Goal: Task Accomplishment & Management: Use online tool/utility

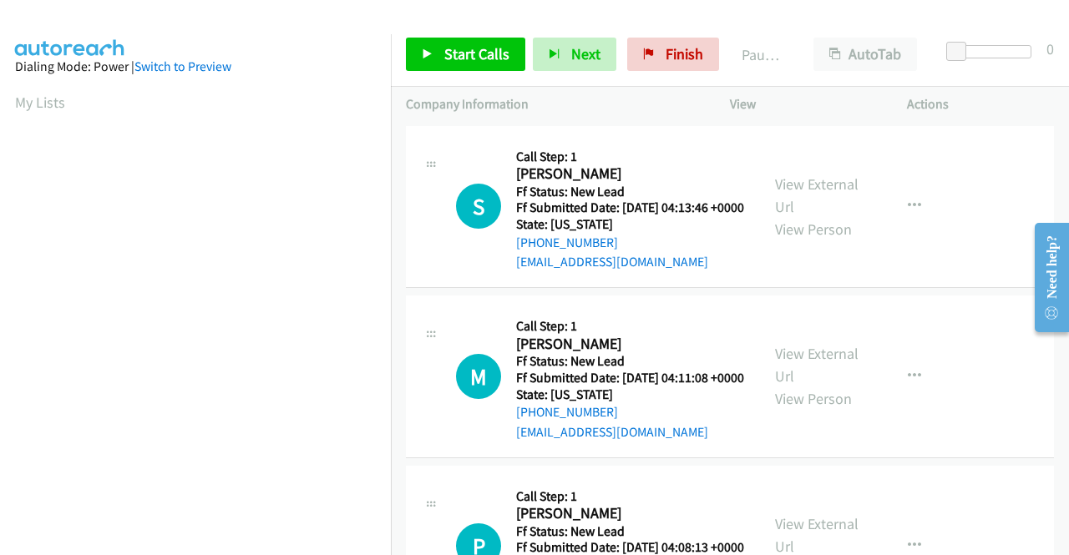
click at [976, 292] on td "S Callback Scheduled Call Step: 1 Syed Fernando America/Los_Angeles Ff Status: …" at bounding box center [730, 207] width 678 height 170
click at [826, 200] on link "View External Url" at bounding box center [816, 195] width 83 height 42
click at [819, 386] on link "View External Url" at bounding box center [816, 365] width 83 height 42
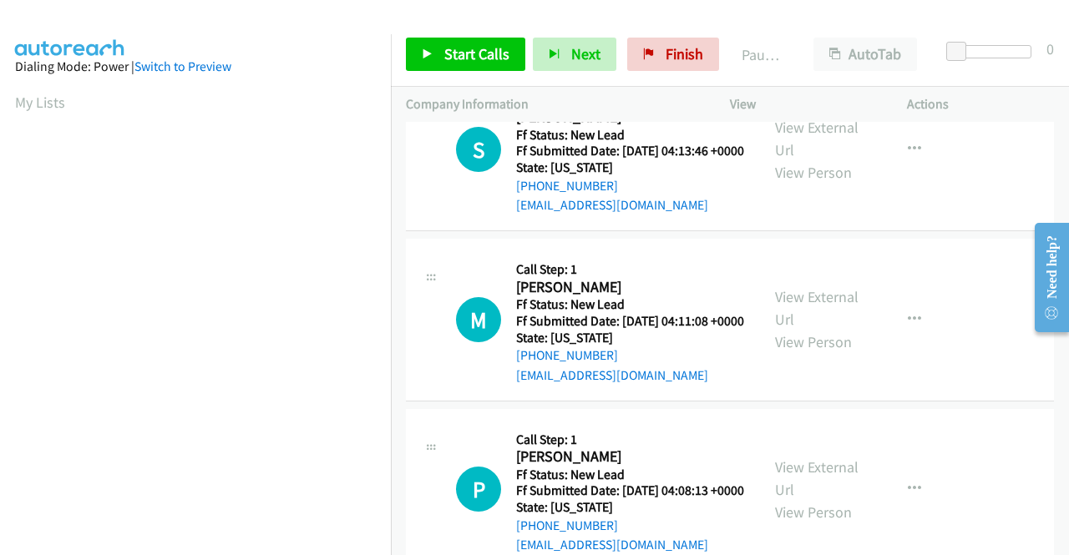
scroll to position [83, 0]
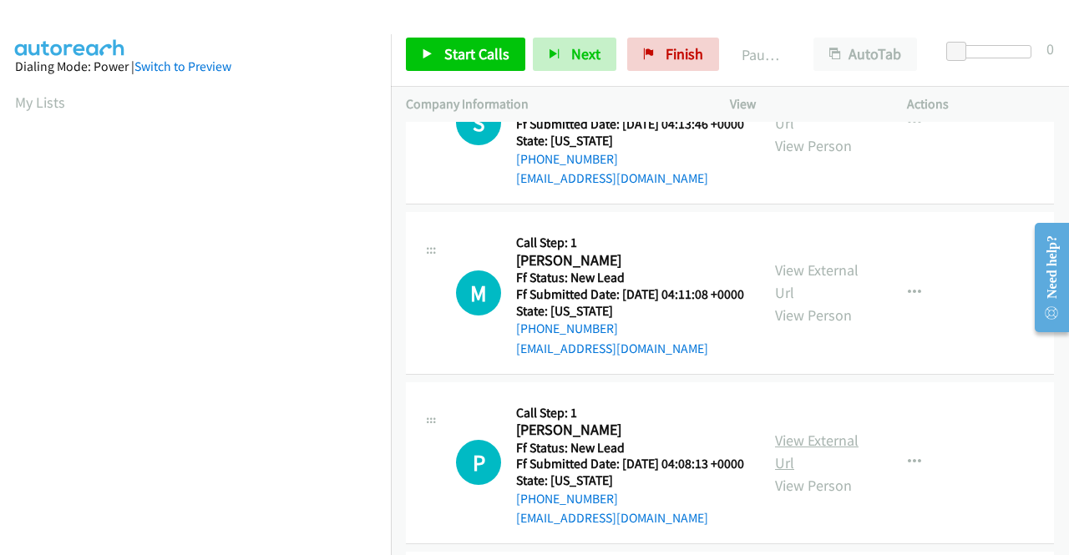
click at [815, 473] on link "View External Url" at bounding box center [816, 452] width 83 height 42
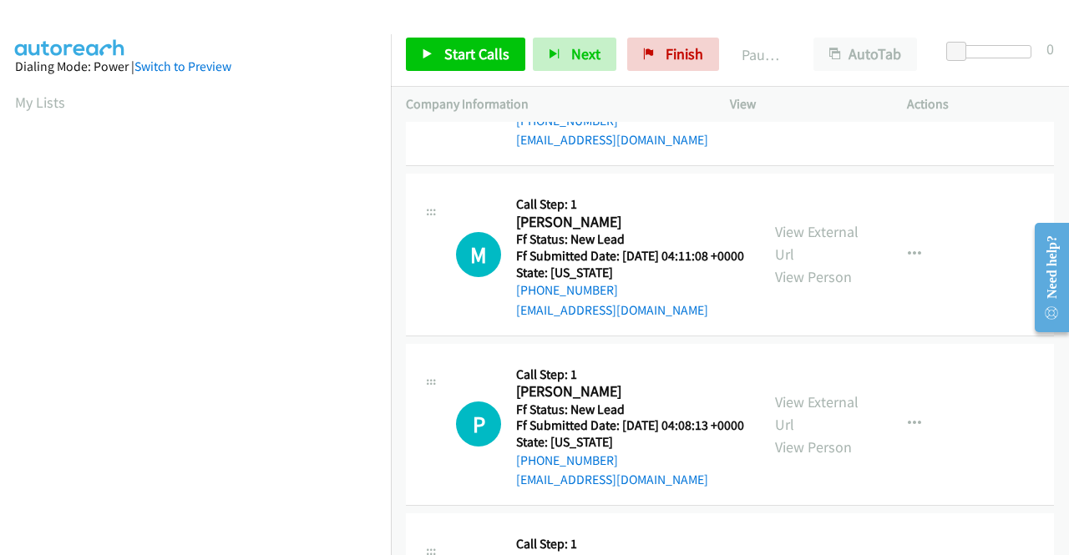
scroll to position [250, 0]
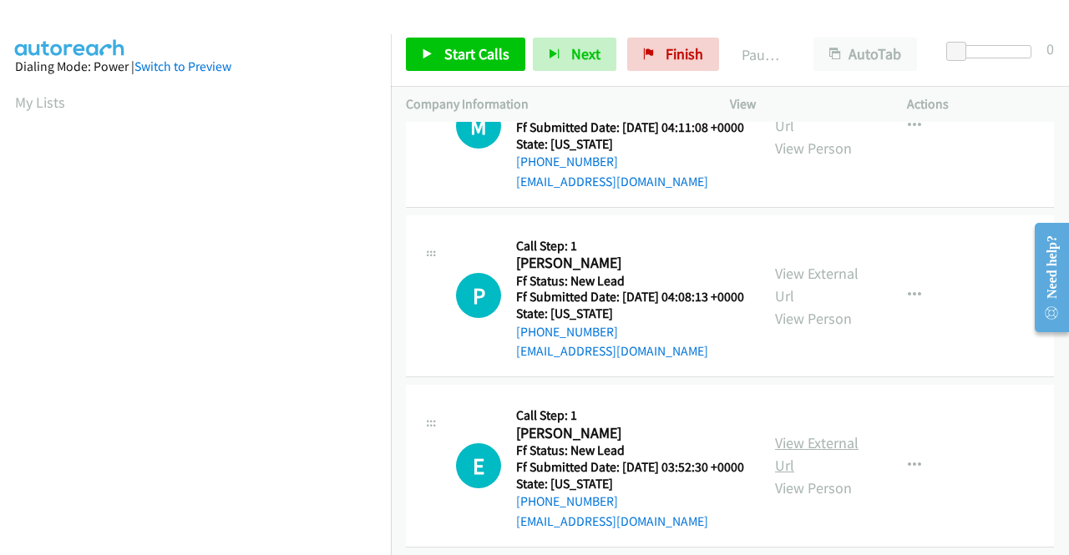
click at [836, 475] on link "View External Url" at bounding box center [816, 454] width 83 height 42
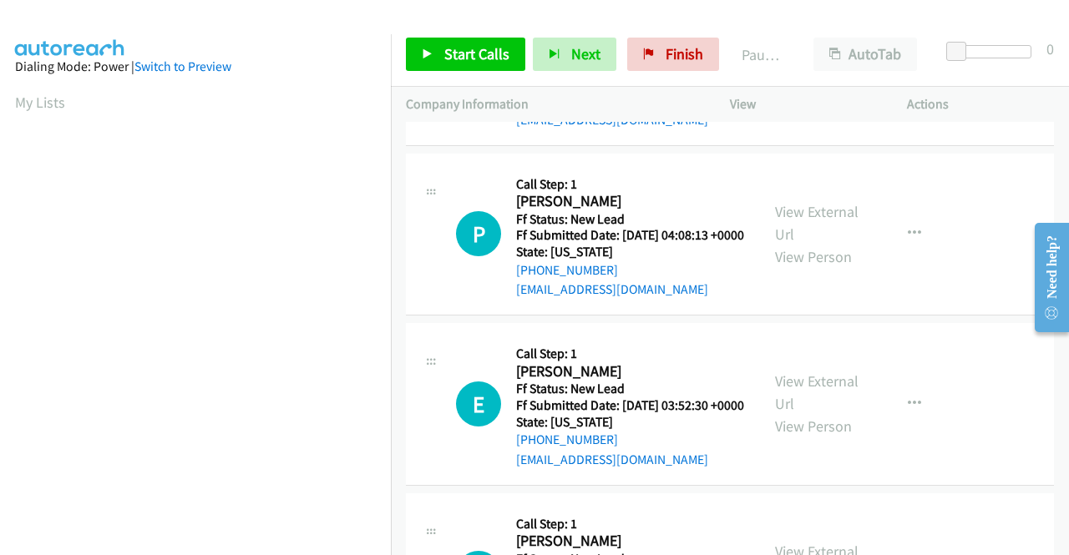
scroll to position [417, 0]
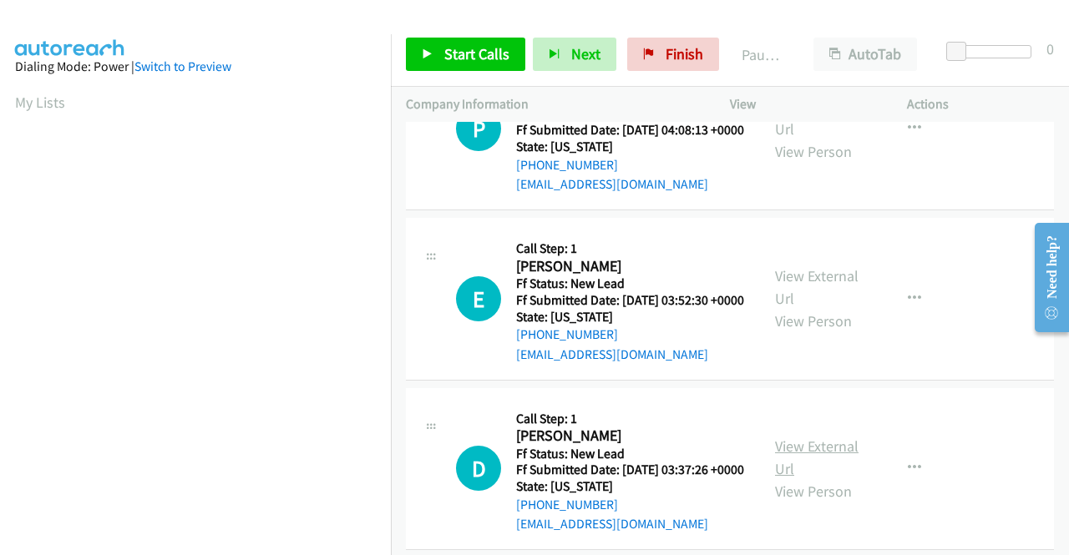
click at [820, 478] on link "View External Url" at bounding box center [816, 458] width 83 height 42
click at [444, 56] on span "Start Calls" at bounding box center [476, 53] width 65 height 19
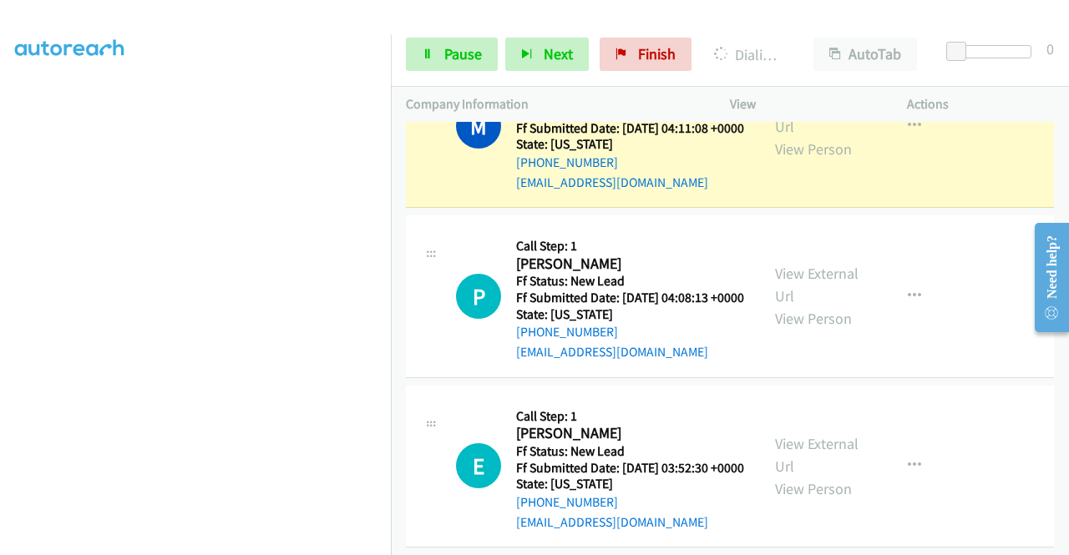
scroll to position [303, 0]
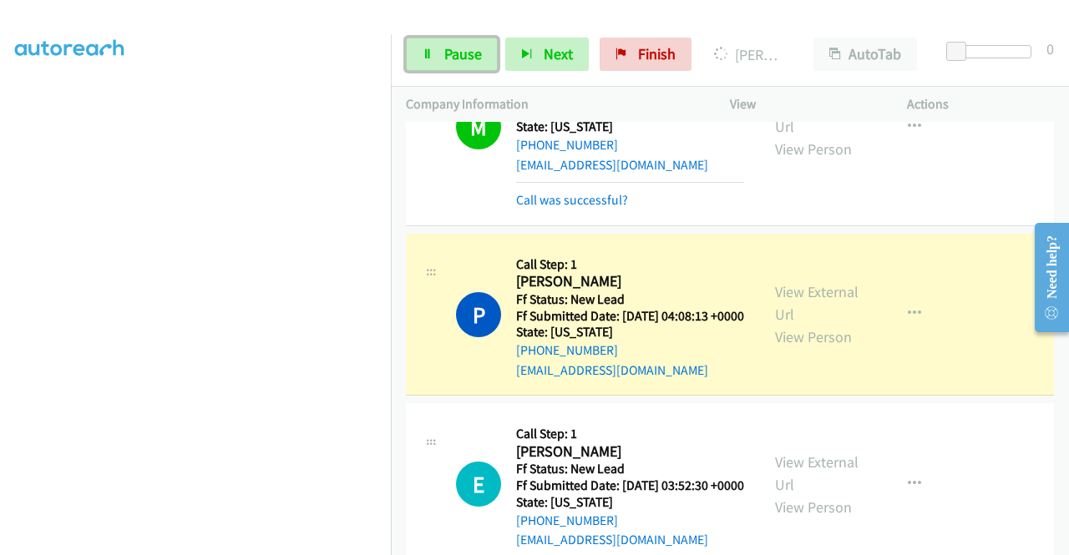
drag, startPoint x: 449, startPoint y: 51, endPoint x: 544, endPoint y: 28, distance: 98.0
click at [449, 51] on span "Pause" at bounding box center [463, 53] width 38 height 19
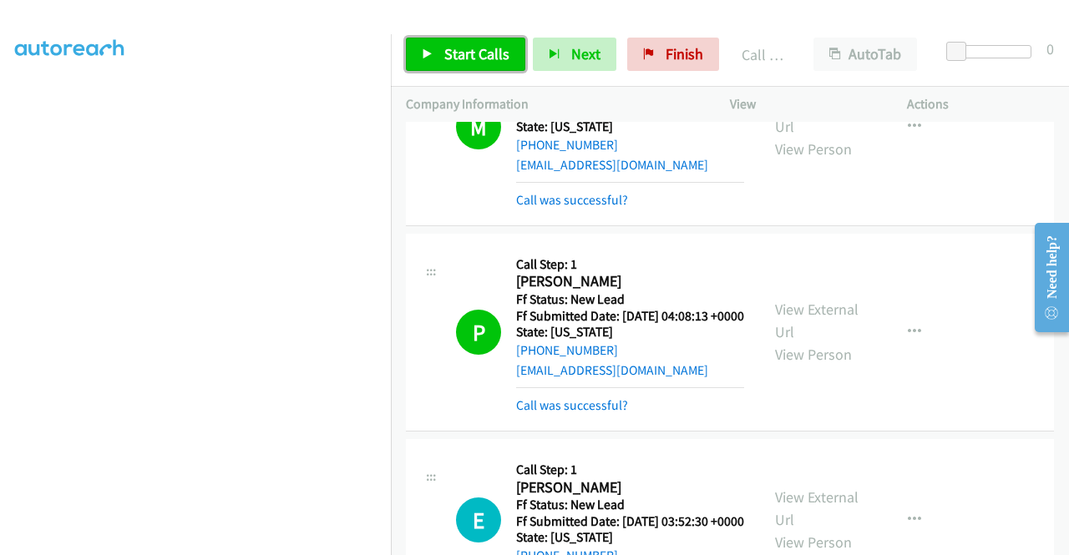
click at [442, 59] on link "Start Calls" at bounding box center [465, 54] width 119 height 33
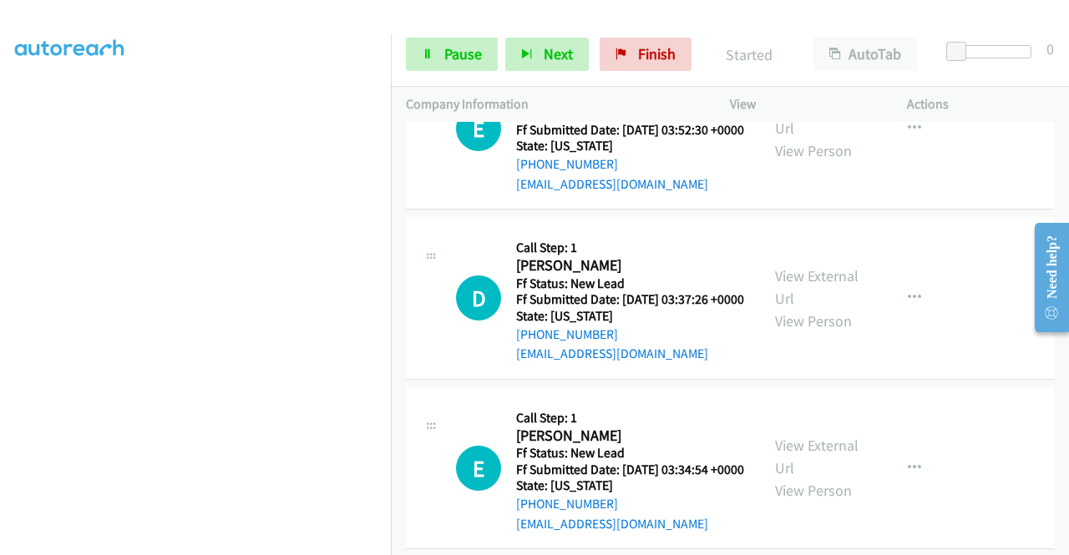
scroll to position [720, 0]
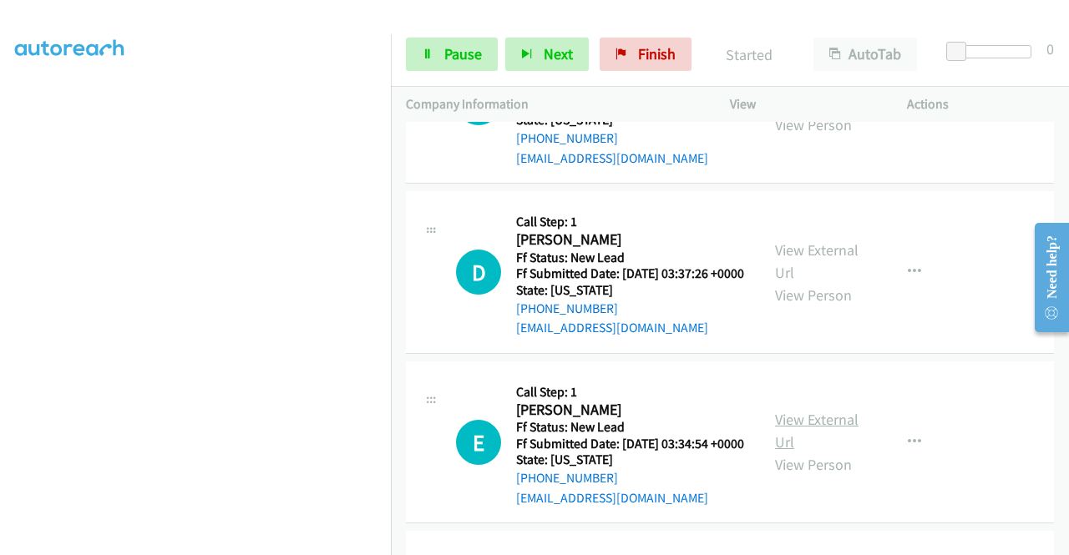
click at [818, 452] on link "View External Url" at bounding box center [816, 431] width 83 height 42
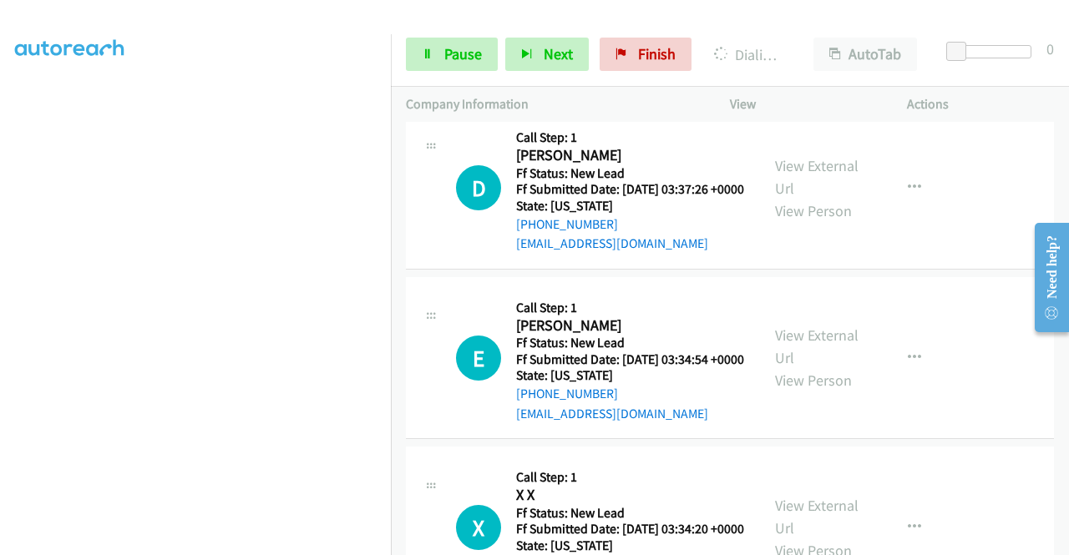
scroll to position [887, 0]
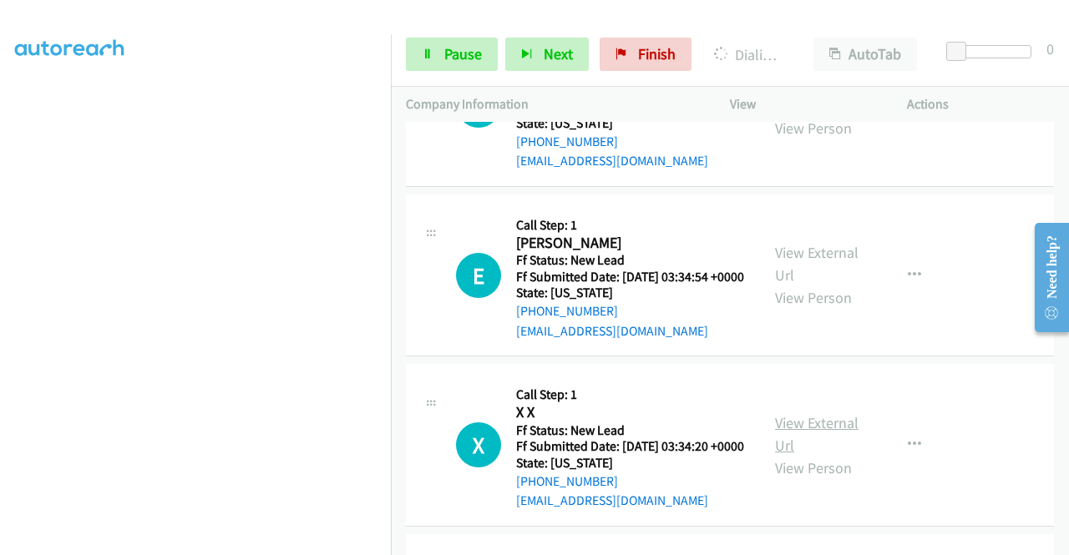
click at [789, 455] on link "View External Url" at bounding box center [816, 434] width 83 height 42
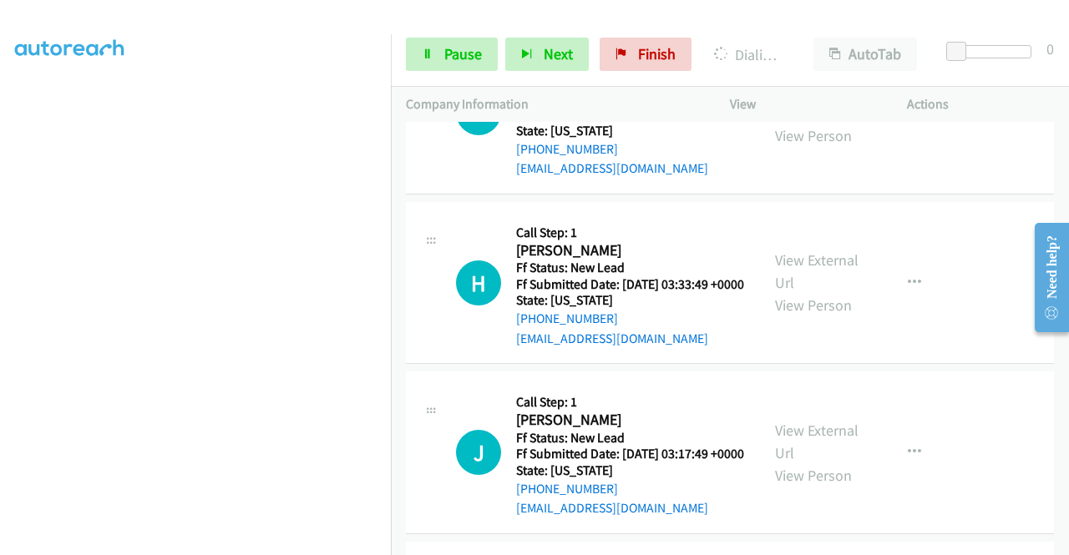
scroll to position [1221, 0]
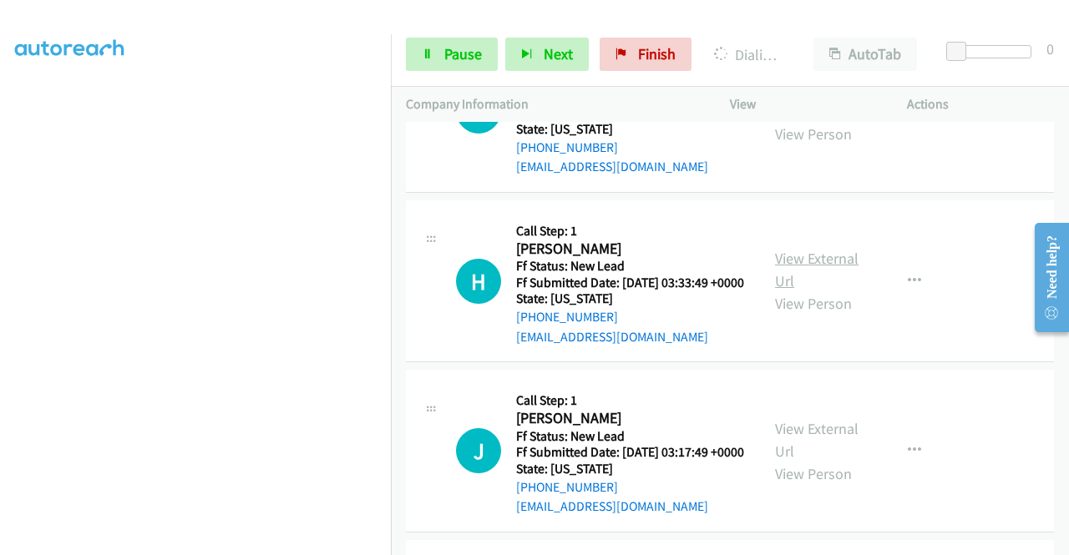
click at [830, 291] on link "View External Url" at bounding box center [816, 270] width 83 height 42
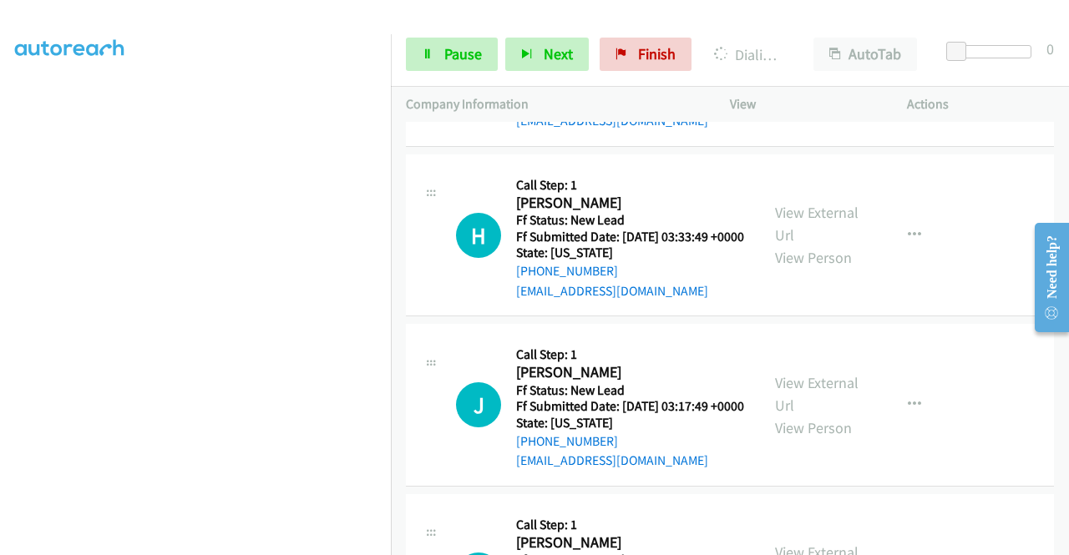
scroll to position [1305, 0]
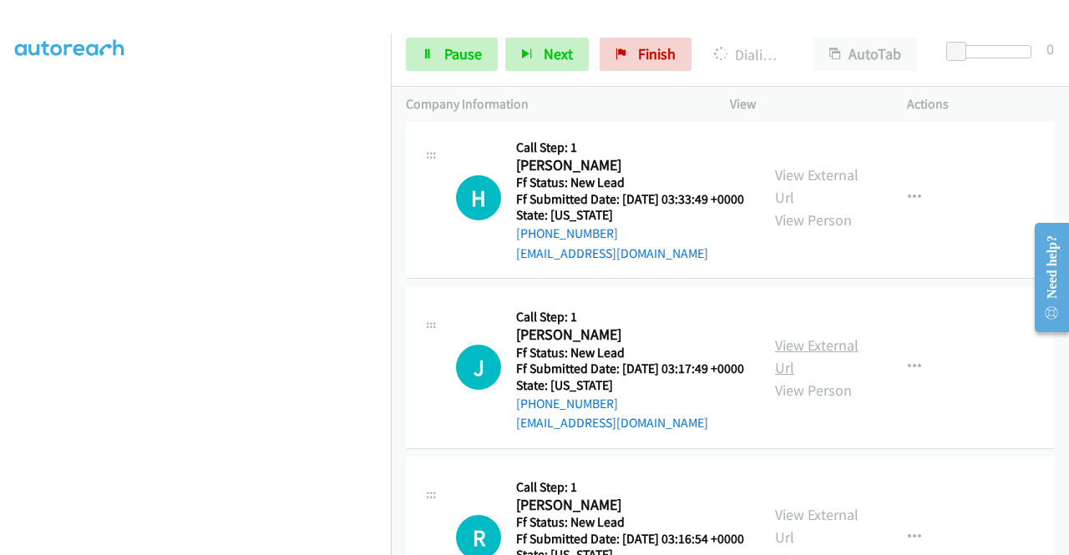
click at [806, 377] on link "View External Url" at bounding box center [816, 357] width 83 height 42
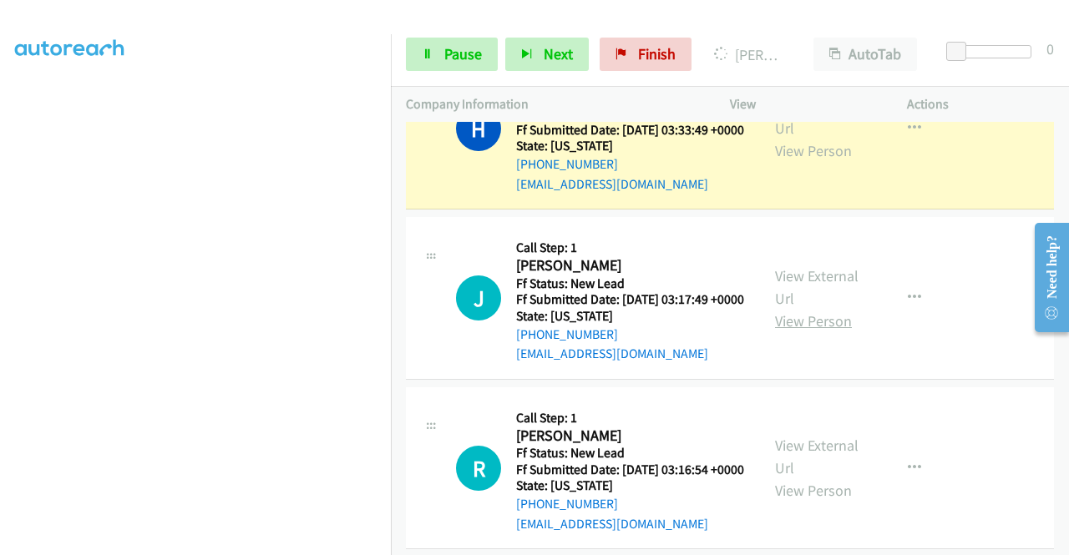
scroll to position [1639, 0]
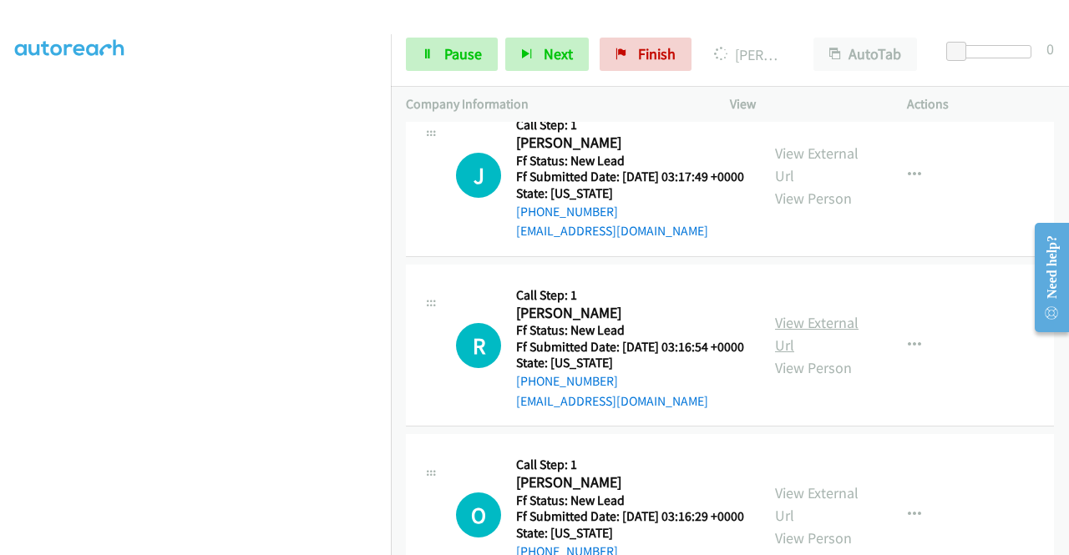
click at [833, 355] on link "View External Url" at bounding box center [816, 334] width 83 height 42
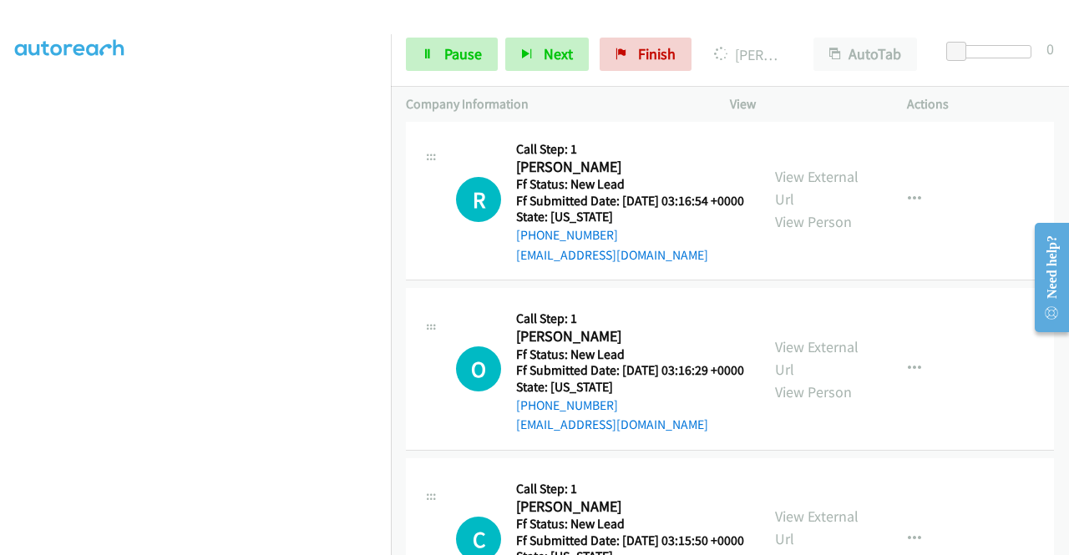
scroll to position [1889, 0]
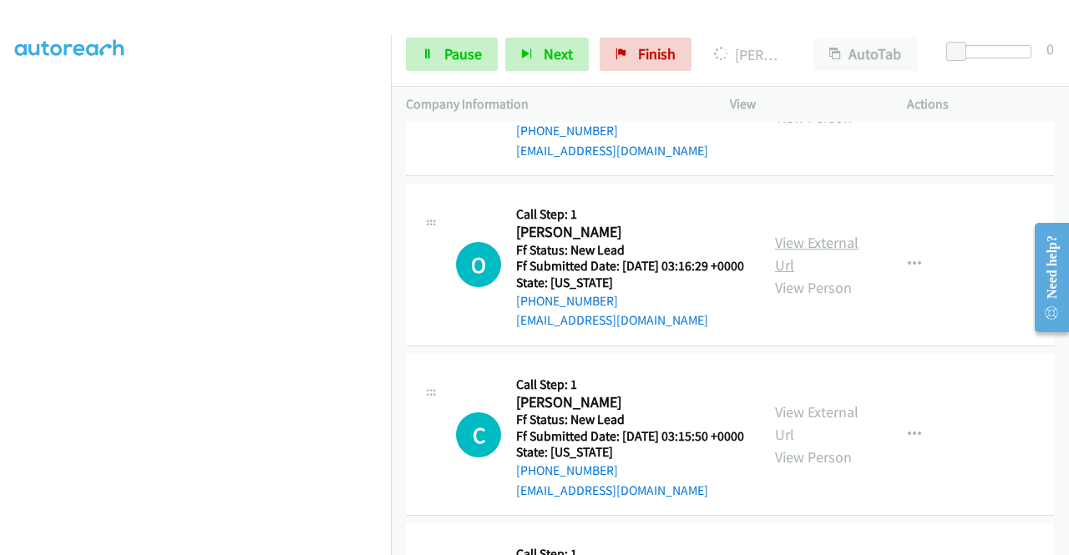
click at [829, 275] on link "View External Url" at bounding box center [816, 254] width 83 height 42
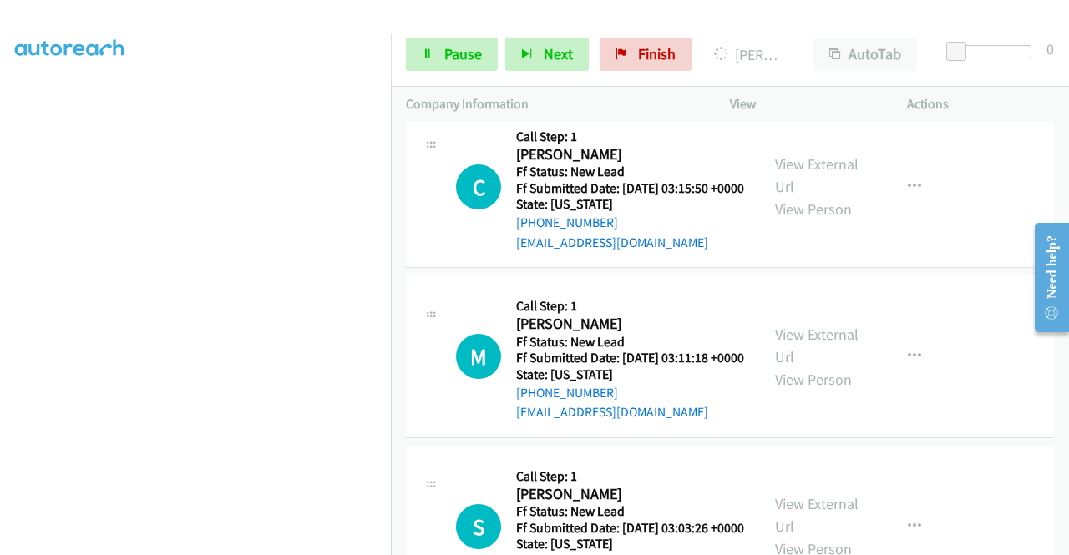
scroll to position [2140, 0]
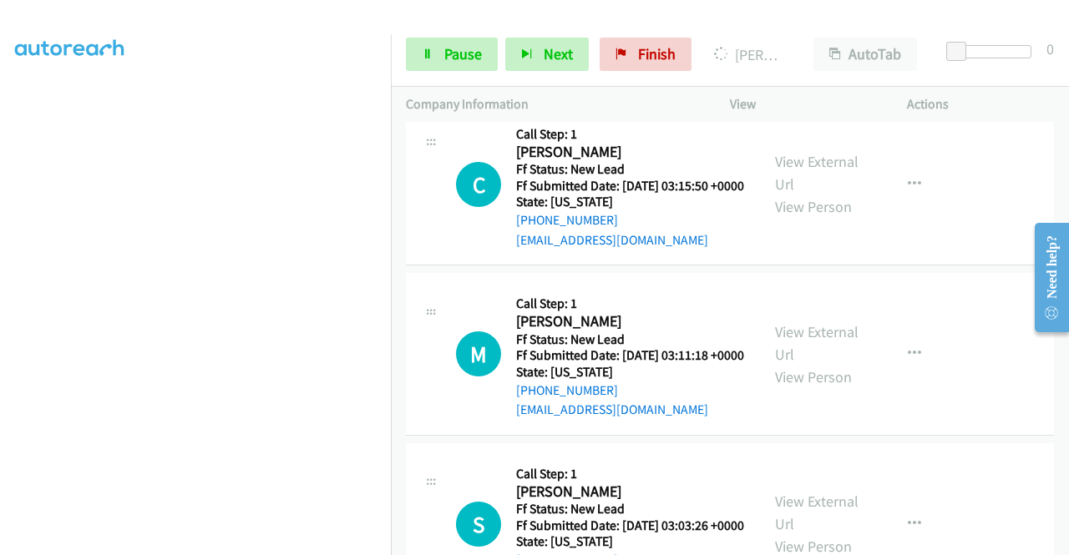
click at [801, 250] on div "View External Url View Person View External Url Email Schedule/Manage Callback …" at bounding box center [856, 185] width 192 height 132
click at [815, 194] on link "View External Url" at bounding box center [816, 173] width 83 height 42
click at [446, 67] on link "Pause" at bounding box center [452, 54] width 92 height 33
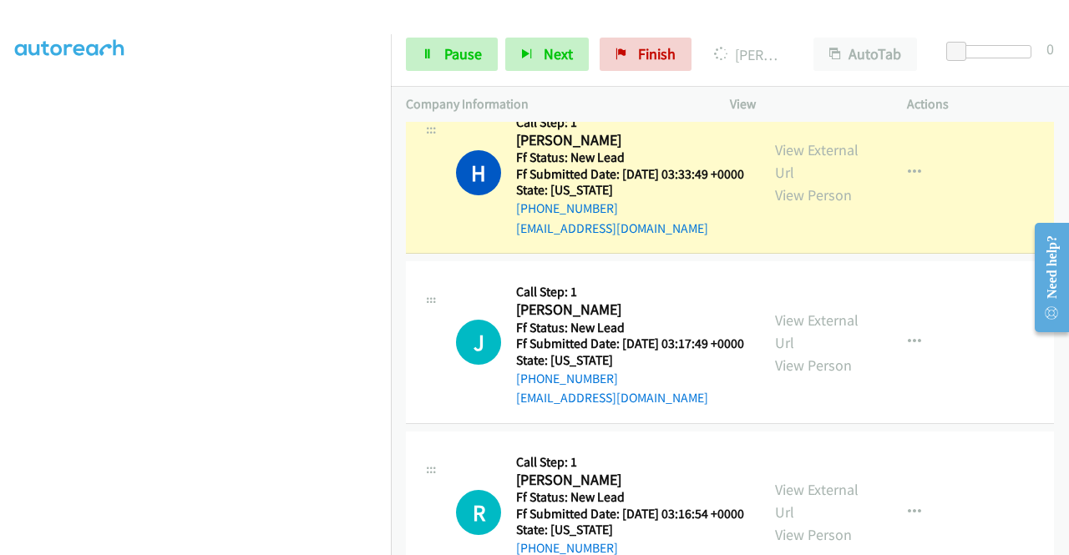
scroll to position [130, 0]
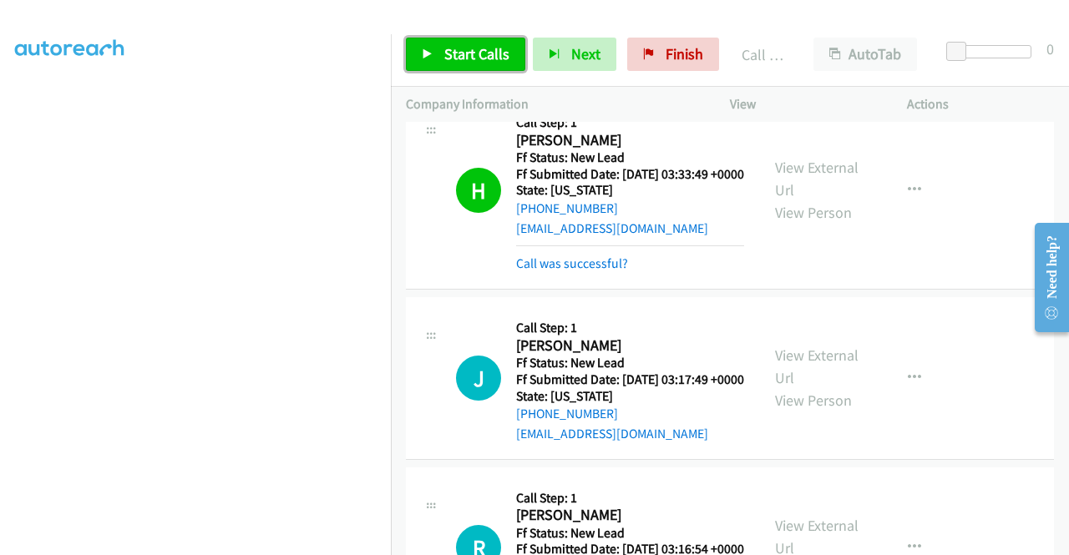
click at [473, 68] on link "Start Calls" at bounding box center [465, 54] width 119 height 33
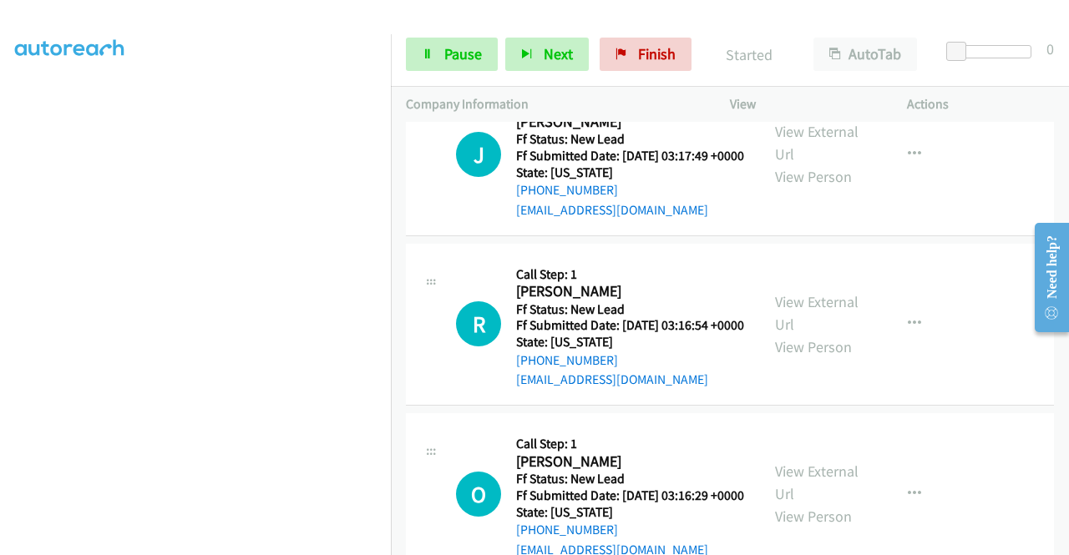
scroll to position [1722, 0]
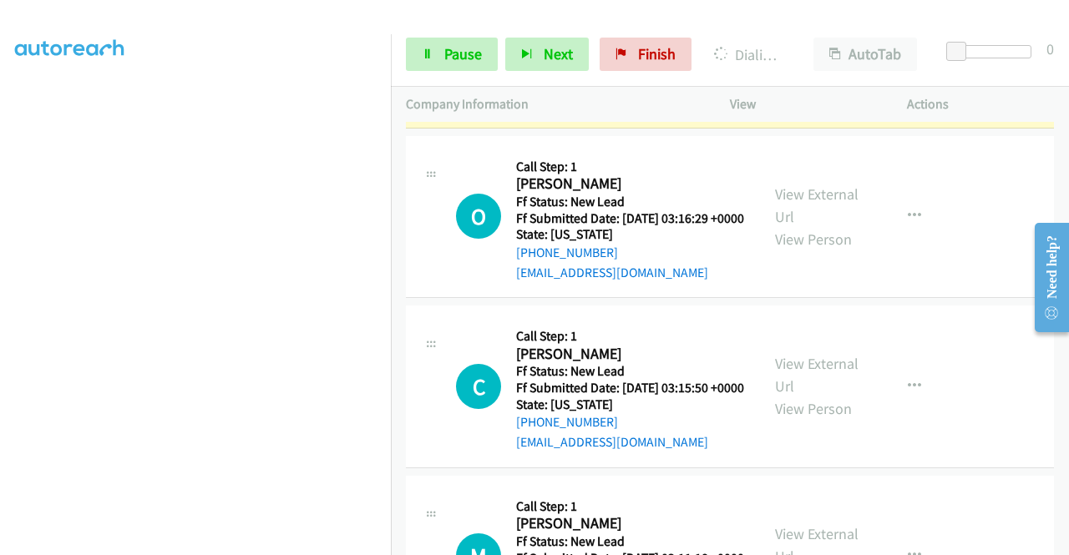
scroll to position [0, 0]
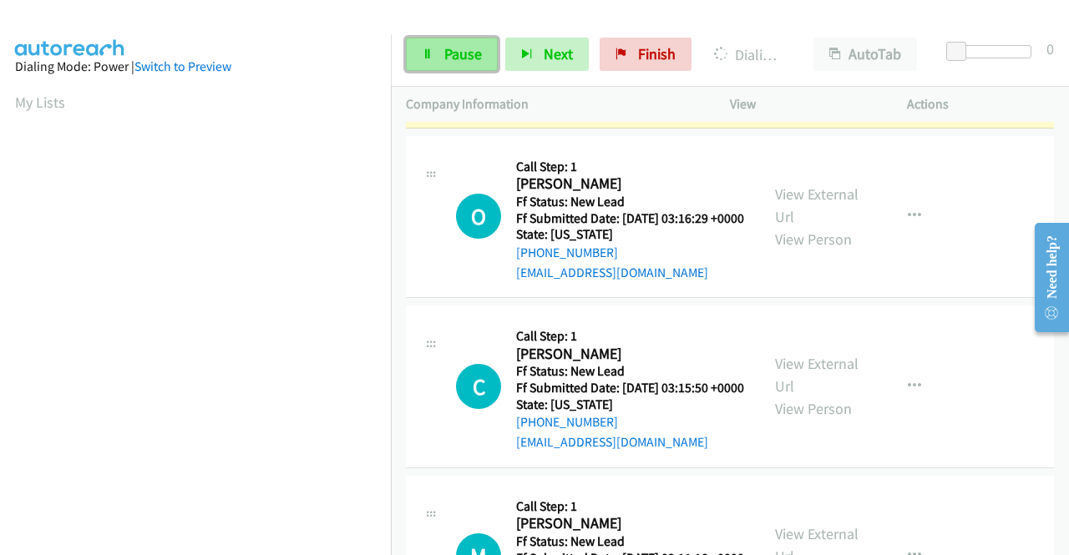
click at [440, 64] on link "Pause" at bounding box center [452, 54] width 92 height 33
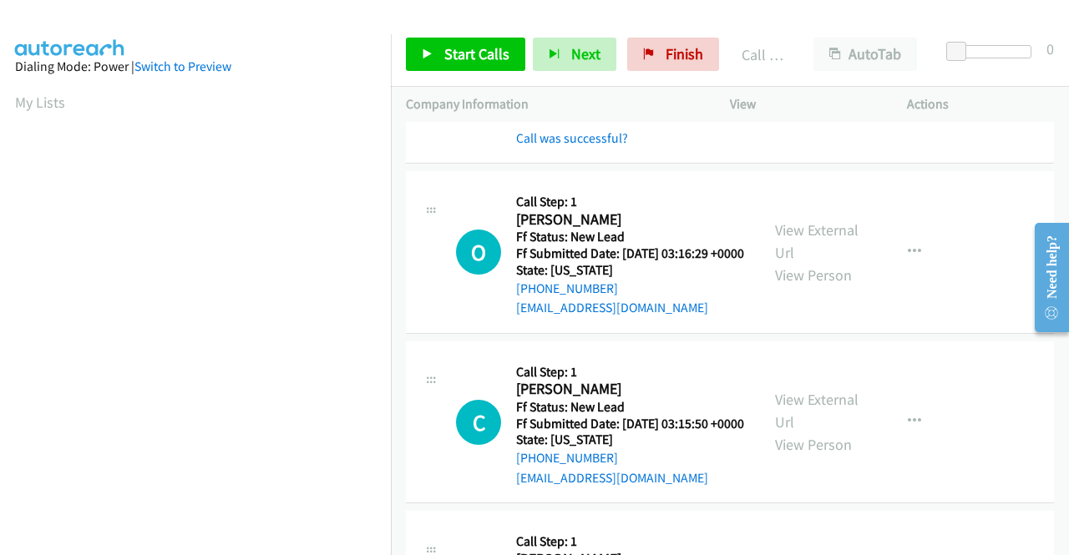
scroll to position [381, 0]
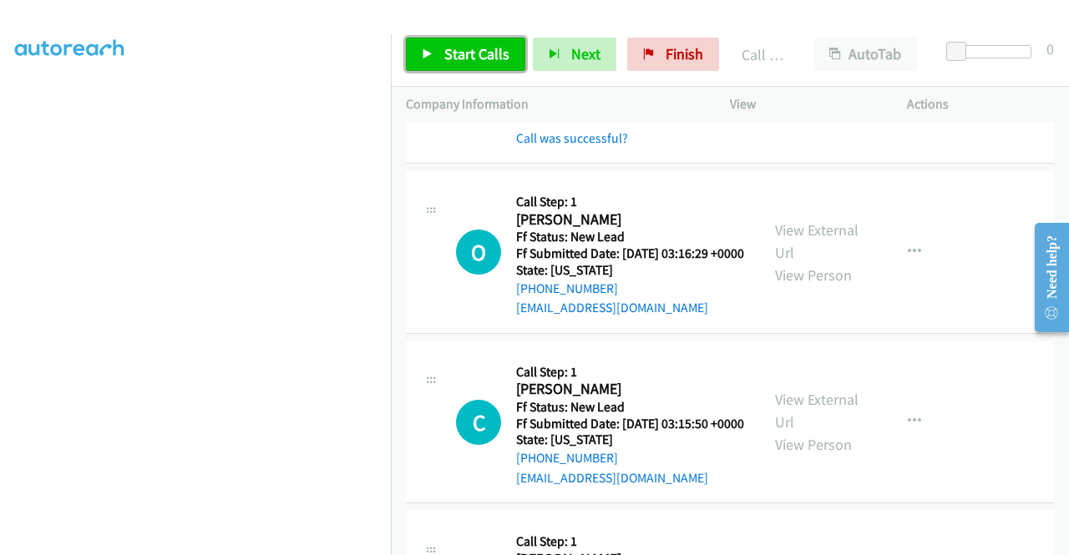
click at [478, 54] on span "Start Calls" at bounding box center [476, 53] width 65 height 19
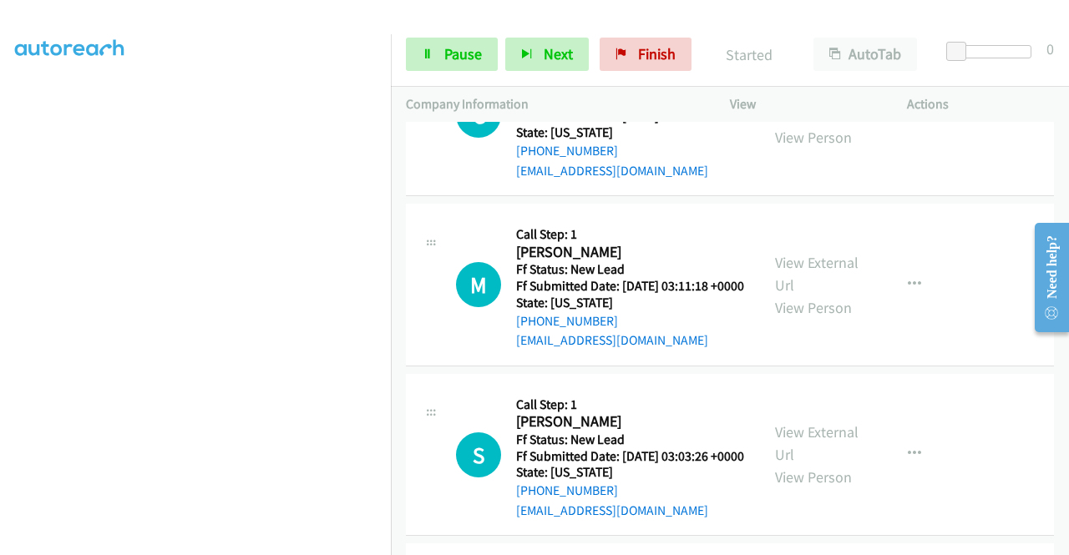
scroll to position [2343, 0]
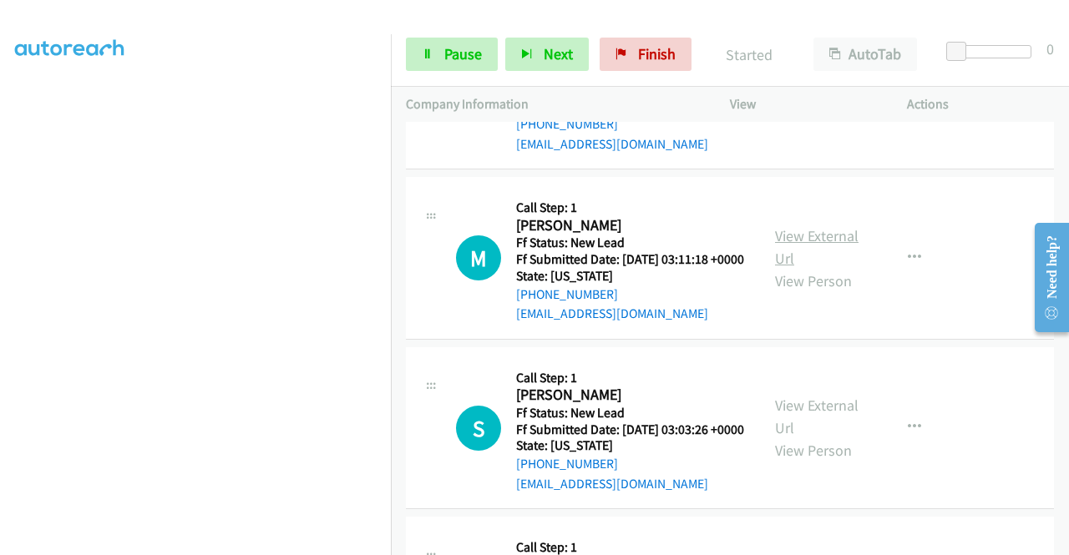
click at [812, 268] on link "View External Url" at bounding box center [816, 247] width 83 height 42
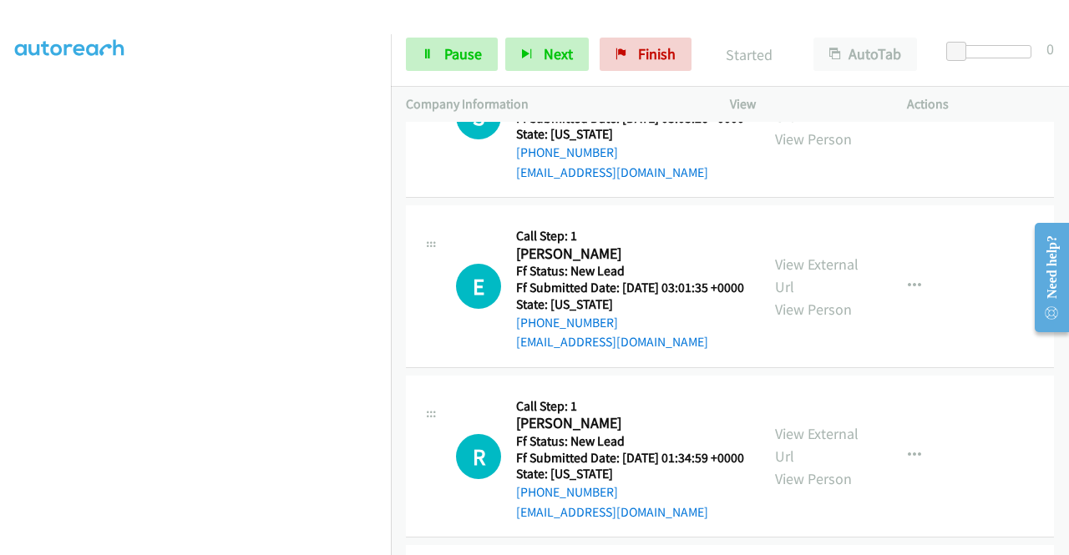
scroll to position [2677, 0]
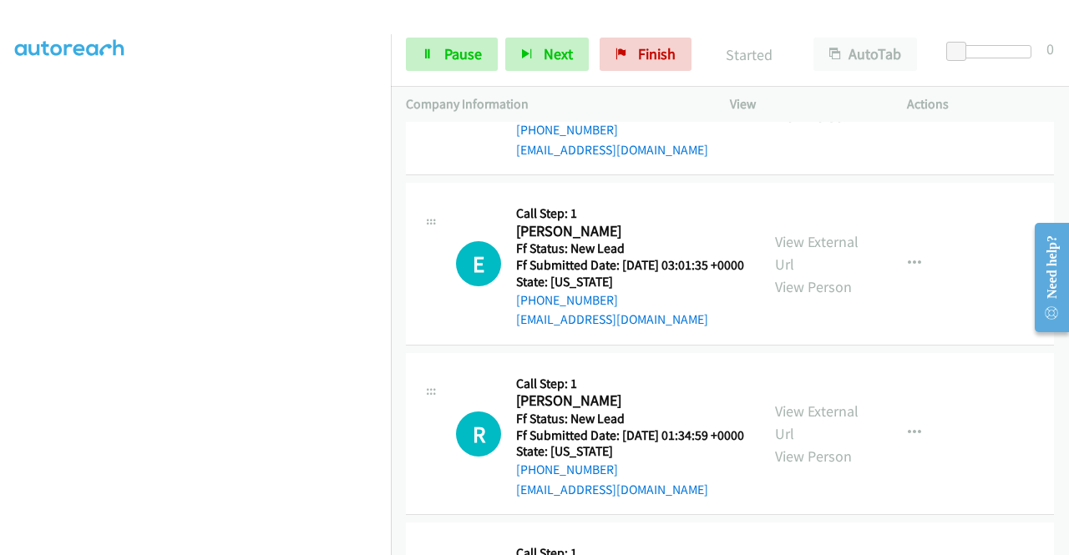
click at [822, 104] on link "View External Url" at bounding box center [816, 83] width 83 height 42
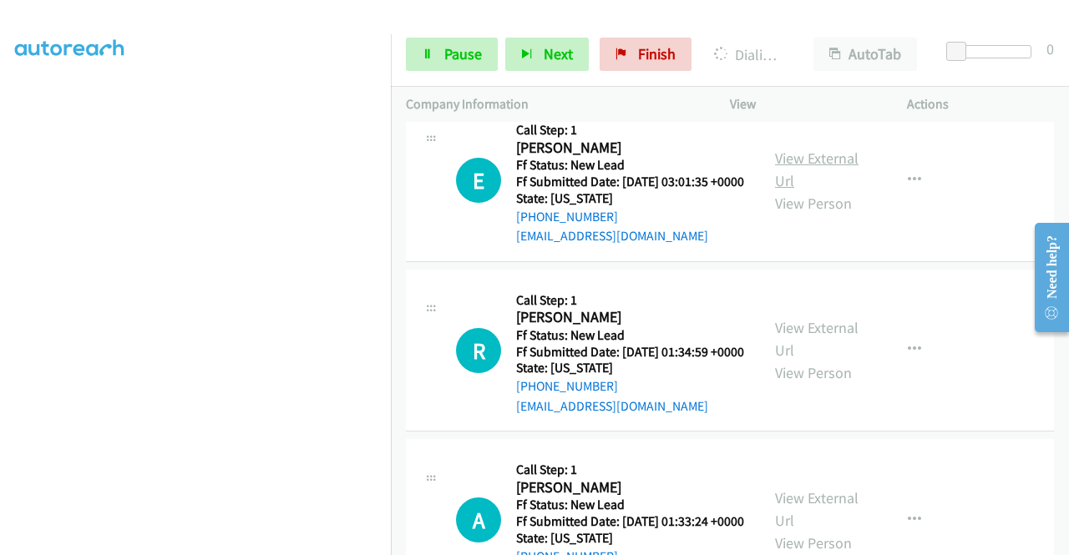
click at [837, 190] on link "View External Url" at bounding box center [816, 170] width 83 height 42
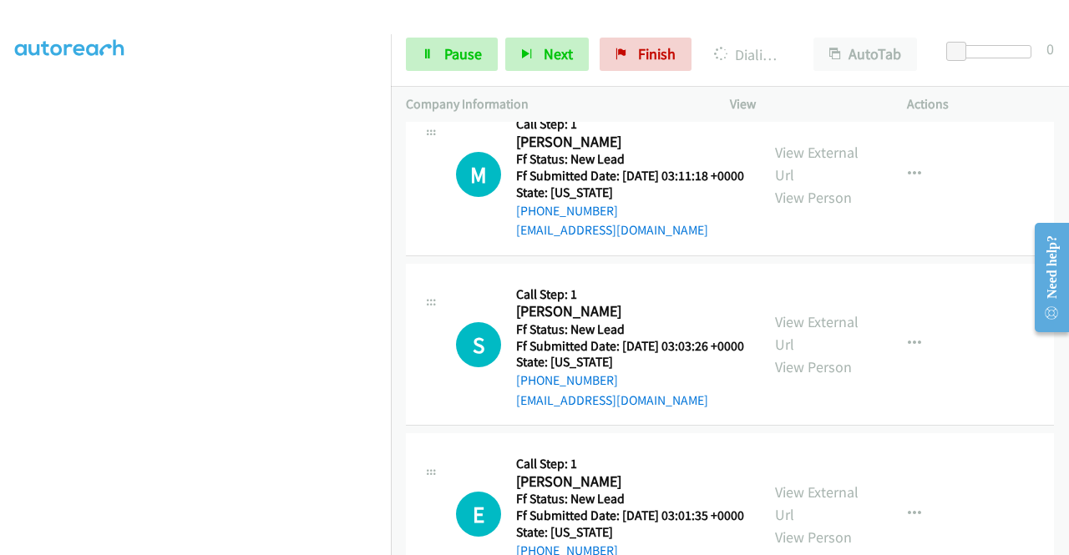
scroll to position [2176, 0]
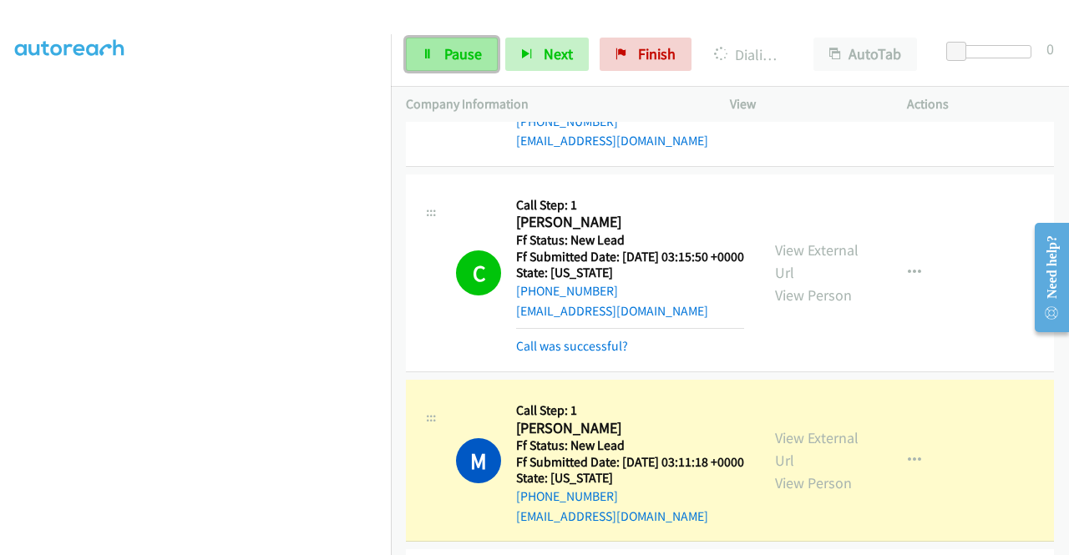
click at [433, 57] on link "Pause" at bounding box center [452, 54] width 92 height 33
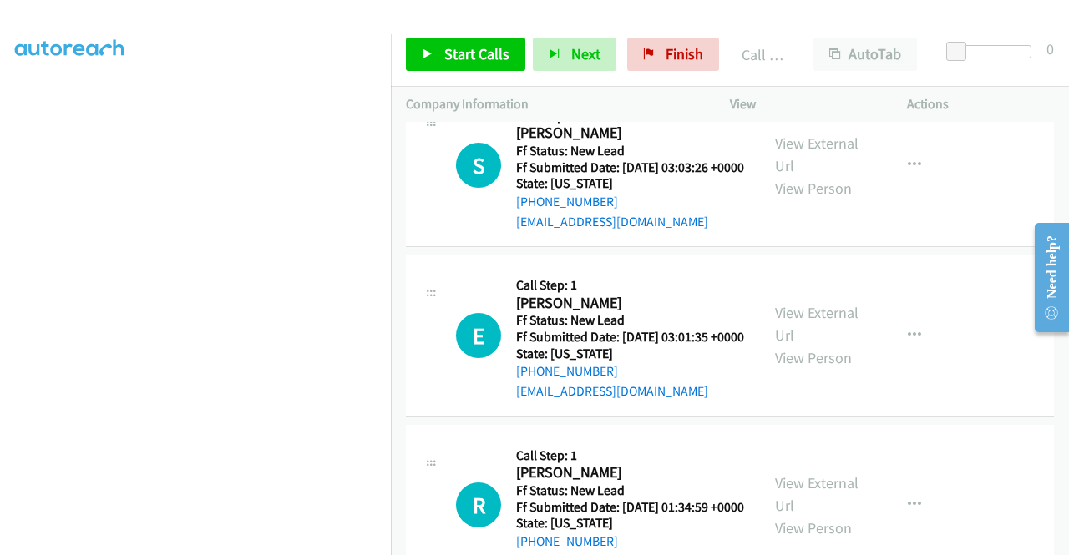
scroll to position [2879, 0]
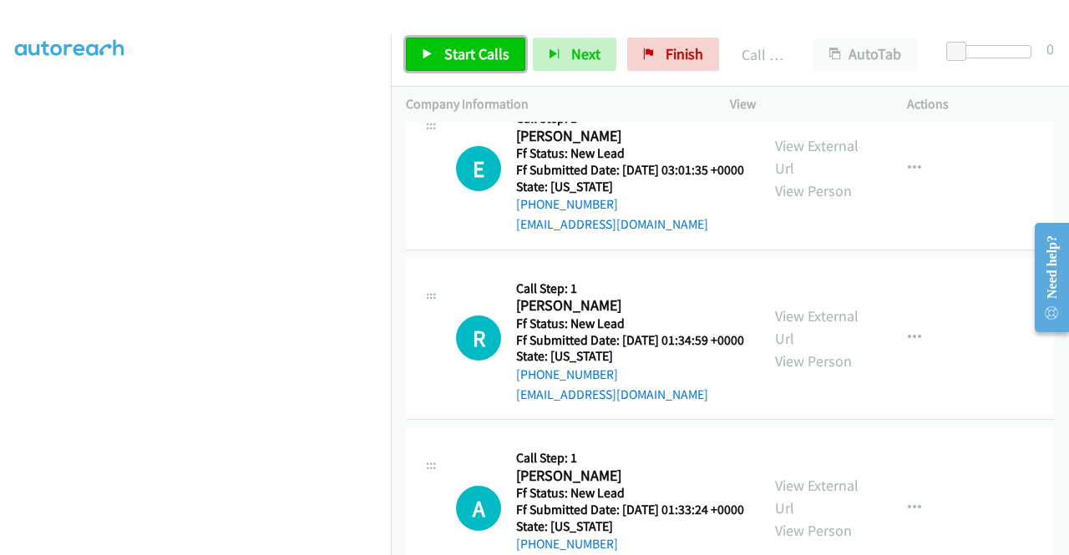
click at [495, 54] on span "Start Calls" at bounding box center [476, 53] width 65 height 19
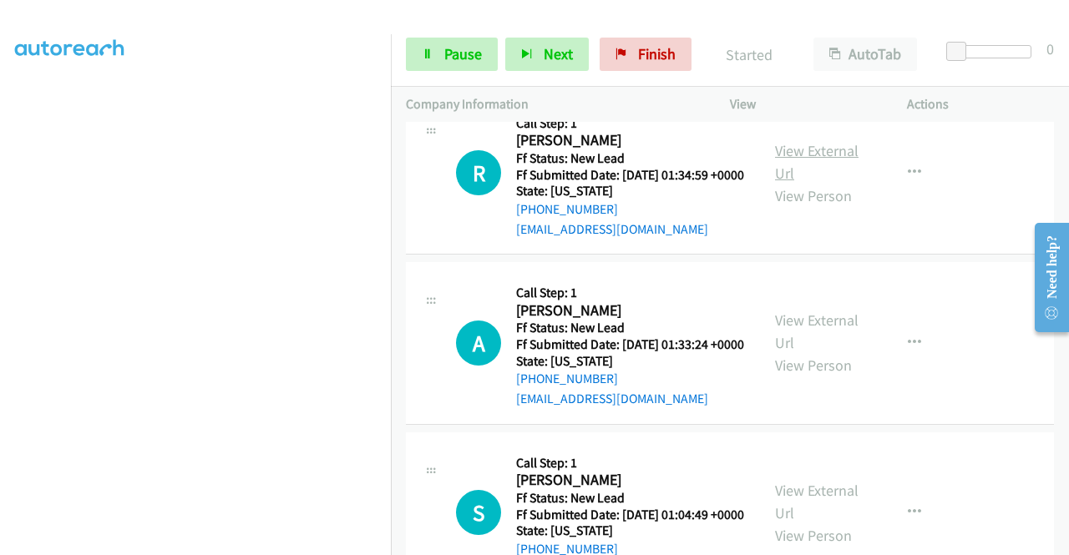
scroll to position [3046, 0]
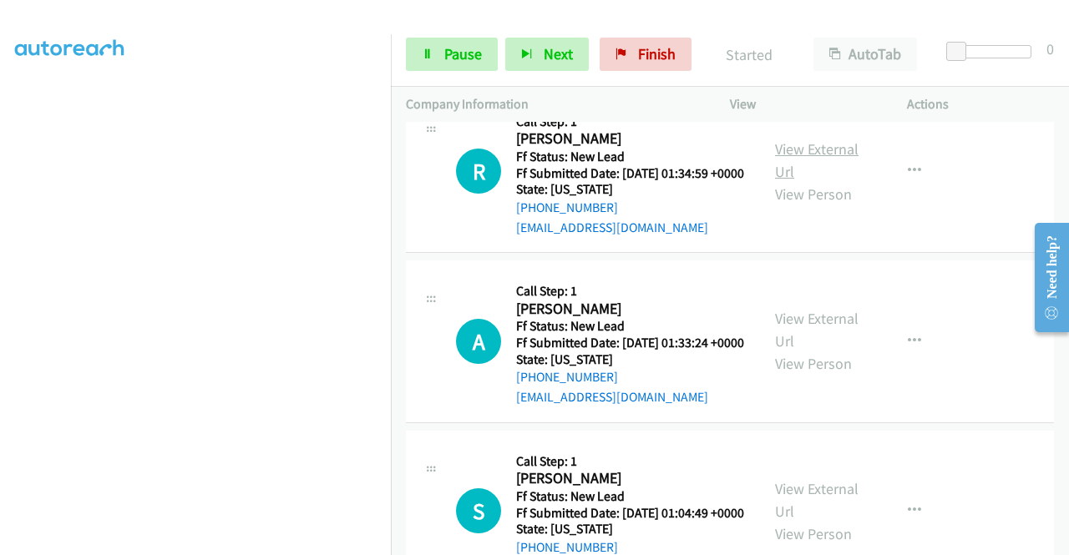
click at [817, 181] on link "View External Url" at bounding box center [816, 160] width 83 height 42
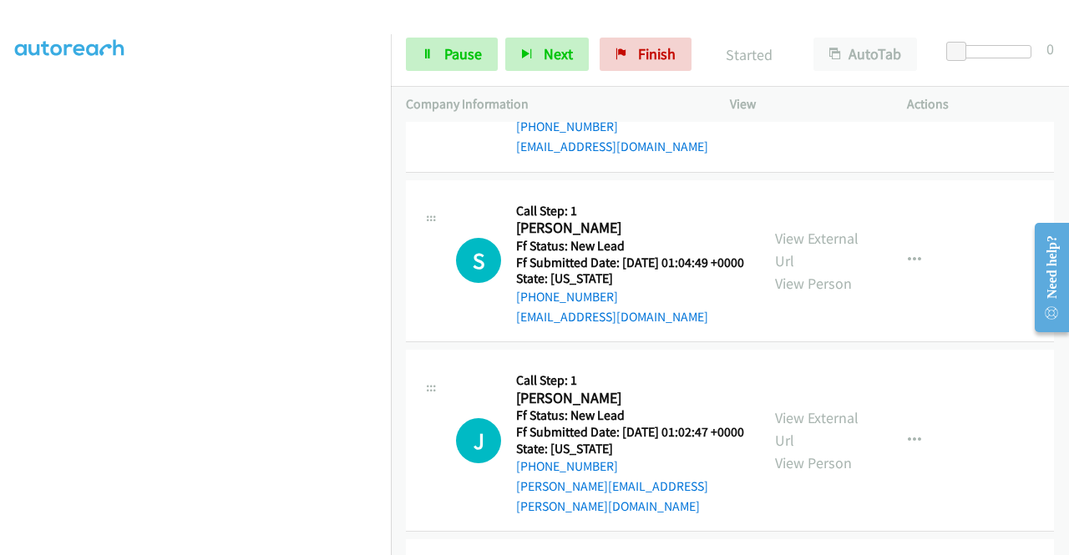
scroll to position [3296, 0]
click at [801, 100] on link "View External Url" at bounding box center [816, 79] width 83 height 42
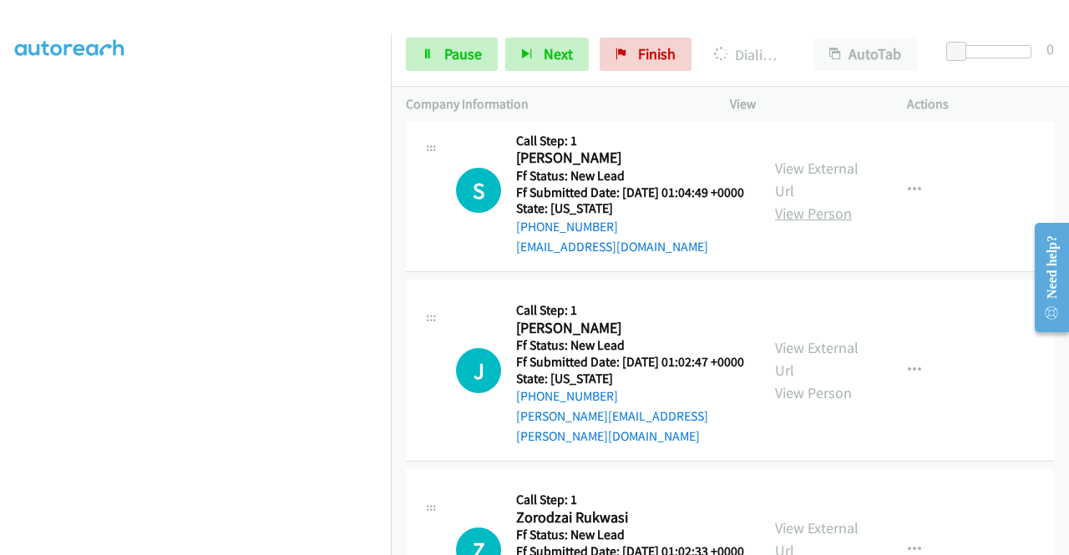
scroll to position [3463, 0]
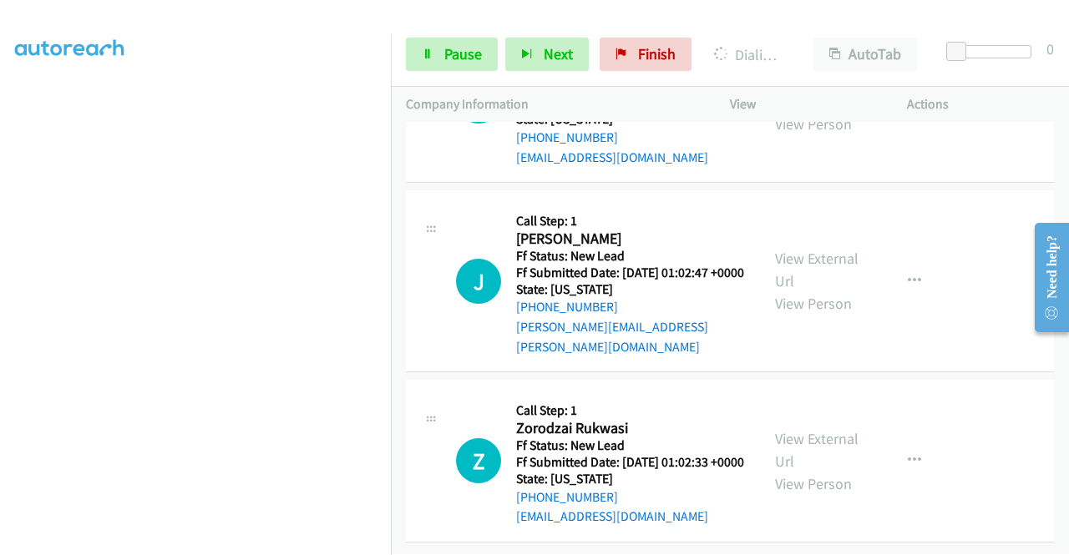
click at [817, 111] on link "View External Url" at bounding box center [816, 90] width 83 height 42
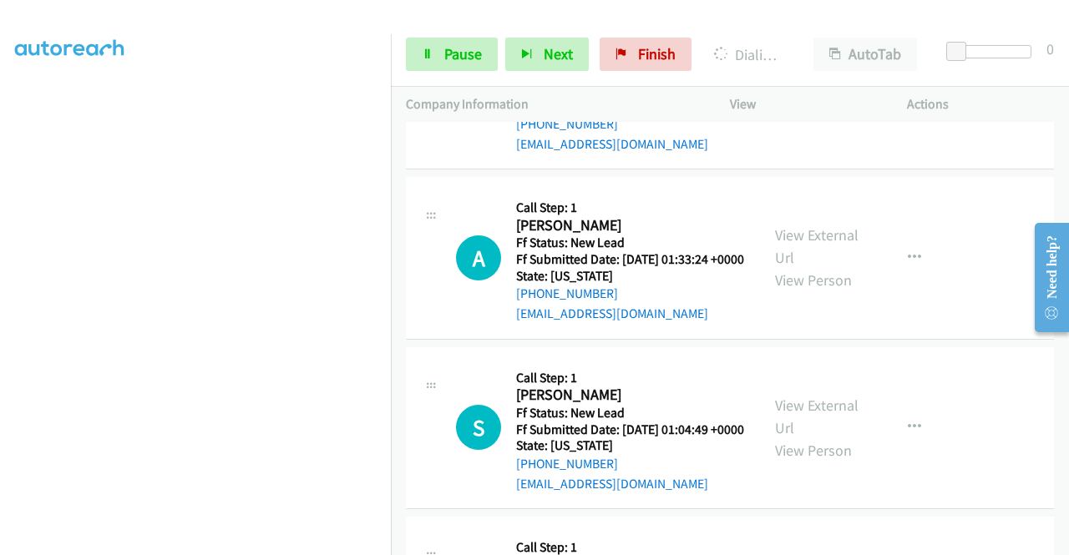
scroll to position [2795, 0]
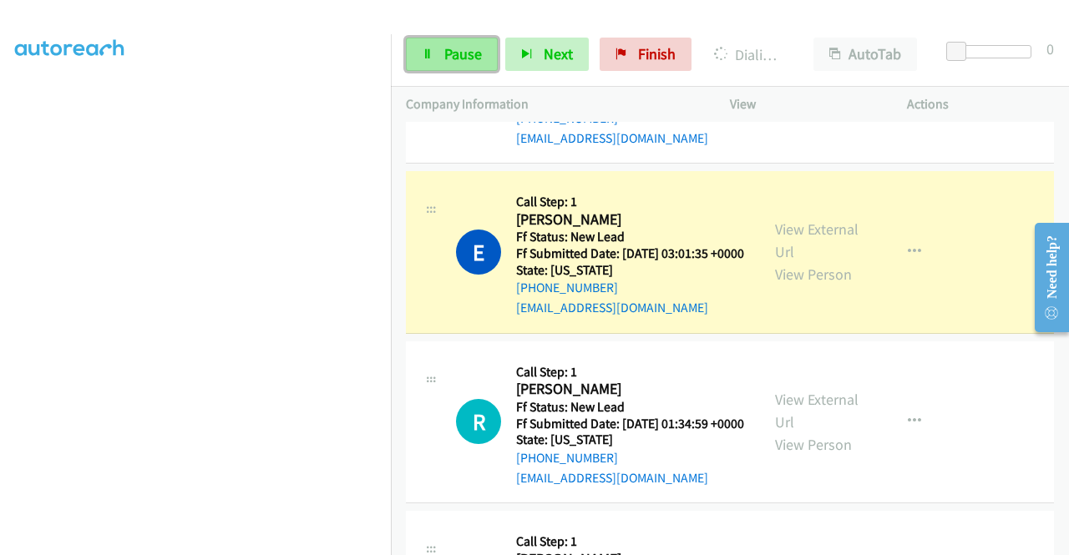
click at [469, 44] on span "Pause" at bounding box center [463, 53] width 38 height 19
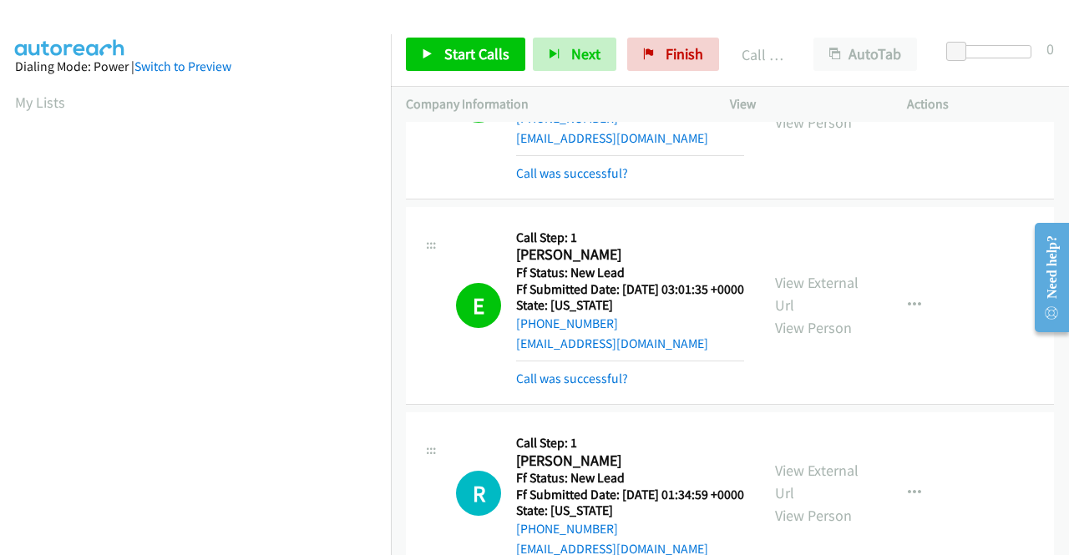
scroll to position [381, 0]
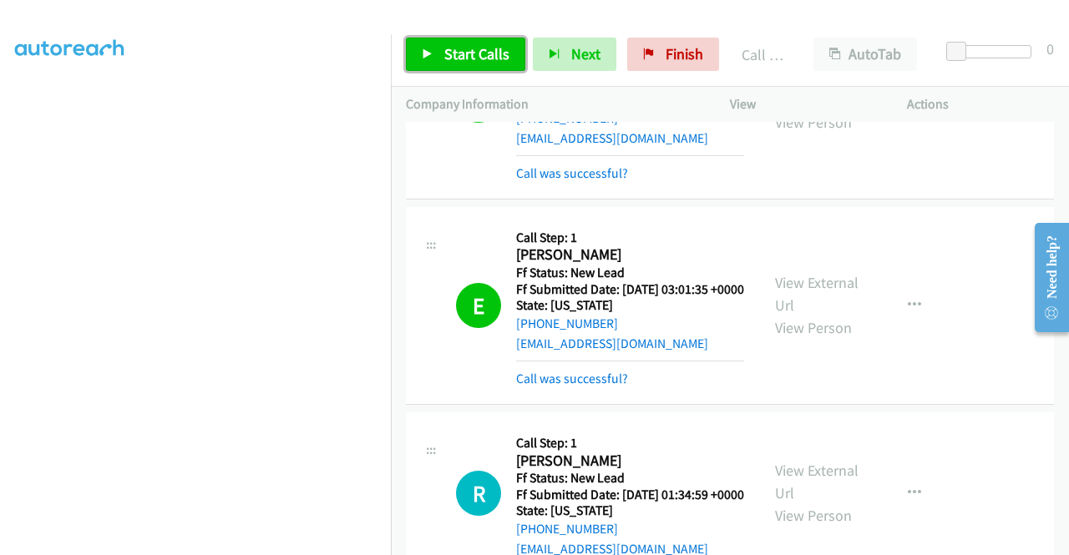
click at [463, 68] on link "Start Calls" at bounding box center [465, 54] width 119 height 33
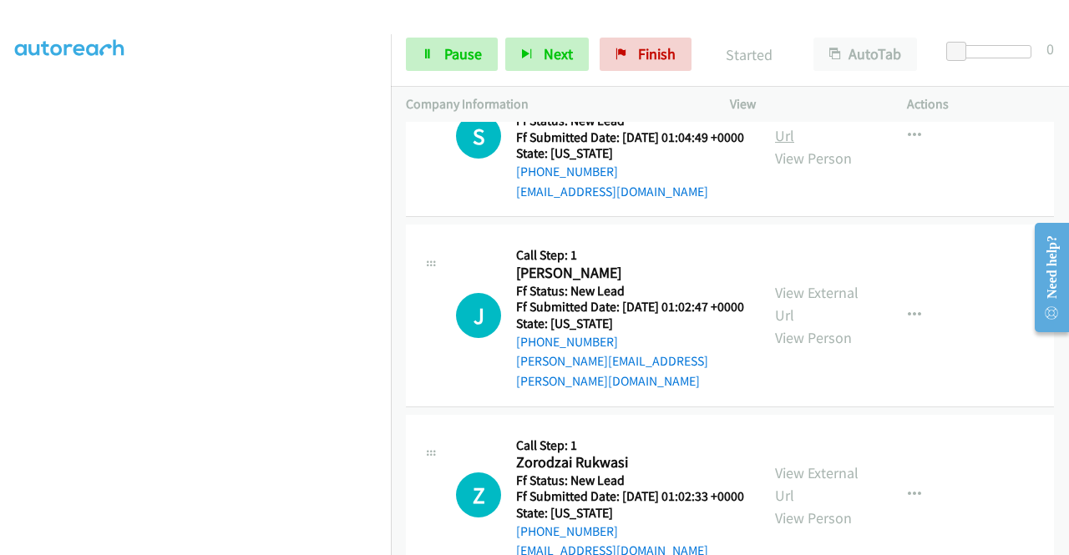
scroll to position [3630, 0]
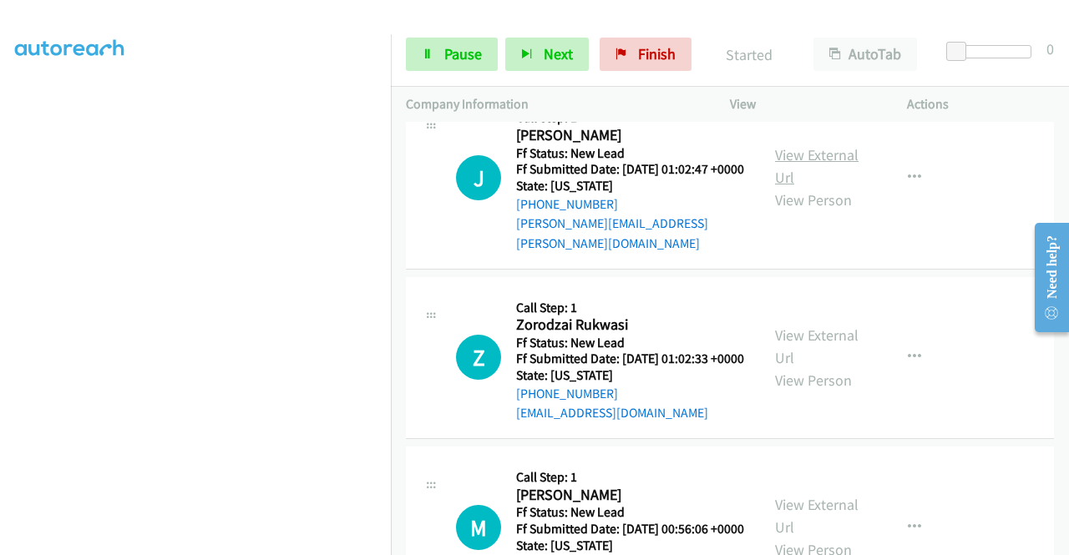
click at [804, 187] on link "View External Url" at bounding box center [816, 166] width 83 height 42
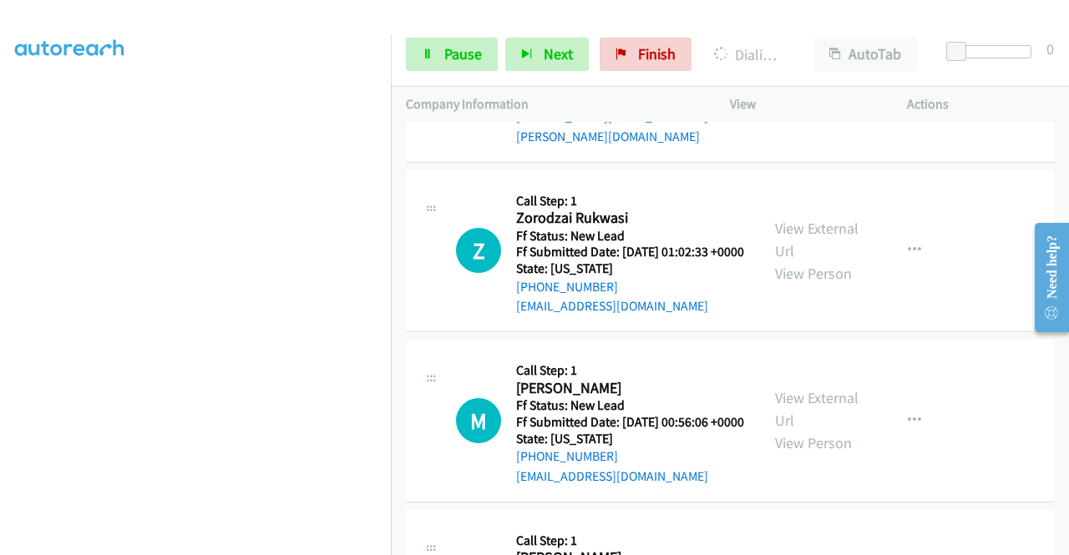
scroll to position [3797, 0]
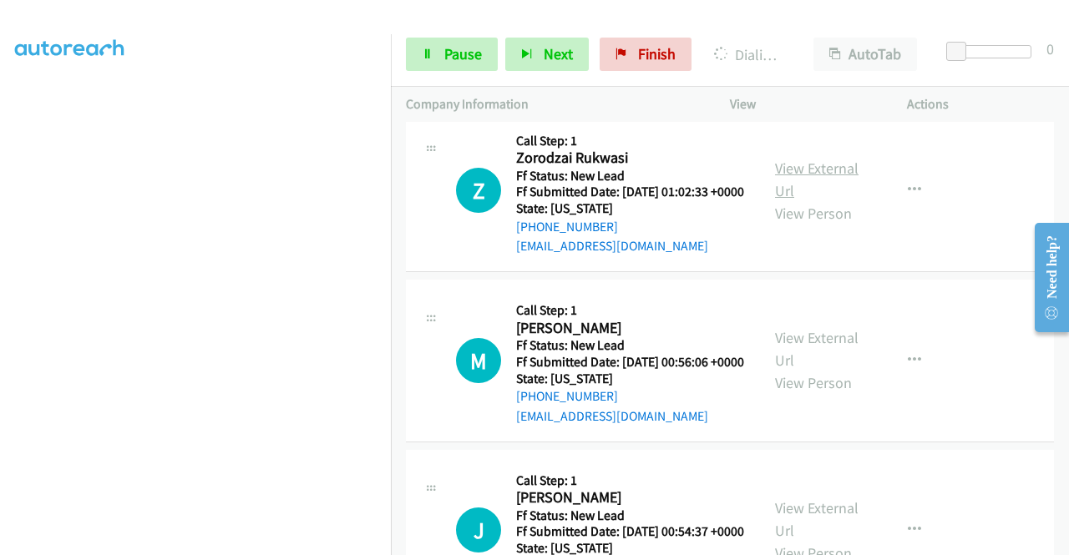
click at [795, 200] on link "View External Url" at bounding box center [816, 180] width 83 height 42
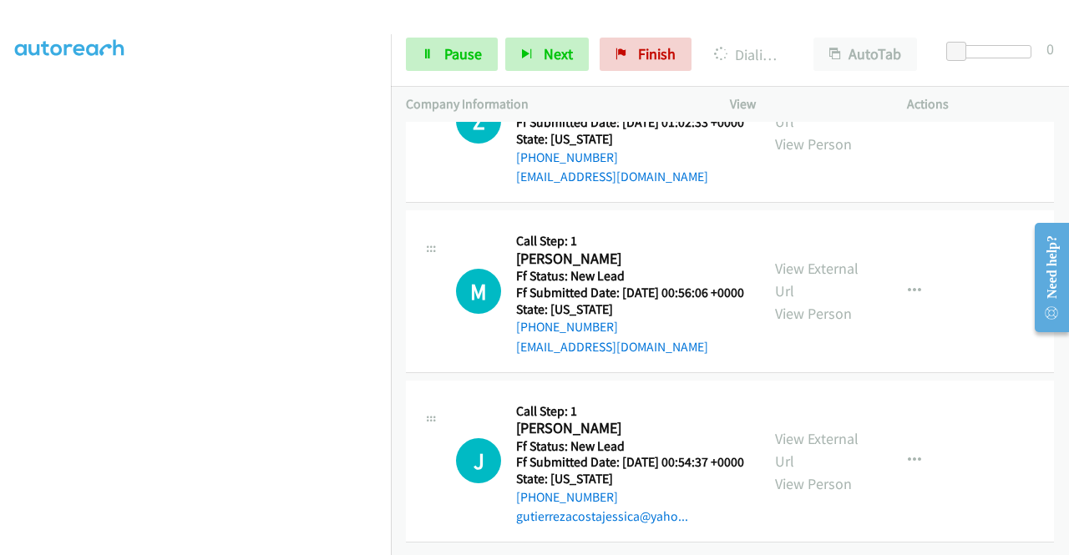
scroll to position [3964, 0]
click at [820, 301] on link "View External Url" at bounding box center [816, 280] width 83 height 42
click at [809, 429] on link "View External Url" at bounding box center [816, 450] width 83 height 42
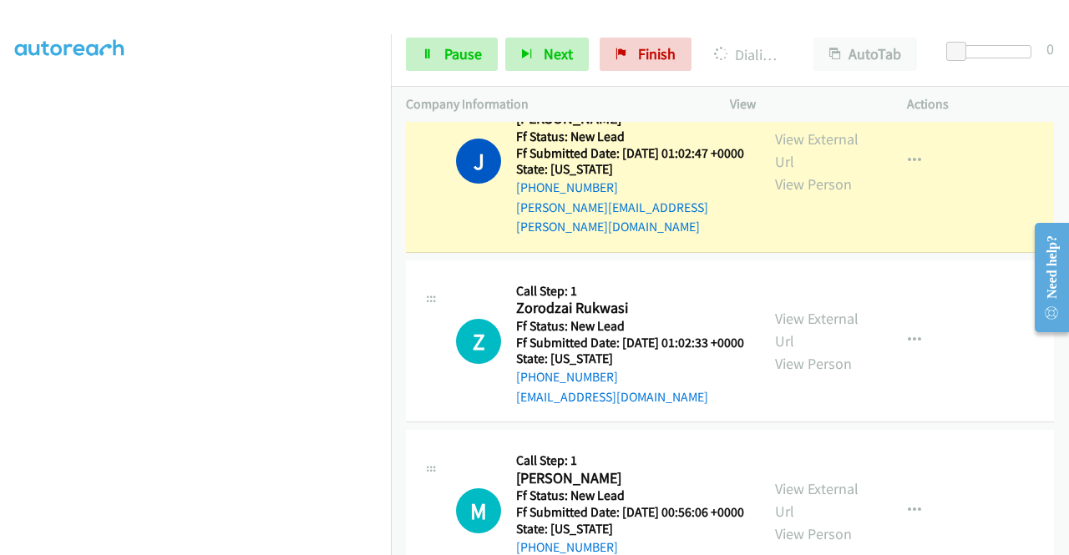
scroll to position [3744, 0]
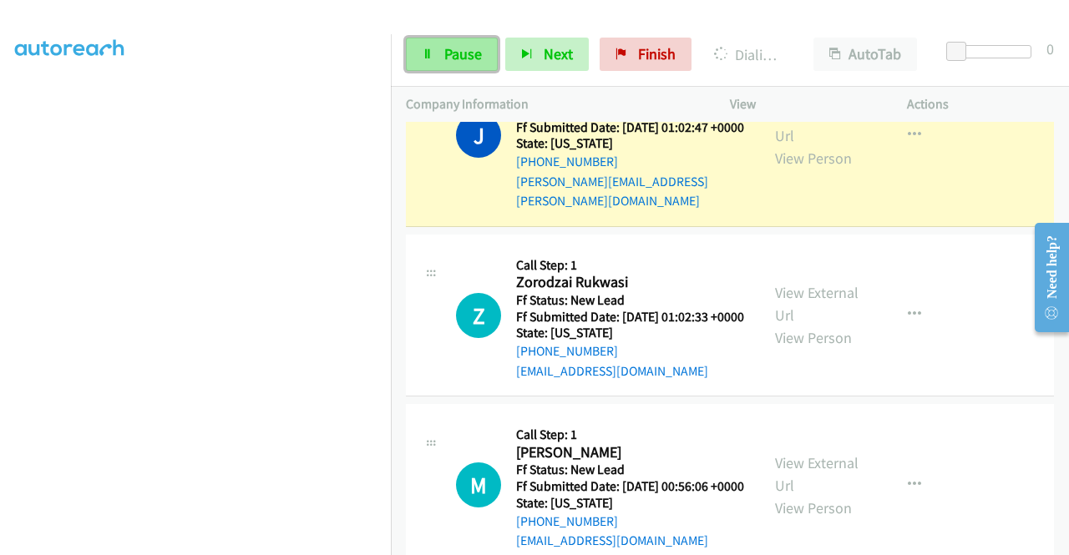
click at [452, 46] on span "Pause" at bounding box center [463, 53] width 38 height 19
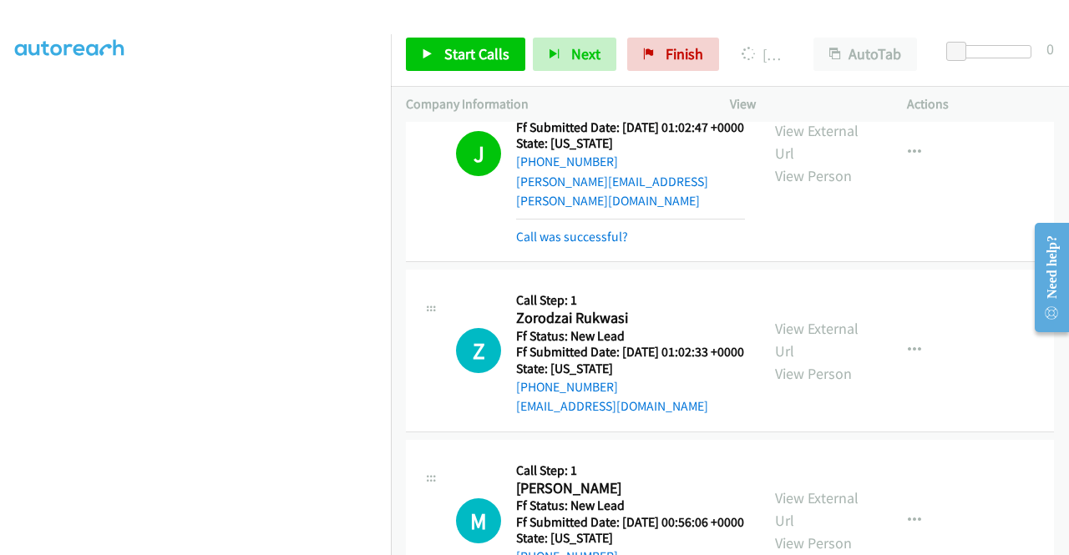
scroll to position [381, 0]
click at [487, 50] on span "Start Calls" at bounding box center [476, 53] width 65 height 19
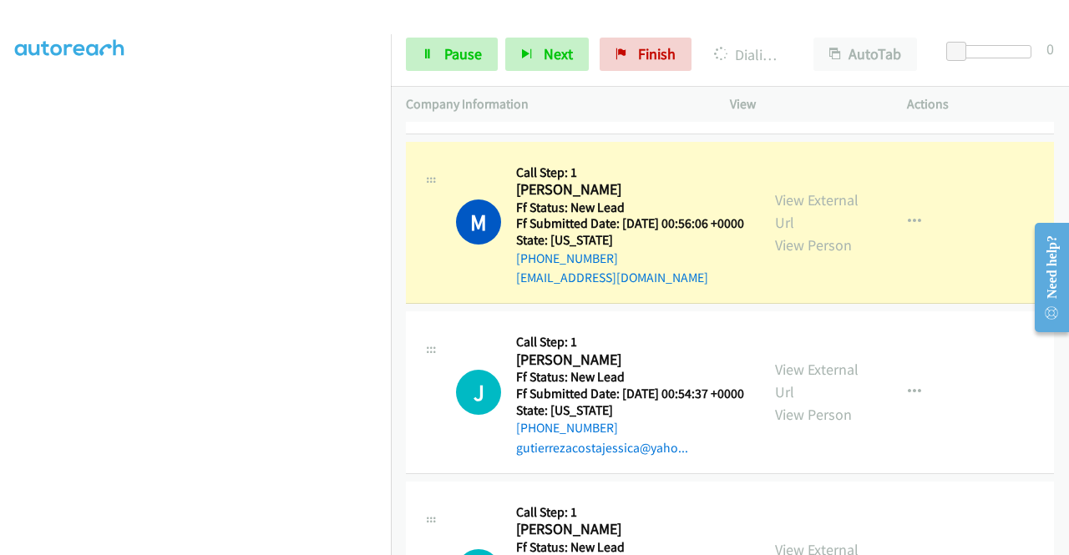
scroll to position [4244, 0]
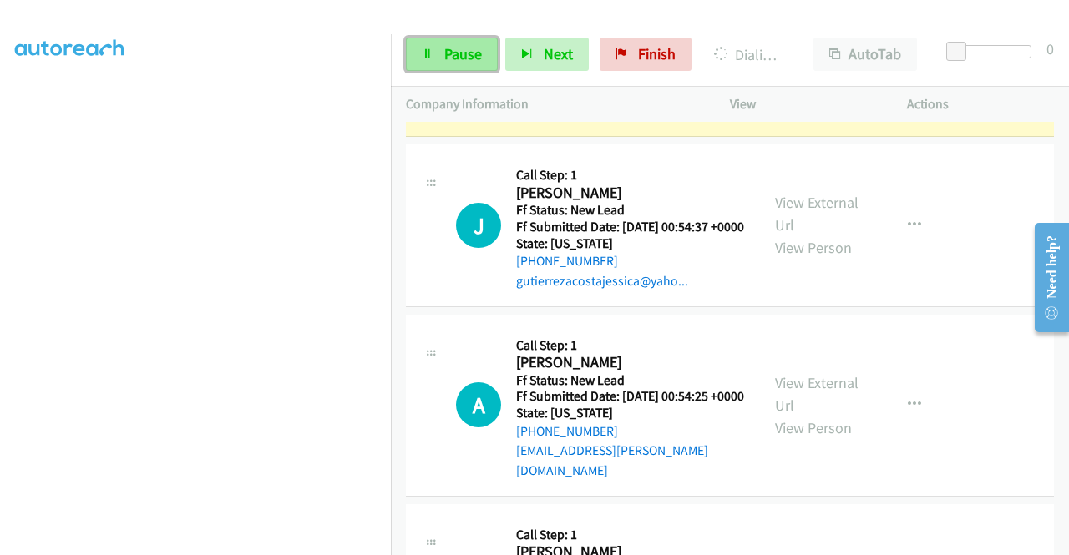
click at [437, 52] on link "Pause" at bounding box center [452, 54] width 92 height 33
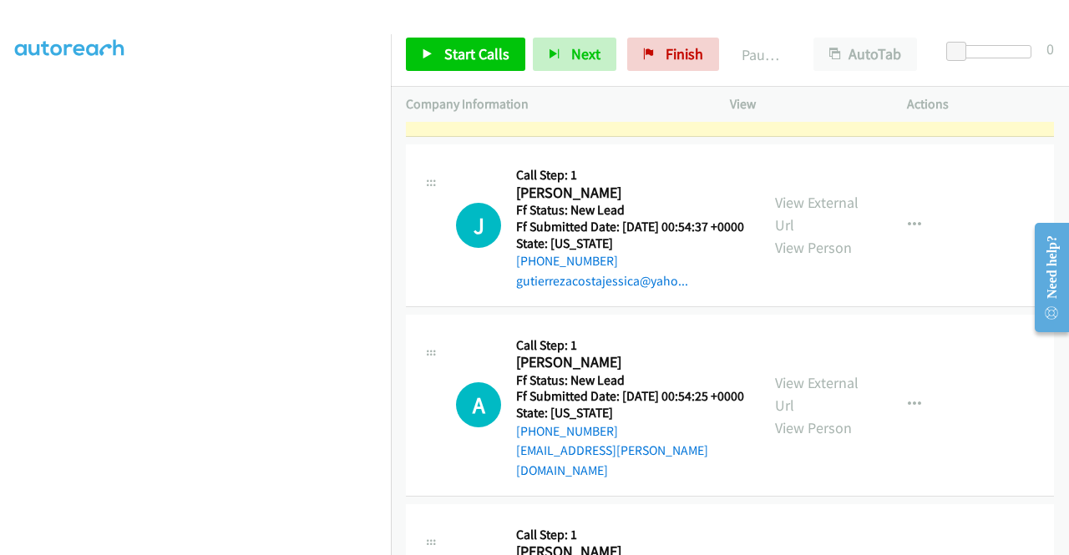
drag, startPoint x: 630, startPoint y: 216, endPoint x: 531, endPoint y: 218, distance: 99.4
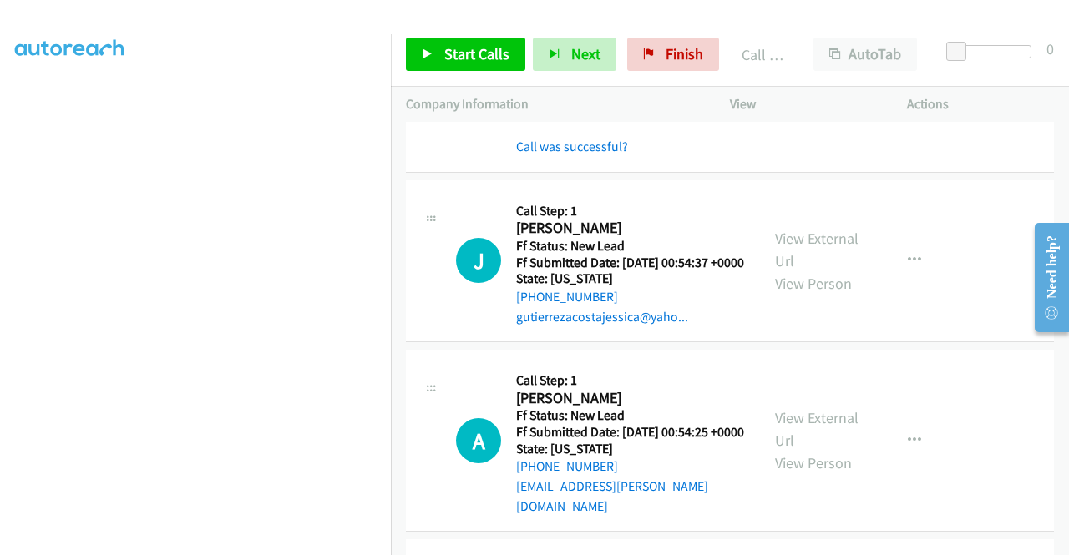
scroll to position [47, 0]
drag, startPoint x: 634, startPoint y: 215, endPoint x: 527, endPoint y: 215, distance: 107.7
copy link "645-229-7995"
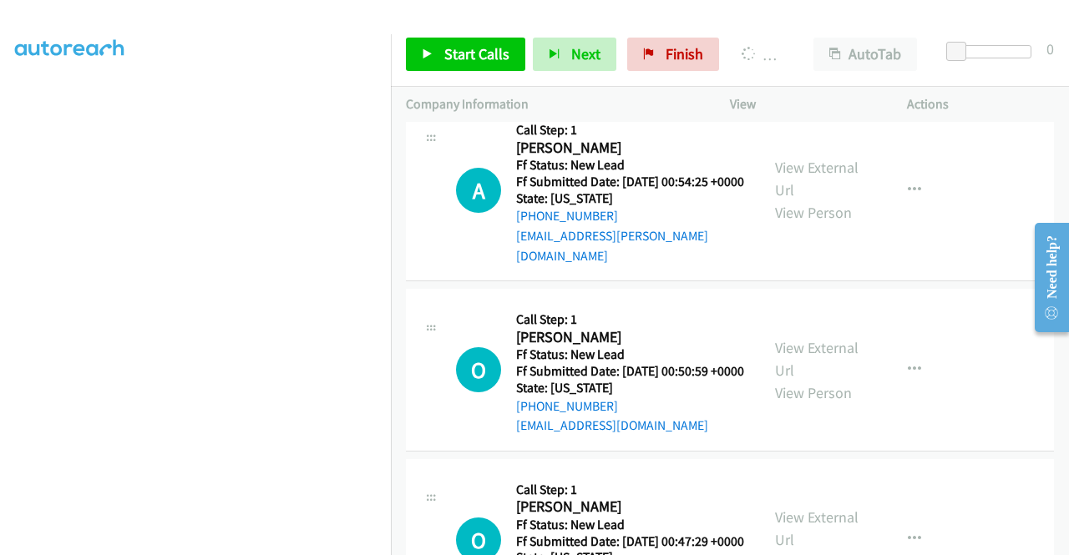
scroll to position [4662, 0]
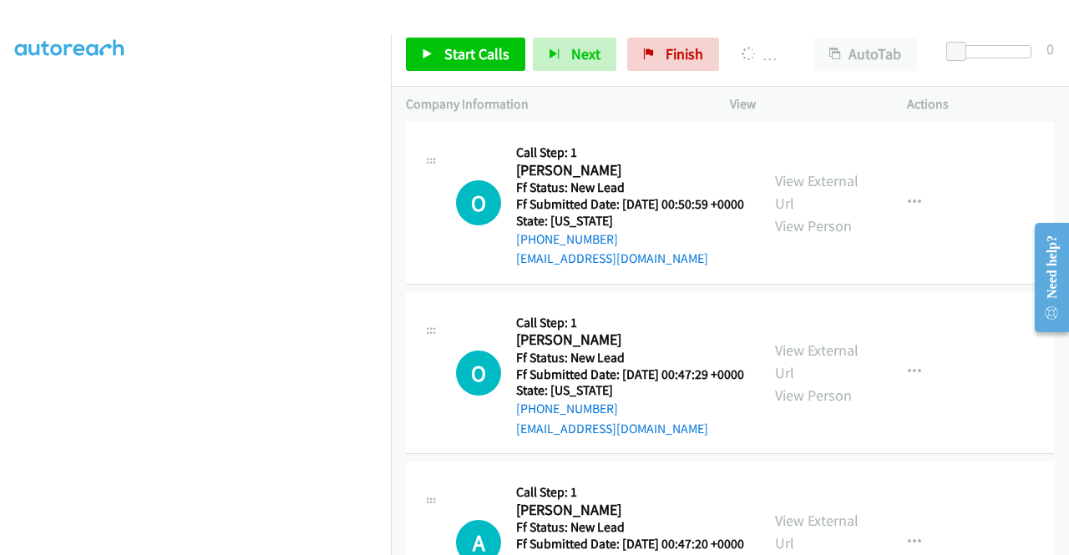
click at [840, 33] on link "View External Url" at bounding box center [816, 12] width 83 height 42
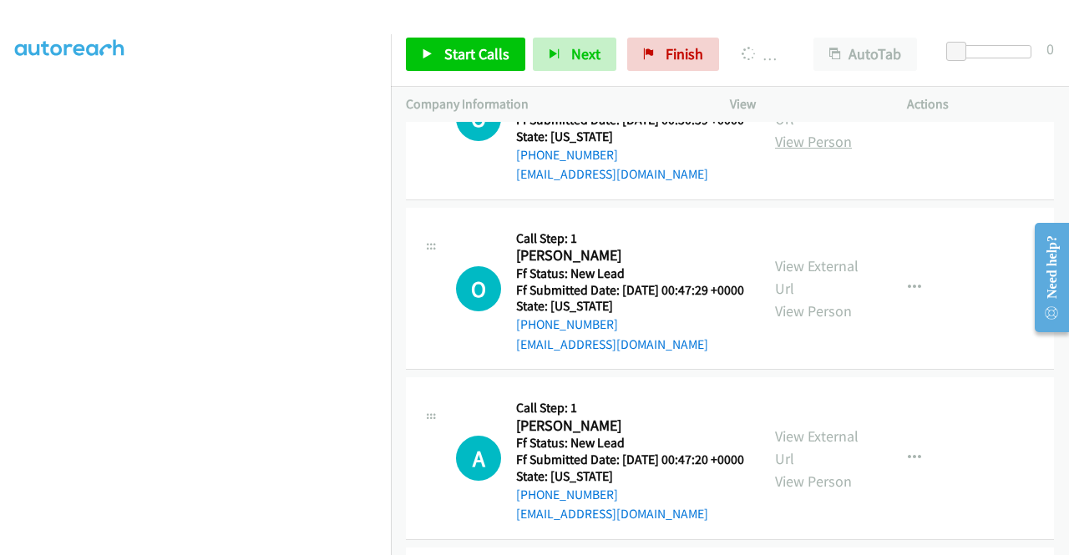
scroll to position [4829, 0]
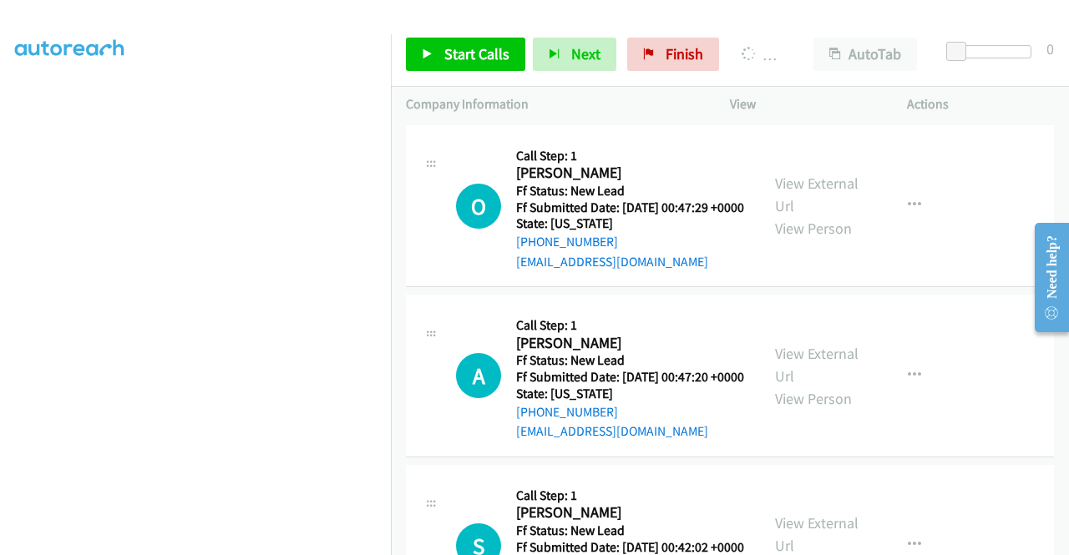
click at [812, 46] on link "View External Url" at bounding box center [816, 25] width 83 height 42
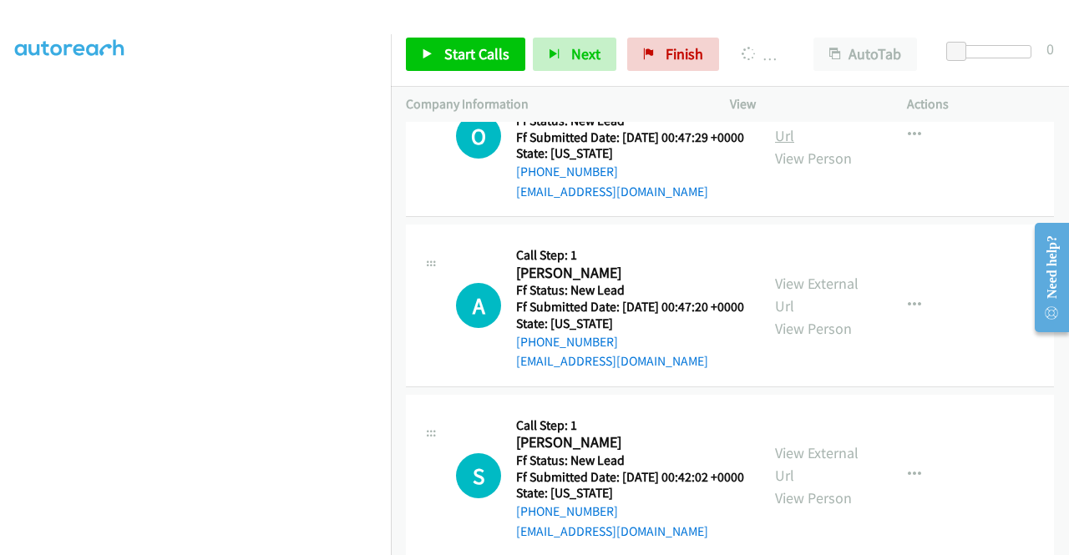
scroll to position [4996, 0]
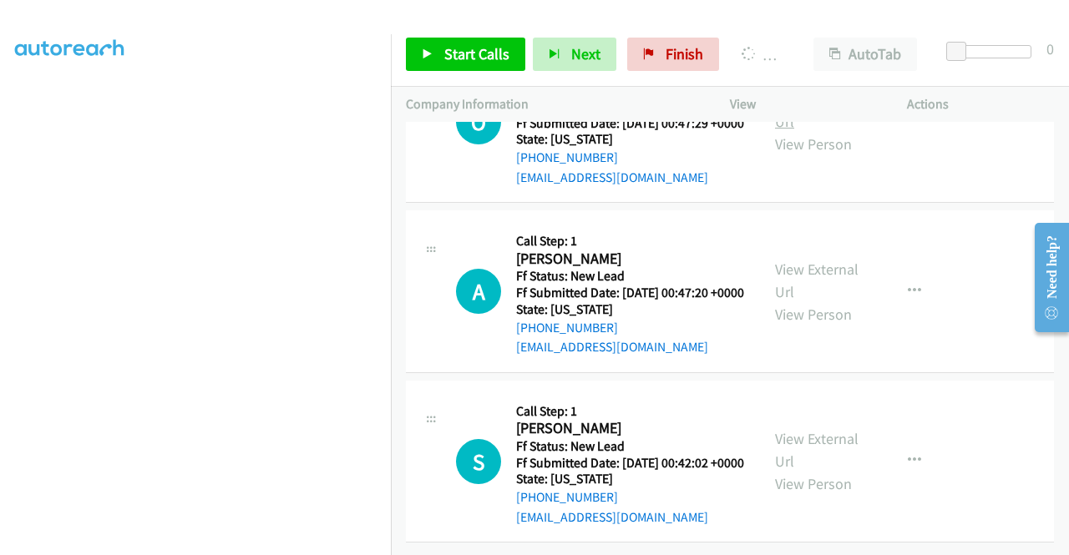
click at [812, 131] on link "View External Url" at bounding box center [816, 110] width 83 height 42
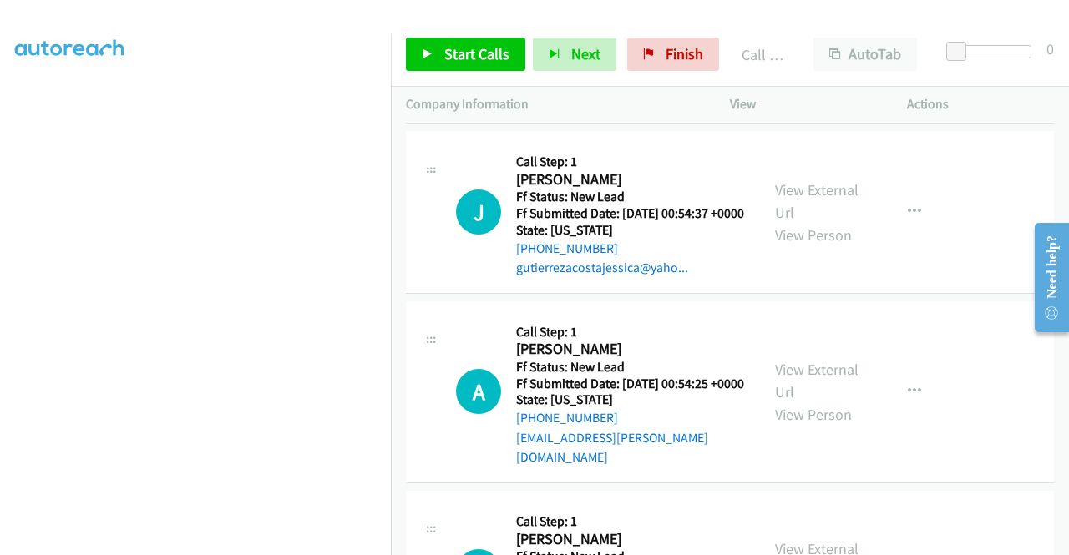
scroll to position [4363, 0]
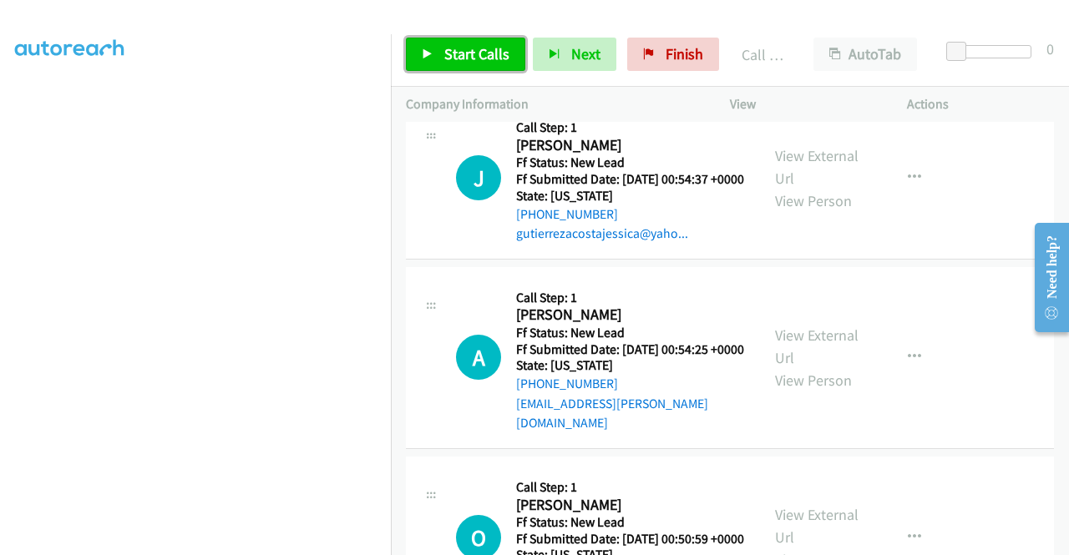
click at [473, 58] on span "Start Calls" at bounding box center [476, 53] width 65 height 19
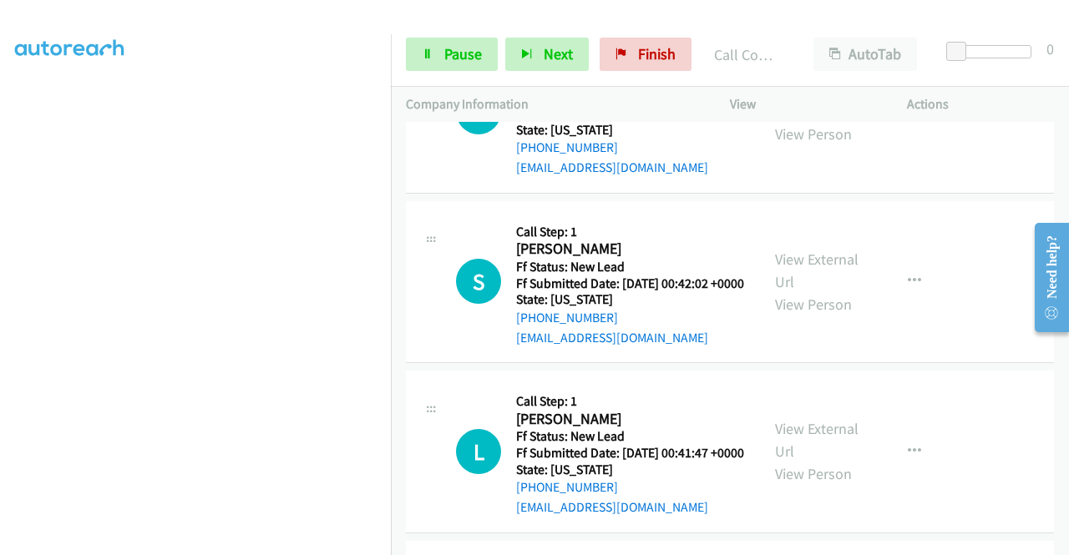
scroll to position [5281, 0]
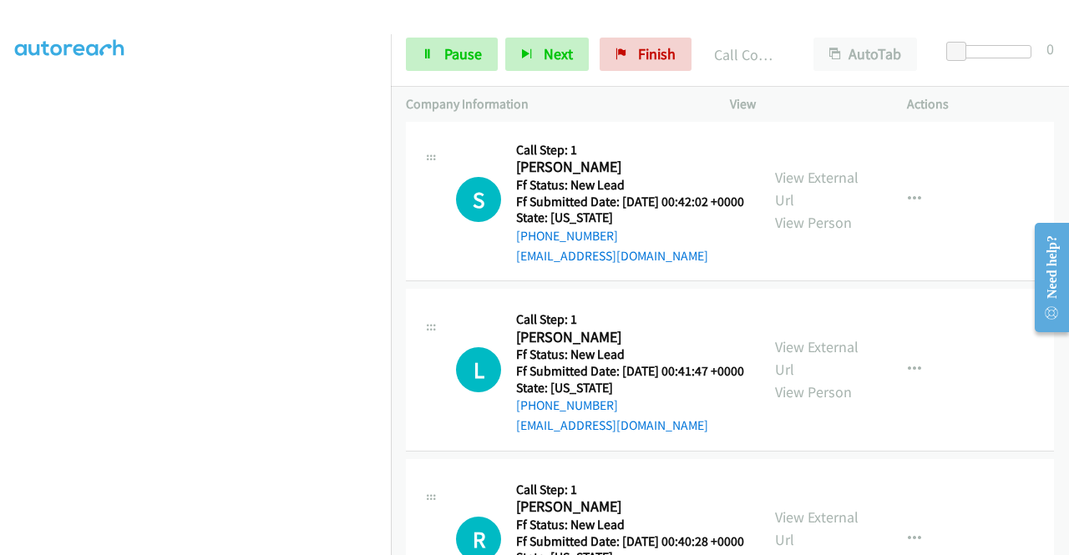
click at [826, 39] on link "View External Url" at bounding box center [816, 18] width 83 height 42
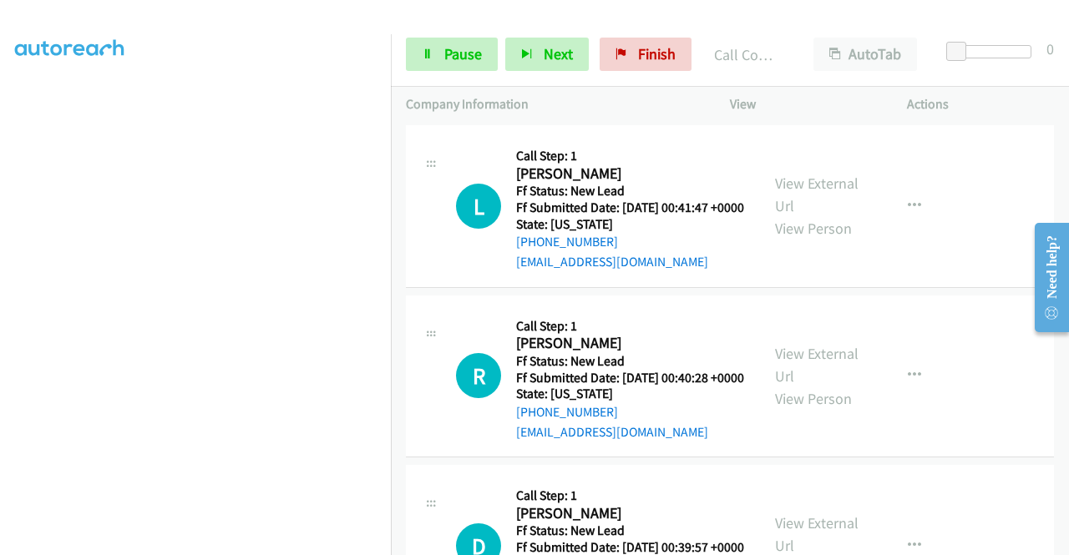
scroll to position [5448, 0]
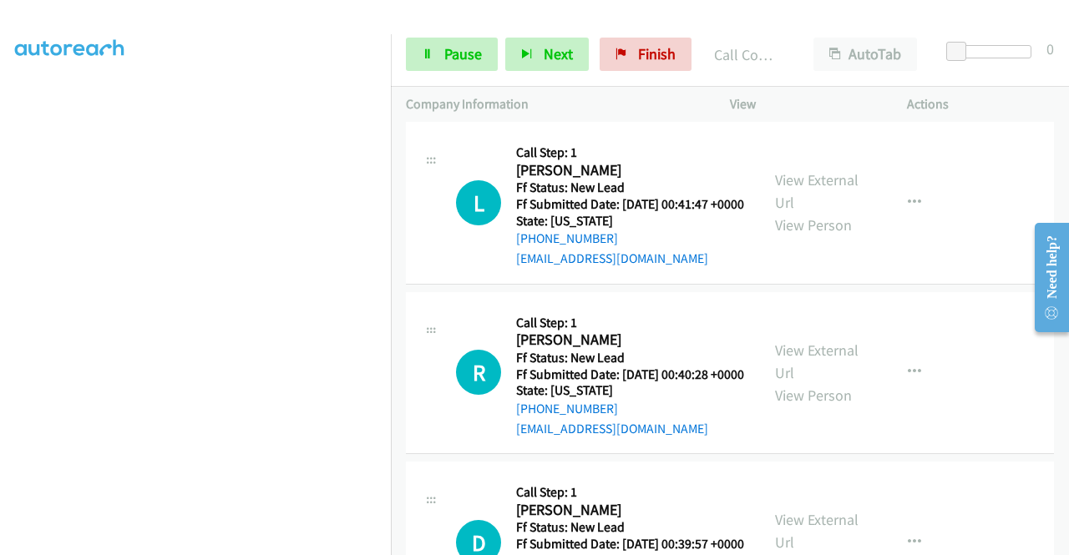
click at [831, 43] on link "View External Url" at bounding box center [816, 22] width 83 height 42
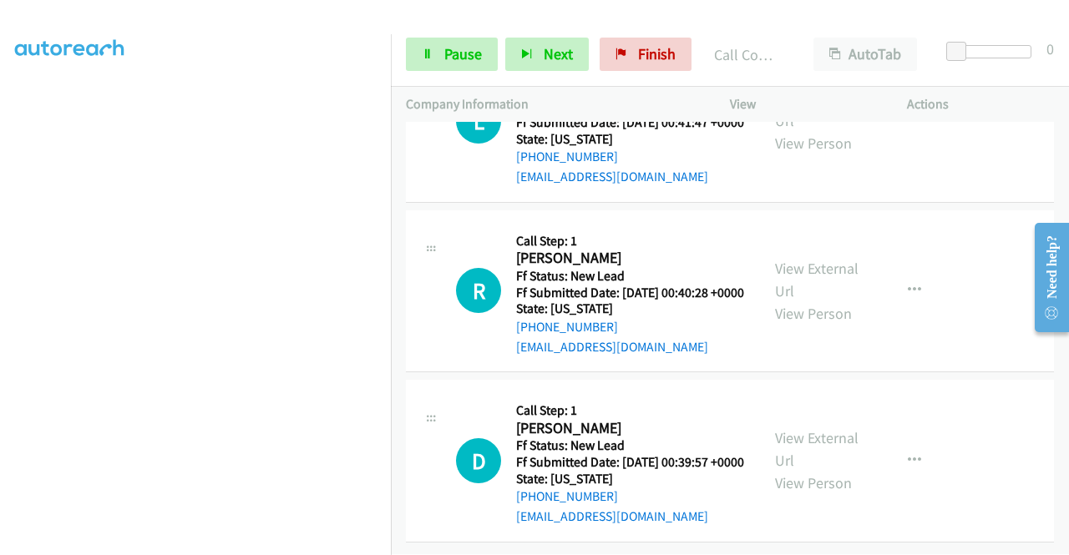
scroll to position [5615, 0]
click at [827, 130] on link "View External Url" at bounding box center [816, 109] width 83 height 42
click at [474, 51] on span "Pause" at bounding box center [463, 53] width 38 height 19
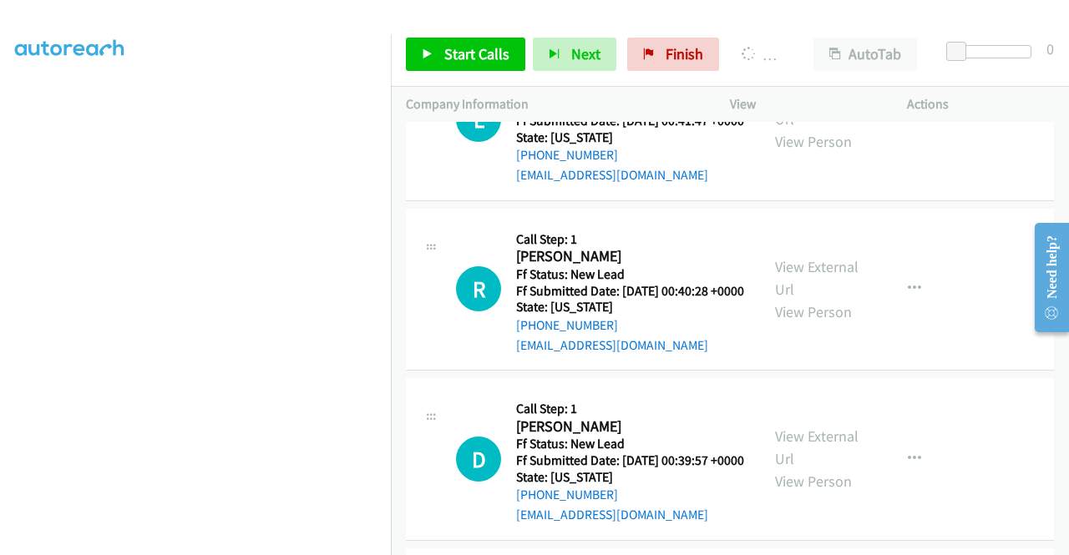
scroll to position [5699, 0]
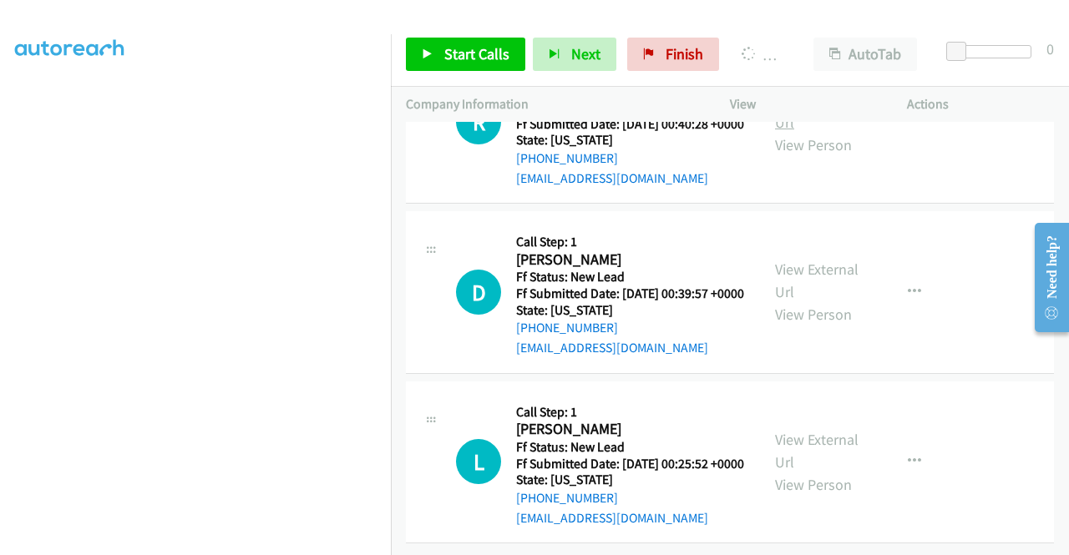
click at [808, 132] on link "View External Url" at bounding box center [816, 111] width 83 height 42
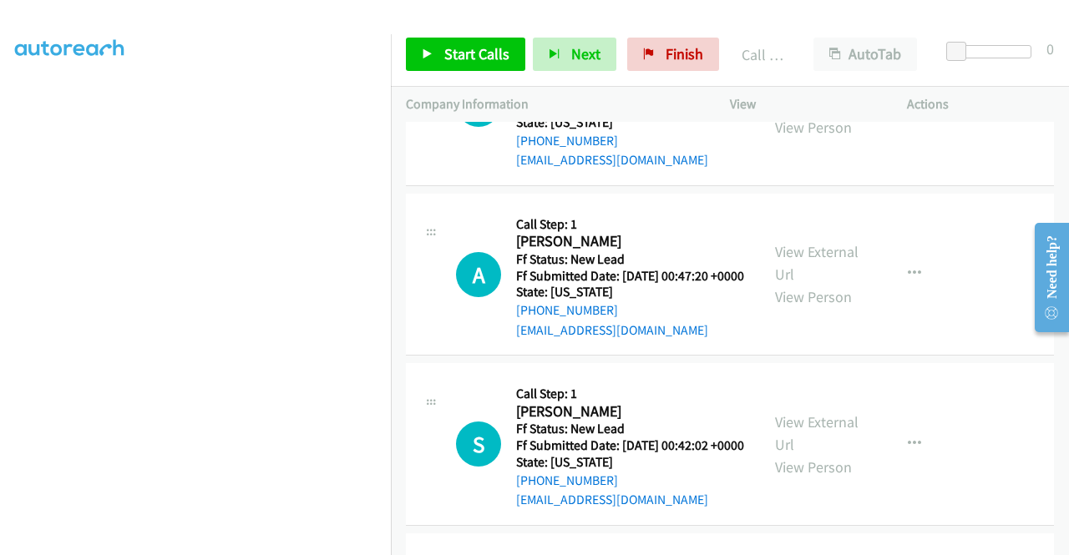
scroll to position [5067, 0]
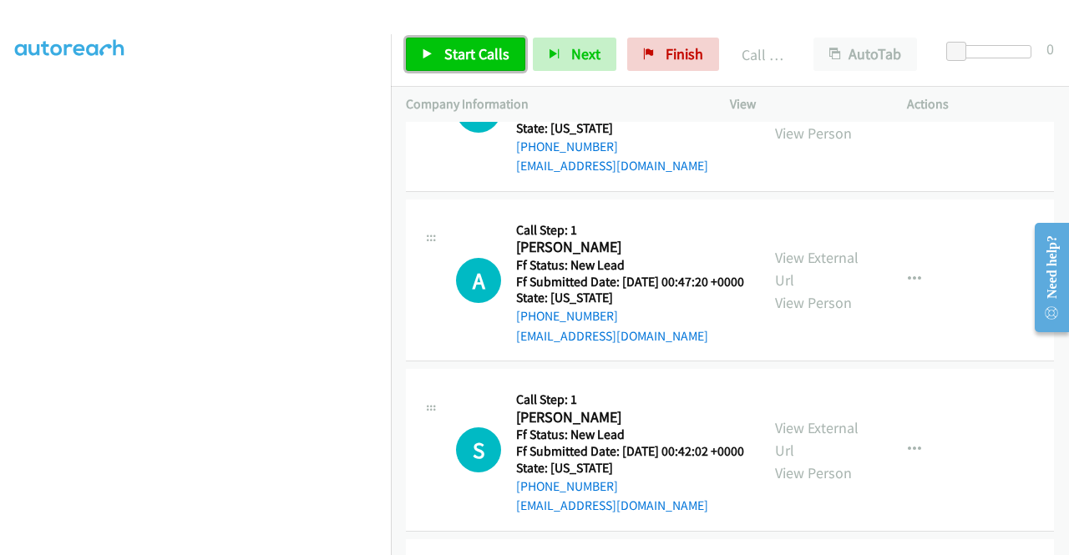
click at [455, 53] on span "Start Calls" at bounding box center [476, 53] width 65 height 19
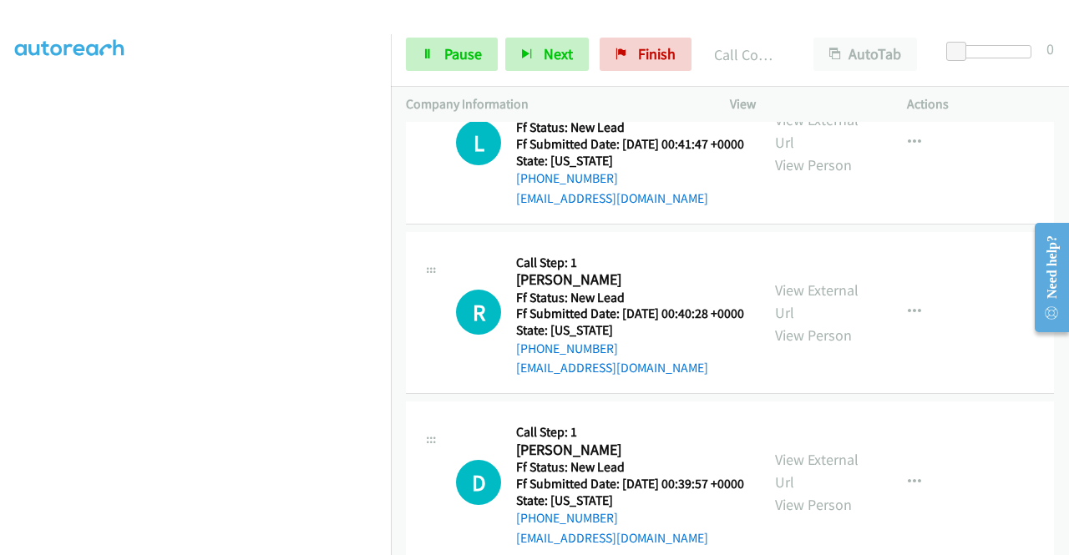
scroll to position [5651, 0]
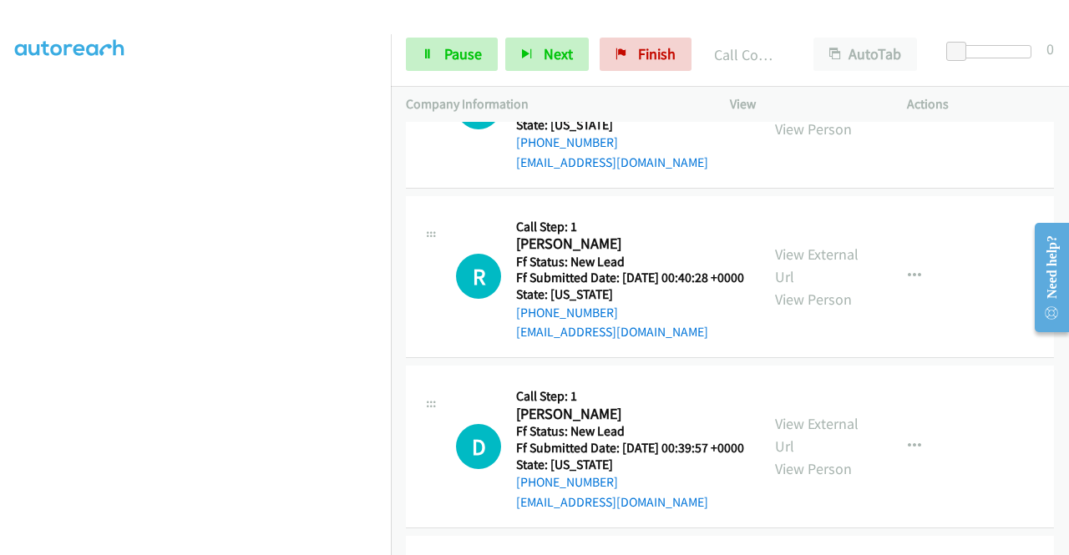
drag, startPoint x: 584, startPoint y: 363, endPoint x: 532, endPoint y: 363, distance: 52.6
copy link "203-895-6394"
drag, startPoint x: 416, startPoint y: 53, endPoint x: 402, endPoint y: 55, distance: 14.4
click at [416, 53] on link "Pause" at bounding box center [452, 54] width 92 height 33
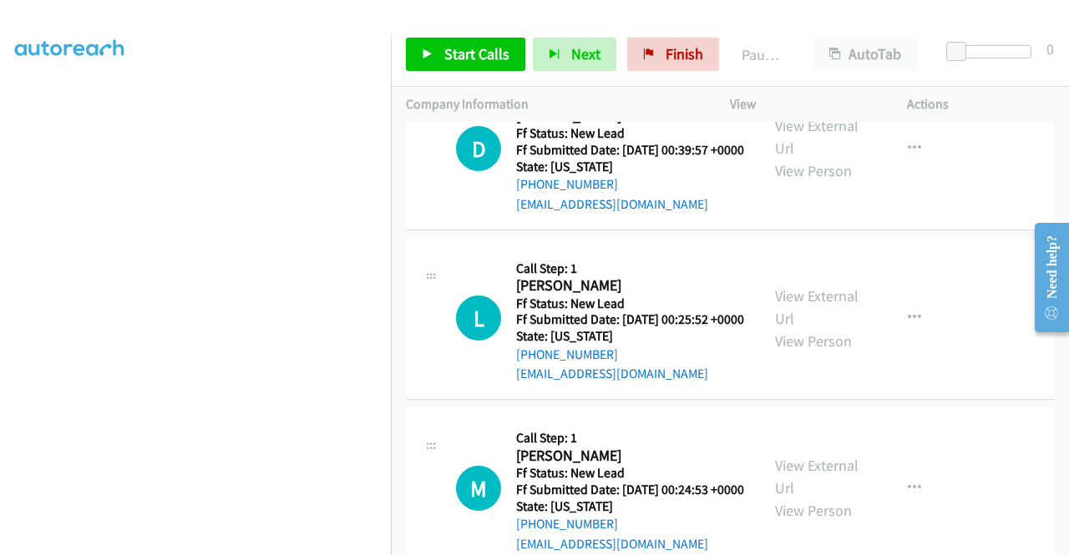
scroll to position [5985, 0]
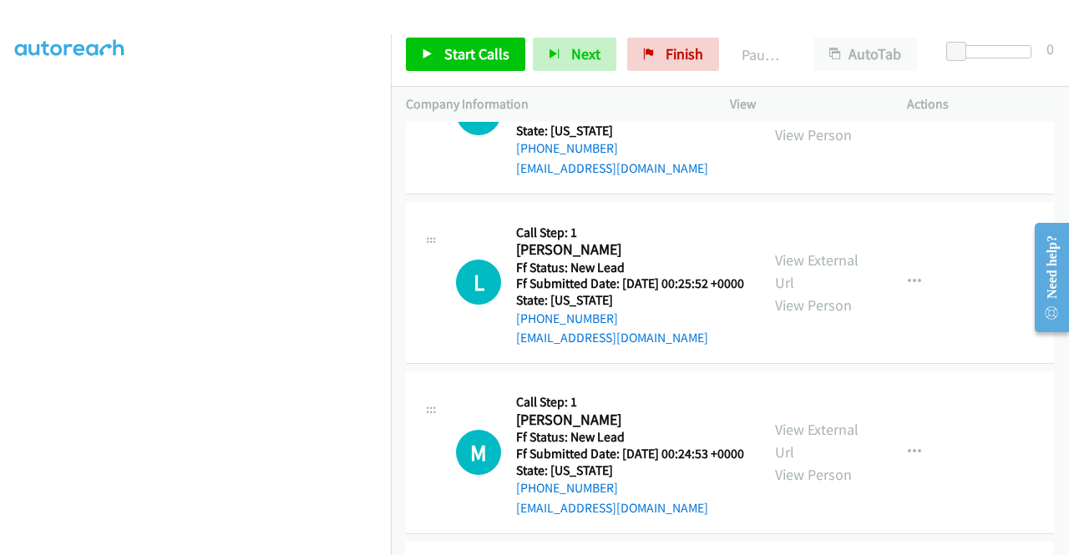
click at [825, 122] on link "View External Url" at bounding box center [816, 101] width 83 height 42
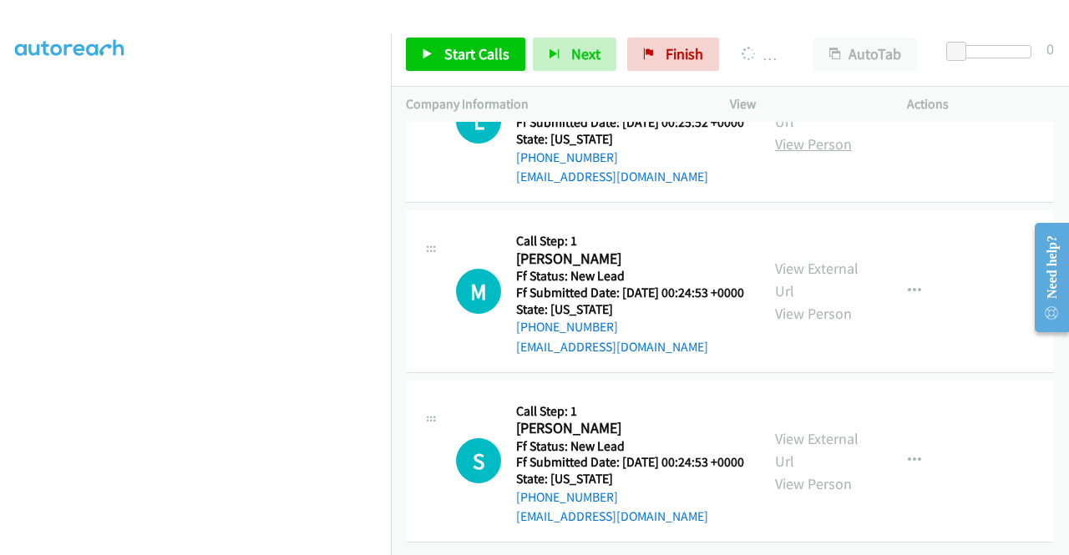
scroll to position [6236, 0]
click at [814, 131] on link "View External Url" at bounding box center [816, 110] width 83 height 42
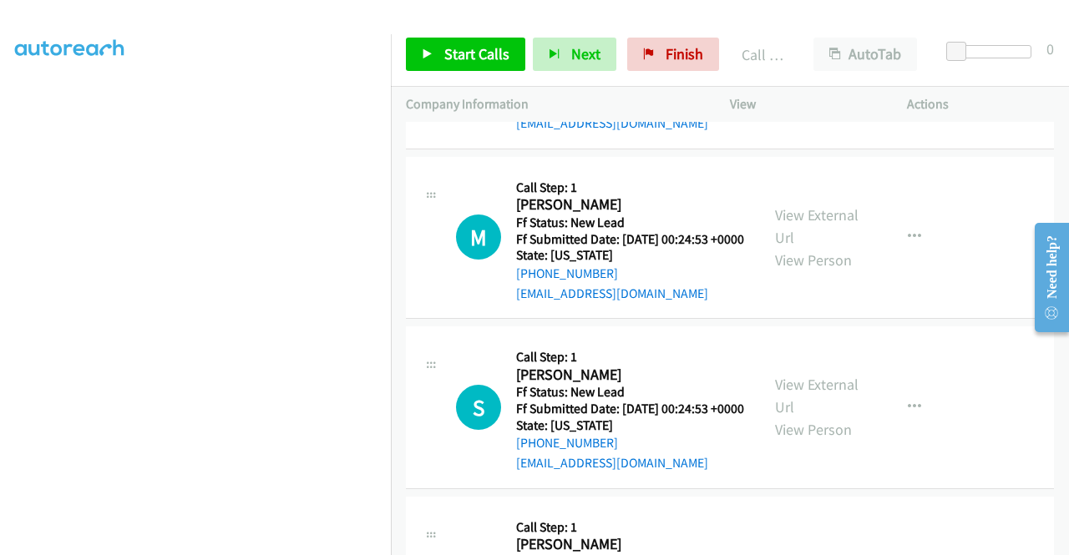
scroll to position [6271, 0]
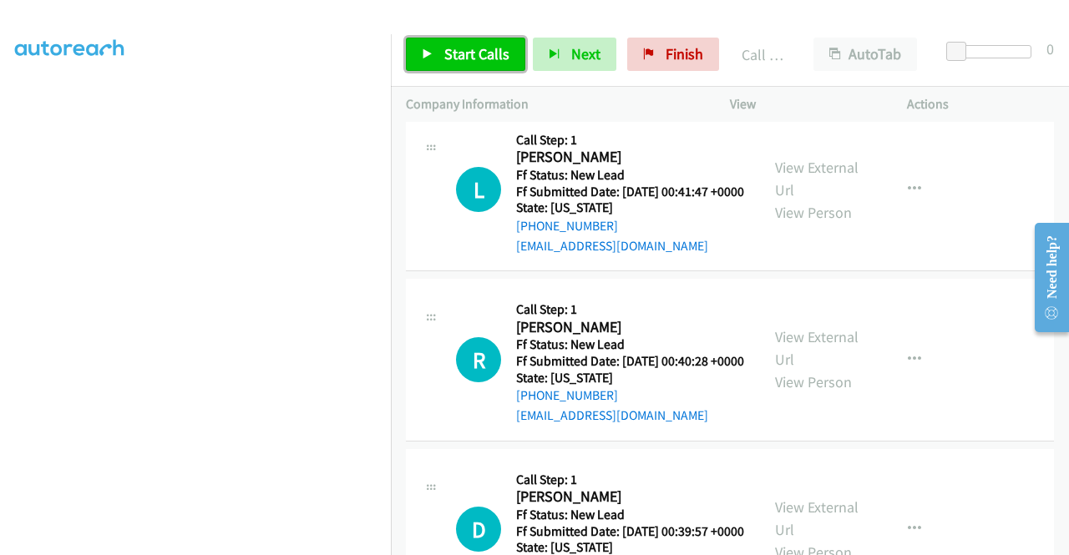
click at [473, 43] on link "Start Calls" at bounding box center [465, 54] width 119 height 33
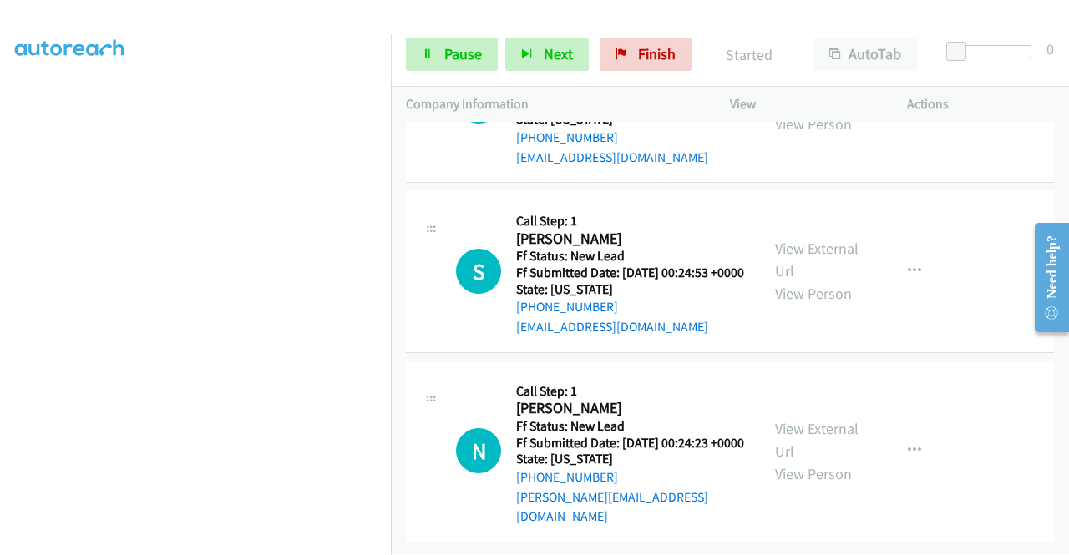
scroll to position [6522, 0]
click at [827, 111] on link "View External Url" at bounding box center [816, 90] width 83 height 42
click at [805, 281] on link "View External Url" at bounding box center [816, 260] width 83 height 42
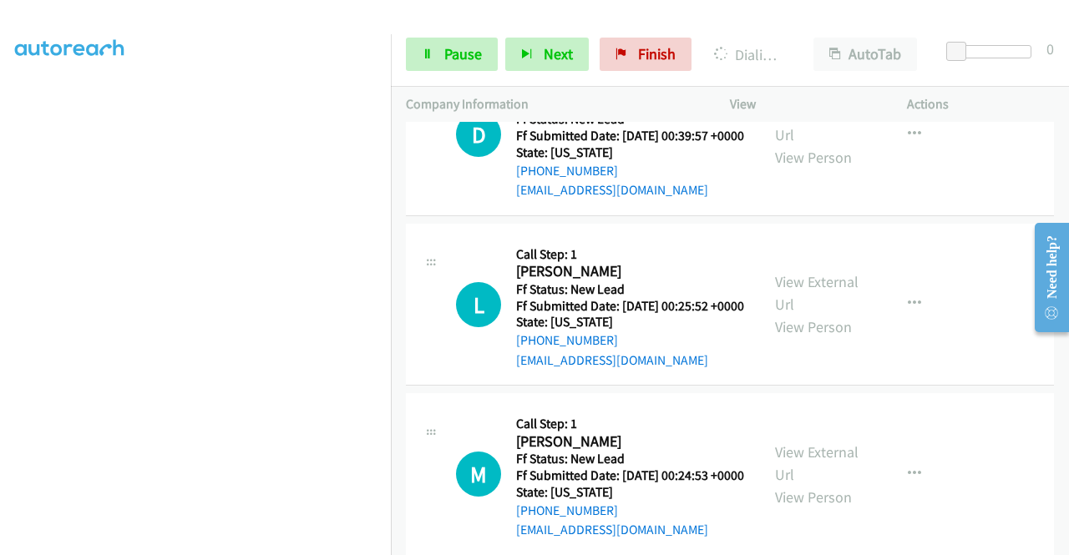
scroll to position [6104, 0]
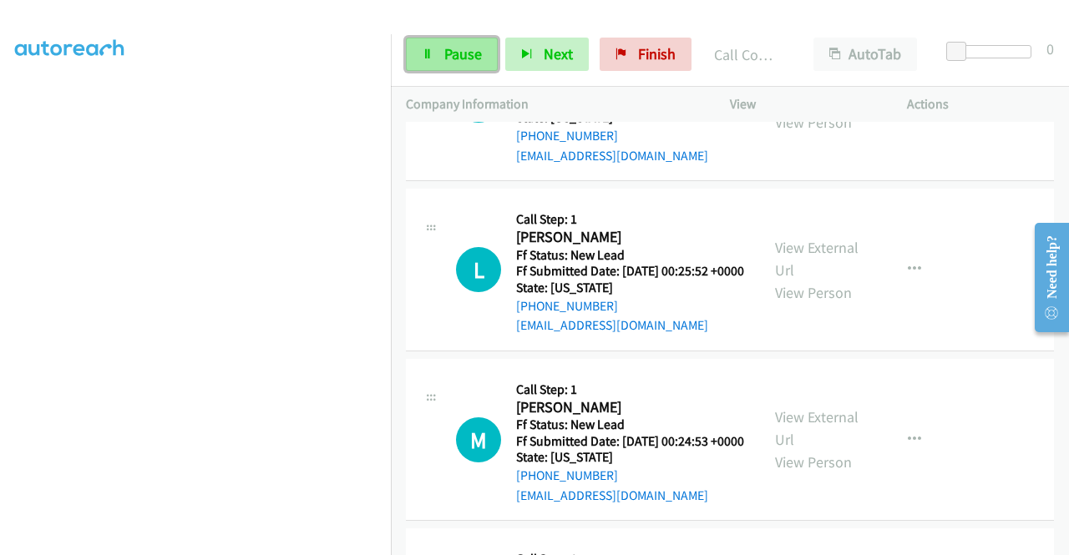
click at [444, 58] on span "Pause" at bounding box center [463, 53] width 38 height 19
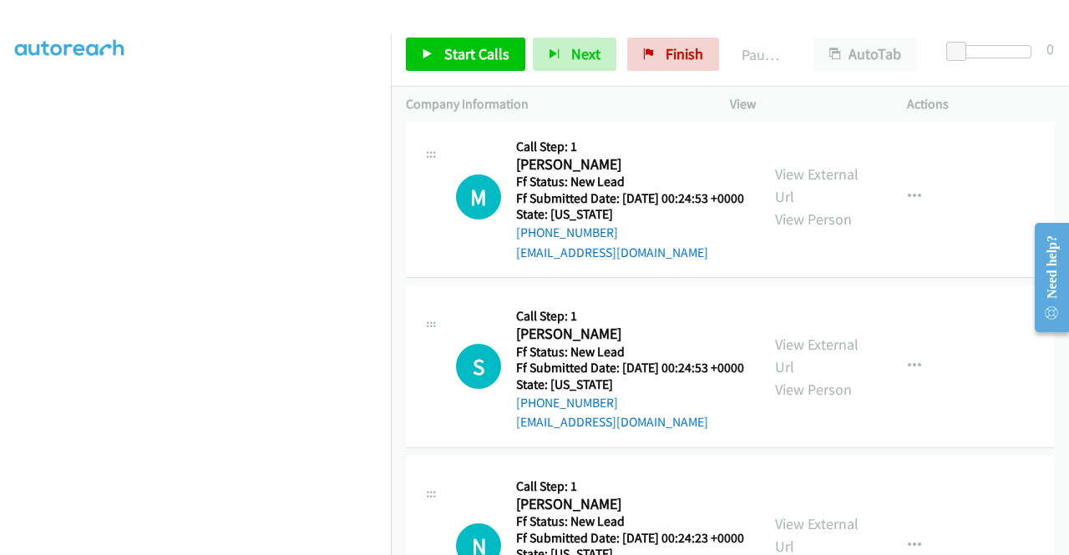
scroll to position [6355, 0]
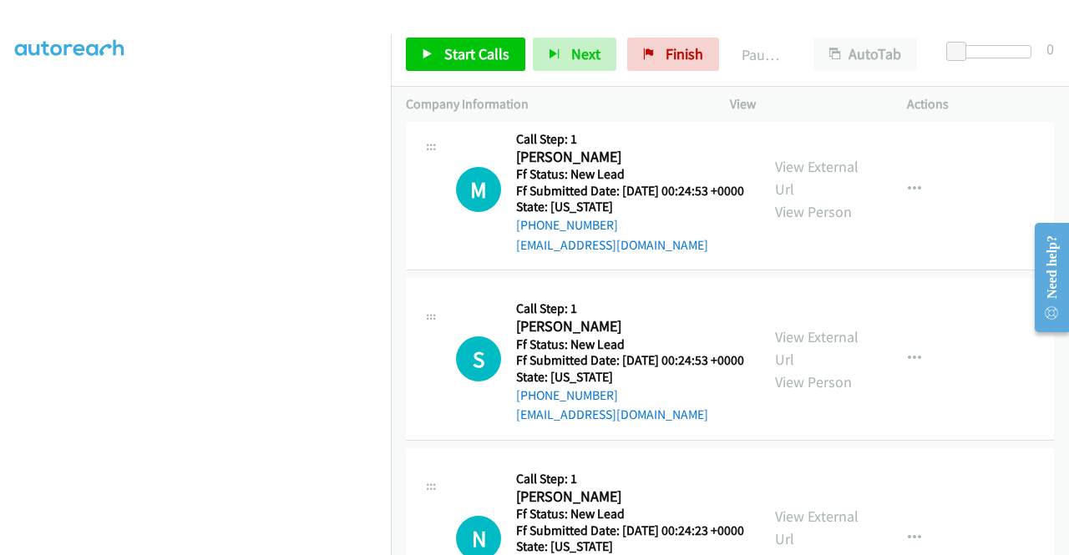
drag, startPoint x: 660, startPoint y: 320, endPoint x: 528, endPoint y: 329, distance: 131.4
copy link "731-415-3506"
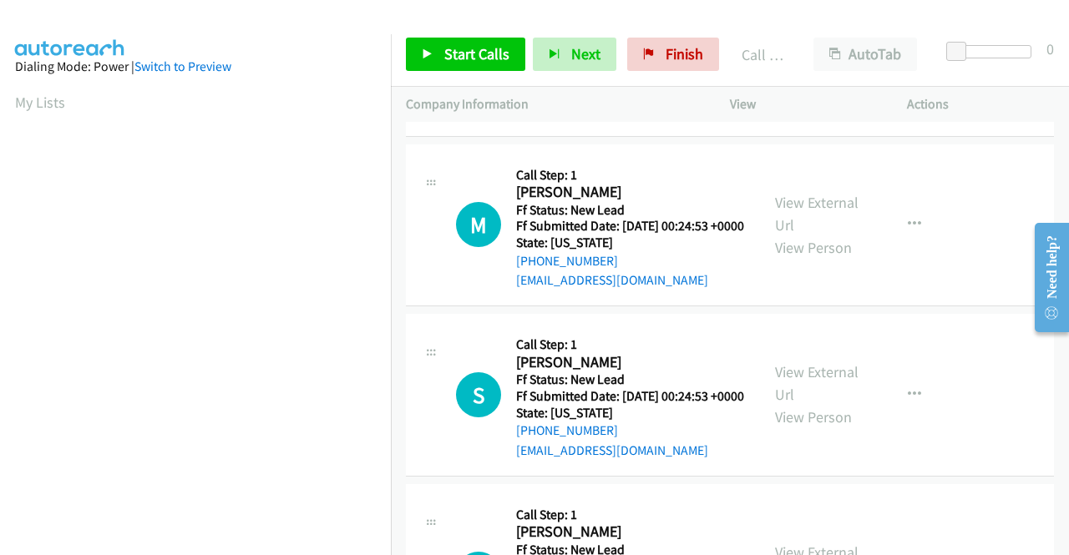
scroll to position [381, 0]
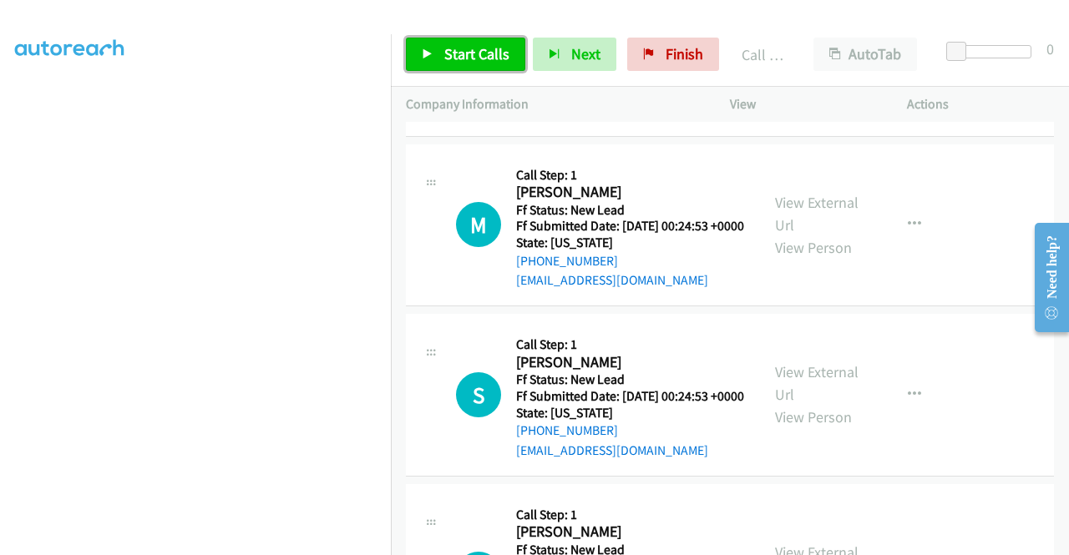
click at [493, 52] on span "Start Calls" at bounding box center [476, 53] width 65 height 19
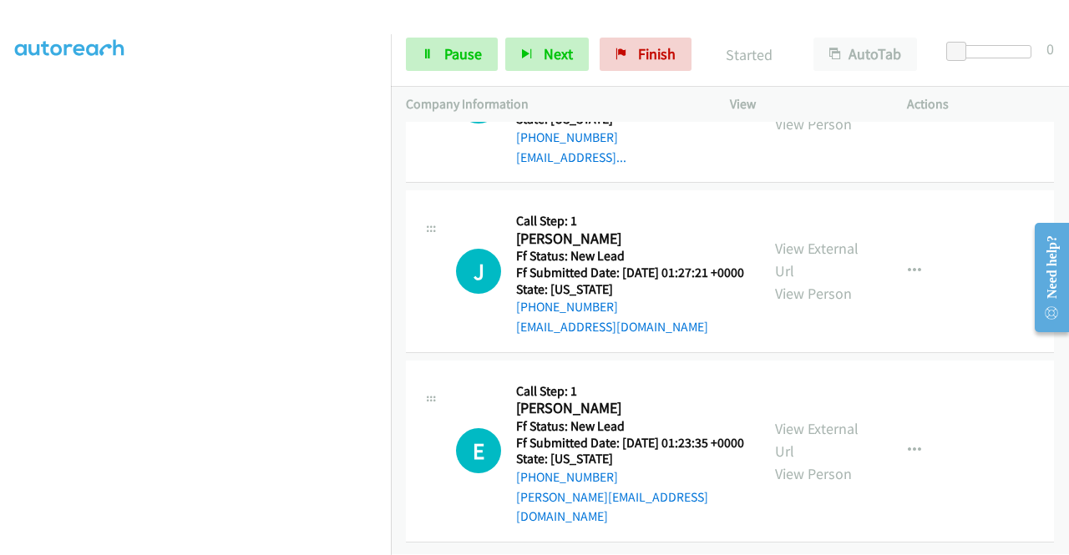
scroll to position [7023, 0]
click at [798, 111] on link "View External Url" at bounding box center [816, 90] width 83 height 42
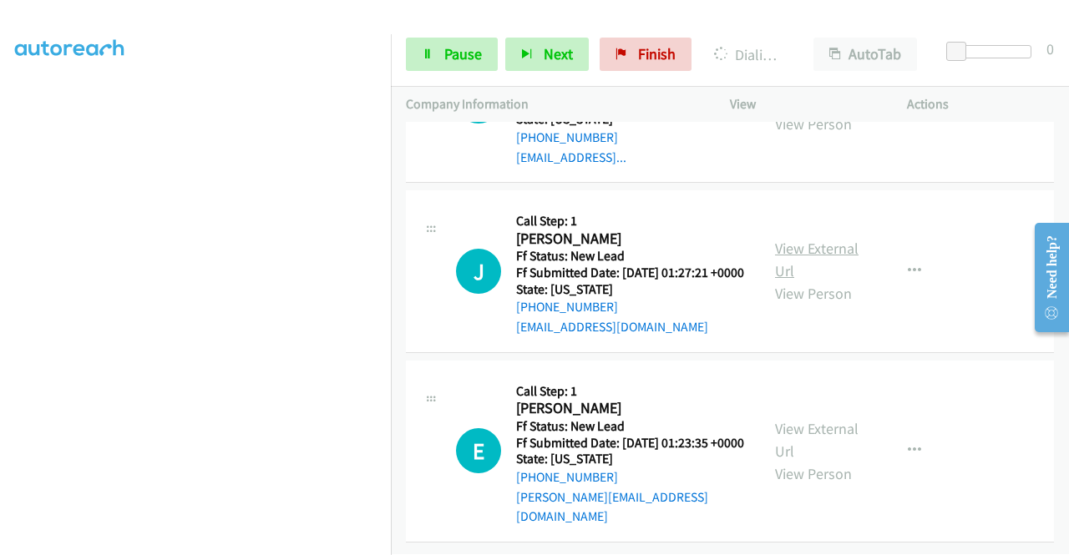
click at [811, 281] on link "View External Url" at bounding box center [816, 260] width 83 height 42
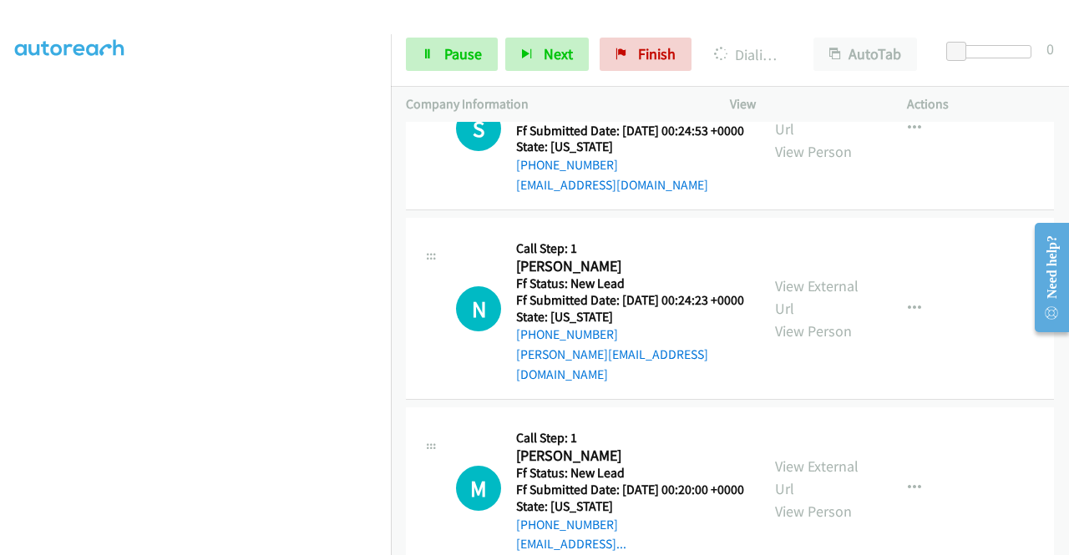
scroll to position [6605, 0]
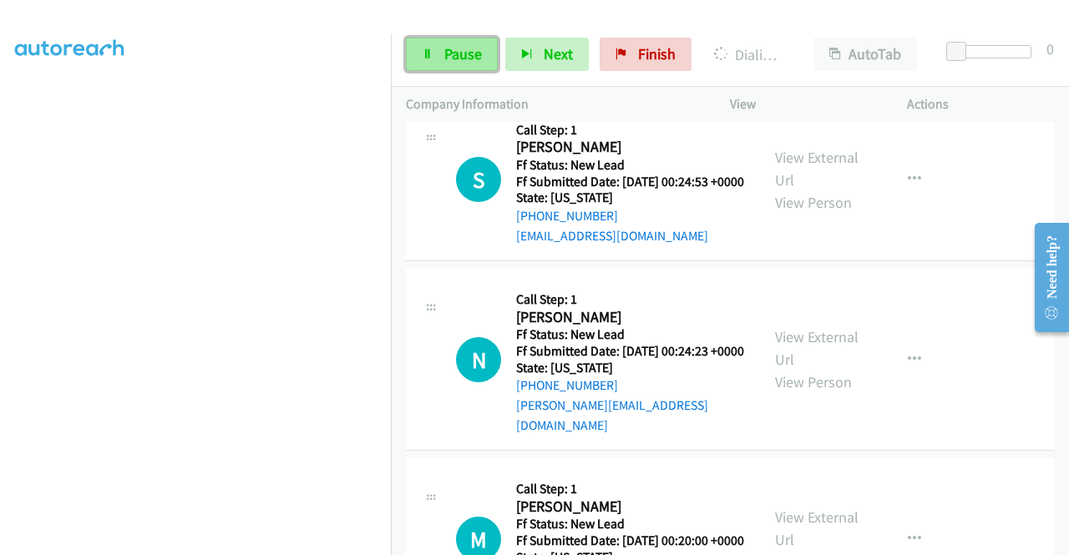
click at [448, 53] on span "Pause" at bounding box center [463, 53] width 38 height 19
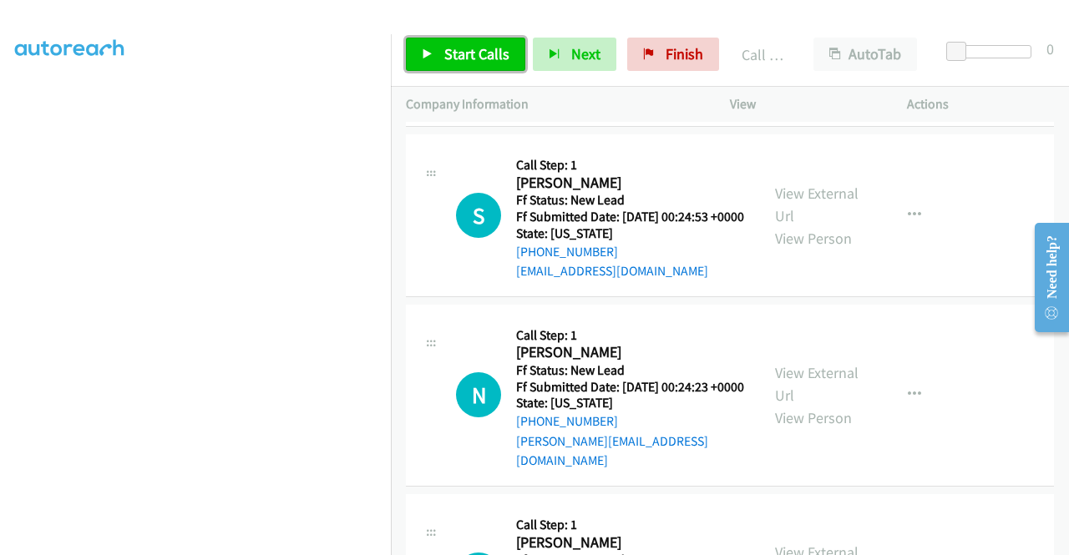
click at [488, 51] on span "Start Calls" at bounding box center [476, 53] width 65 height 19
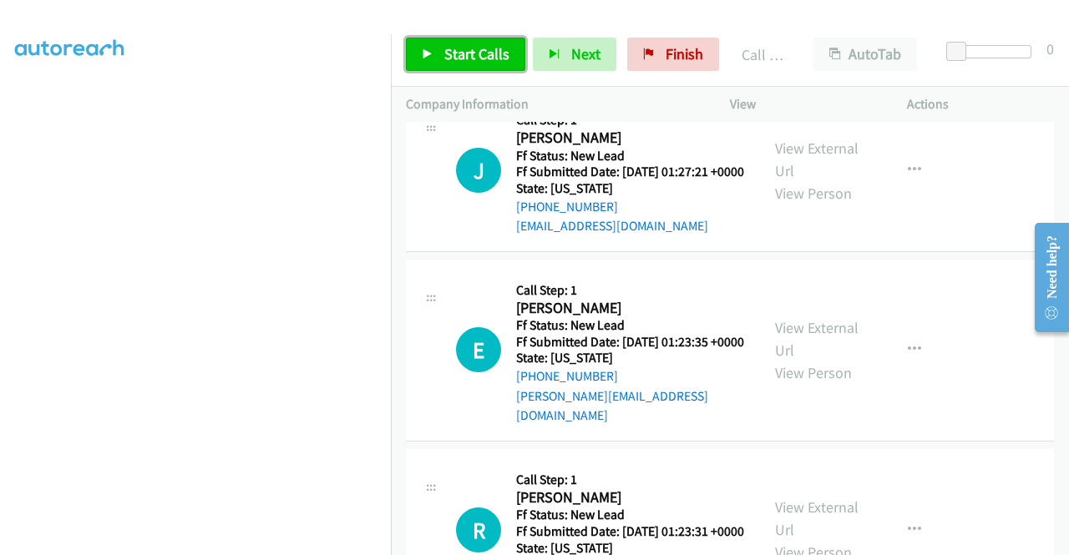
scroll to position [7190, 0]
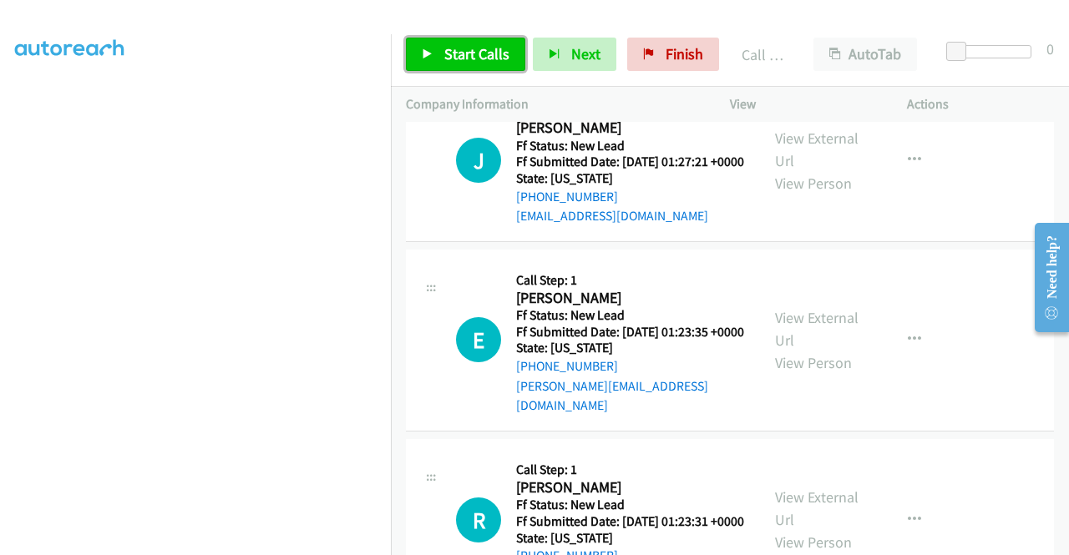
click at [465, 49] on span "Start Calls" at bounding box center [476, 53] width 65 height 19
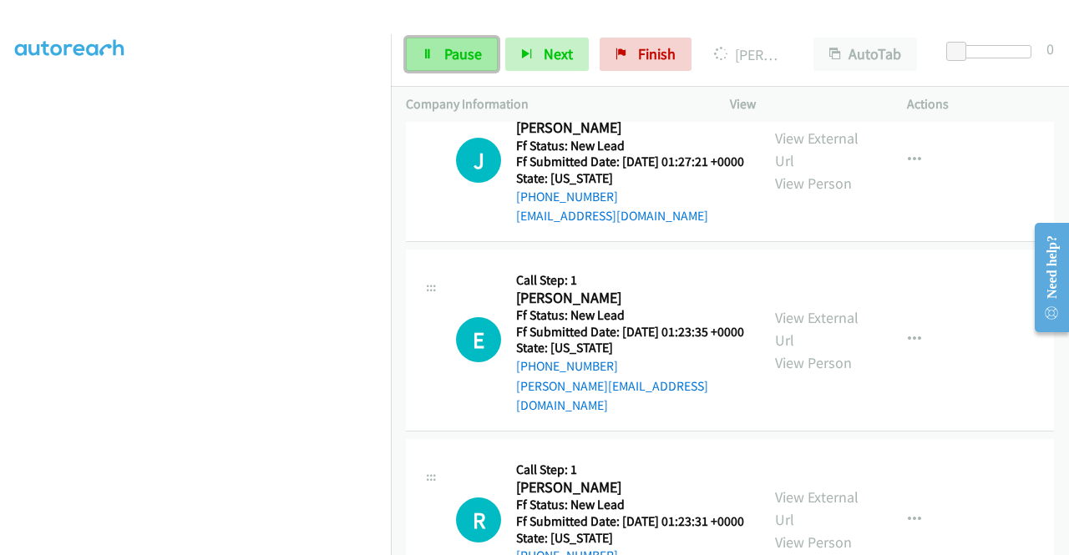
click at [452, 55] on span "Pause" at bounding box center [463, 53] width 38 height 19
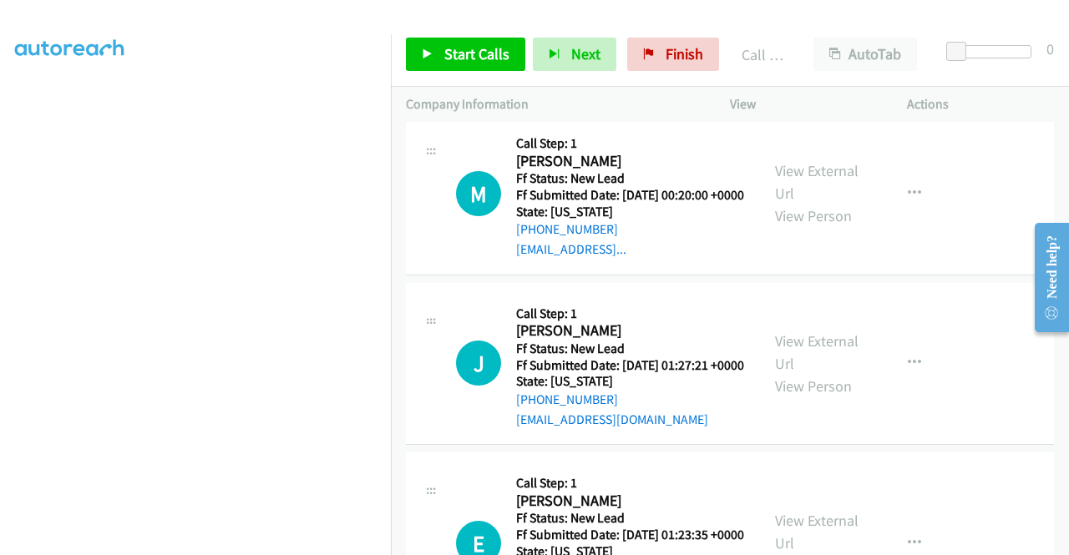
scroll to position [7023, 0]
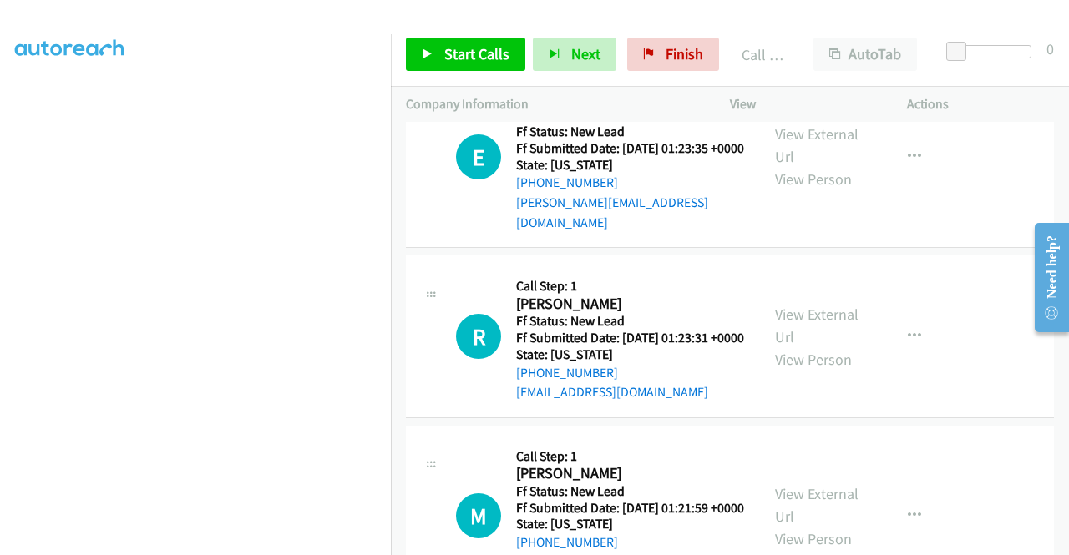
scroll to position [7607, 0]
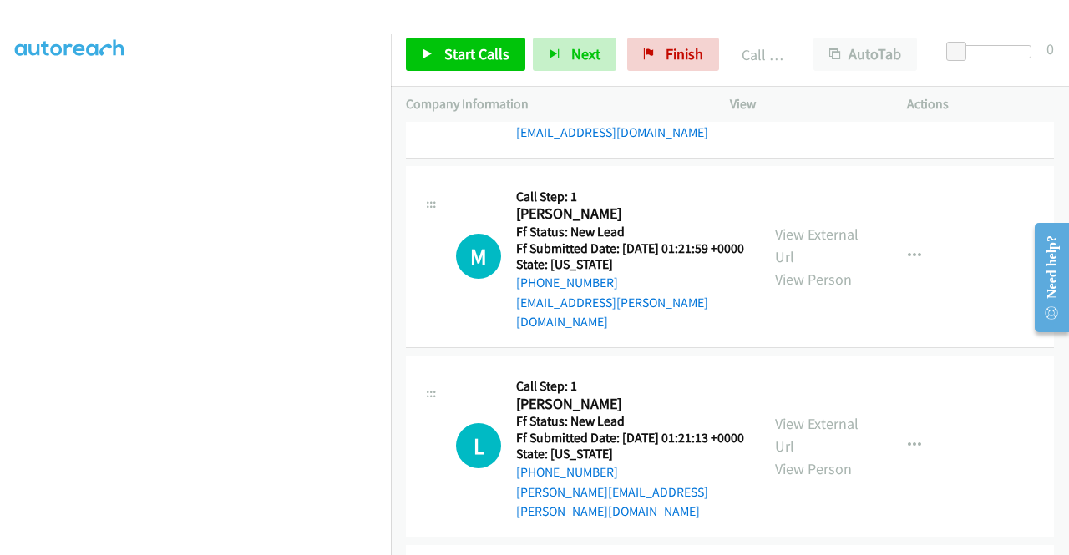
scroll to position [7774, 0]
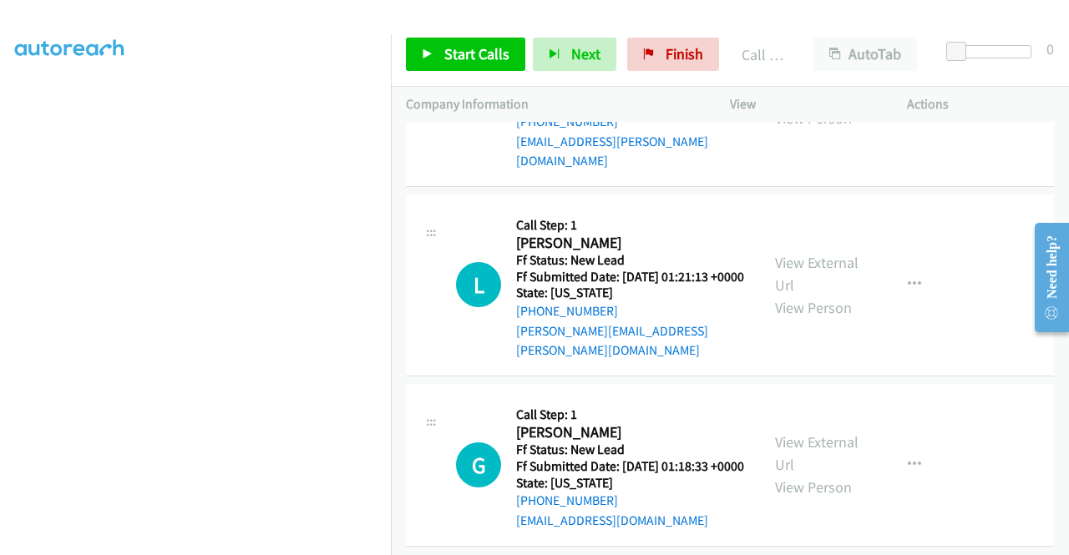
scroll to position [7941, 0]
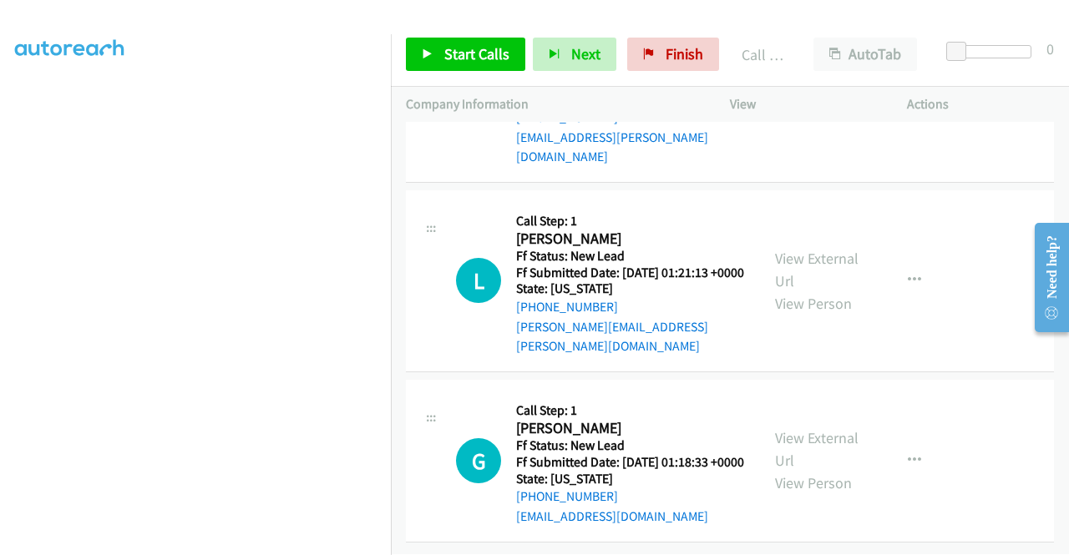
click at [813, 101] on link "View External Url" at bounding box center [816, 80] width 83 height 42
drag, startPoint x: 458, startPoint y: 58, endPoint x: 484, endPoint y: 68, distance: 28.5
click at [458, 58] on span "Start Calls" at bounding box center [476, 53] width 65 height 19
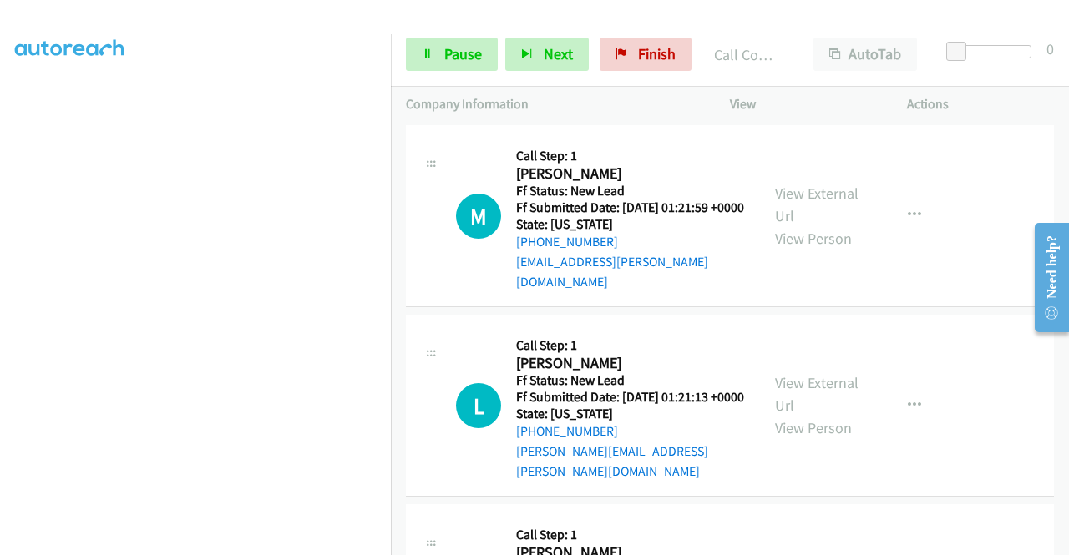
scroll to position [7858, 0]
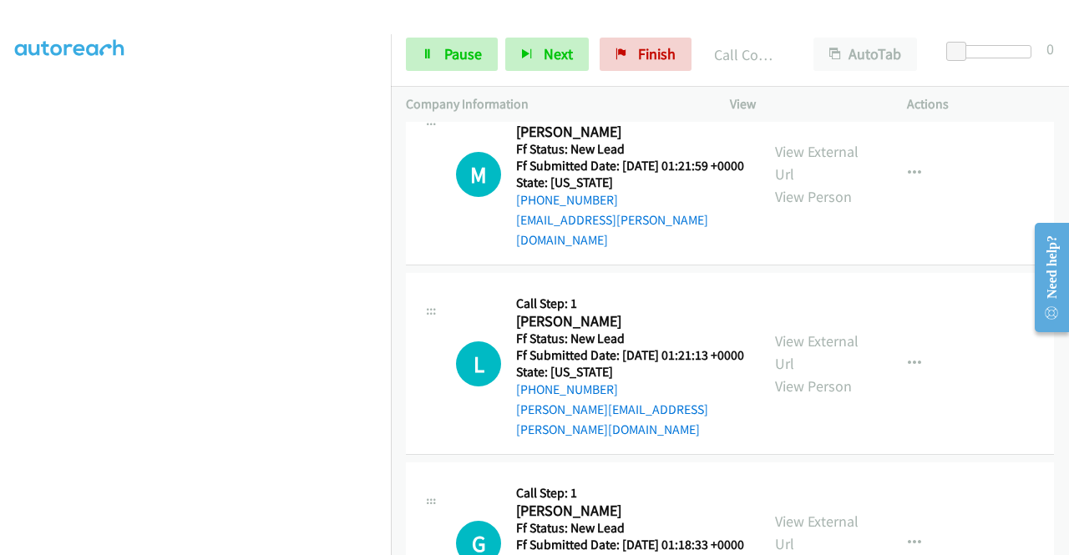
drag, startPoint x: 611, startPoint y: 372, endPoint x: 530, endPoint y: 372, distance: 81.0
copy link "507-513-3211"
click at [444, 60] on span "Pause" at bounding box center [463, 53] width 38 height 19
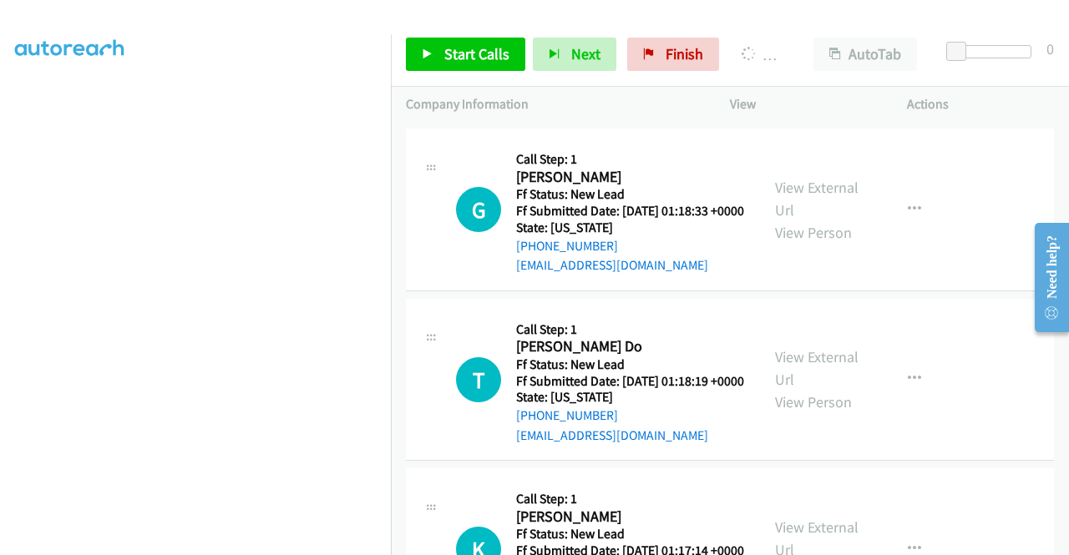
scroll to position [8359, 0]
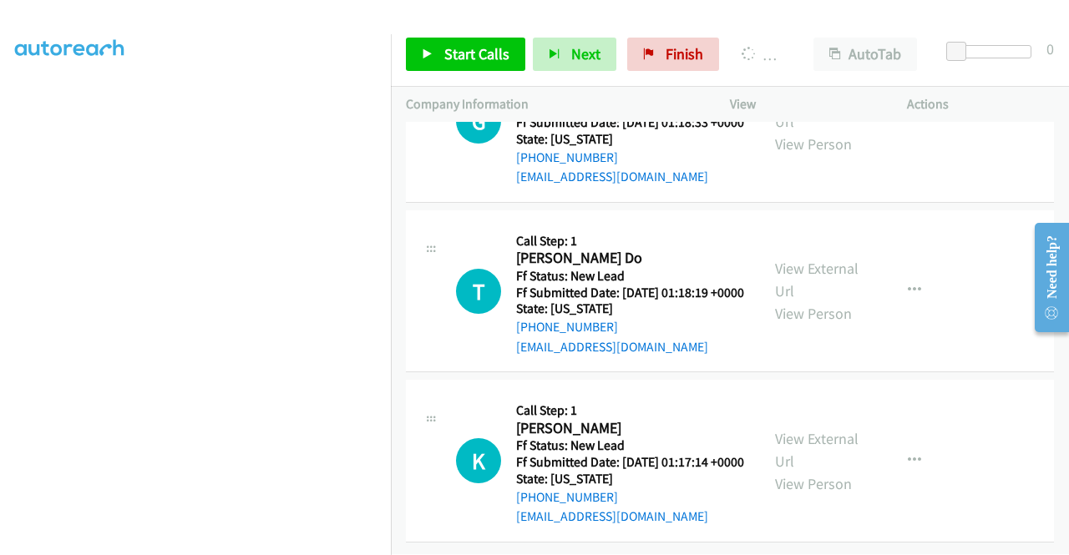
click at [794, 131] on link "View External Url" at bounding box center [816, 110] width 83 height 42
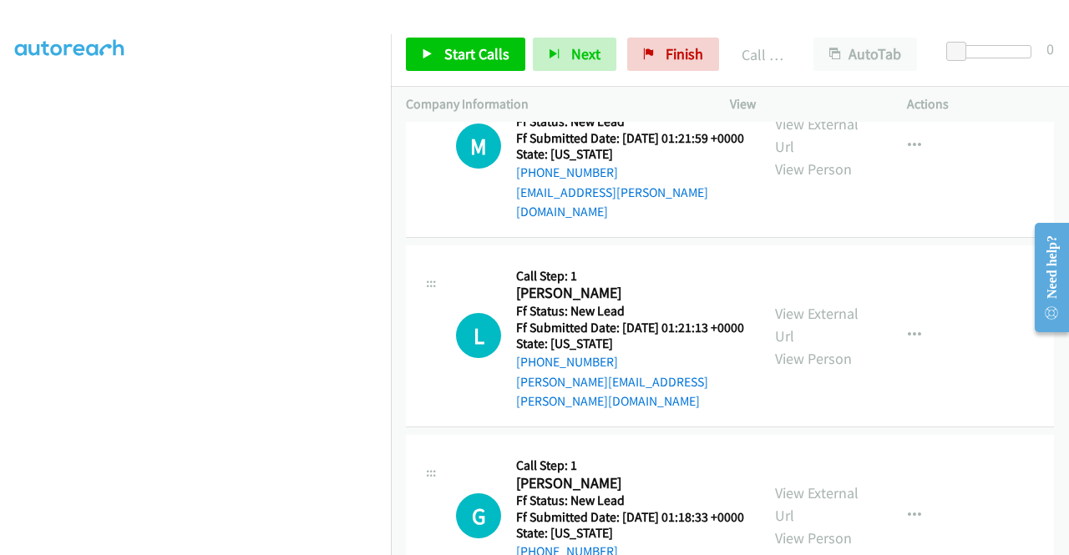
scroll to position [8025, 0]
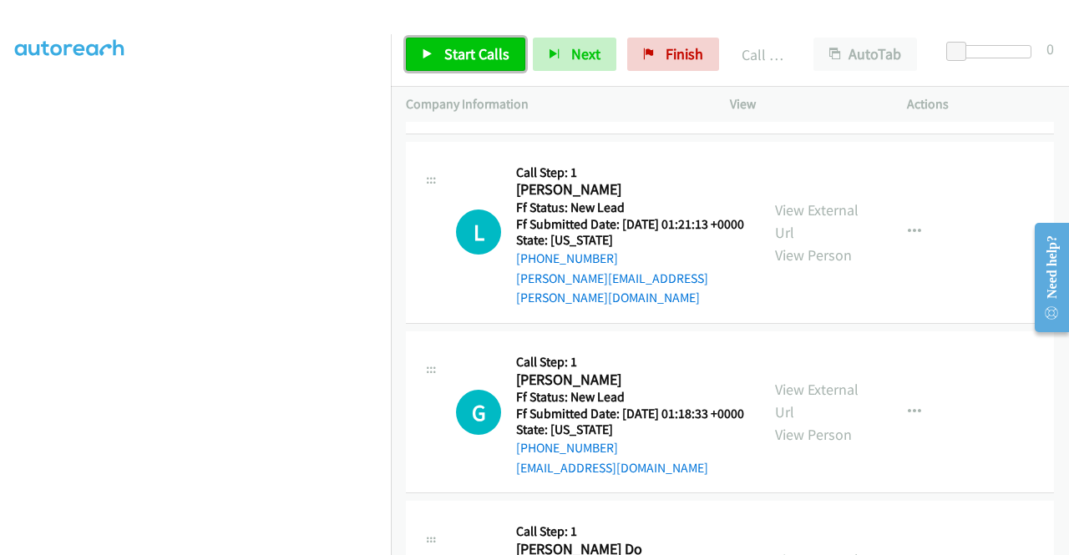
click at [494, 64] on link "Start Calls" at bounding box center [465, 54] width 119 height 33
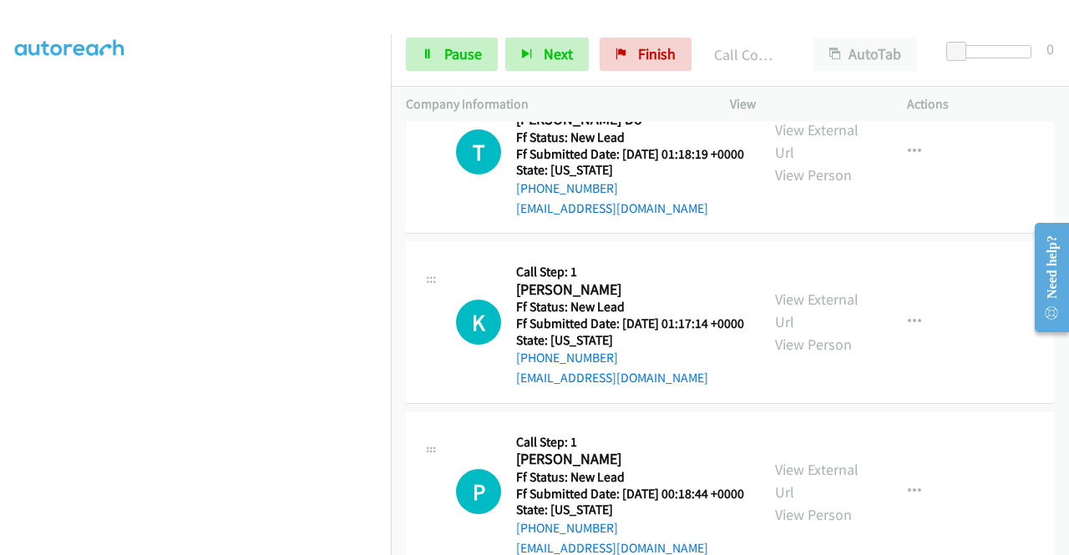
scroll to position [8609, 0]
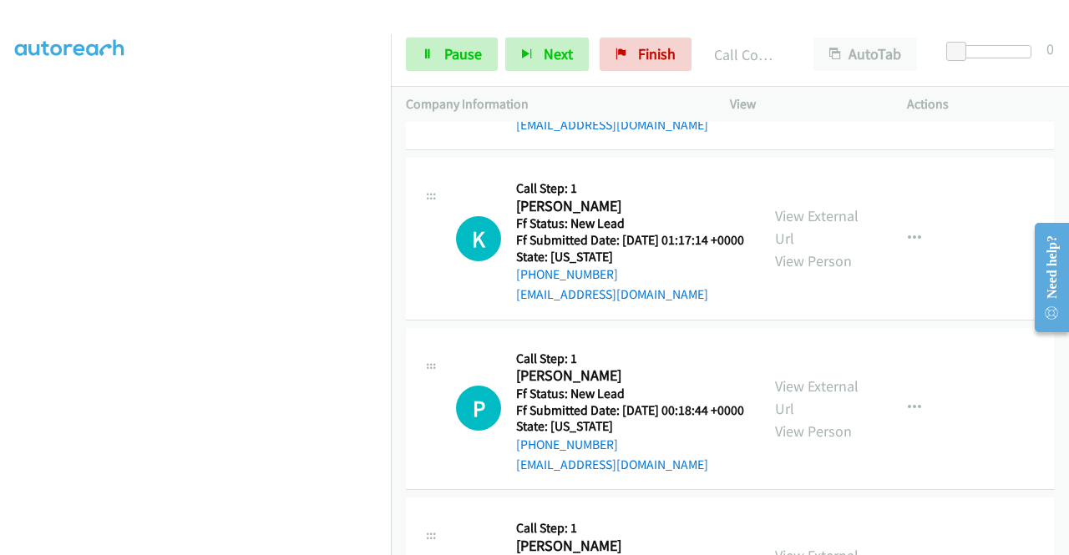
drag, startPoint x: 633, startPoint y: 276, endPoint x: 529, endPoint y: 281, distance: 103.6
copy link "408-373-8837"
drag, startPoint x: 422, startPoint y: 61, endPoint x: 366, endPoint y: 94, distance: 65.1
click at [421, 61] on link "Pause" at bounding box center [452, 54] width 92 height 33
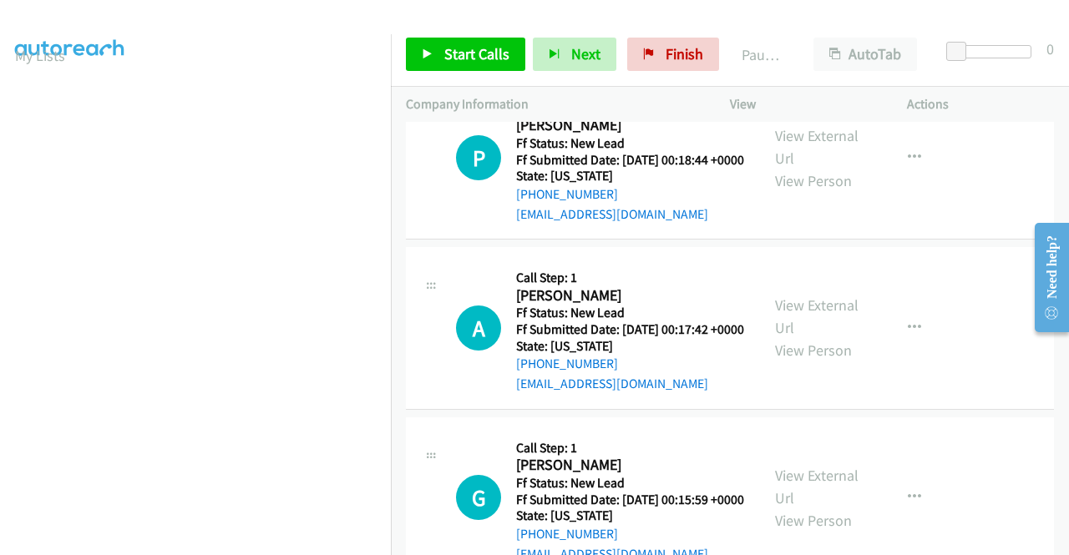
scroll to position [94, 0]
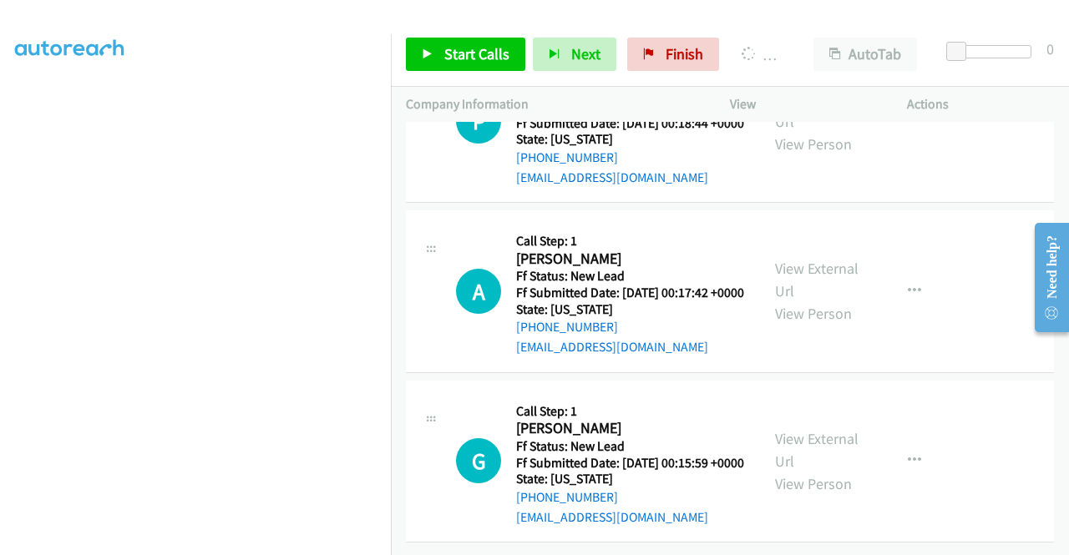
scroll to position [9027, 0]
click at [816, 131] on link "View External Url" at bounding box center [816, 110] width 83 height 42
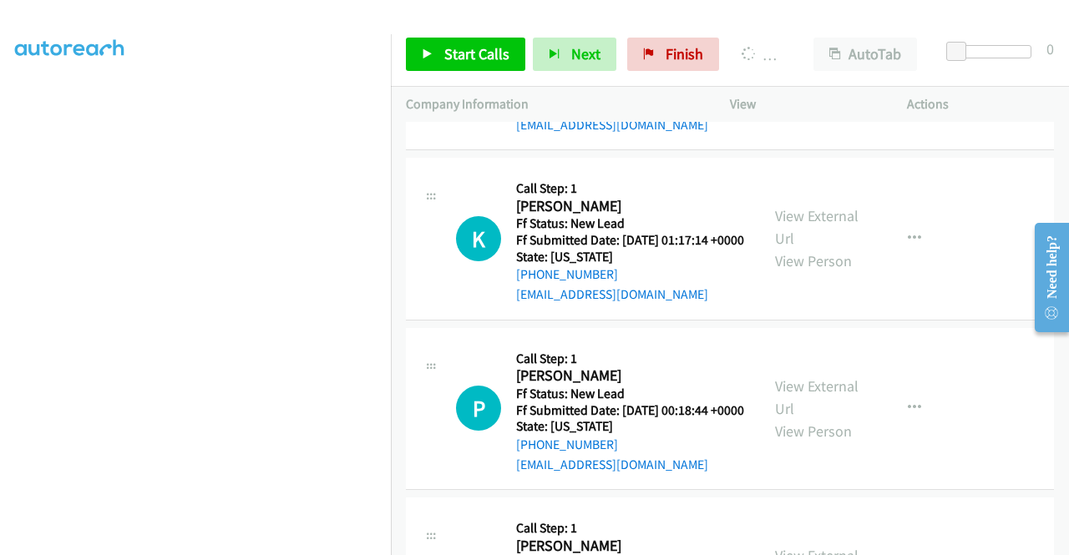
scroll to position [381, 0]
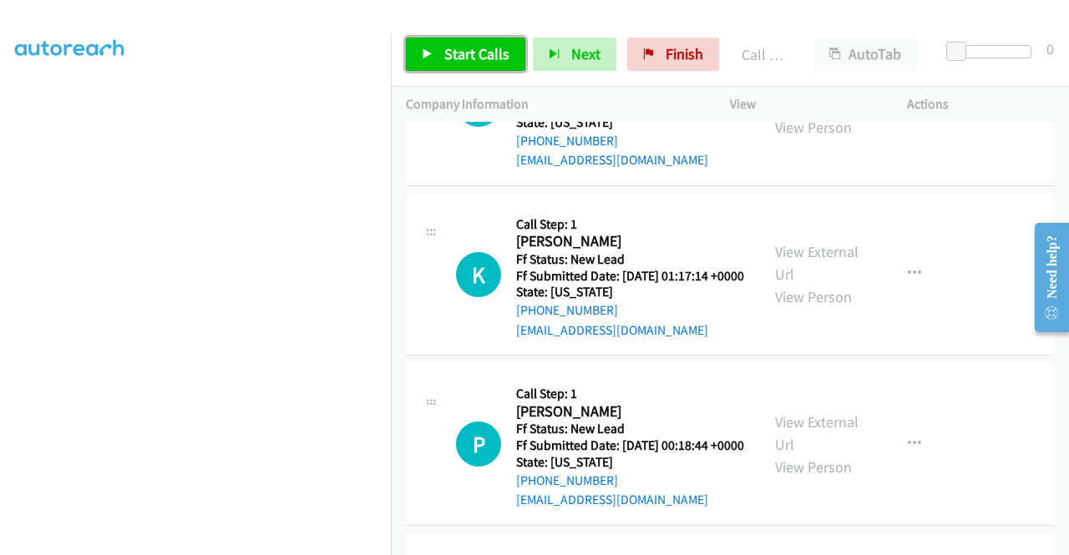
drag, startPoint x: 481, startPoint y: 46, endPoint x: 540, endPoint y: 22, distance: 64.0
click at [481, 46] on span "Start Calls" at bounding box center [476, 53] width 65 height 19
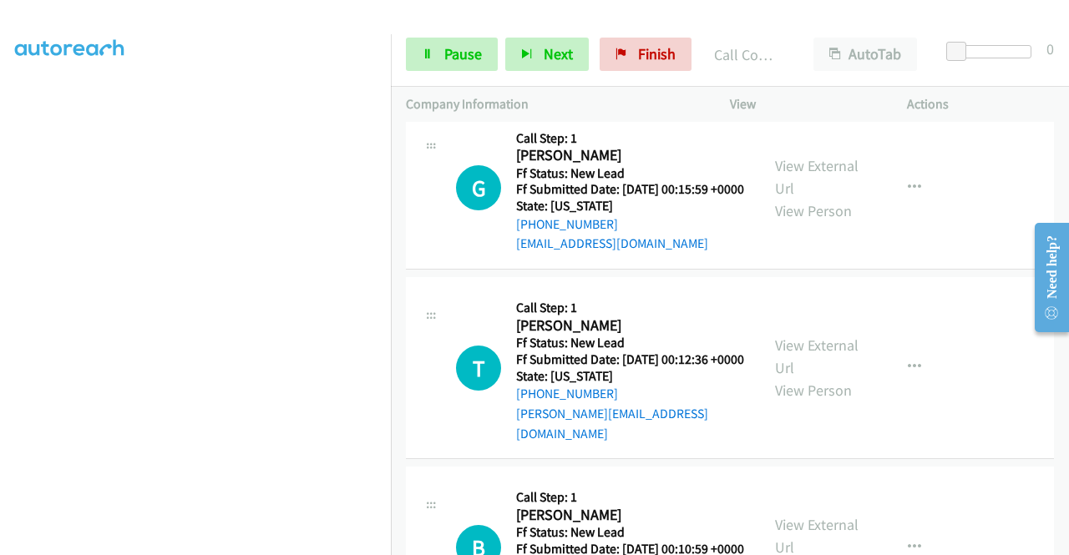
scroll to position [9277, 0]
click at [436, 63] on link "Pause" at bounding box center [452, 54] width 92 height 33
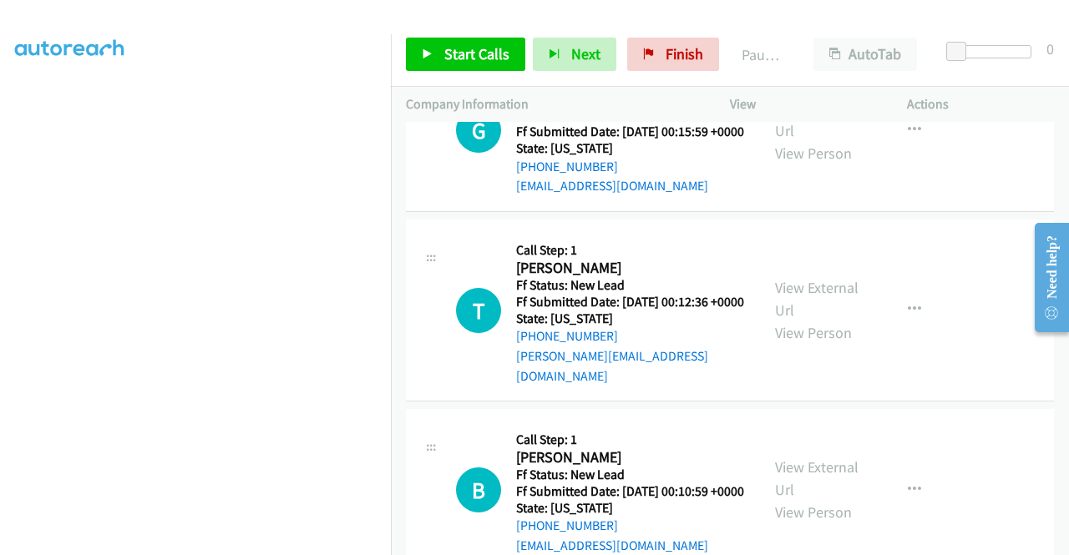
scroll to position [9360, 0]
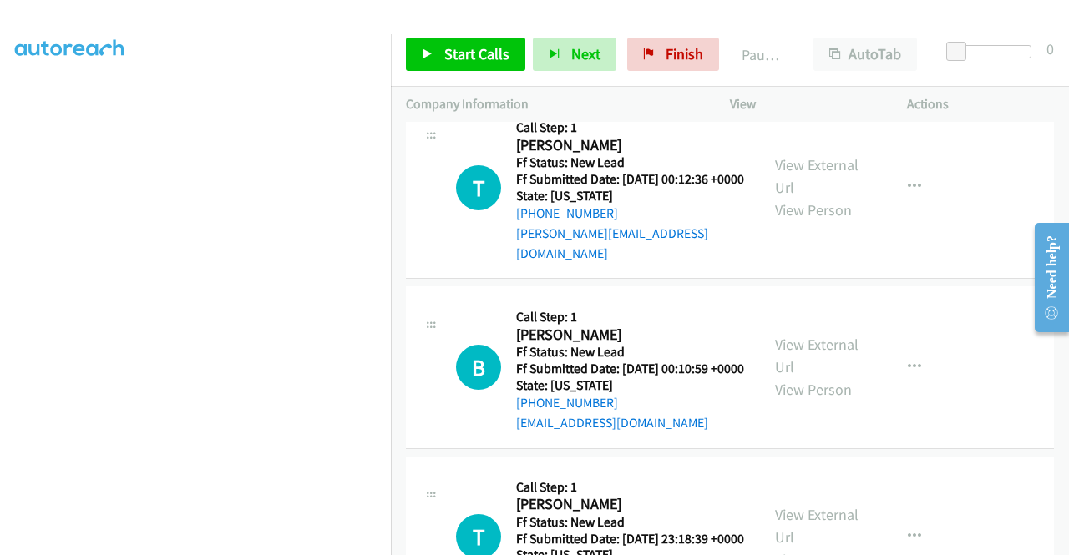
scroll to position [9527, 0]
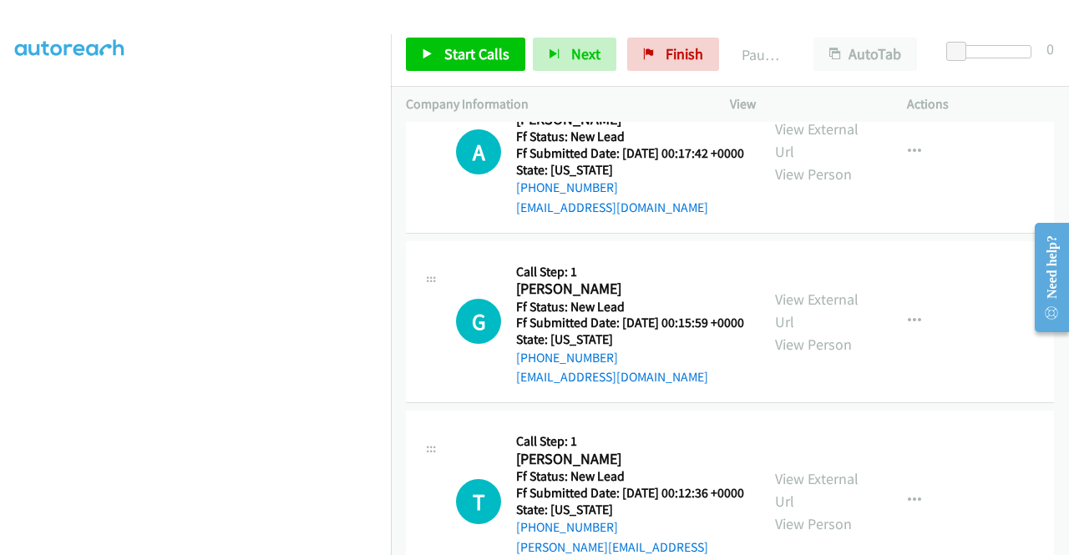
scroll to position [9193, 0]
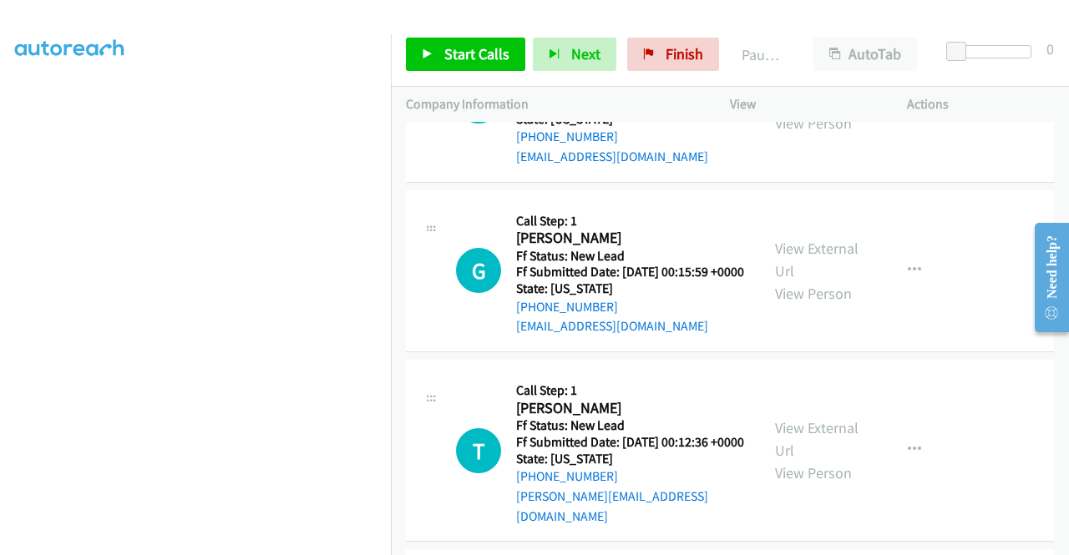
drag, startPoint x: 635, startPoint y: 356, endPoint x: 524, endPoint y: 360, distance: 111.1
copy link "1 408-718-1167"
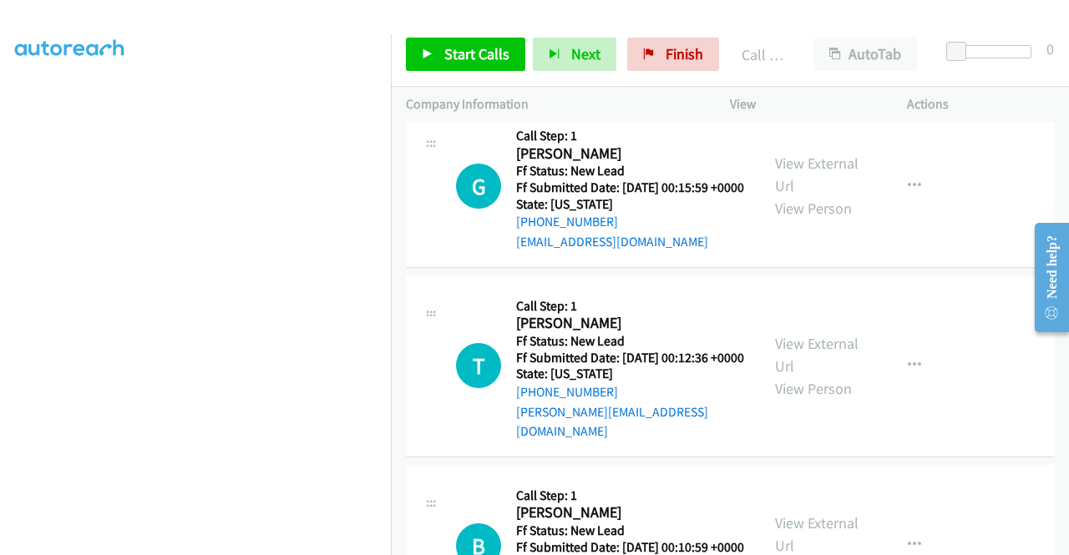
scroll to position [9360, 0]
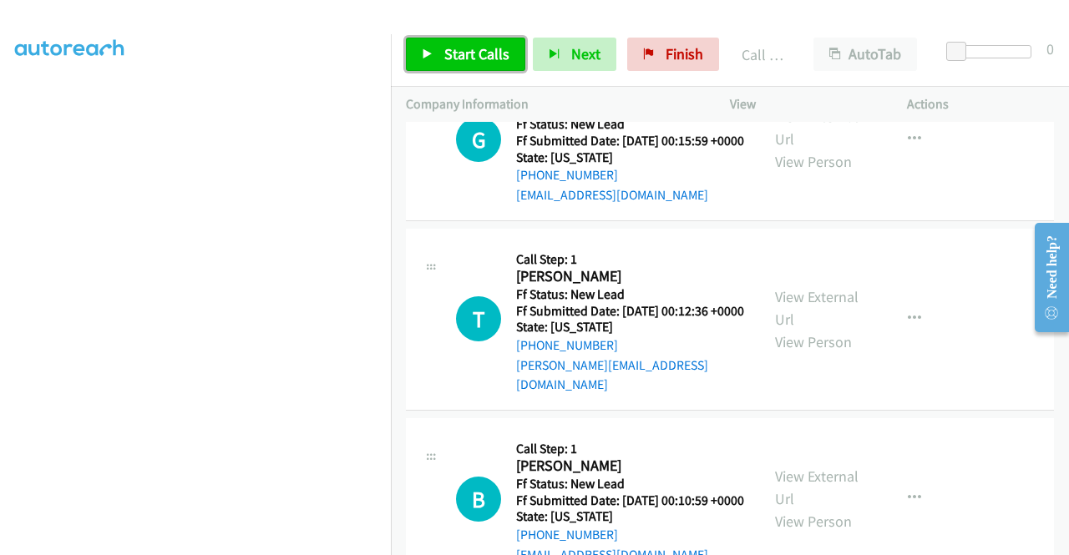
click at [458, 66] on link "Start Calls" at bounding box center [465, 54] width 119 height 33
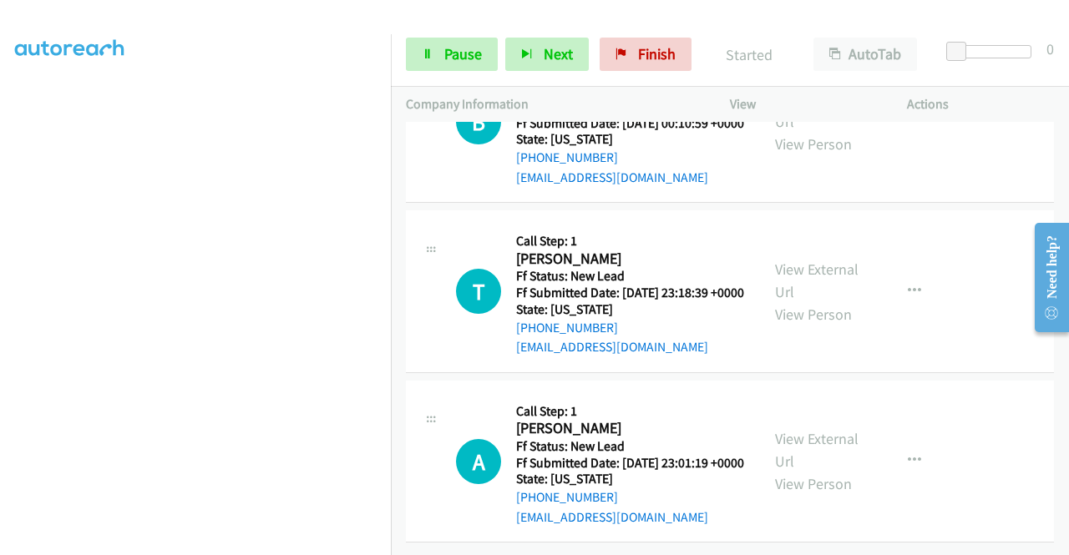
scroll to position [9945, 0]
click at [813, 131] on link "View External Url" at bounding box center [816, 110] width 83 height 42
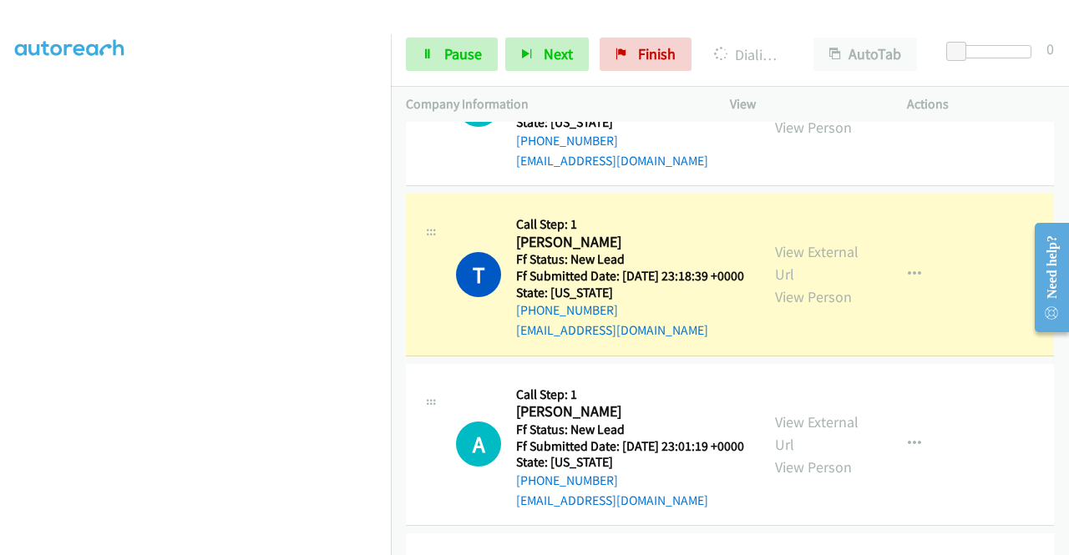
scroll to position [10028, 0]
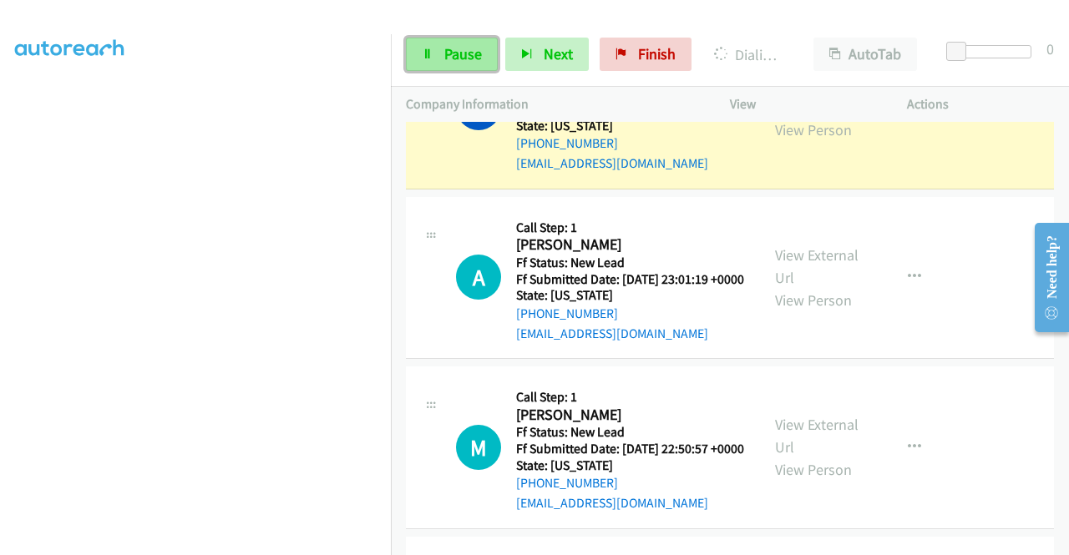
click at [461, 50] on span "Pause" at bounding box center [463, 53] width 38 height 19
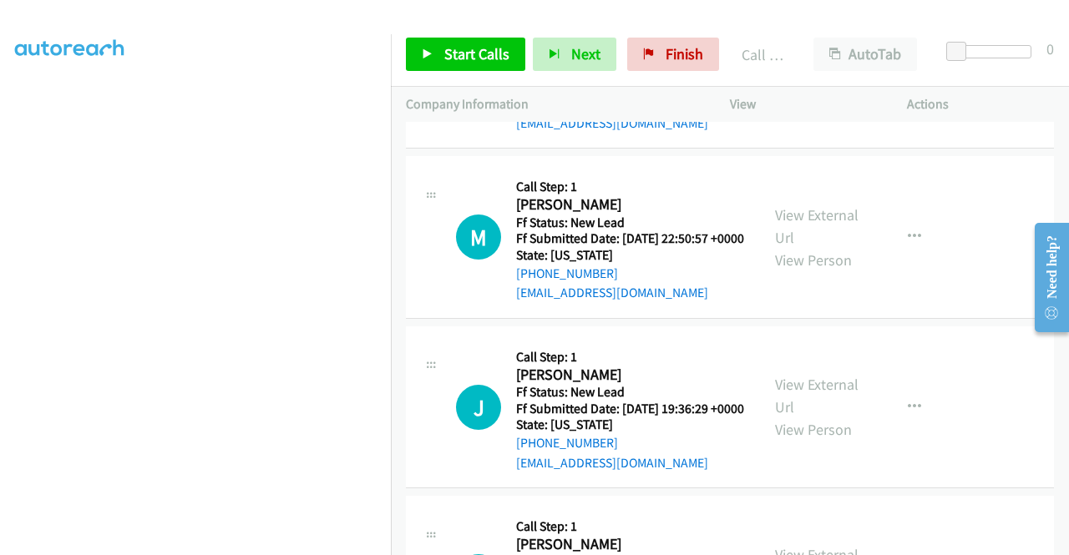
scroll to position [10362, 0]
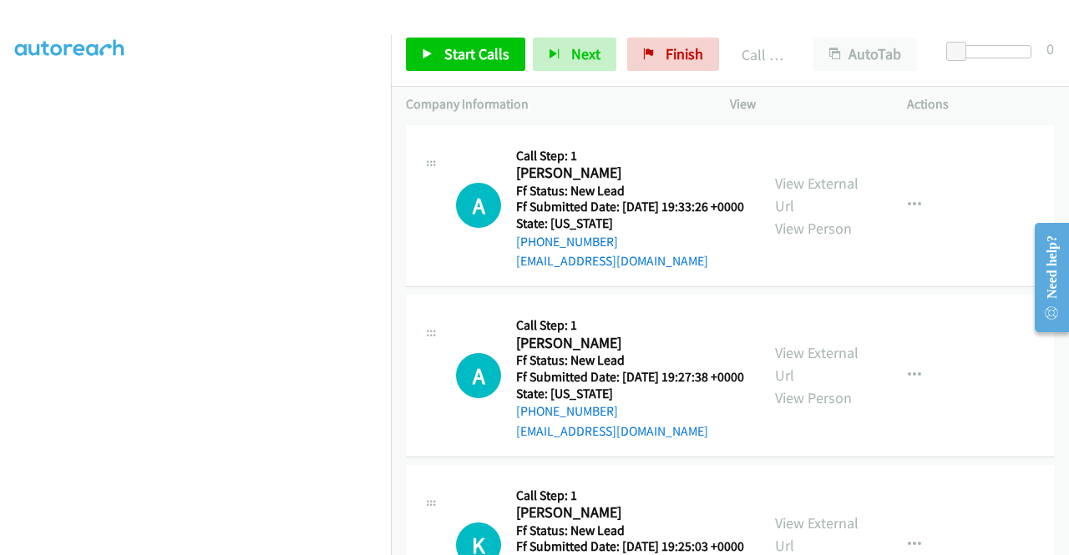
scroll to position [10863, 0]
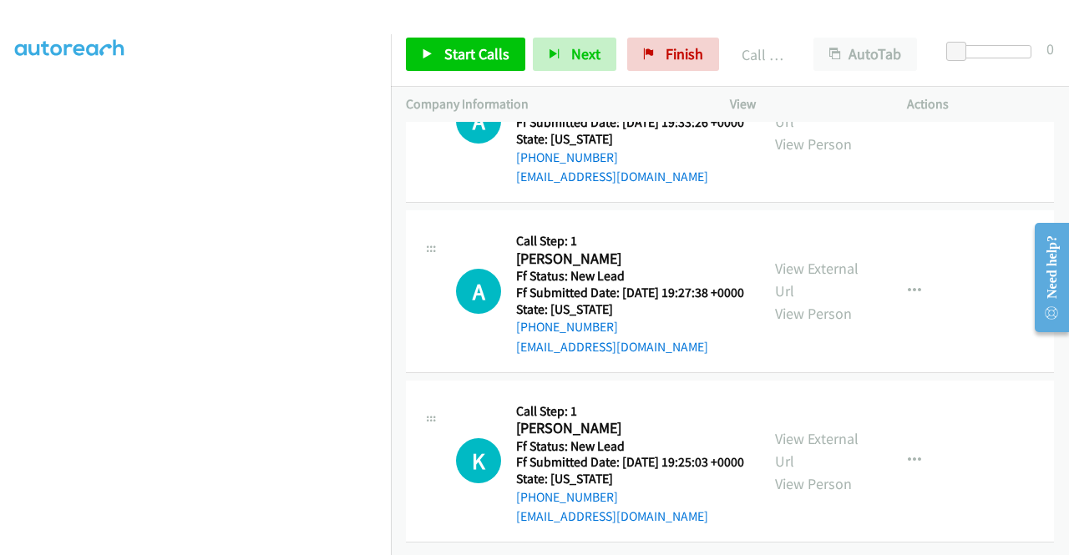
scroll to position [11030, 0]
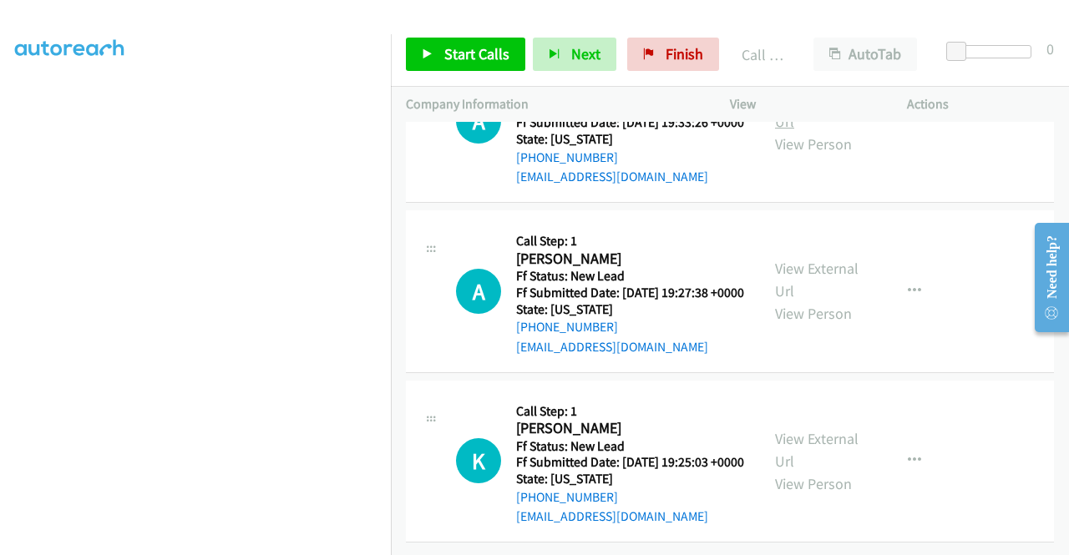
click at [835, 131] on link "View External Url" at bounding box center [816, 110] width 83 height 42
click at [481, 44] on span "Start Calls" at bounding box center [476, 53] width 65 height 19
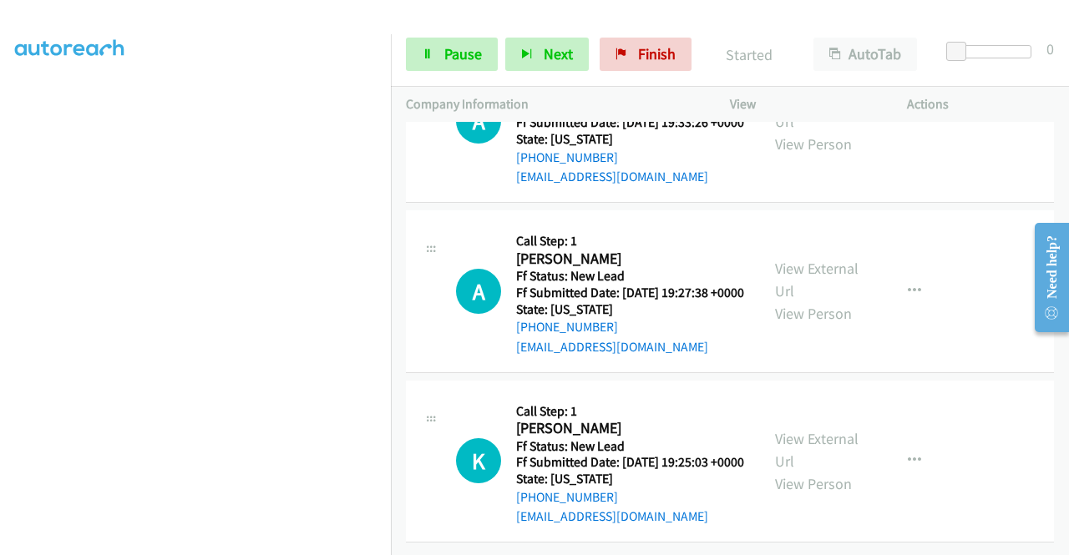
scroll to position [11531, 0]
click at [811, 301] on link "View External Url" at bounding box center [816, 280] width 83 height 42
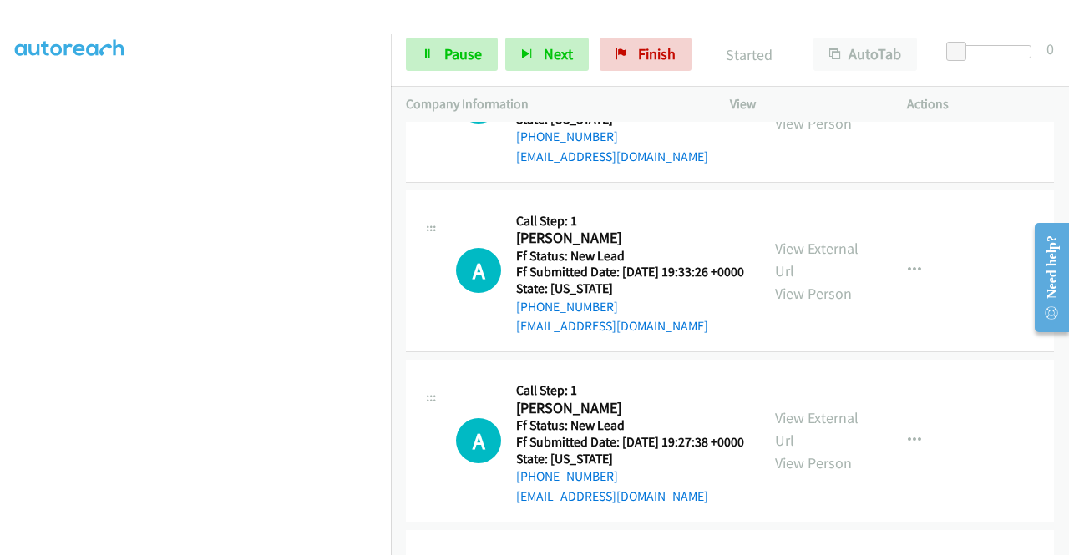
scroll to position [10947, 0]
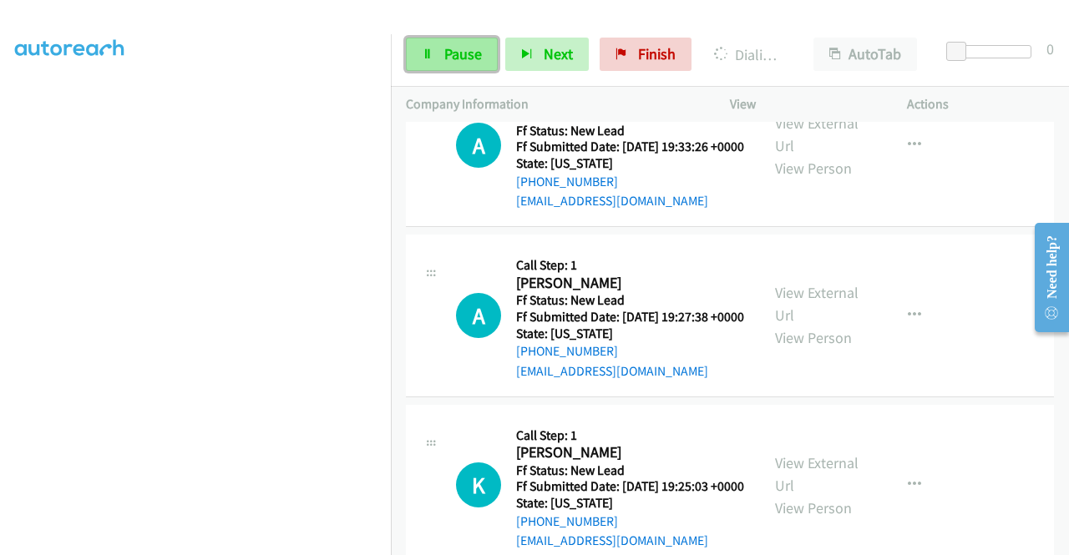
click at [438, 52] on link "Pause" at bounding box center [452, 54] width 92 height 33
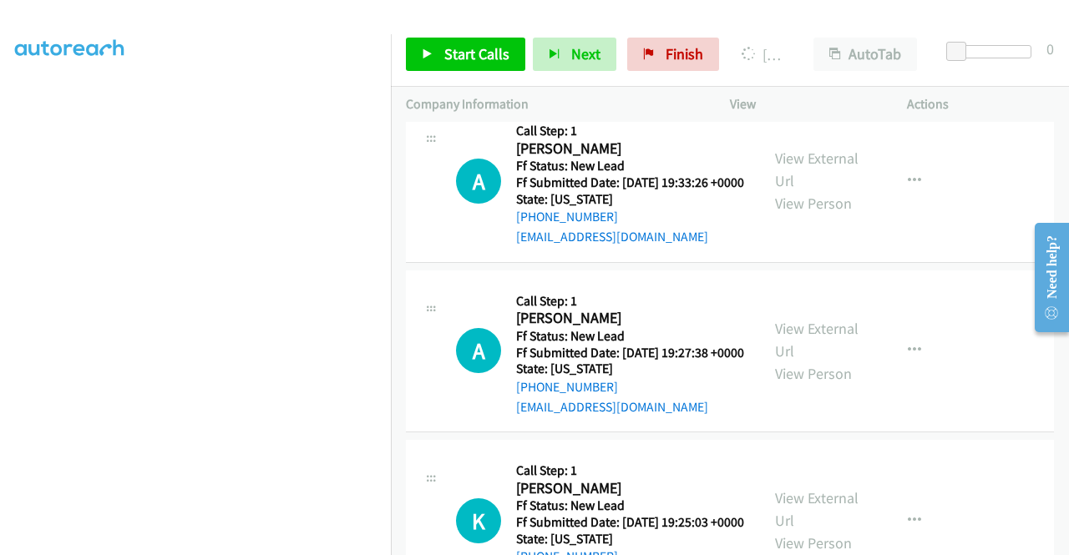
scroll to position [381, 0]
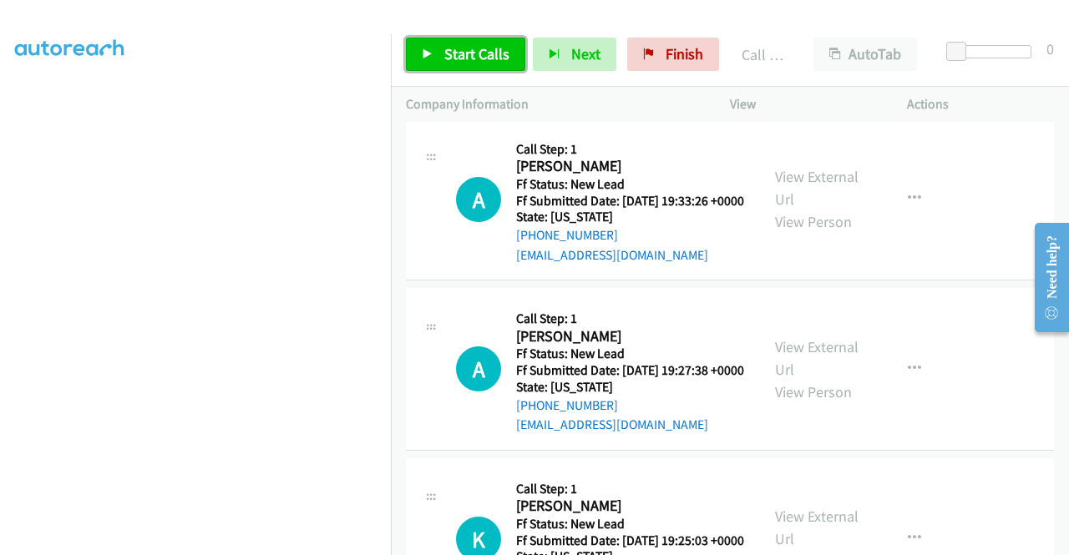
click at [496, 54] on span "Start Calls" at bounding box center [476, 53] width 65 height 19
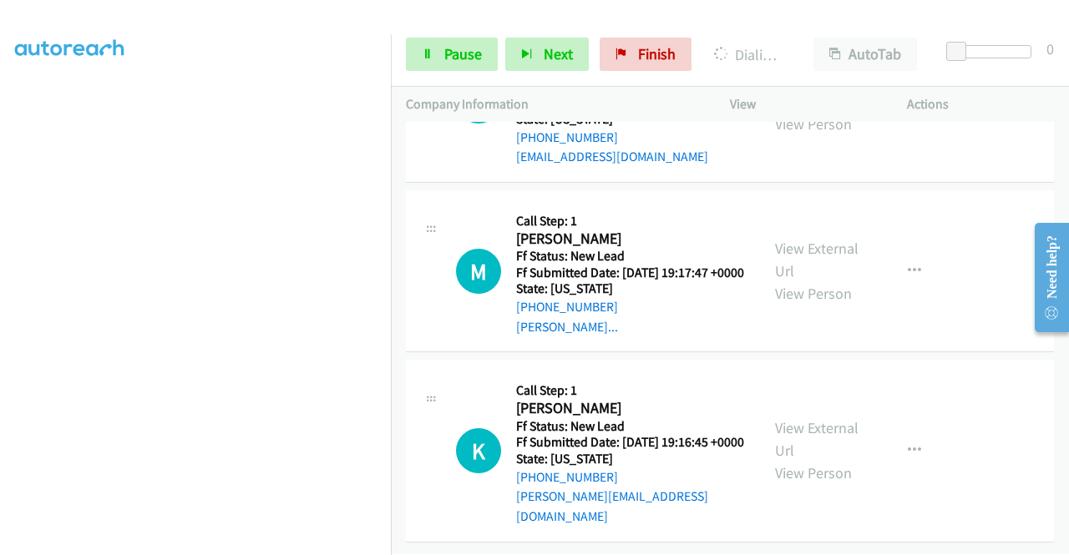
scroll to position [11799, 0]
click at [808, 135] on div "View External Url View Person" at bounding box center [818, 102] width 87 height 68
click at [809, 111] on link "View External Url" at bounding box center [816, 90] width 83 height 42
click at [812, 281] on link "View External Url" at bounding box center [816, 260] width 83 height 42
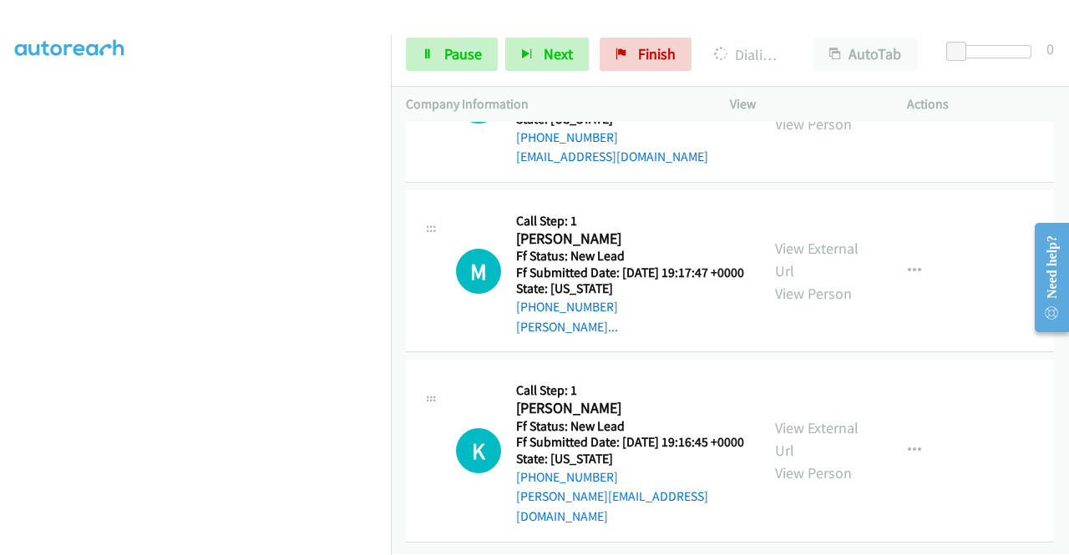
scroll to position [12214, 0]
click at [786, 418] on link "View External Url" at bounding box center [816, 439] width 83 height 42
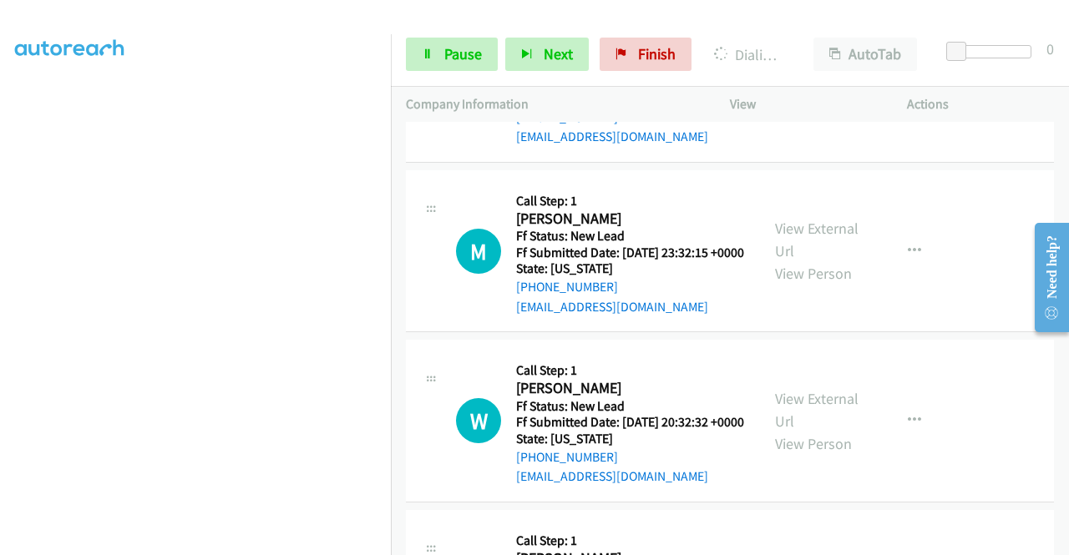
scroll to position [12724, 0]
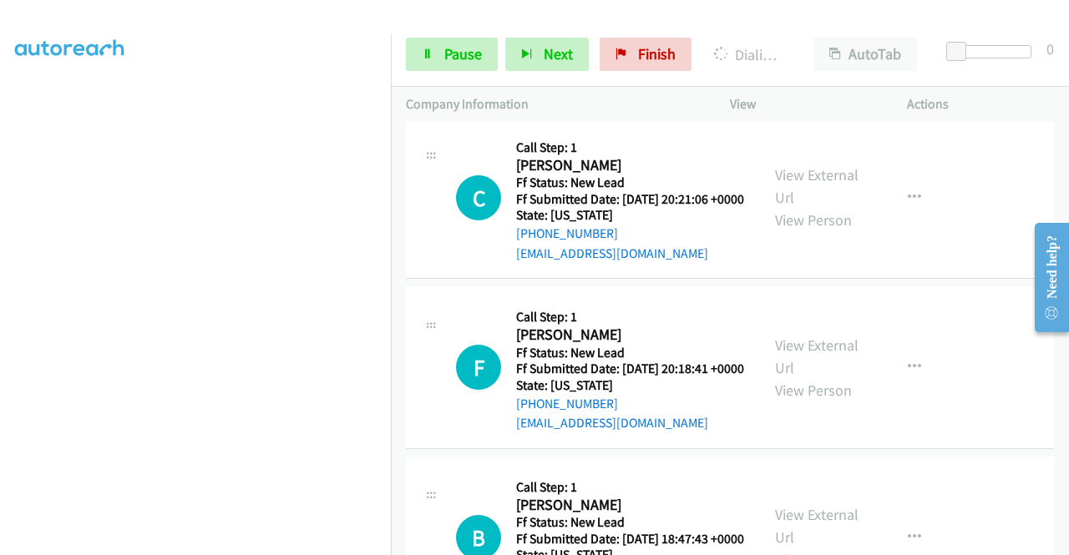
scroll to position [12891, 0]
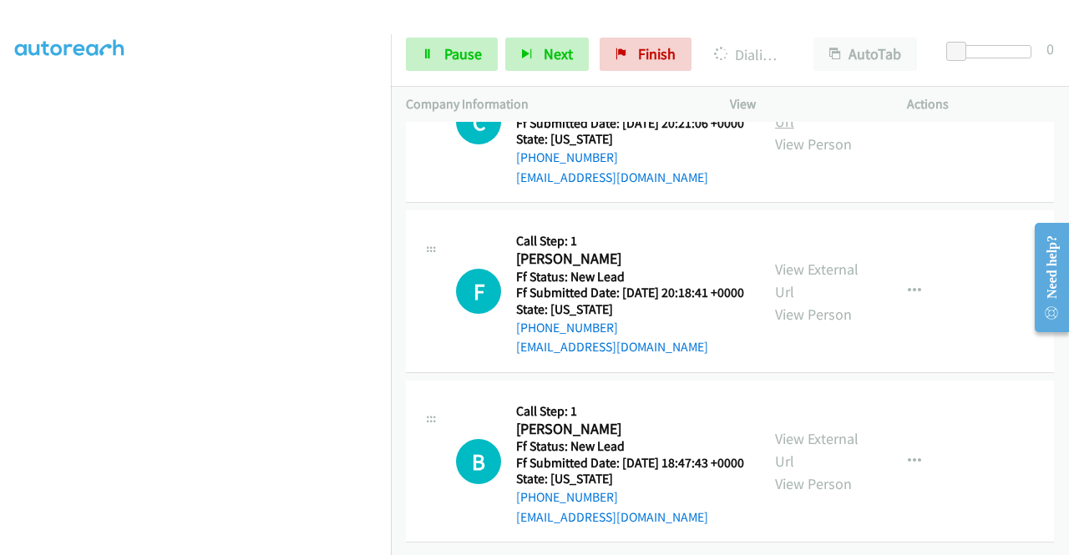
scroll to position [13392, 0]
click at [823, 131] on link "View External Url" at bounding box center [816, 110] width 83 height 42
click at [447, 45] on span "Pause" at bounding box center [463, 53] width 38 height 19
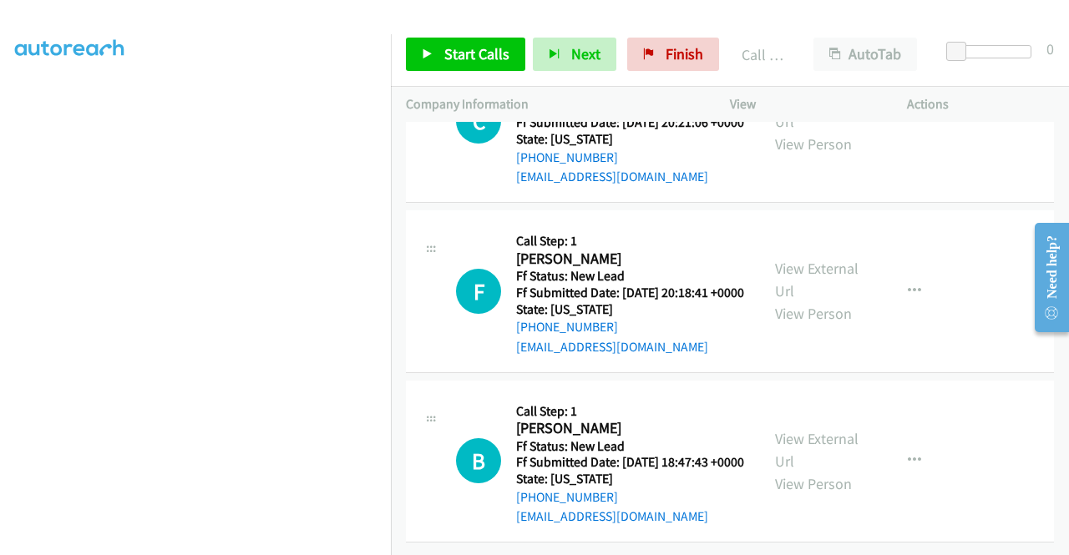
scroll to position [13427, 0]
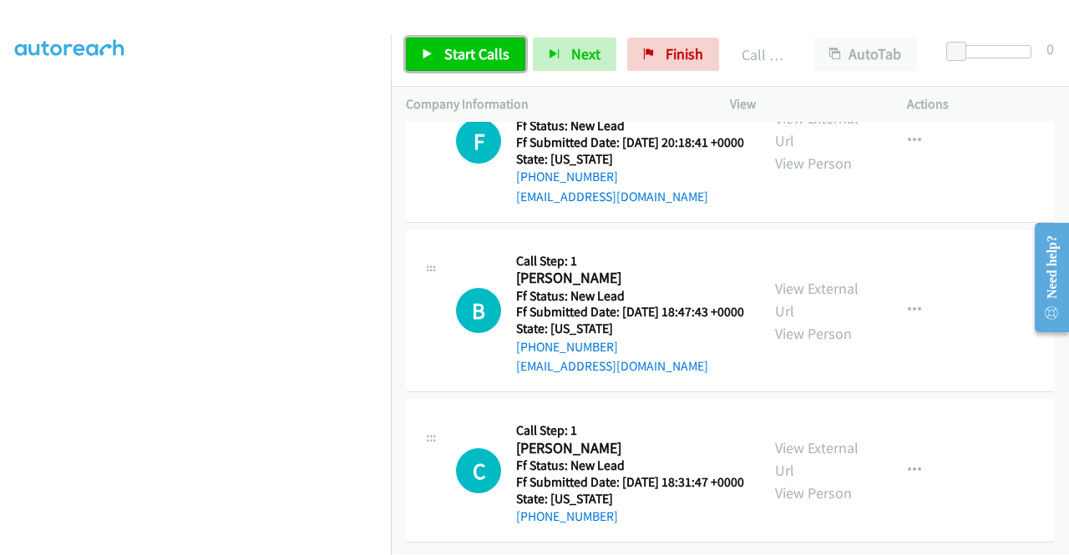
click at [491, 46] on span "Start Calls" at bounding box center [476, 53] width 65 height 19
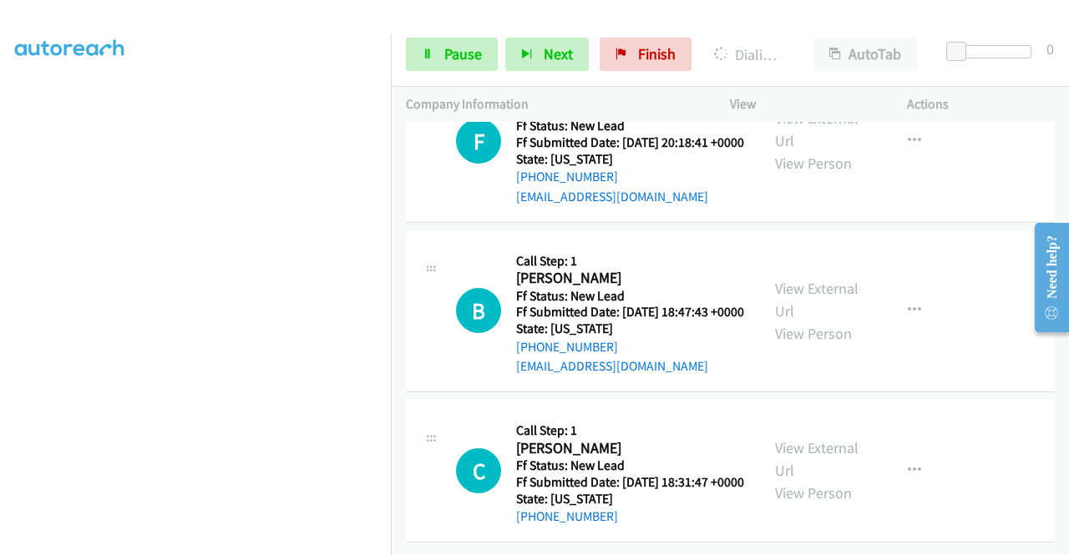
scroll to position [13678, 0]
click at [825, 150] on link "View External Url" at bounding box center [816, 130] width 83 height 42
click at [800, 321] on link "View External Url" at bounding box center [816, 300] width 83 height 42
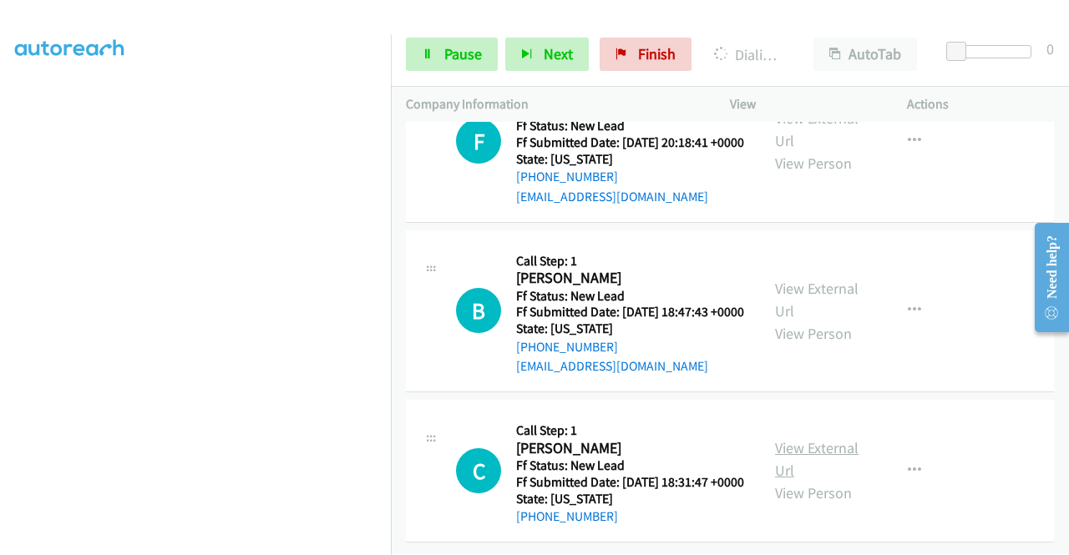
click at [816, 438] on link "View External Url" at bounding box center [816, 459] width 83 height 42
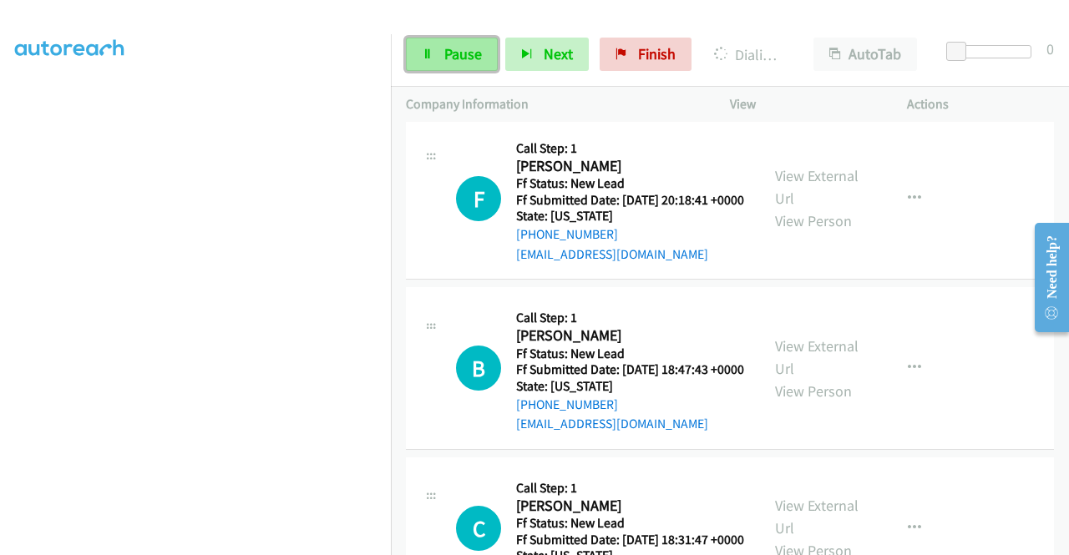
click at [471, 47] on span "Pause" at bounding box center [463, 53] width 38 height 19
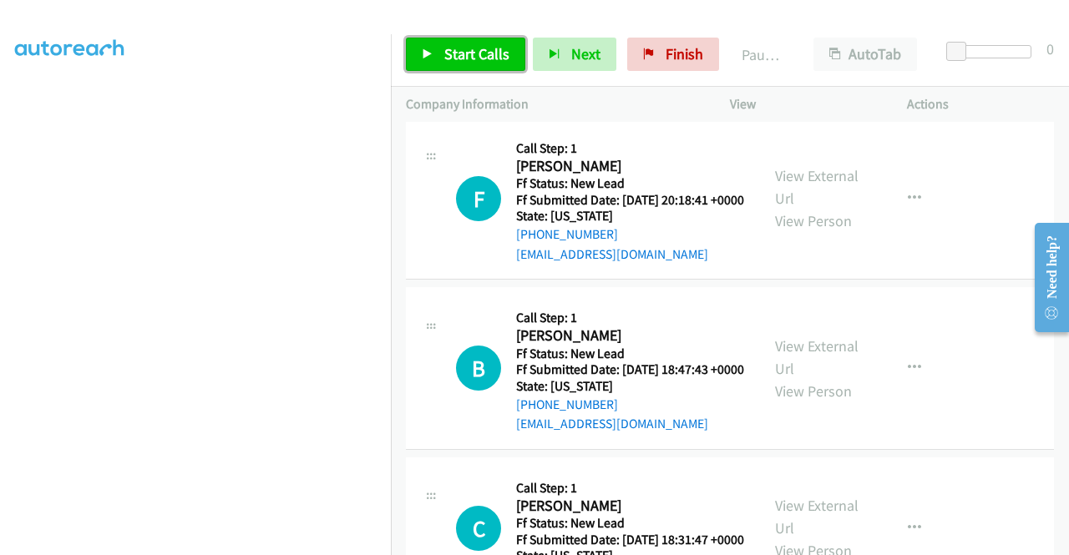
click at [474, 53] on span "Start Calls" at bounding box center [476, 53] width 65 height 19
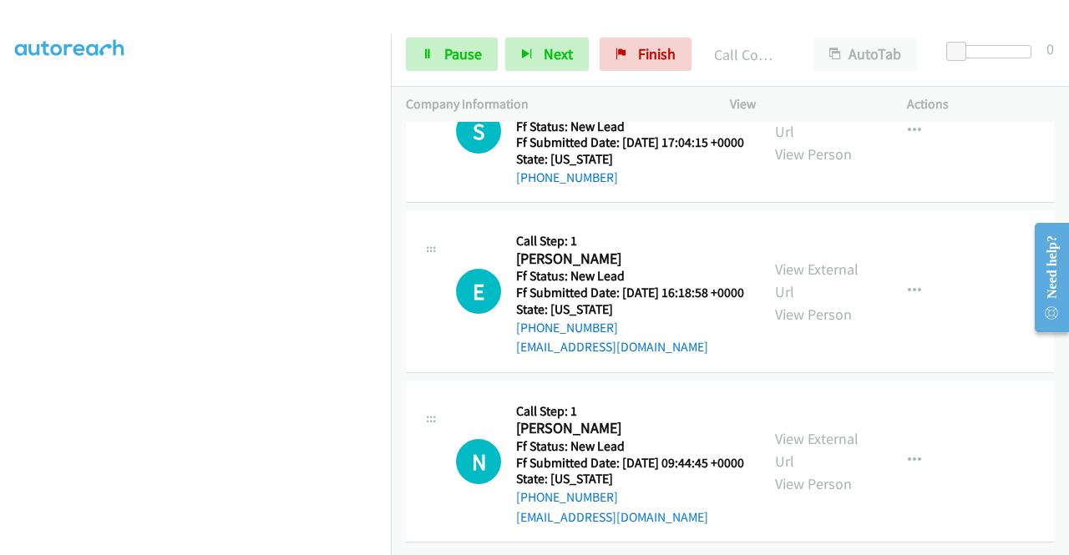
scroll to position [381, 0]
click at [448, 50] on span "Pause" at bounding box center [463, 53] width 38 height 19
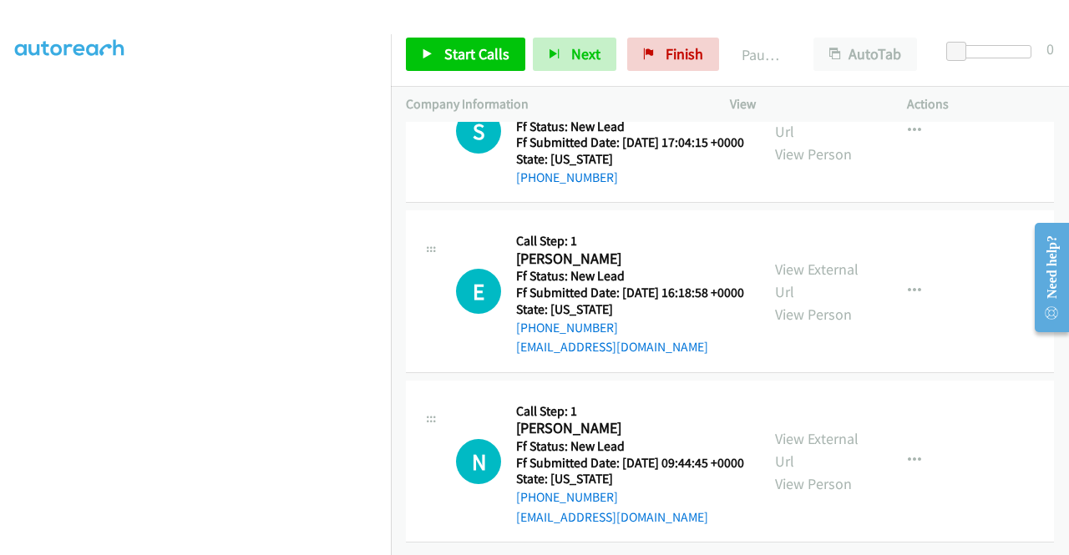
drag, startPoint x: 620, startPoint y: 355, endPoint x: 529, endPoint y: 362, distance: 91.3
copy link "951-516-0841"
click at [800, 140] on link "View External Url" at bounding box center [816, 120] width 83 height 42
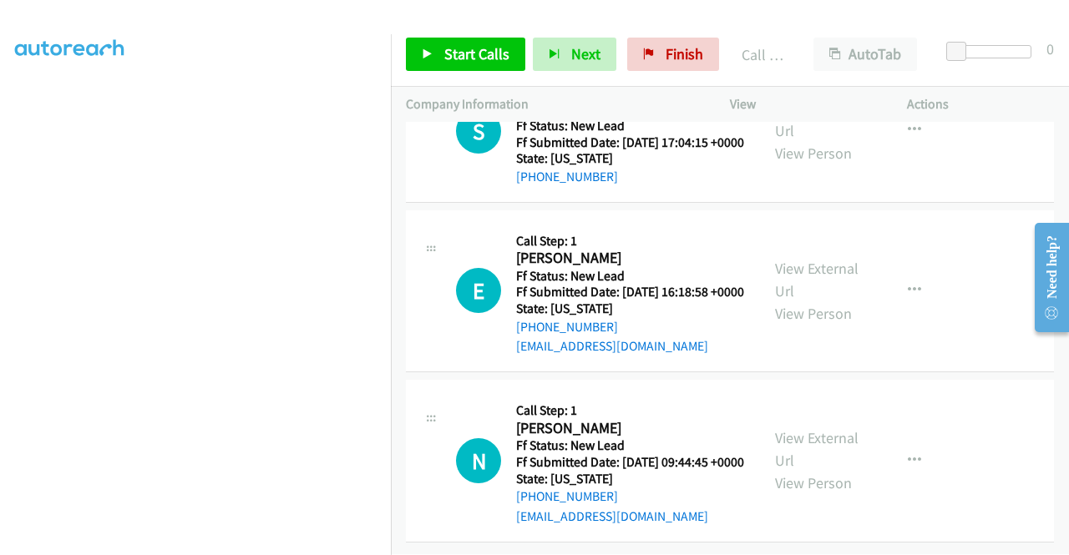
scroll to position [14466, 0]
click at [813, 301] on link "View External Url" at bounding box center [816, 280] width 83 height 42
click at [803, 469] on link "View External Url" at bounding box center [816, 449] width 83 height 42
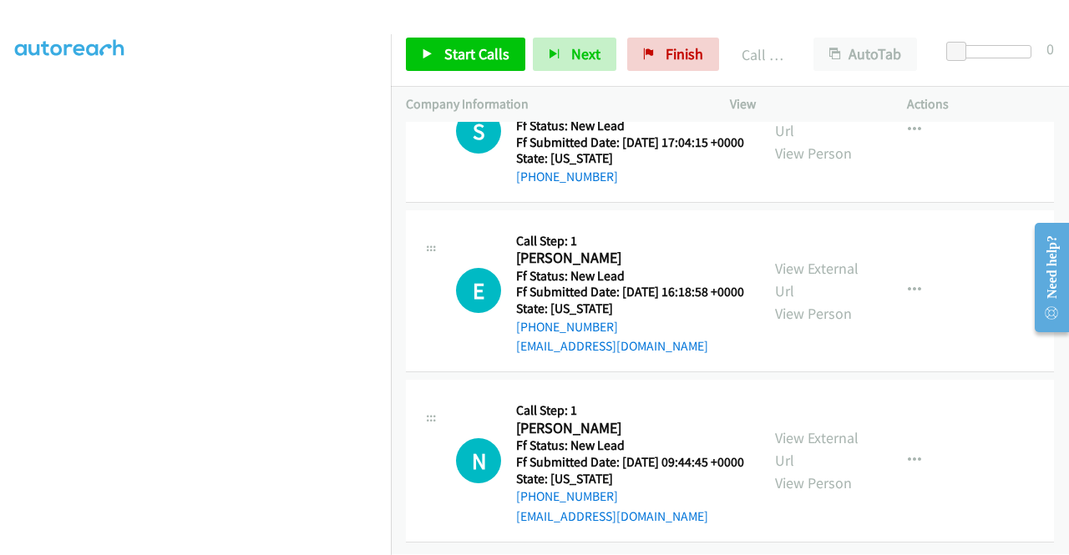
click at [950, 346] on td "E Callback Scheduled Call Step: 1 Emma Sethi America/Los_Angeles Ff Status: New…" at bounding box center [730, 291] width 678 height 170
click at [459, 51] on span "Start Calls" at bounding box center [476, 53] width 65 height 19
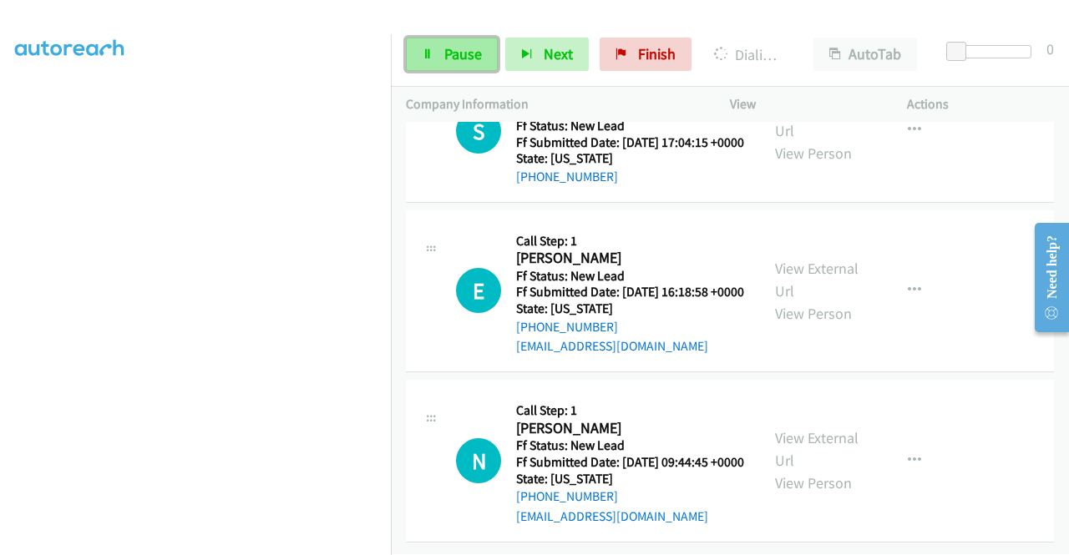
click at [432, 62] on link "Pause" at bounding box center [452, 54] width 92 height 33
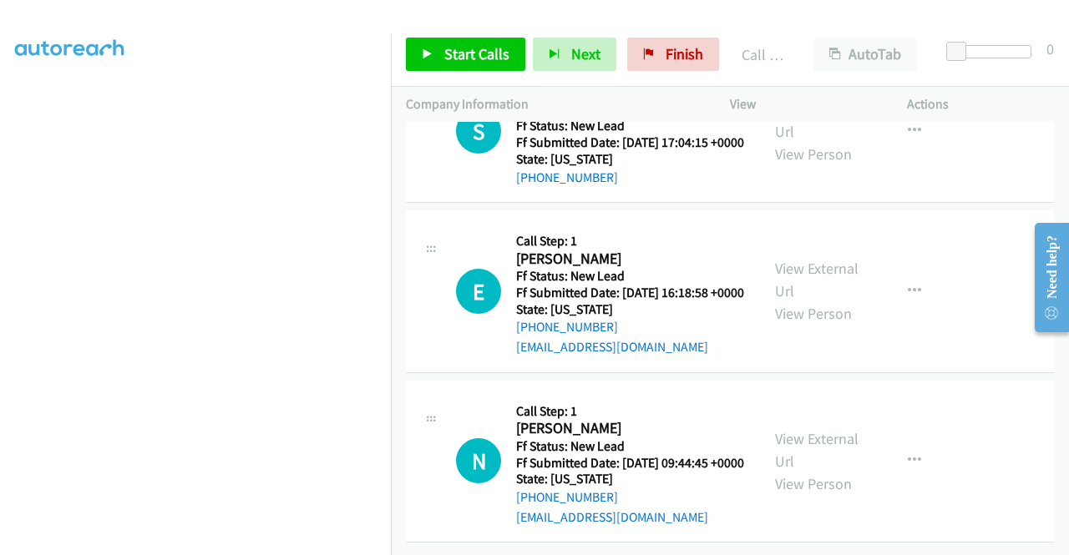
scroll to position [14715, 0]
click at [964, 346] on td "E Callback Scheduled Call Step: 1 Emma Sethi America/Los_Angeles Ff Status: New…" at bounding box center [730, 292] width 678 height 170
click at [897, 148] on button "button" at bounding box center [914, 130] width 45 height 33
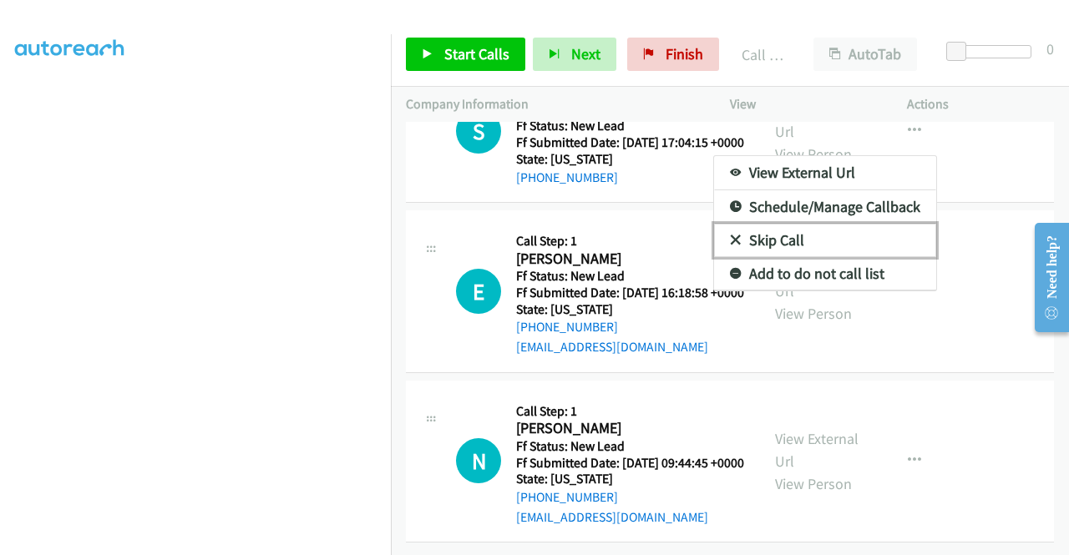
click at [793, 257] on link "Skip Call" at bounding box center [825, 240] width 222 height 33
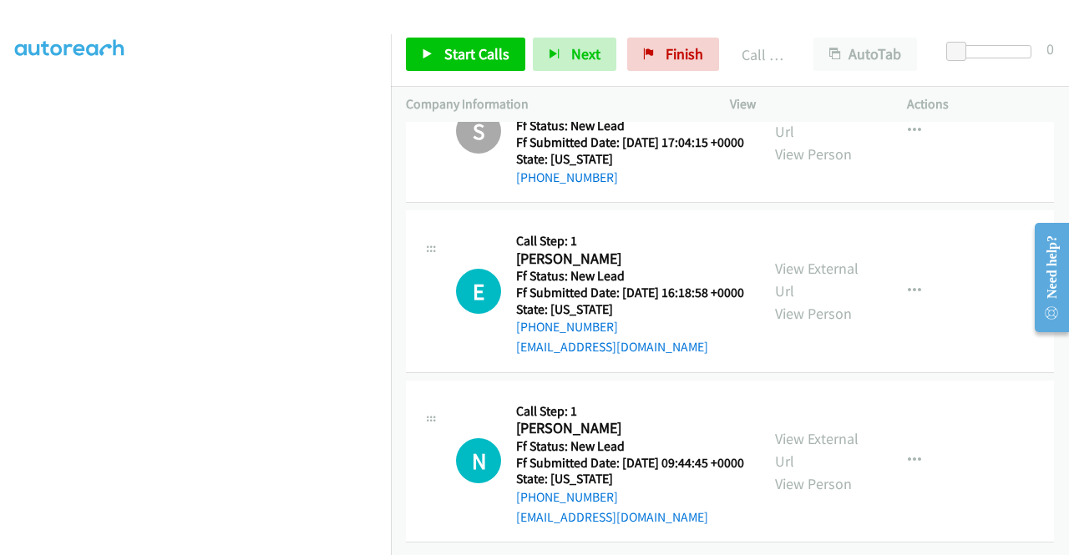
scroll to position [14632, 0]
click at [907, 298] on icon "button" at bounding box center [913, 291] width 13 height 13
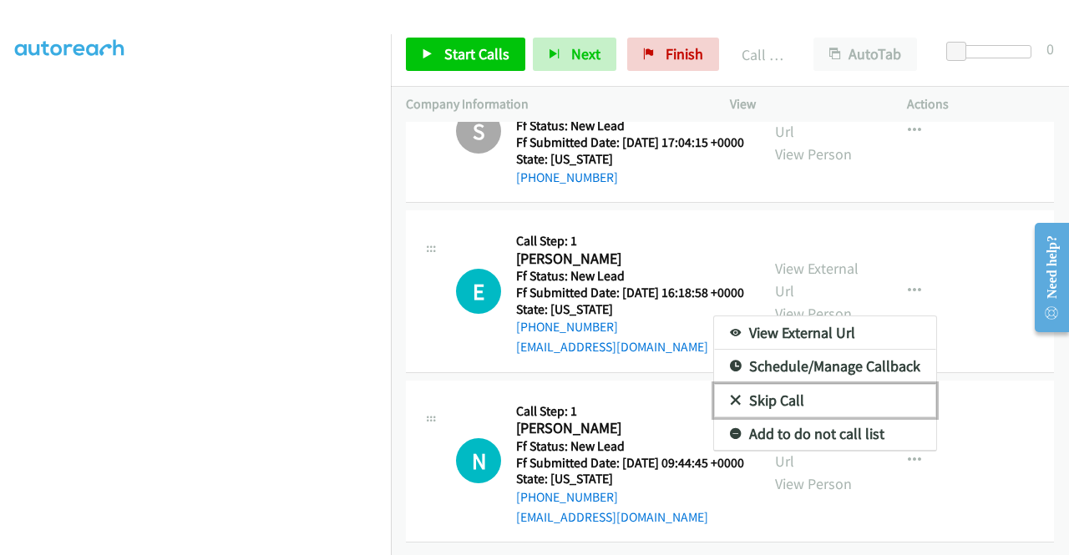
click at [805, 417] on link "Skip Call" at bounding box center [825, 400] width 222 height 33
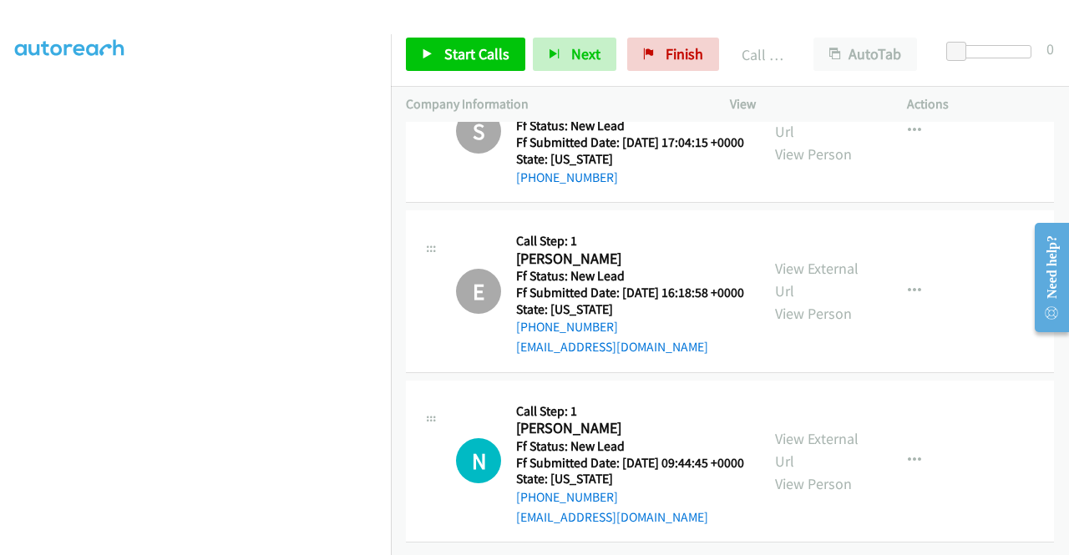
scroll to position [14715, 0]
click at [913, 444] on button "button" at bounding box center [914, 460] width 45 height 33
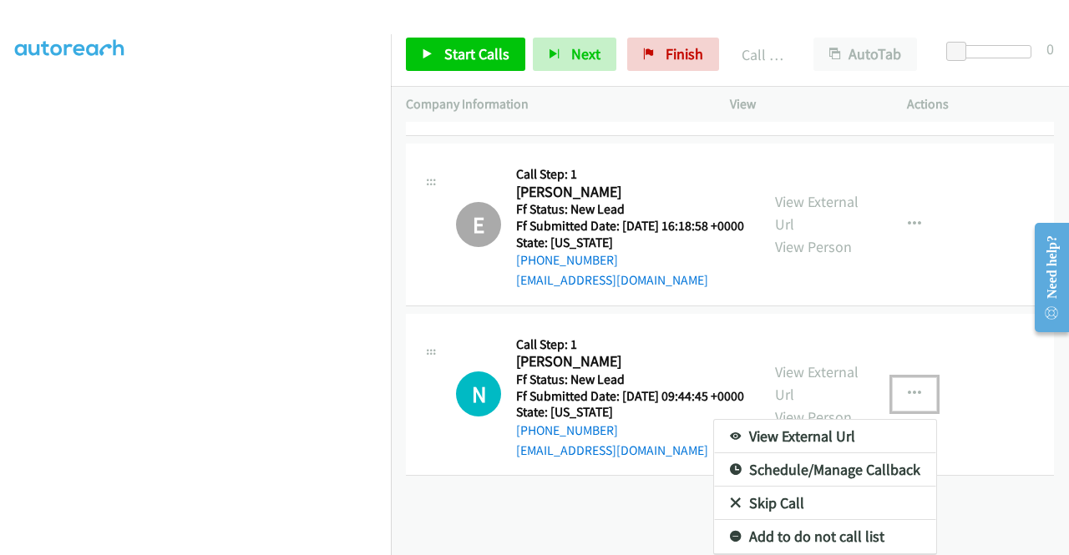
scroll to position [14770, 0]
click at [461, 30] on div at bounding box center [534, 277] width 1069 height 555
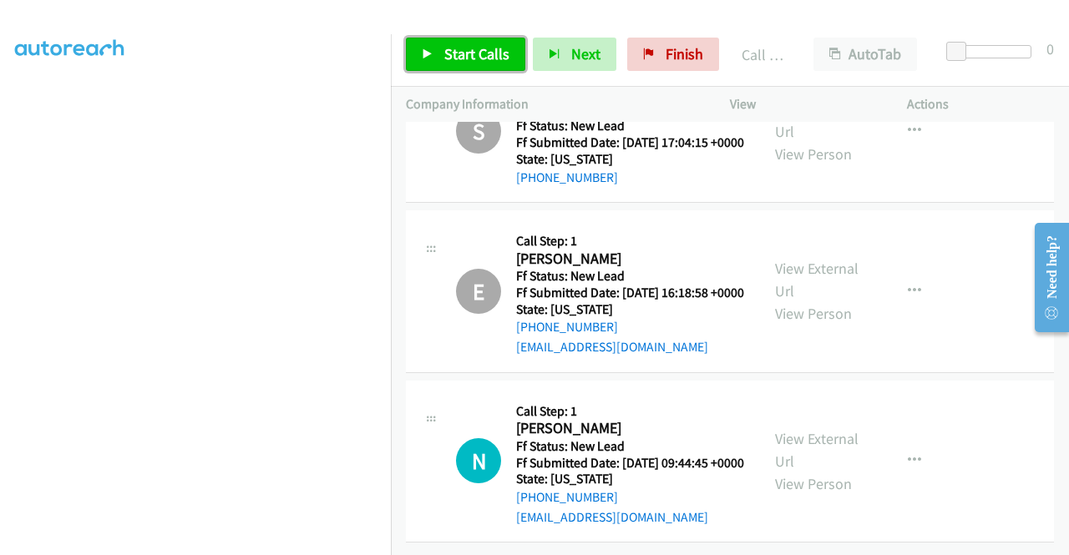
click at [468, 43] on link "Start Calls" at bounding box center [465, 54] width 119 height 33
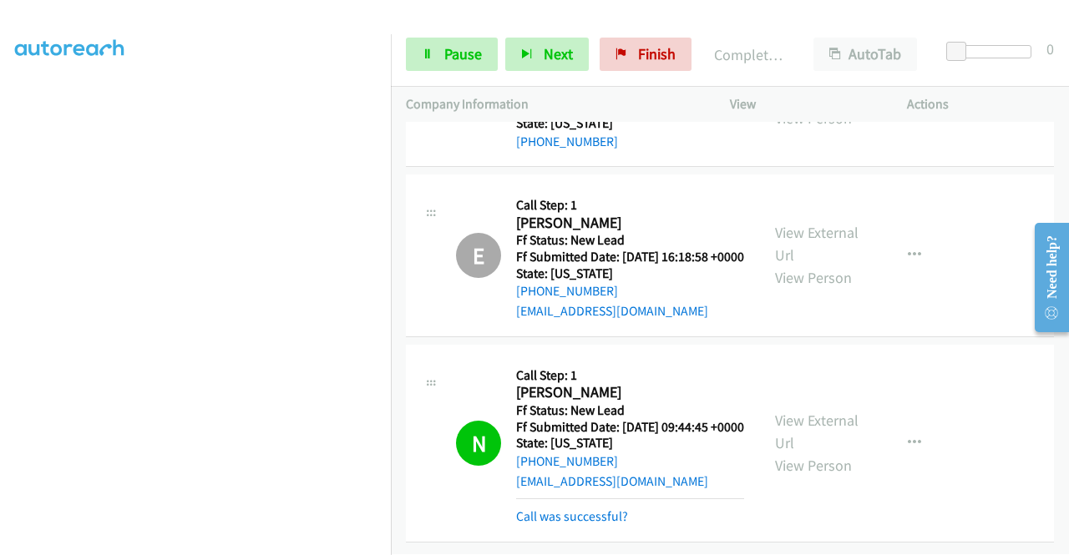
click at [970, 167] on div "S Callback Scheduled Call Step: 1 Stephen Straka America/Phoenix Ff Status: New…" at bounding box center [730, 95] width 648 height 143
click at [643, 49] on span "Finish" at bounding box center [657, 53] width 38 height 19
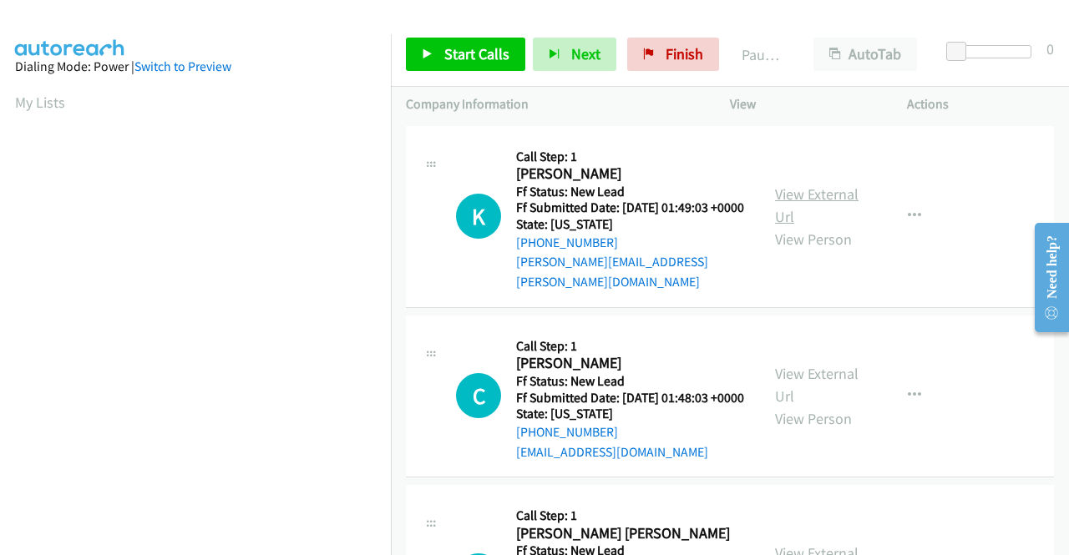
click at [802, 195] on link "View External Url" at bounding box center [816, 206] width 83 height 42
click at [812, 370] on link "View External Url" at bounding box center [816, 385] width 83 height 42
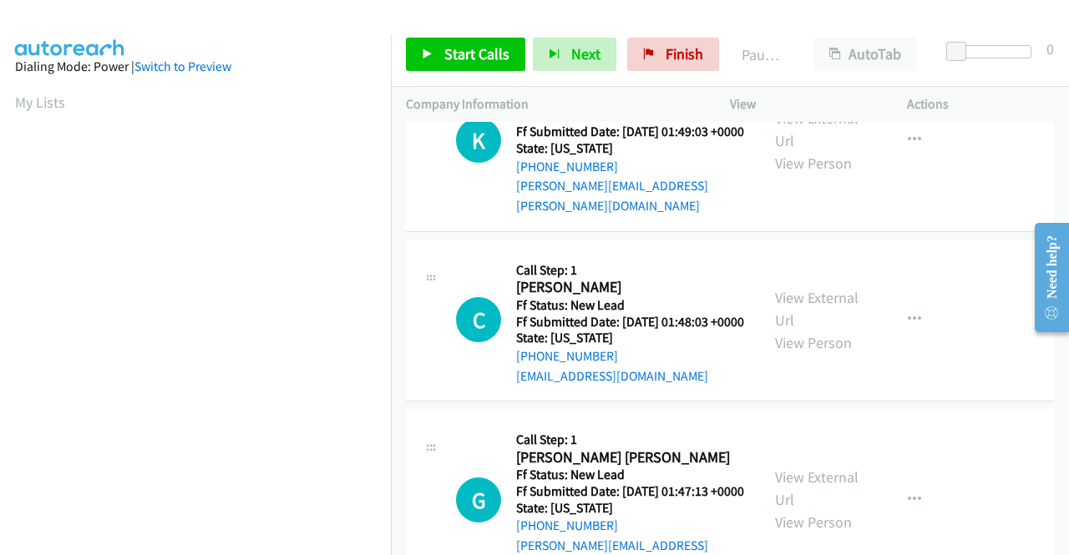
scroll to position [167, 0]
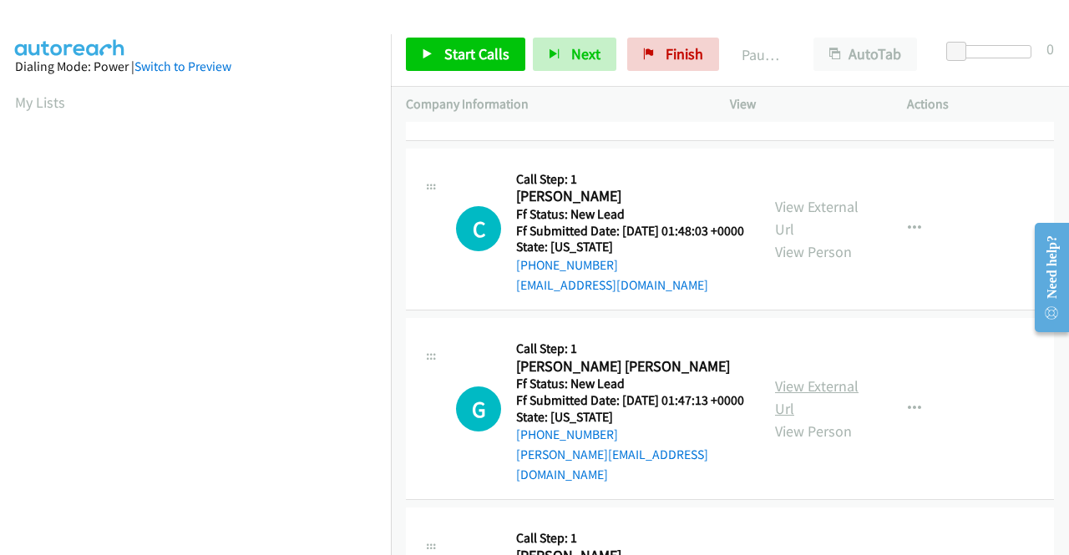
click at [821, 389] on link "View External Url" at bounding box center [816, 398] width 83 height 42
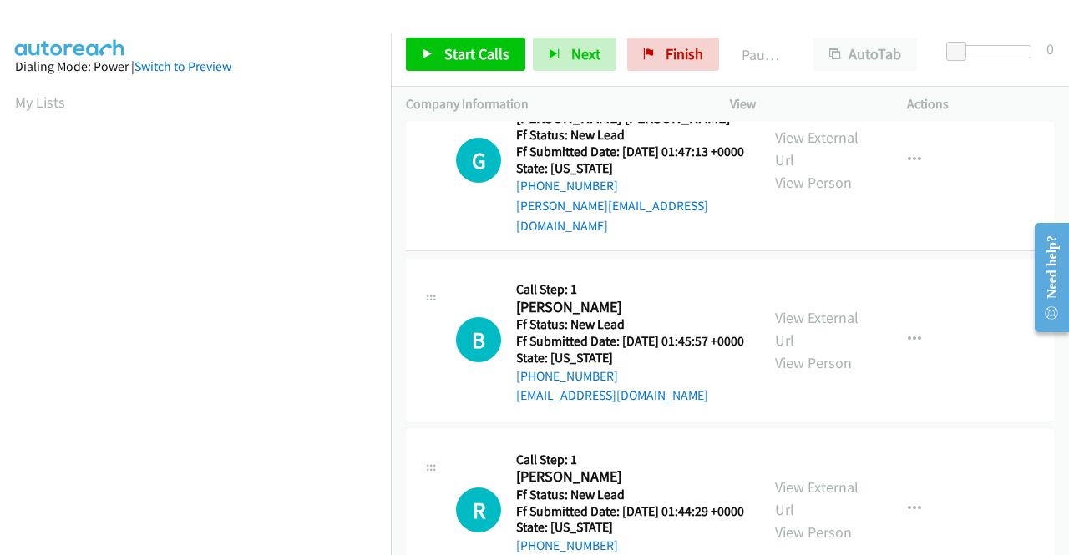
scroll to position [417, 0]
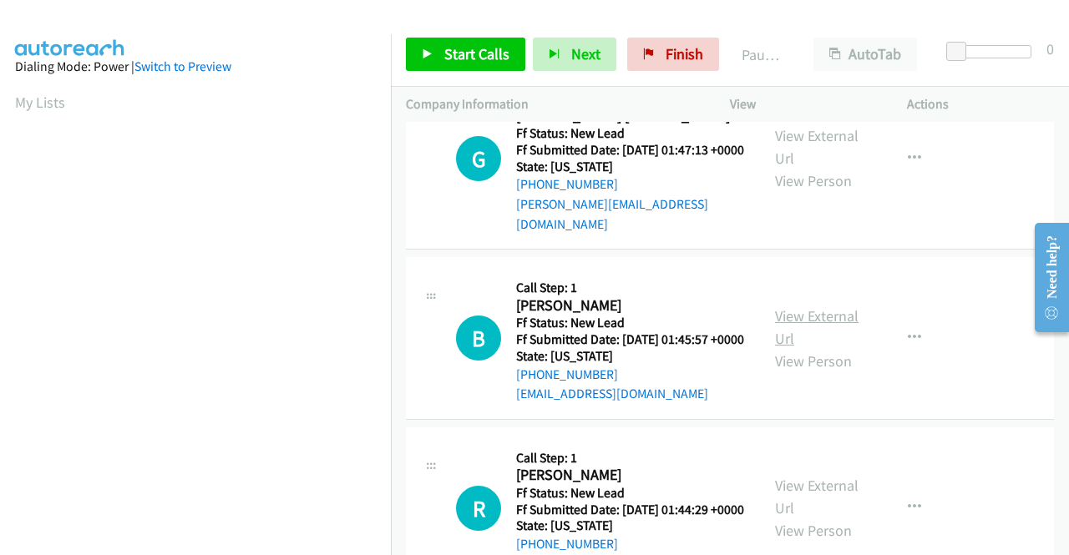
click at [816, 337] on link "View External Url" at bounding box center [816, 327] width 83 height 42
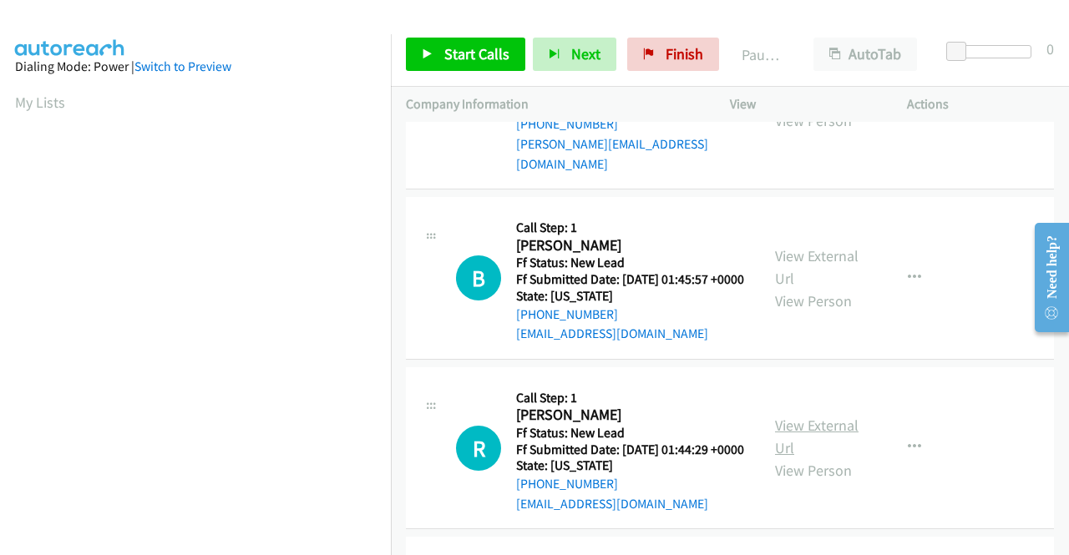
scroll to position [584, 0]
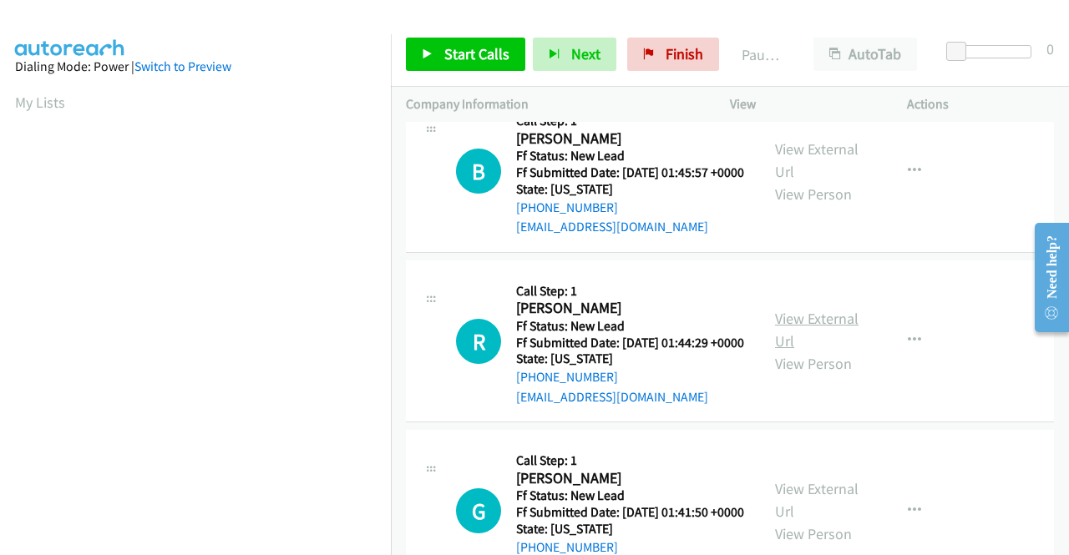
click at [837, 348] on link "View External Url" at bounding box center [816, 330] width 83 height 42
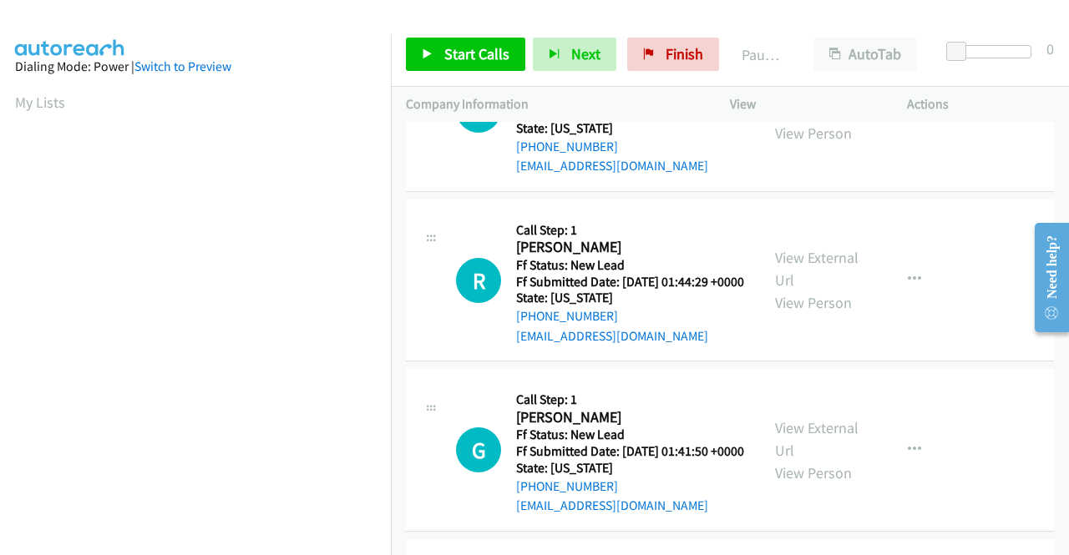
scroll to position [751, 0]
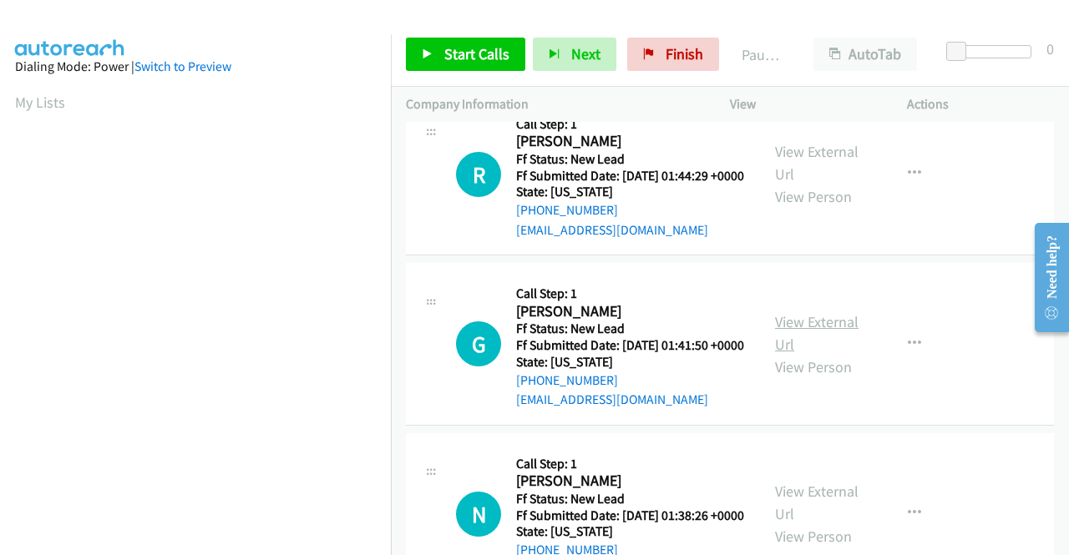
click at [830, 354] on link "View External Url" at bounding box center [816, 333] width 83 height 42
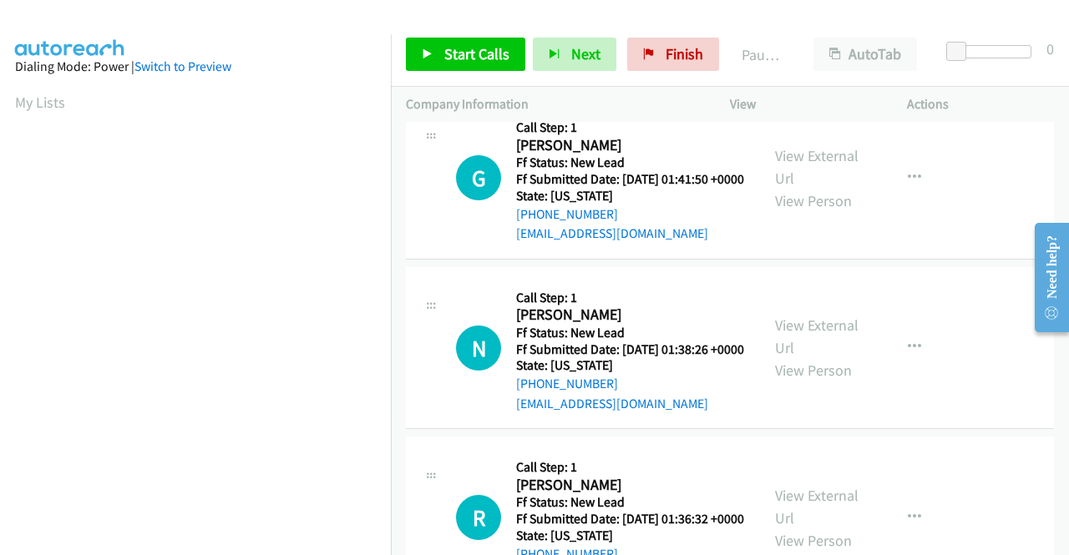
scroll to position [918, 0]
click at [813, 356] on link "View External Url" at bounding box center [816, 336] width 83 height 42
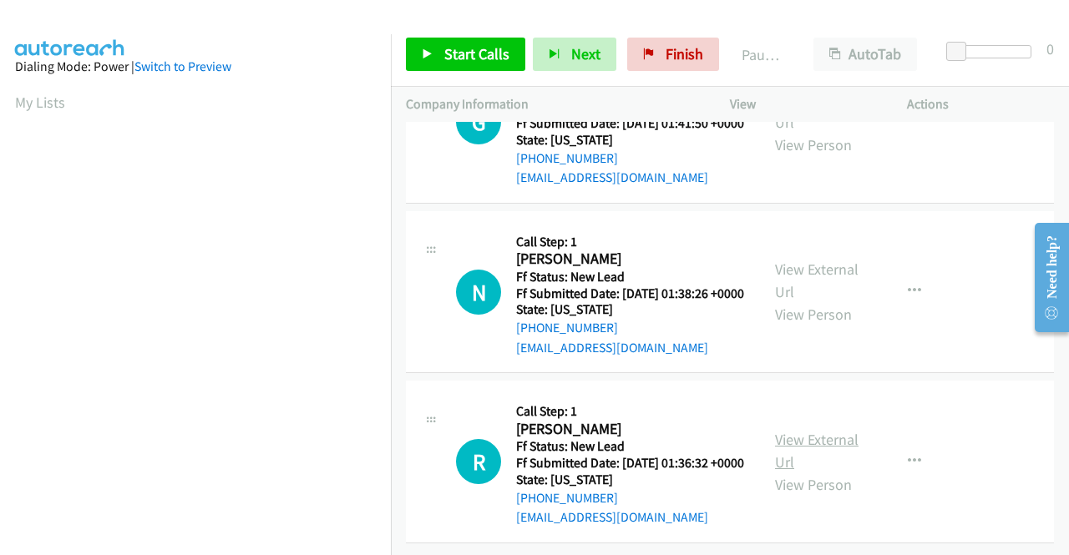
scroll to position [1075, 0]
click at [810, 430] on link "View External Url" at bounding box center [816, 451] width 83 height 42
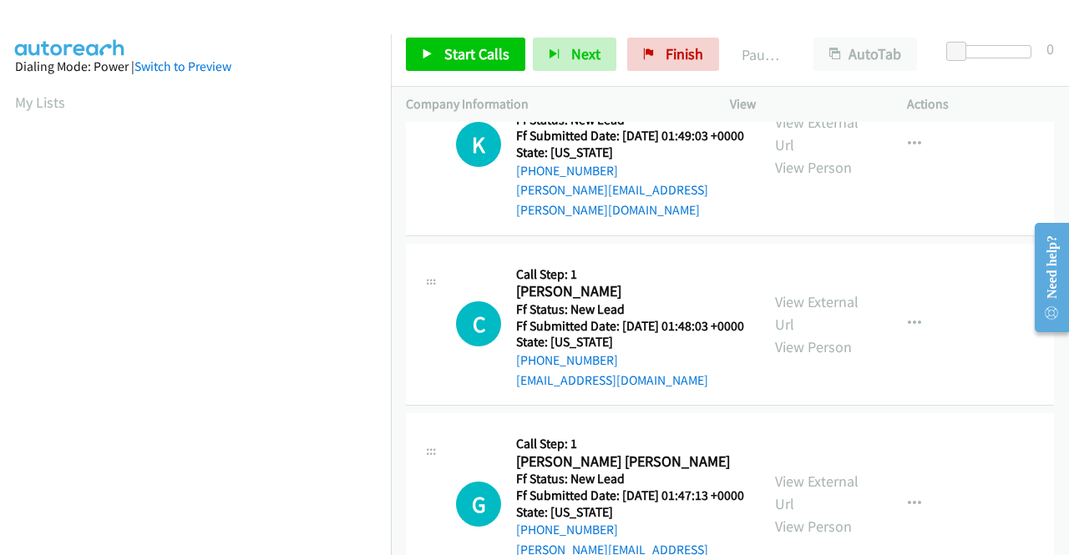
scroll to position [0, 0]
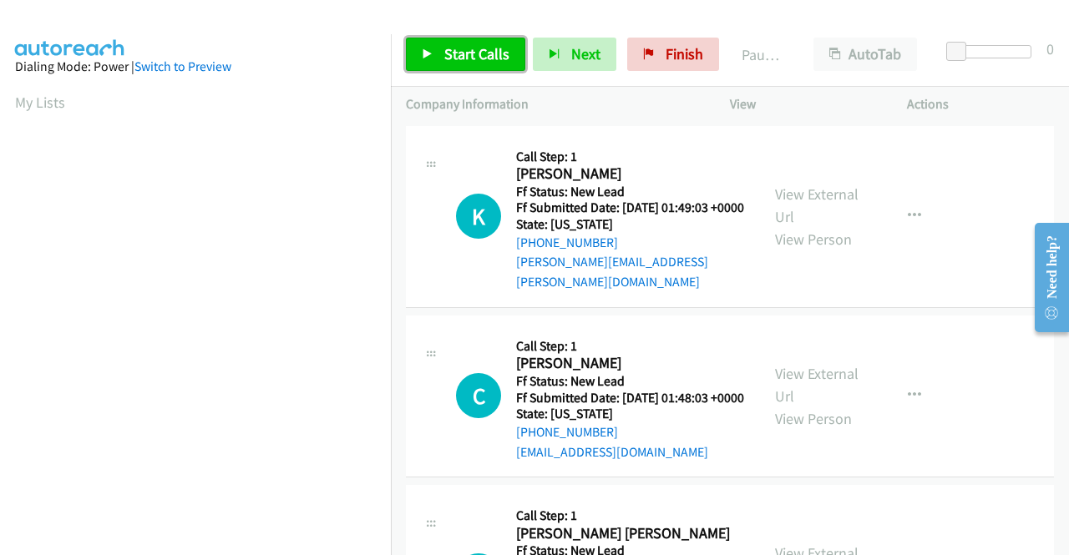
click at [463, 60] on span "Start Calls" at bounding box center [476, 53] width 65 height 19
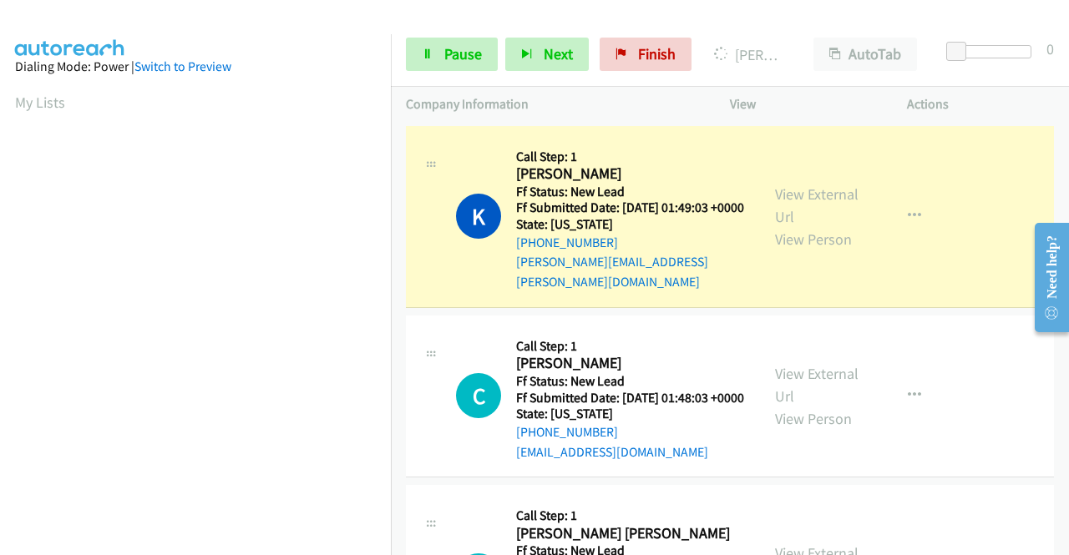
click at [985, 311] on td "C Callback Scheduled Call Step: 1 Caitlyn Johnson America/Phoenix Ff Status: Ne…" at bounding box center [730, 396] width 678 height 170
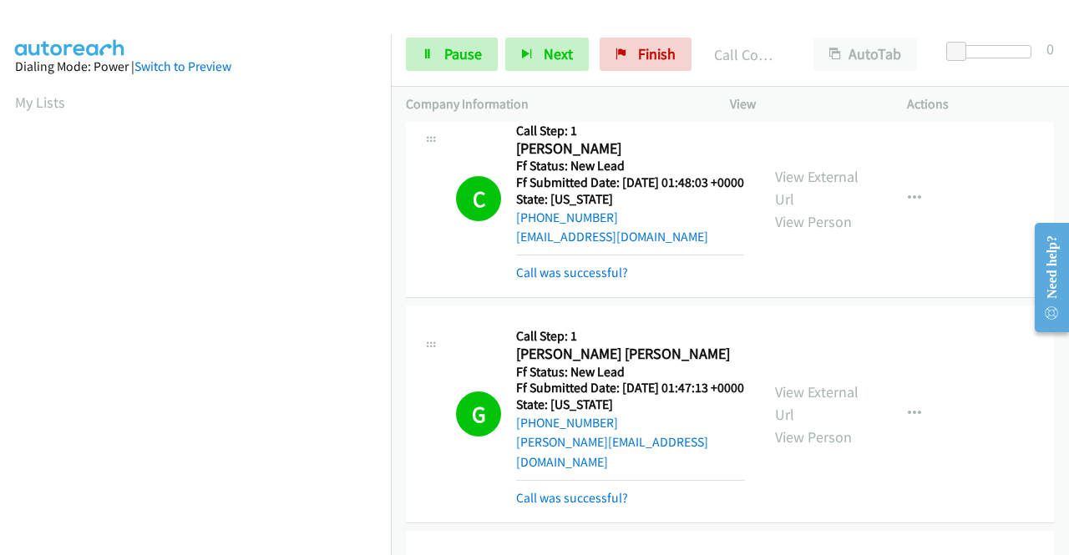
scroll to position [381, 0]
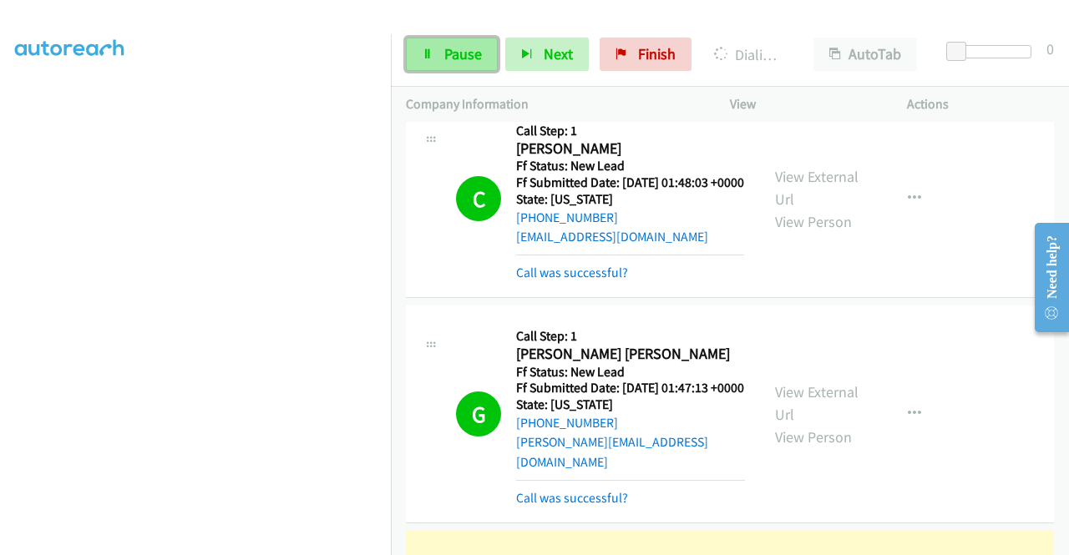
click at [434, 45] on link "Pause" at bounding box center [452, 54] width 92 height 33
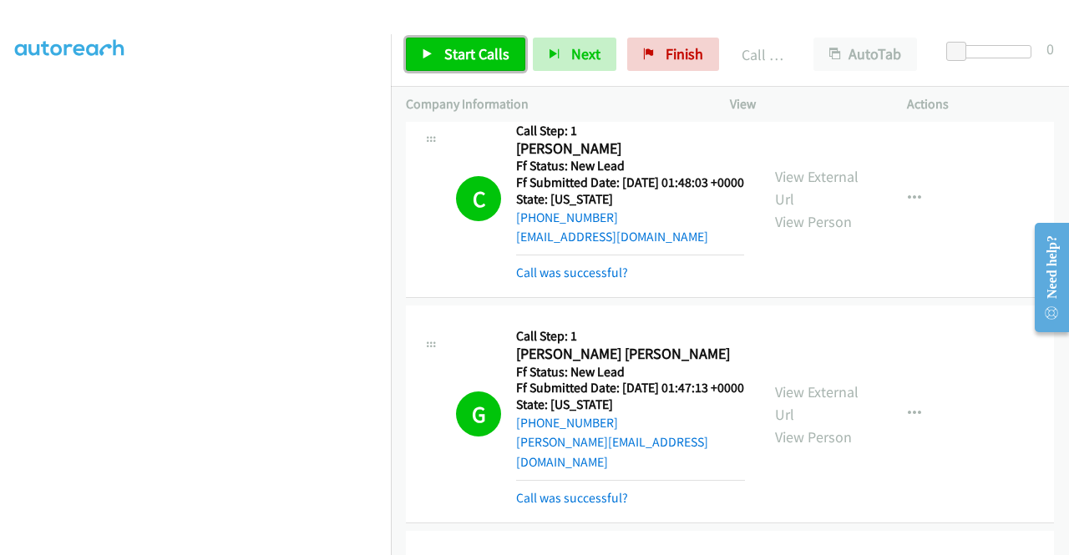
click at [461, 49] on span "Start Calls" at bounding box center [476, 53] width 65 height 19
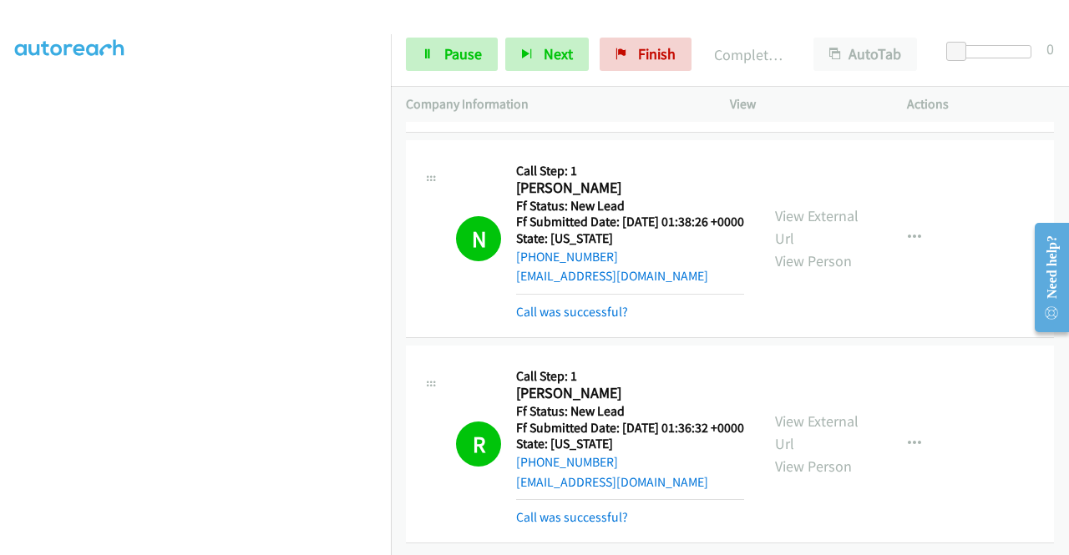
scroll to position [1434, 0]
drag, startPoint x: 631, startPoint y: 56, endPoint x: 609, endPoint y: 95, distance: 44.8
click at [631, 56] on link "Finish" at bounding box center [645, 54] width 92 height 33
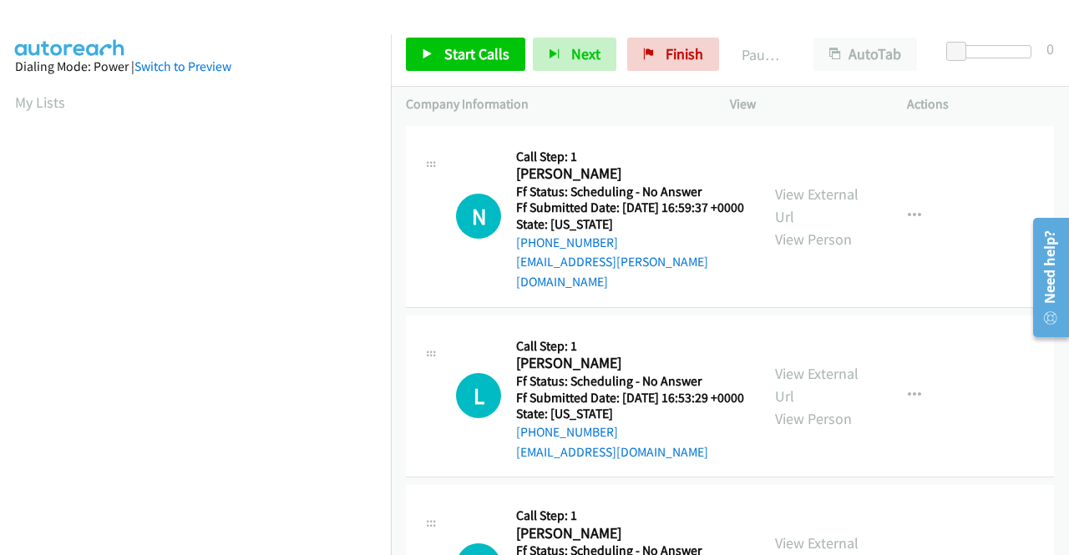
click at [794, 203] on div "View External Url View Person" at bounding box center [818, 217] width 87 height 68
click at [794, 196] on link "View External Url" at bounding box center [816, 206] width 83 height 42
click at [798, 375] on link "View External Url" at bounding box center [816, 385] width 83 height 42
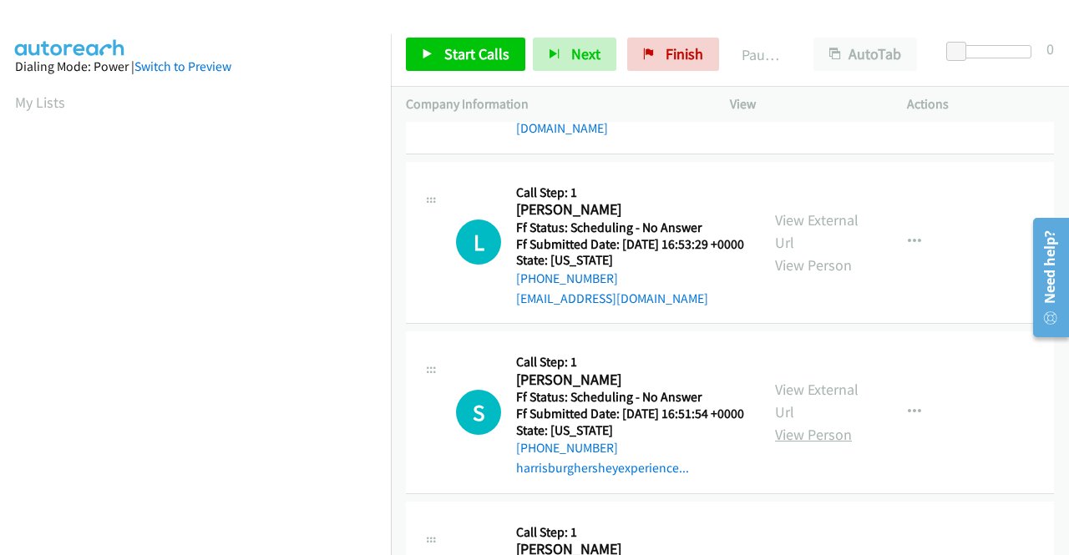
scroll to position [167, 0]
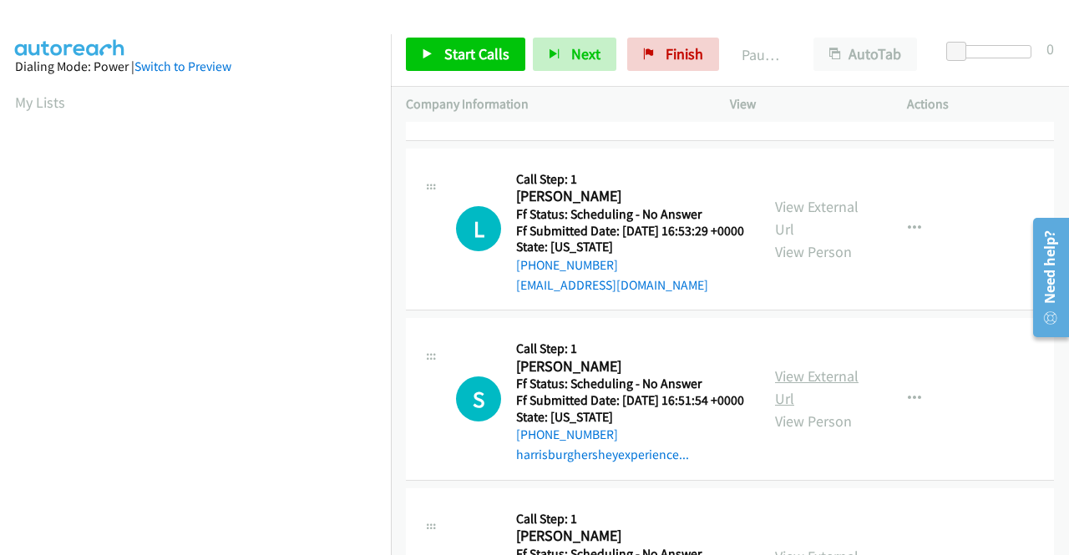
click at [801, 397] on link "View External Url" at bounding box center [816, 388] width 83 height 42
click at [478, 58] on span "Start Calls" at bounding box center [476, 53] width 65 height 19
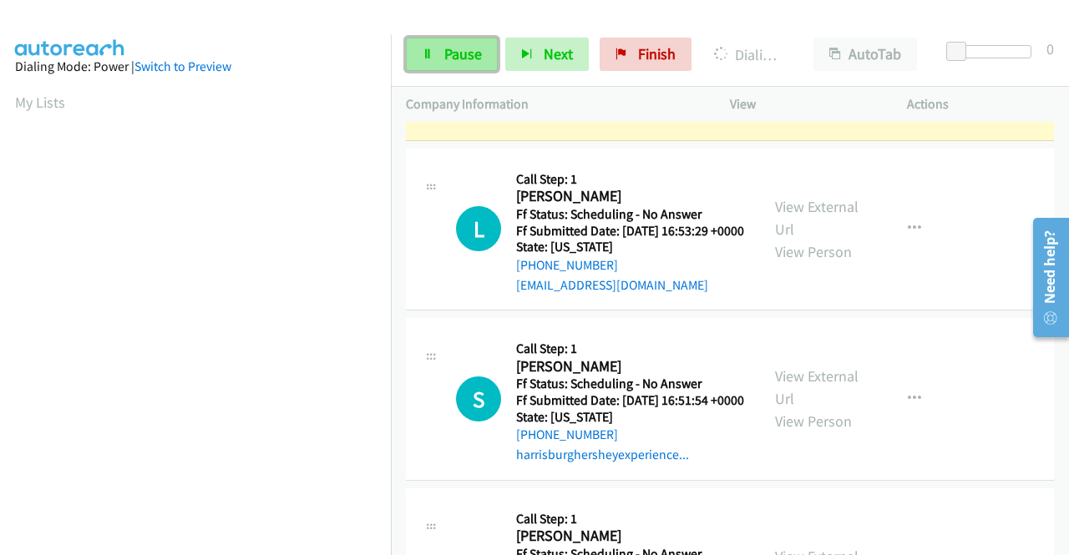
click at [464, 53] on span "Pause" at bounding box center [463, 53] width 38 height 19
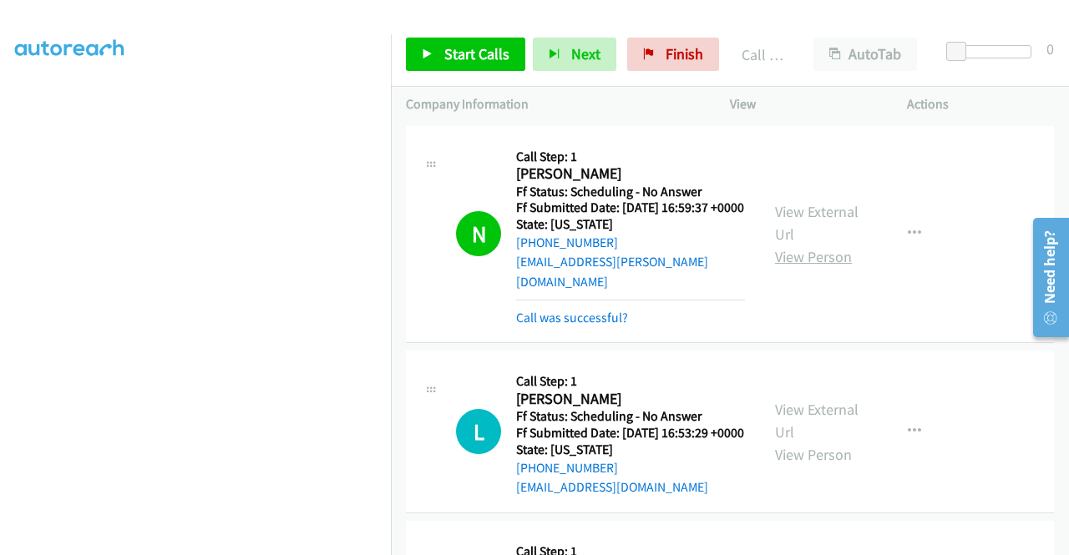
scroll to position [0, 0]
click at [489, 56] on span "Start Calls" at bounding box center [476, 53] width 65 height 19
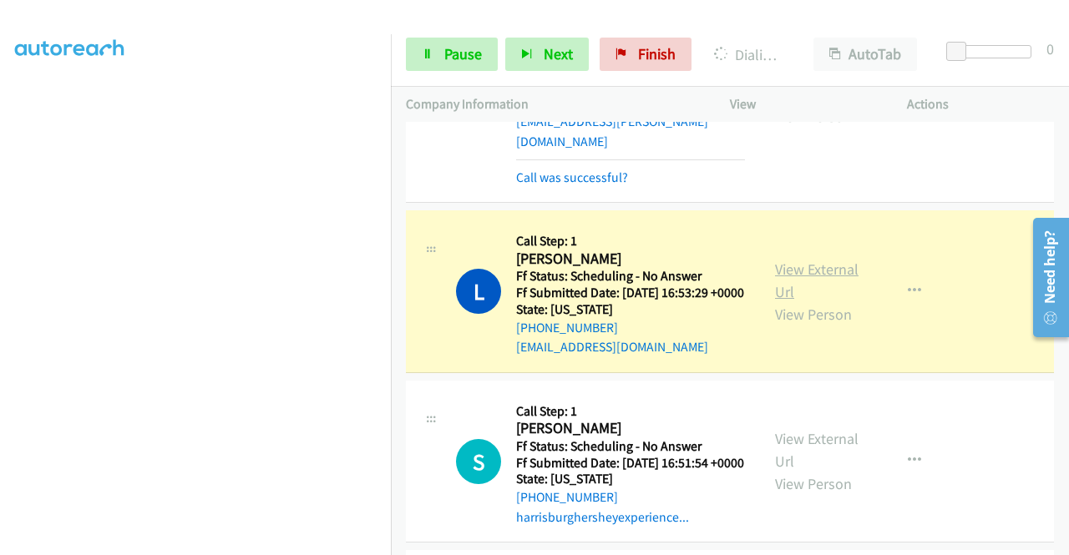
scroll to position [167, 0]
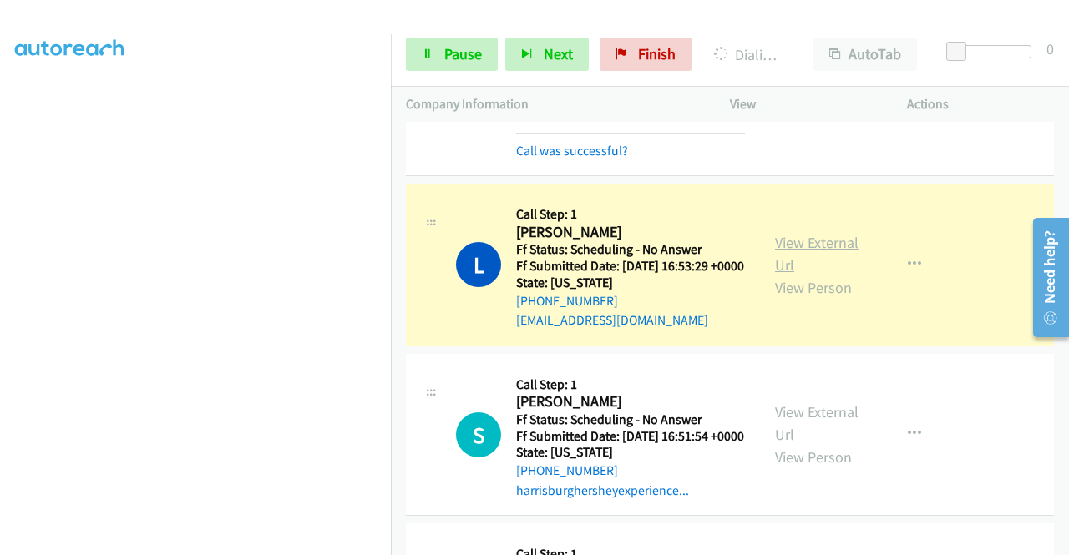
click at [811, 244] on link "View External Url" at bounding box center [816, 254] width 83 height 42
click at [811, 429] on link "View External Url" at bounding box center [816, 423] width 83 height 42
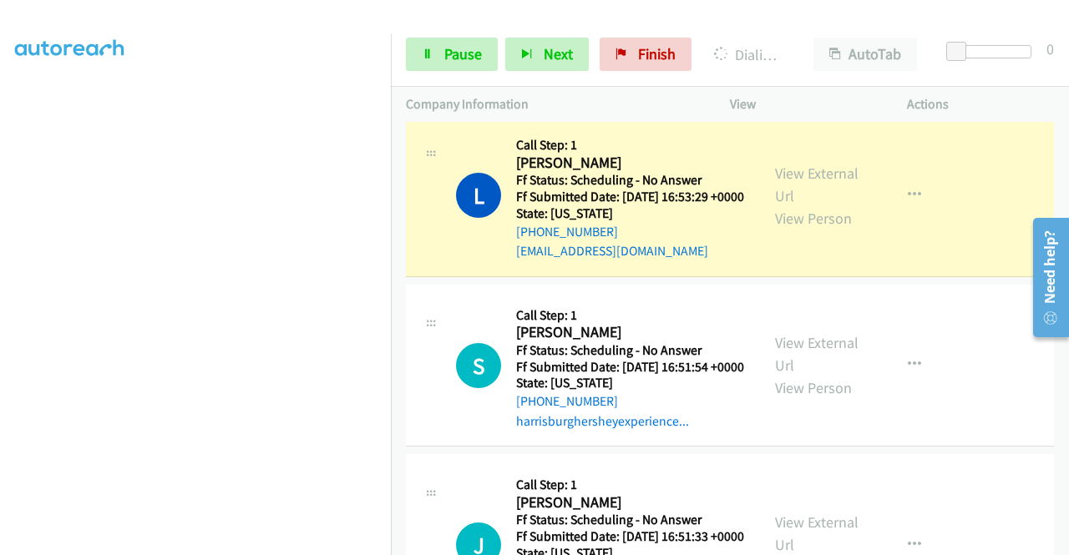
scroll to position [334, 0]
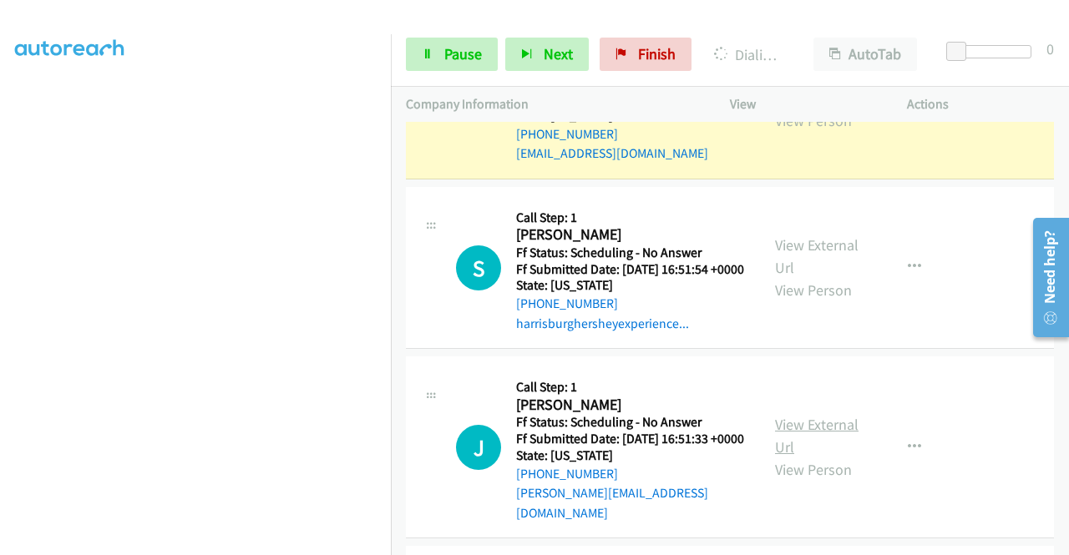
click at [808, 450] on link "View External Url" at bounding box center [816, 436] width 83 height 42
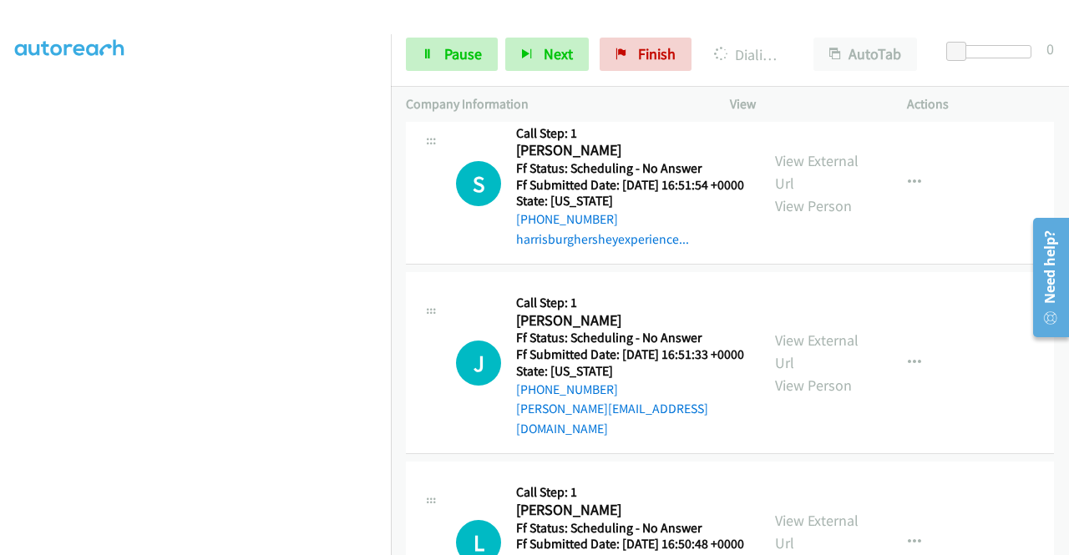
scroll to position [501, 0]
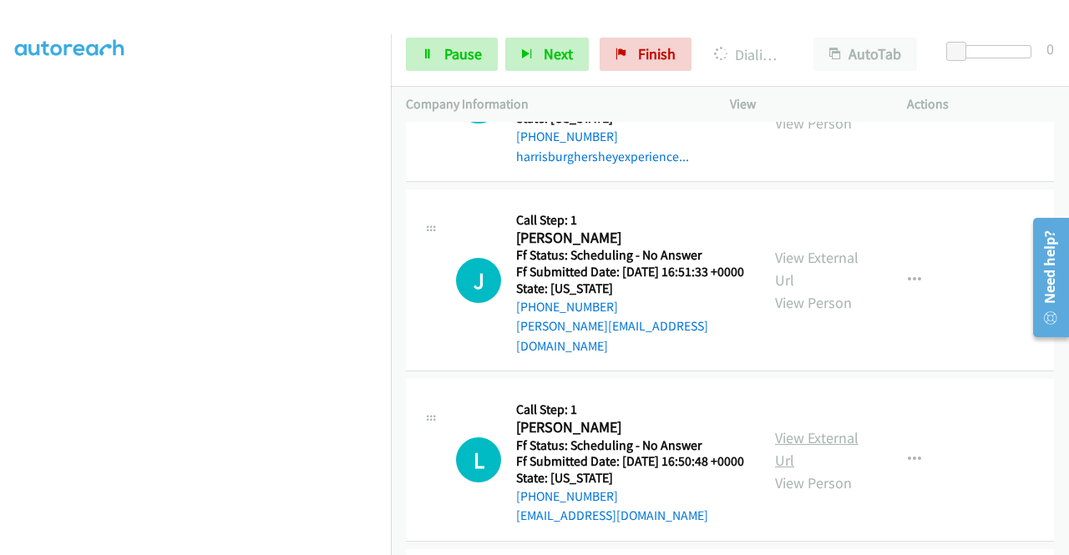
click at [817, 470] on link "View External Url" at bounding box center [816, 449] width 83 height 42
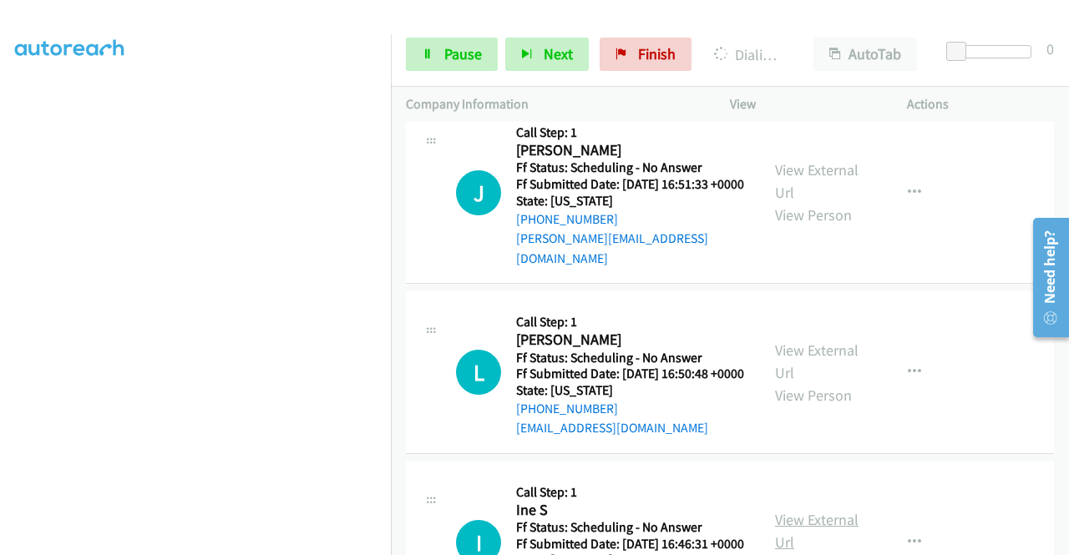
scroll to position [751, 0]
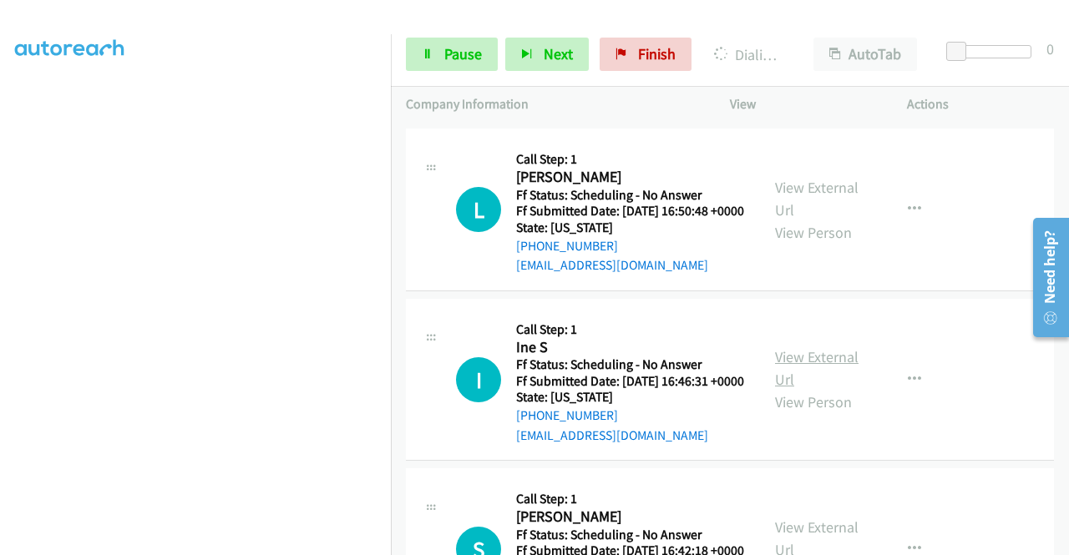
click at [795, 389] on link "View External Url" at bounding box center [816, 368] width 83 height 42
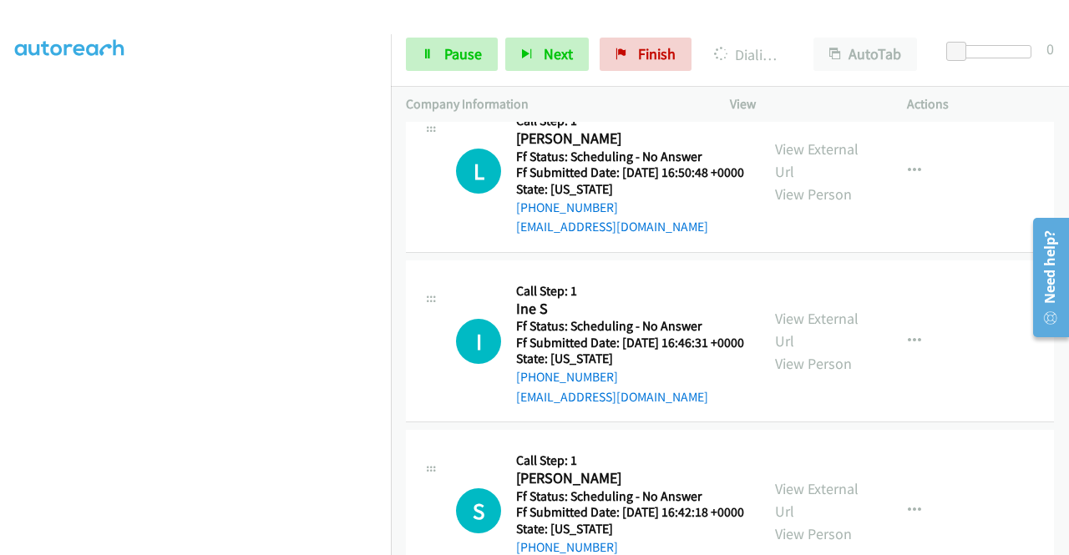
scroll to position [918, 0]
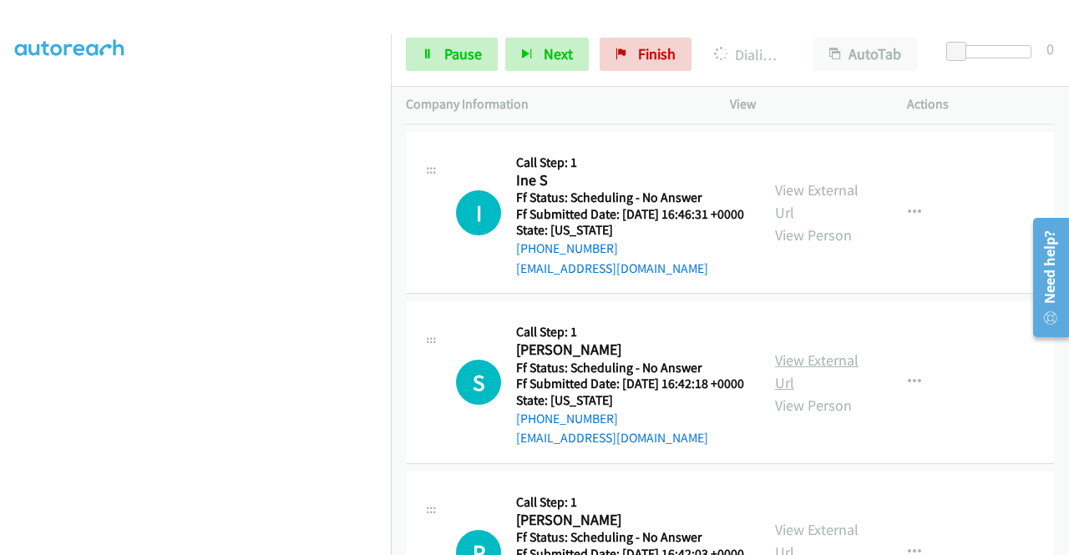
click at [812, 392] on link "View External Url" at bounding box center [816, 372] width 83 height 42
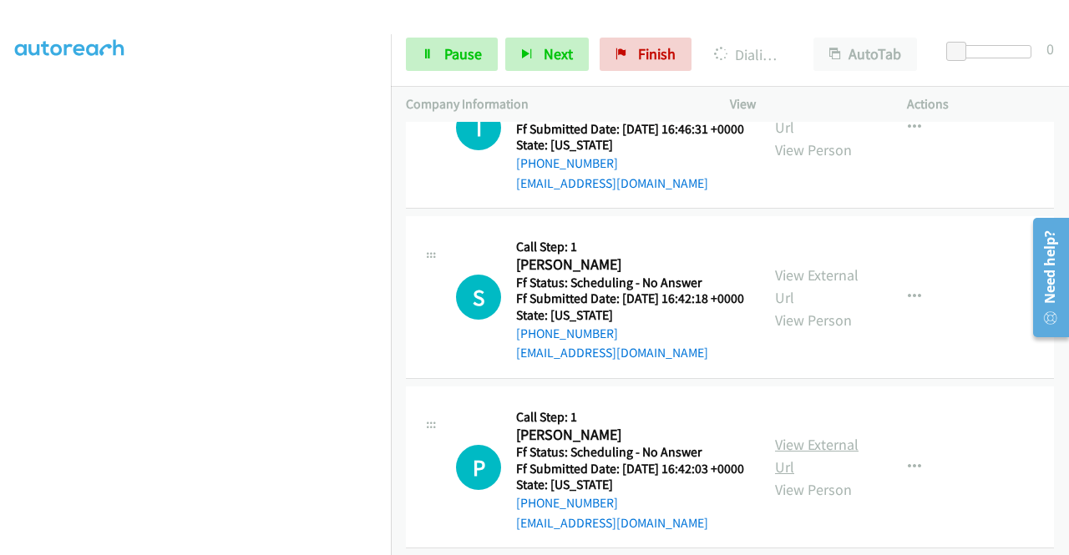
scroll to position [1085, 0]
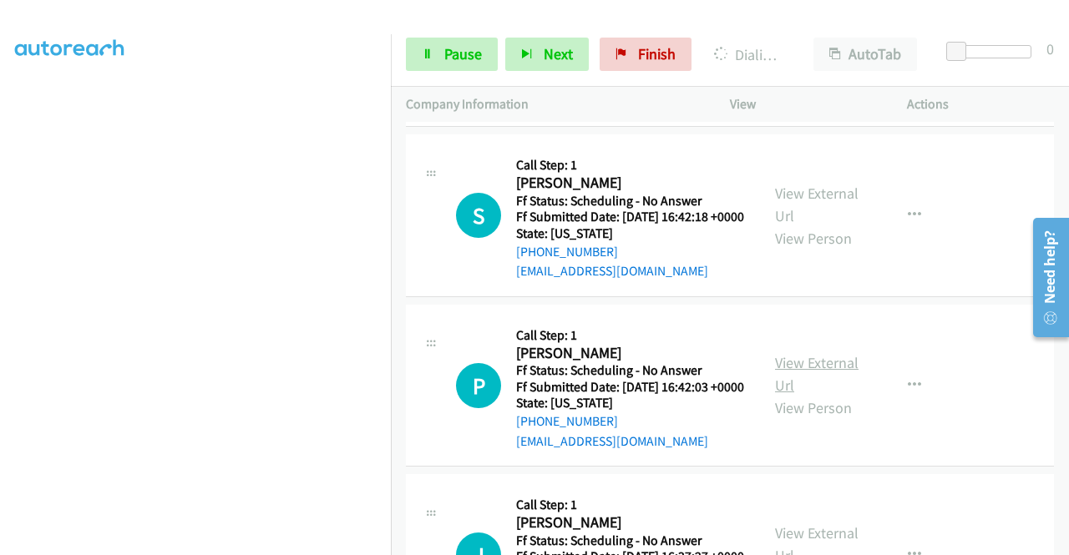
click at [822, 395] on link "View External Url" at bounding box center [816, 374] width 83 height 42
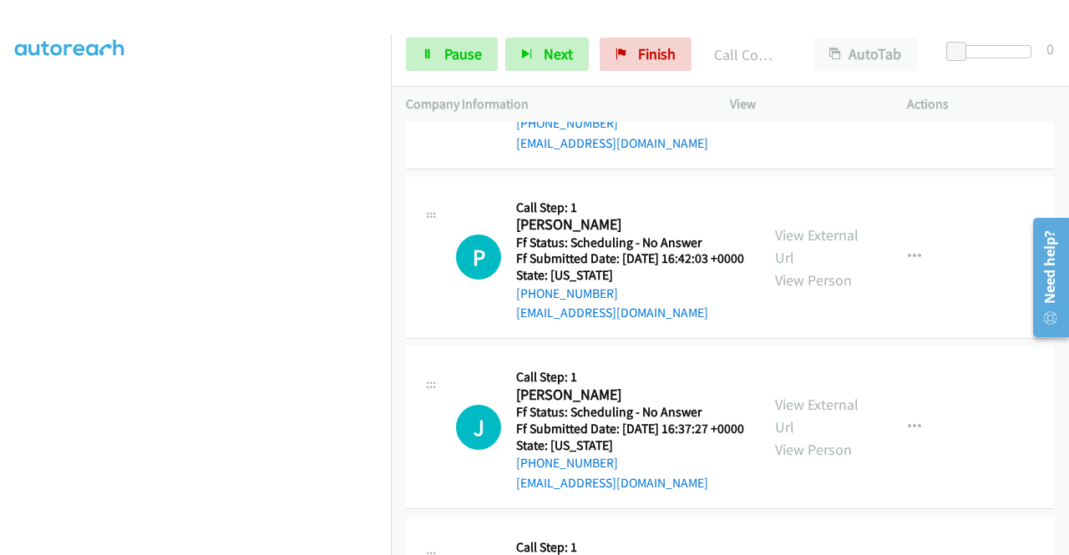
scroll to position [1287, 0]
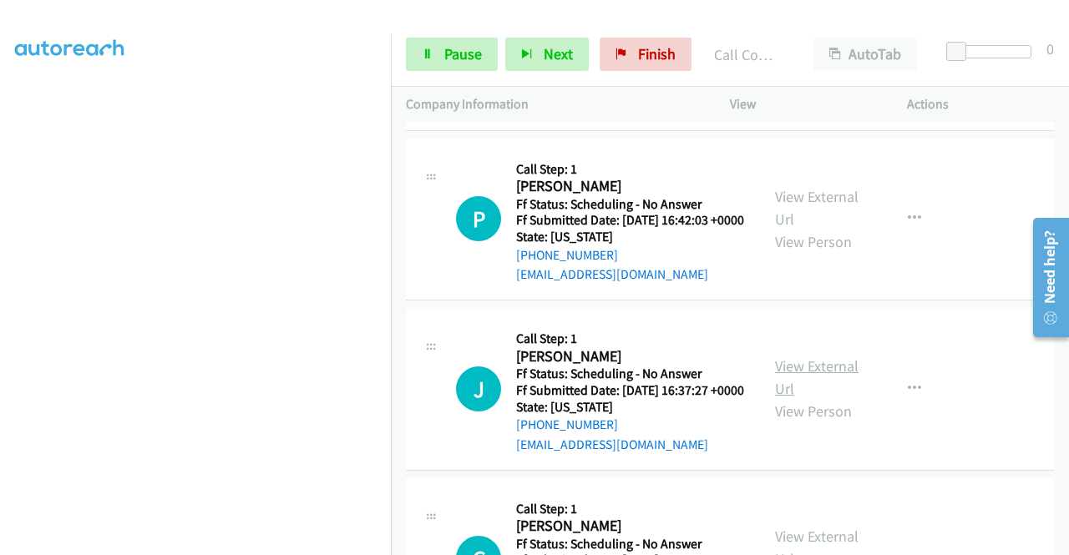
click at [818, 398] on link "View External Url" at bounding box center [816, 377] width 83 height 42
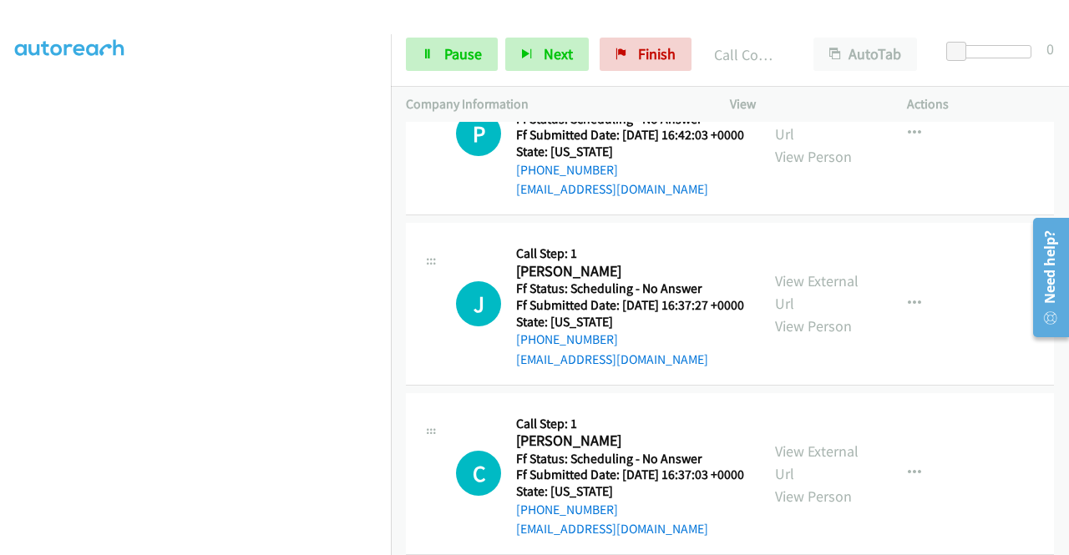
scroll to position [1454, 0]
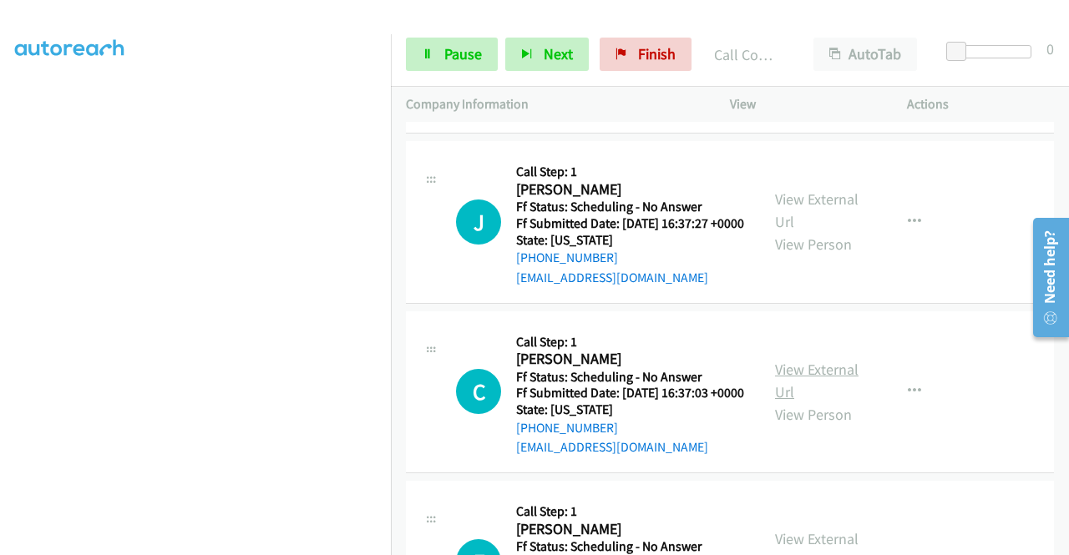
click at [806, 402] on link "View External Url" at bounding box center [816, 381] width 83 height 42
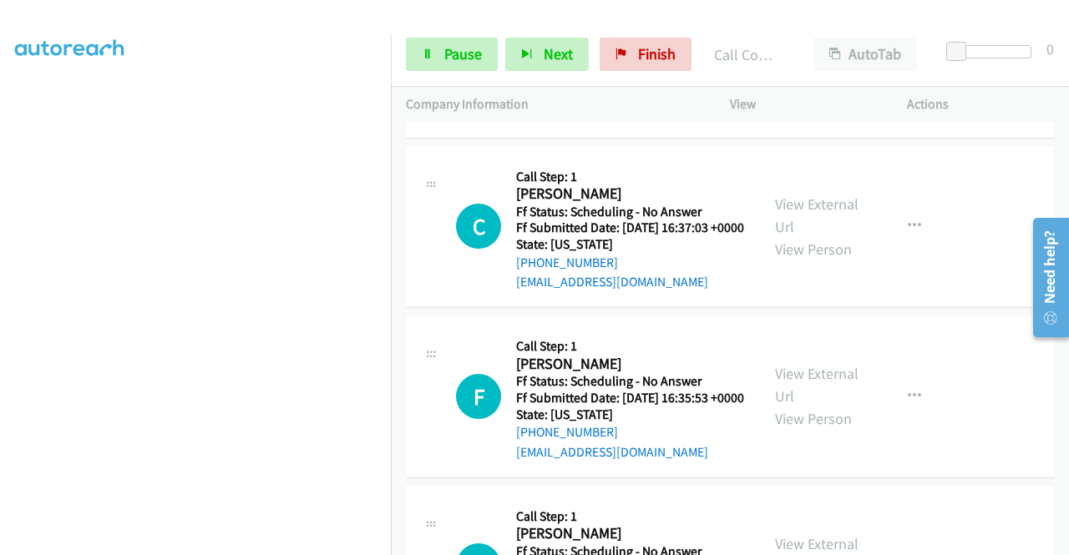
scroll to position [1621, 0]
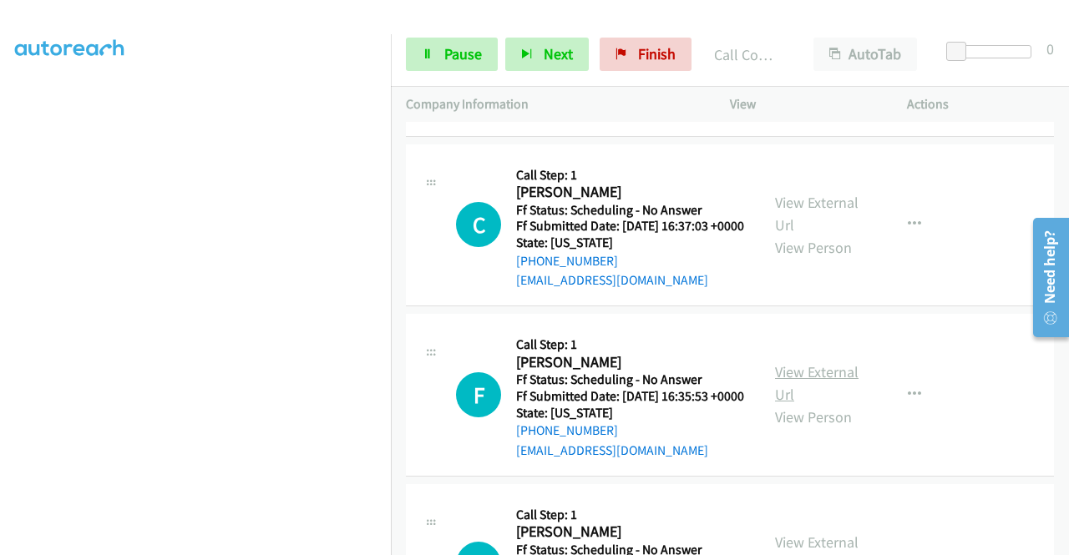
click at [820, 404] on link "View External Url" at bounding box center [816, 383] width 83 height 42
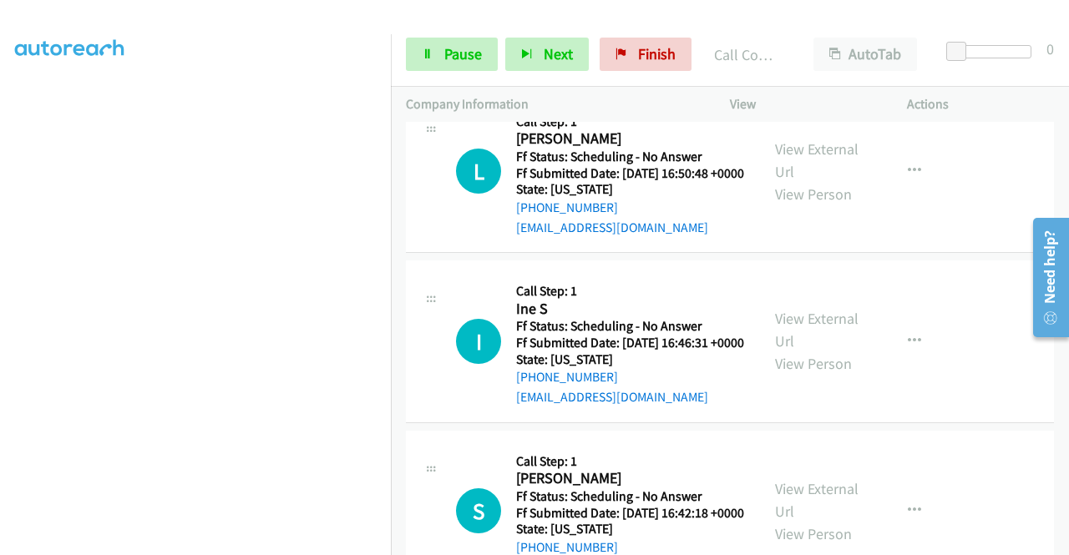
scroll to position [822, 0]
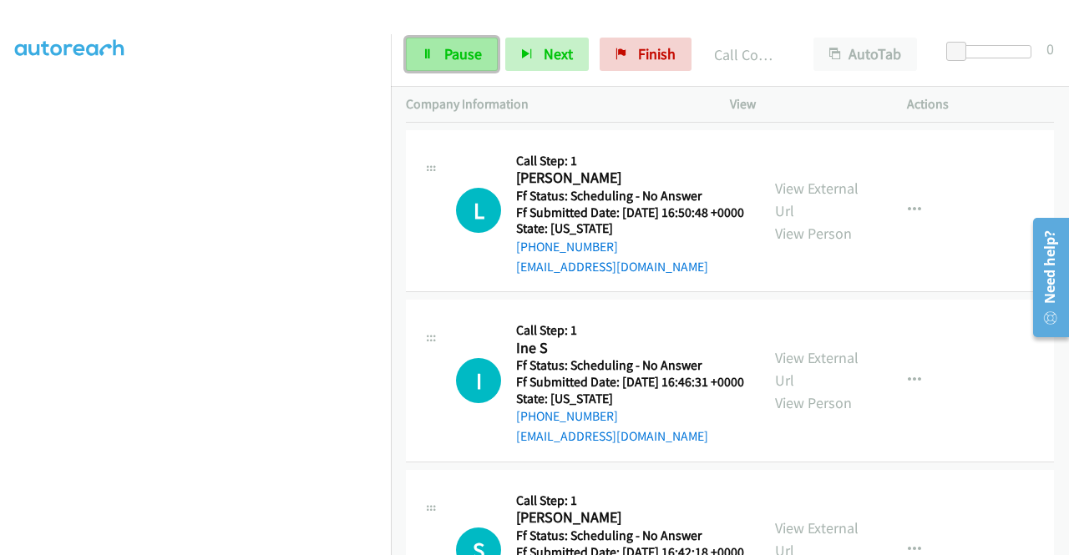
click at [444, 53] on span "Pause" at bounding box center [463, 53] width 38 height 19
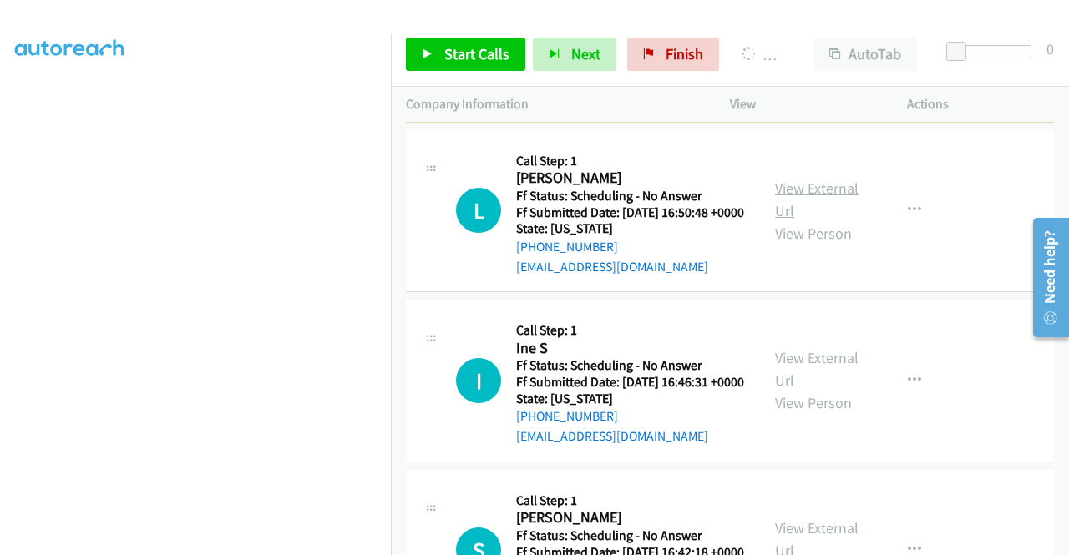
scroll to position [571, 0]
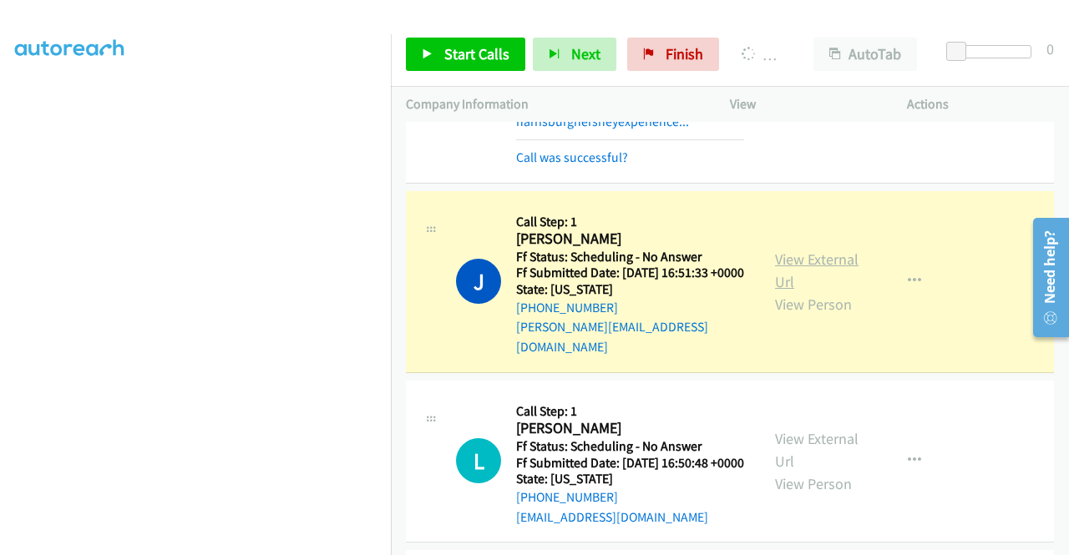
click at [806, 286] on link "View External Url" at bounding box center [816, 271] width 83 height 42
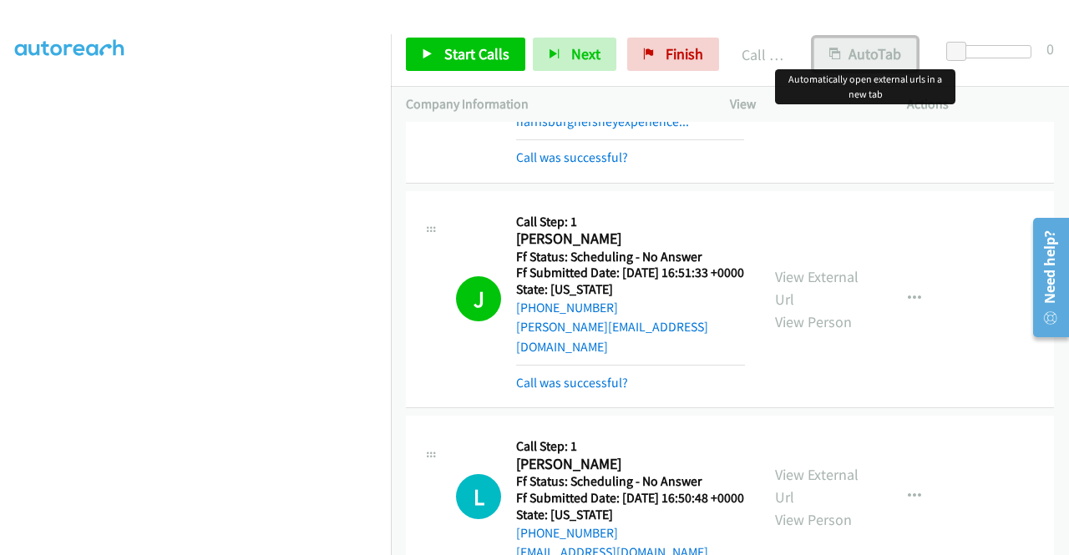
click at [873, 50] on button "AutoTab" at bounding box center [865, 54] width 104 height 33
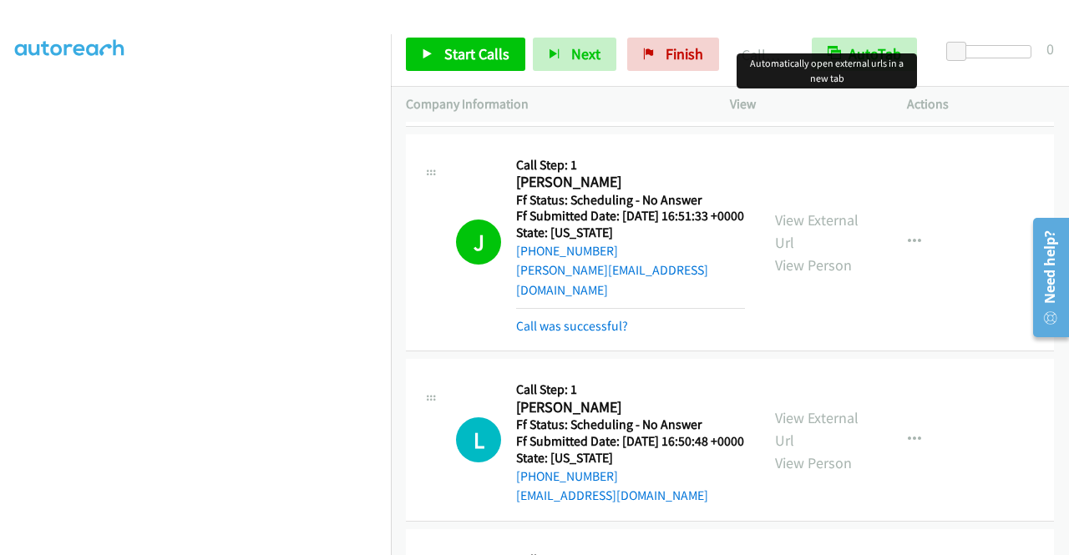
scroll to position [655, 0]
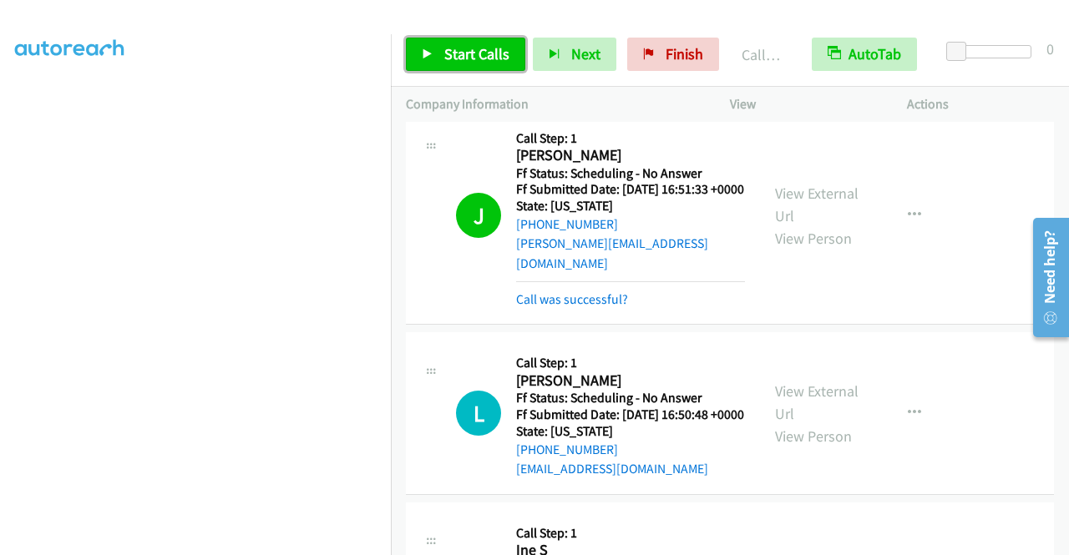
click at [463, 63] on span "Start Calls" at bounding box center [476, 53] width 65 height 19
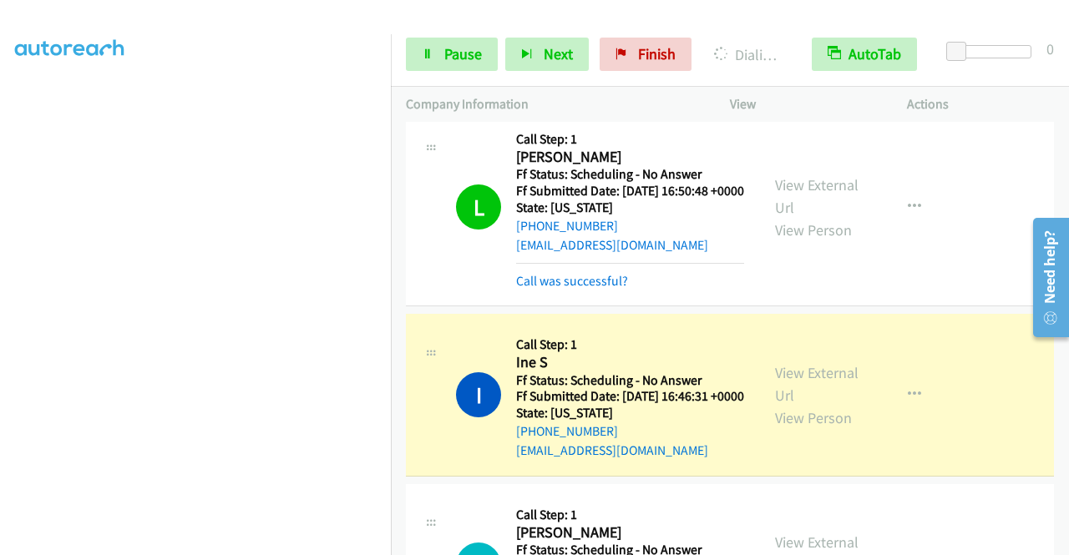
scroll to position [905, 0]
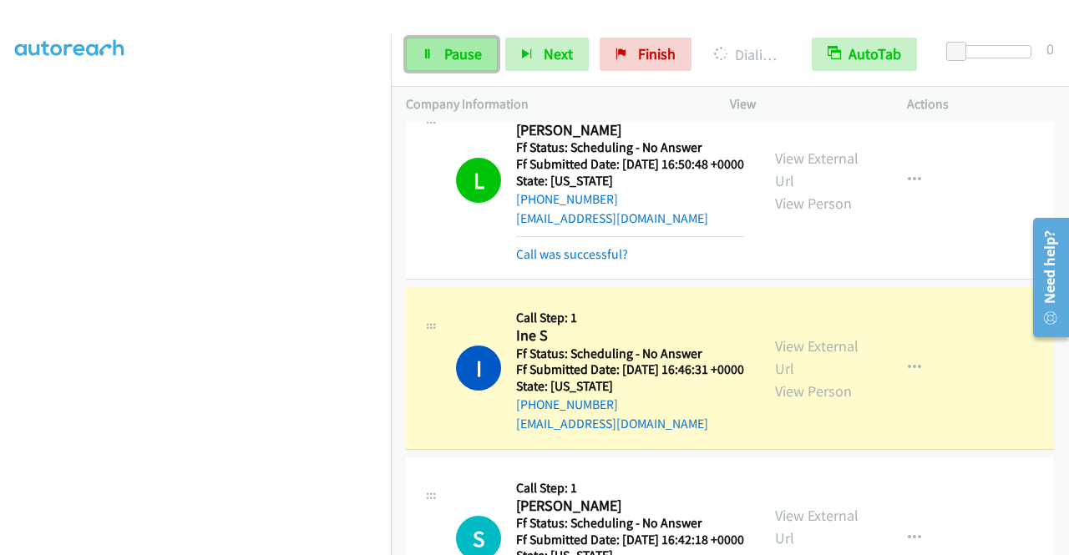
click at [441, 61] on link "Pause" at bounding box center [452, 54] width 92 height 33
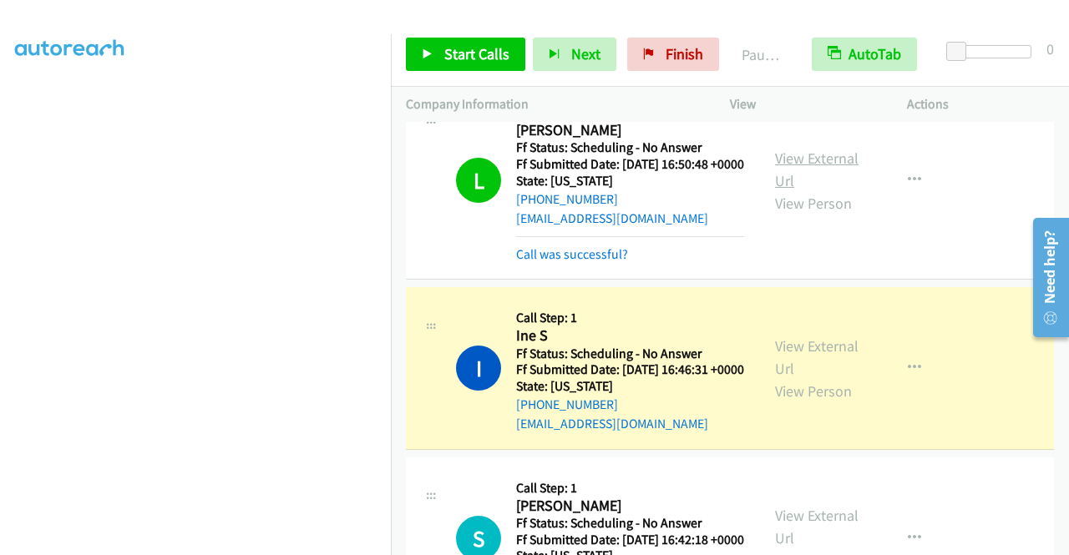
click at [826, 190] on link "View External Url" at bounding box center [816, 170] width 83 height 42
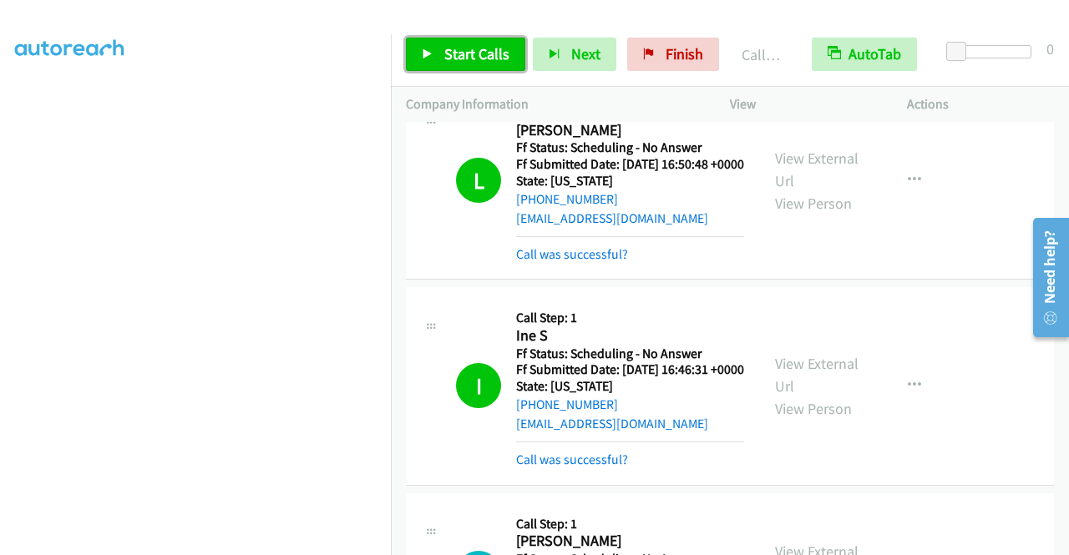
click at [478, 53] on span "Start Calls" at bounding box center [476, 53] width 65 height 19
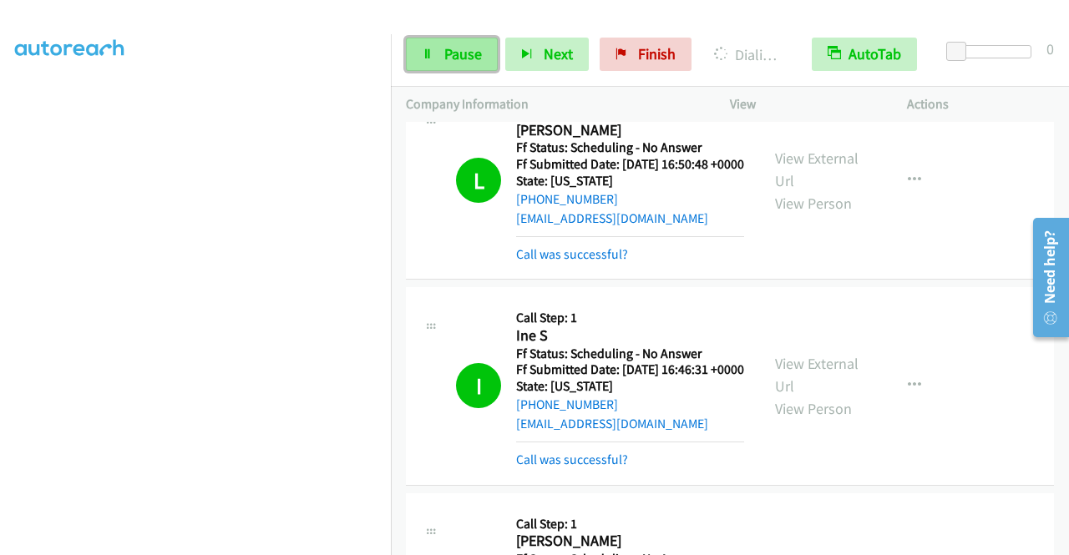
click at [461, 55] on span "Pause" at bounding box center [463, 53] width 38 height 19
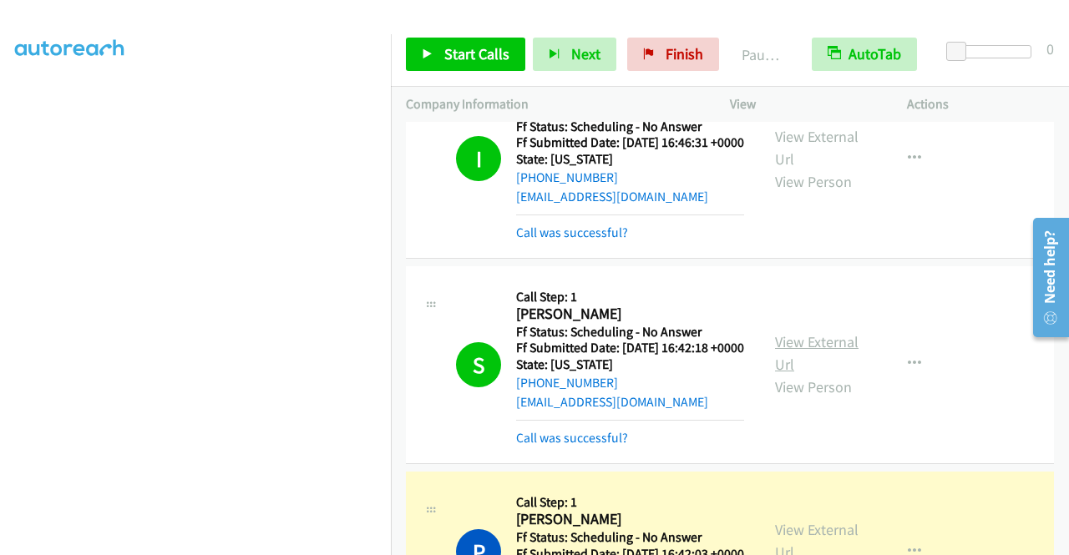
scroll to position [1155, 0]
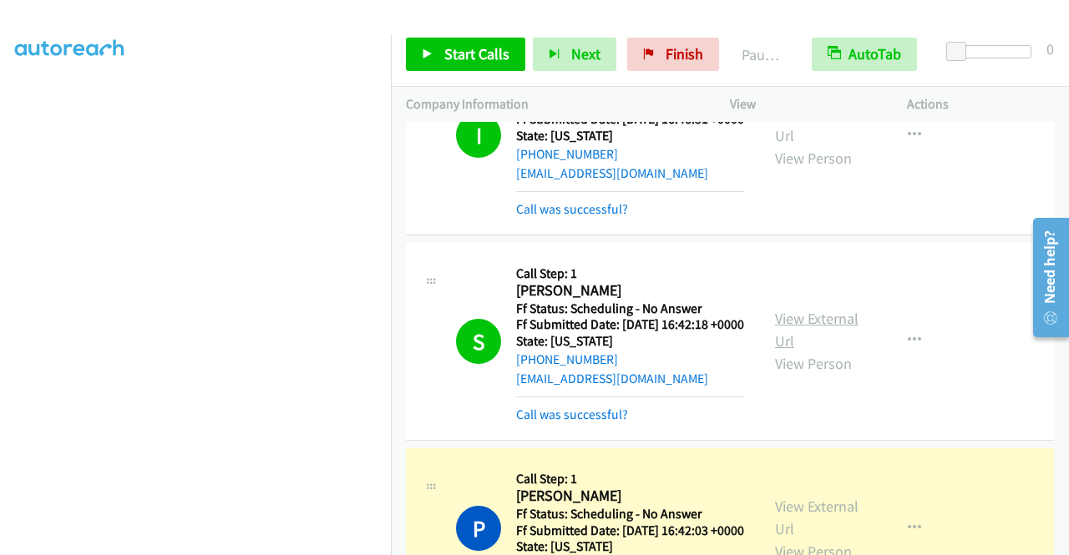
click at [830, 351] on link "View External Url" at bounding box center [816, 330] width 83 height 42
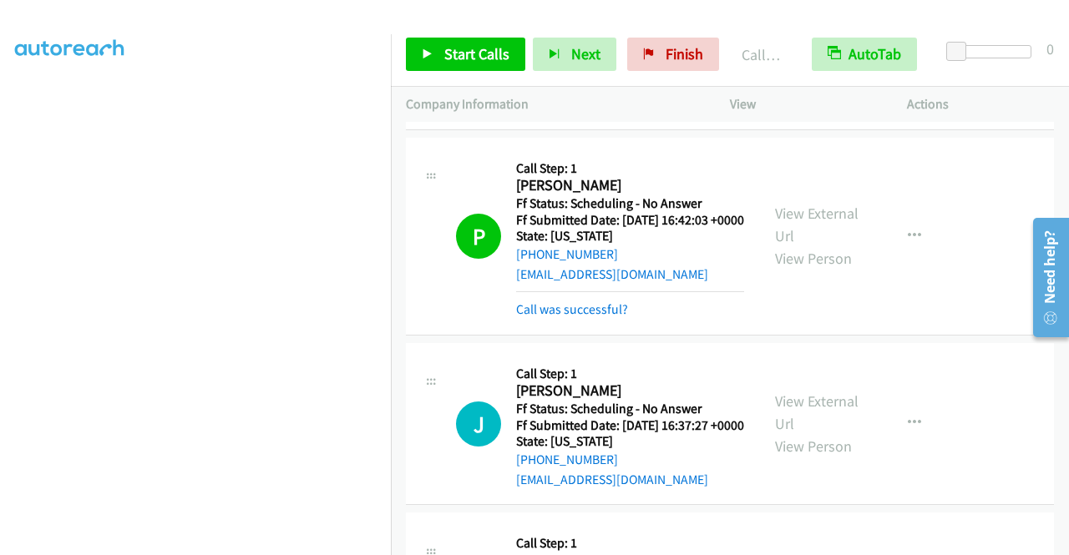
scroll to position [1489, 0]
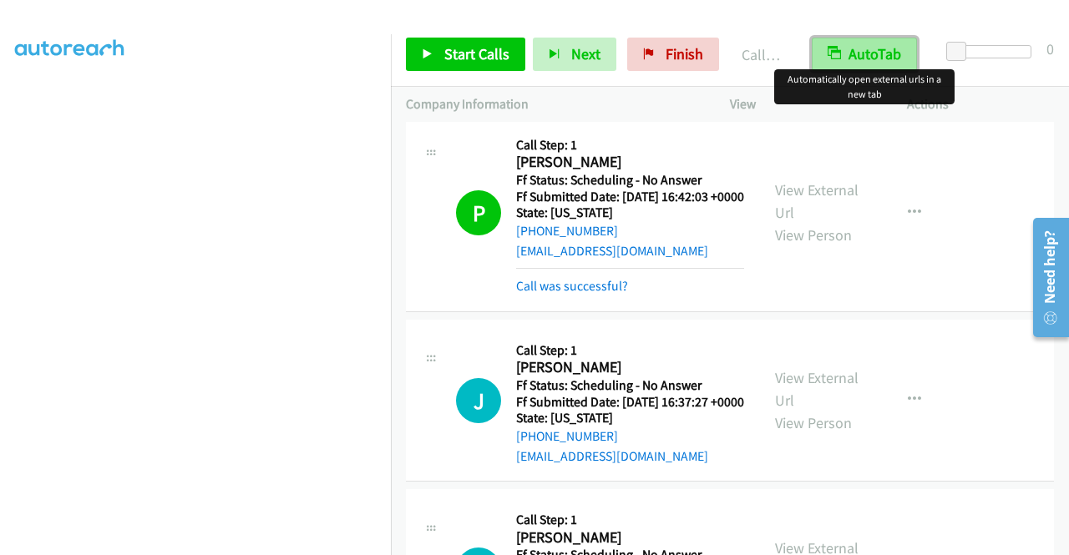
click at [882, 53] on button "AutoTab" at bounding box center [863, 54] width 105 height 33
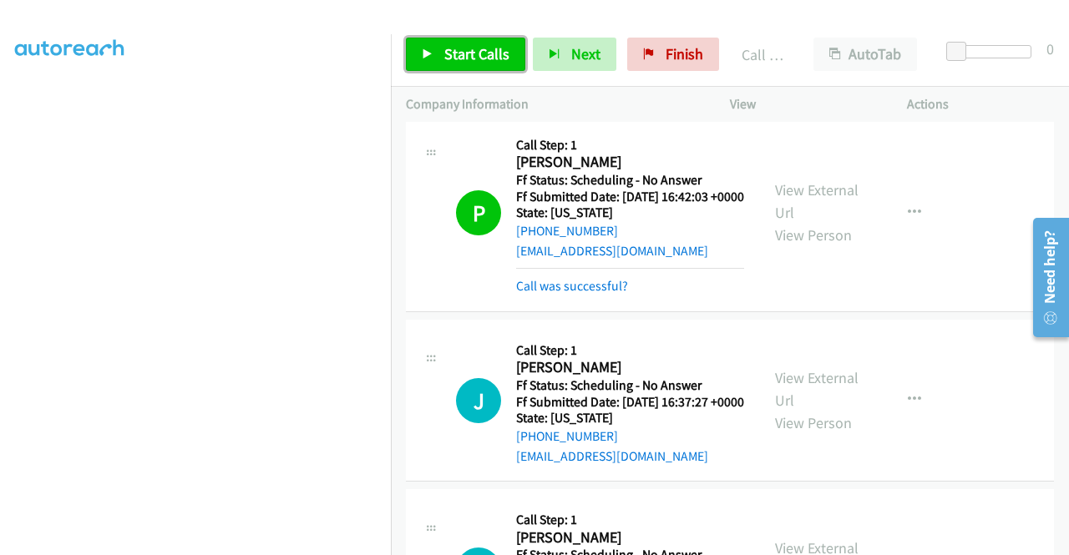
click at [471, 48] on span "Start Calls" at bounding box center [476, 53] width 65 height 19
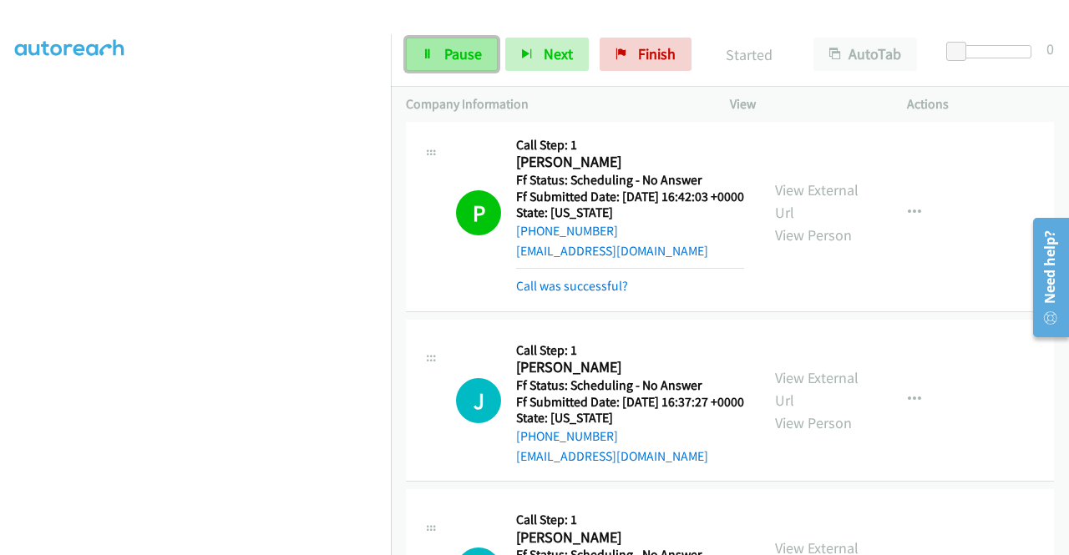
click at [452, 50] on span "Pause" at bounding box center [463, 53] width 38 height 19
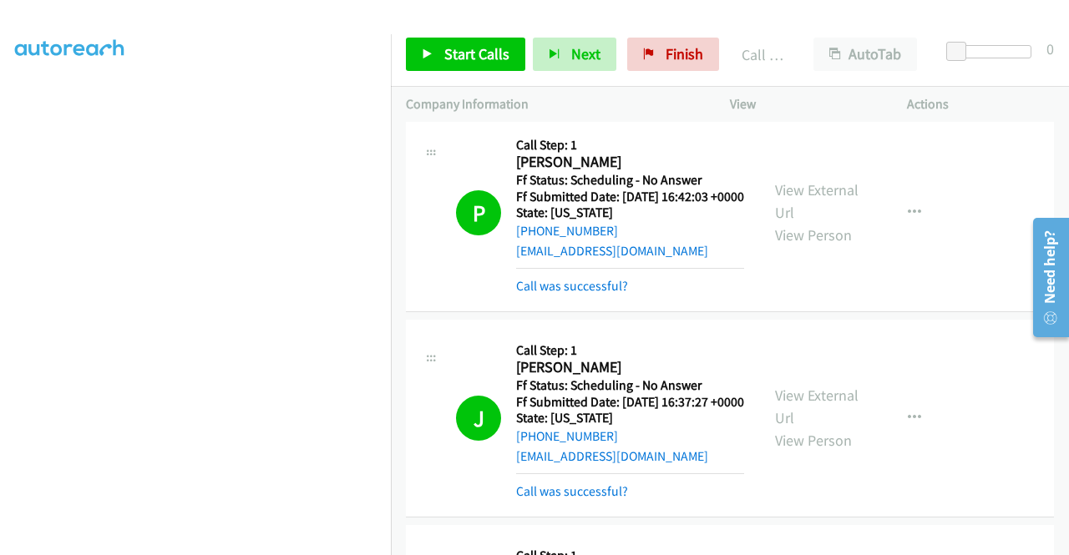
scroll to position [1740, 0]
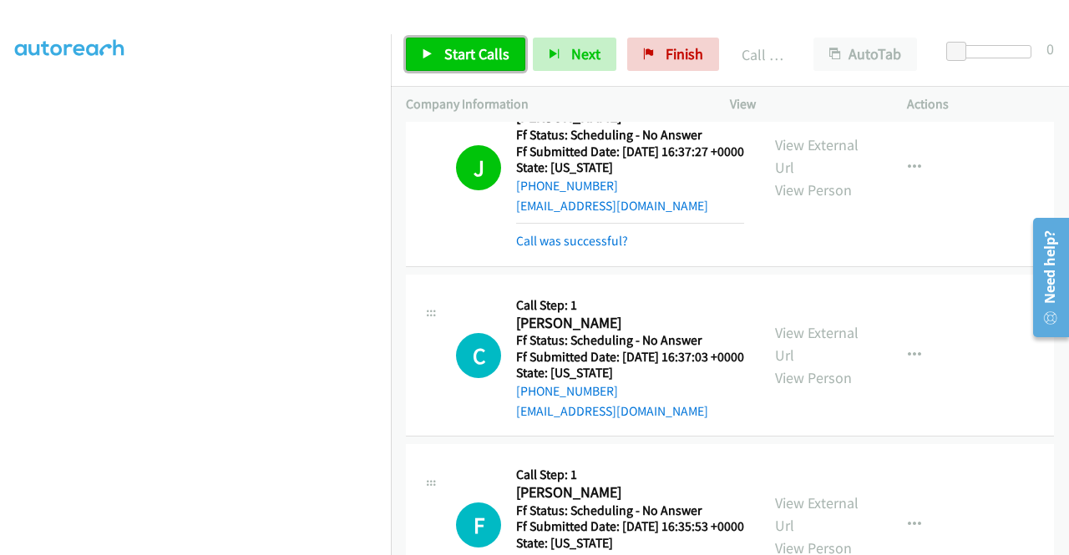
click at [474, 48] on span "Start Calls" at bounding box center [476, 53] width 65 height 19
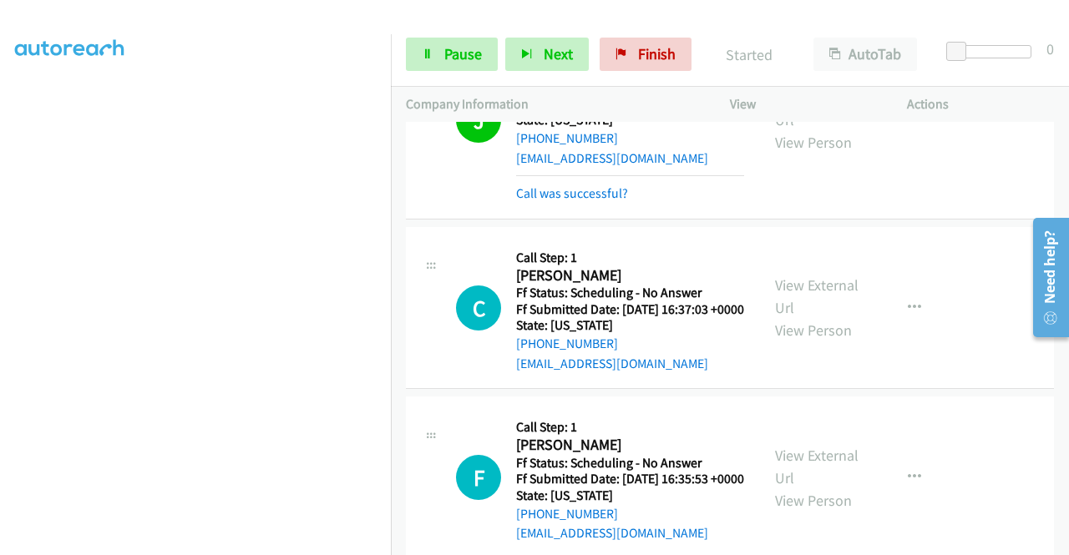
scroll to position [1823, 0]
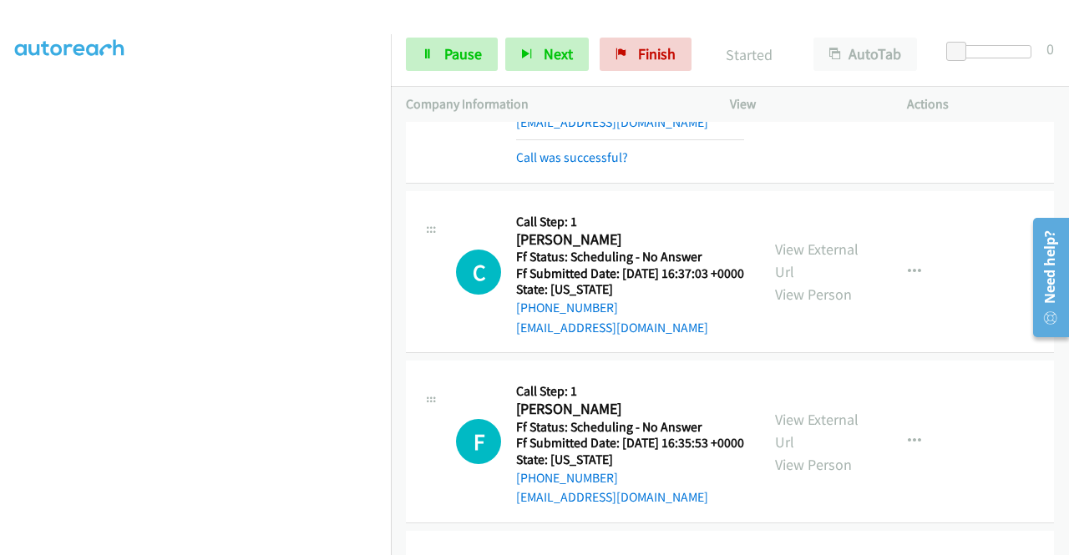
click at [806, 94] on link "View External Url" at bounding box center [816, 73] width 83 height 42
click at [816, 281] on link "View External Url" at bounding box center [816, 261] width 83 height 42
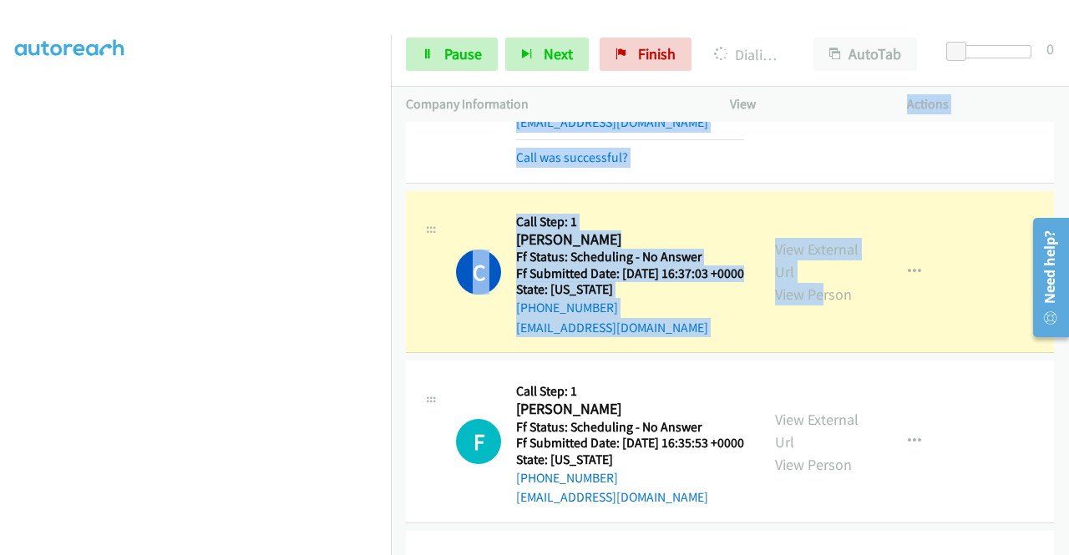
drag, startPoint x: 805, startPoint y: 351, endPoint x: 813, endPoint y: 400, distance: 49.1
click at [813, 0] on div "Start Calls Pause Next Finish Dialing [PERSON_NAME] AutoTab AutoTab 0 Company I…" at bounding box center [534, 0] width 1069 height 0
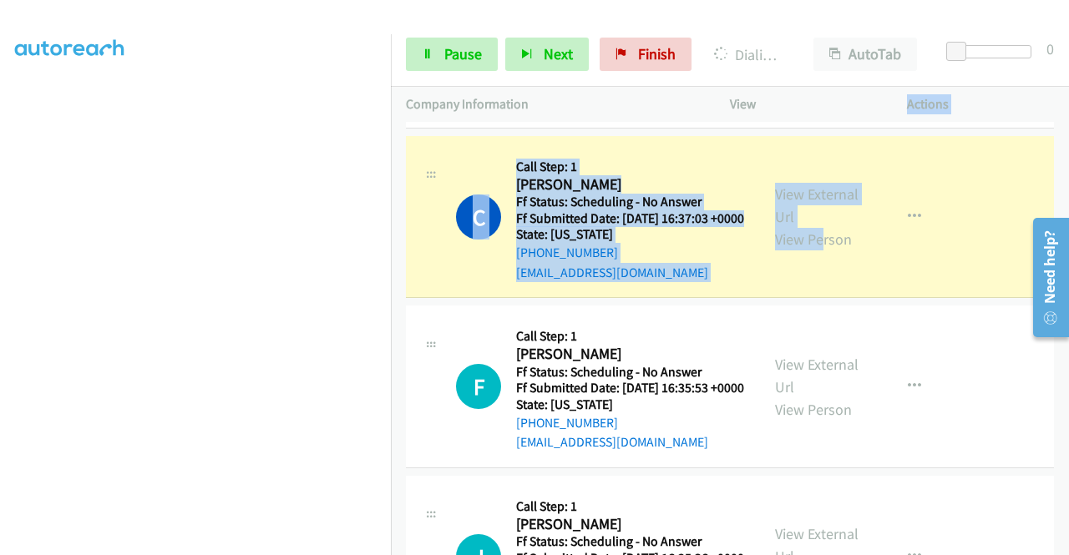
scroll to position [1990, 0]
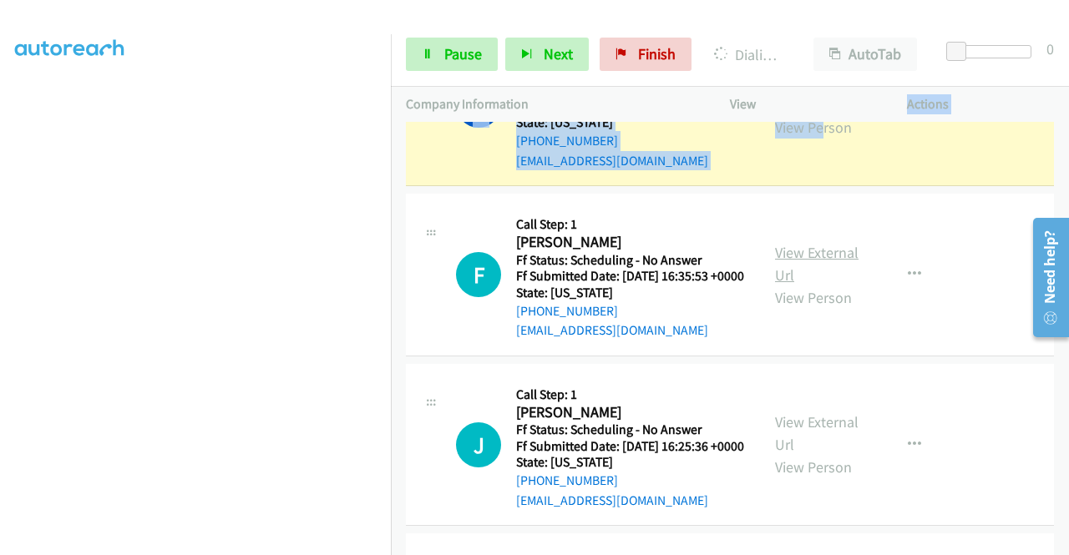
click at [809, 285] on link "View External Url" at bounding box center [816, 264] width 83 height 42
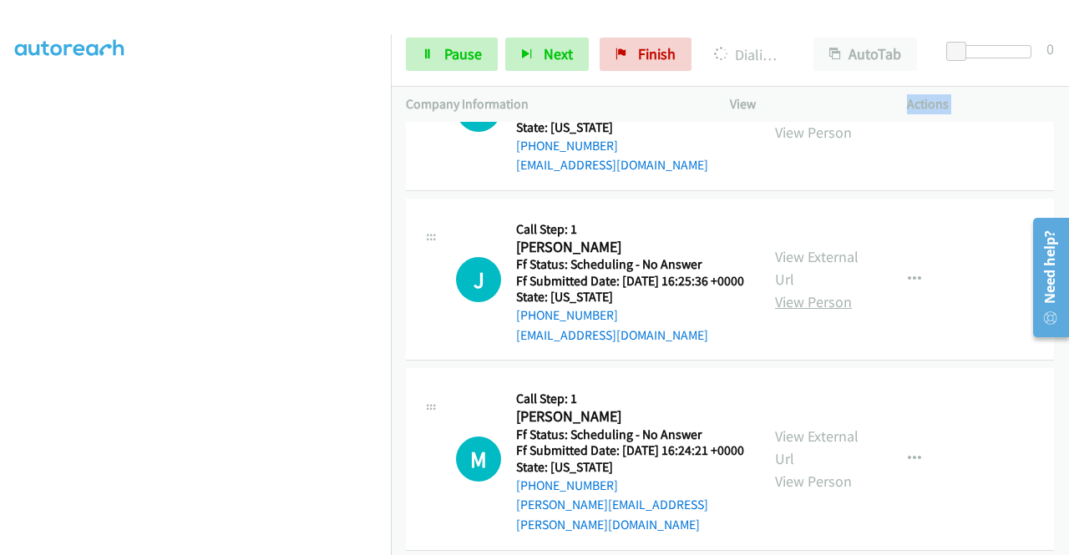
scroll to position [2157, 0]
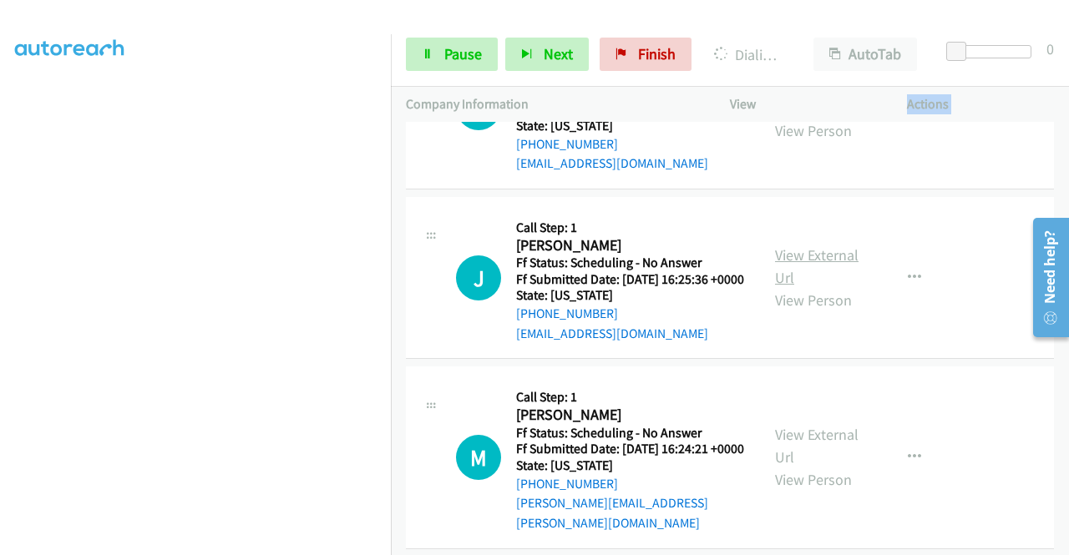
click at [809, 287] on link "View External Url" at bounding box center [816, 266] width 83 height 42
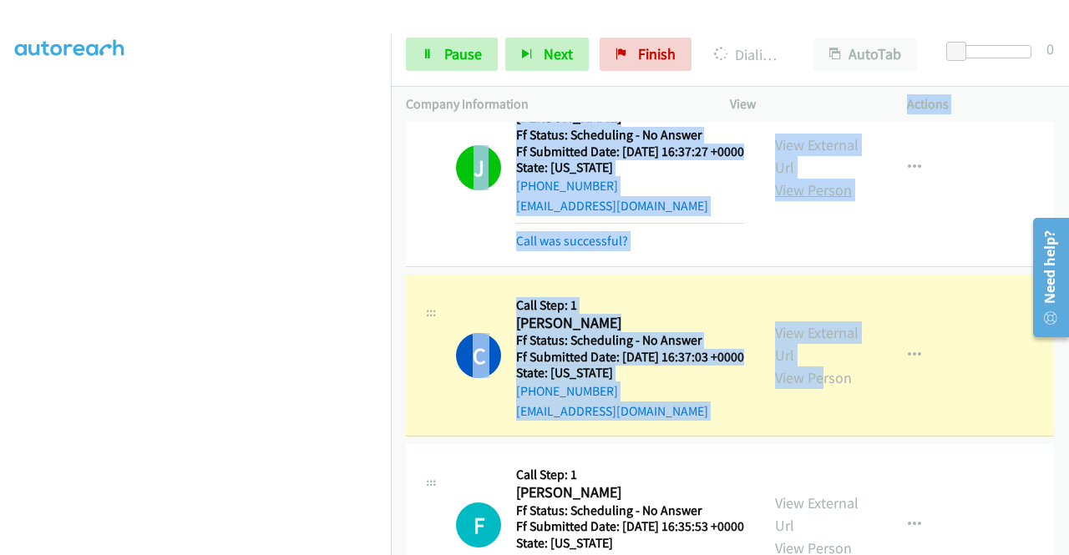
scroll to position [1740, 0]
drag, startPoint x: 917, startPoint y: 331, endPoint x: 903, endPoint y: 251, distance: 81.3
click at [917, 251] on div "View External Url View Person View External Url Email Schedule/Manage Callback …" at bounding box center [856, 167] width 192 height 167
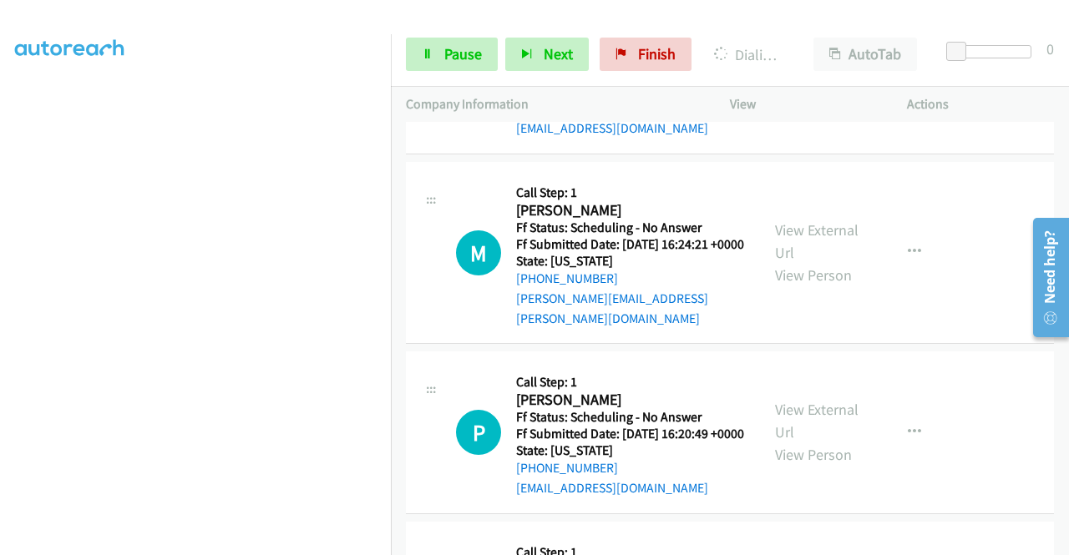
scroll to position [2408, 0]
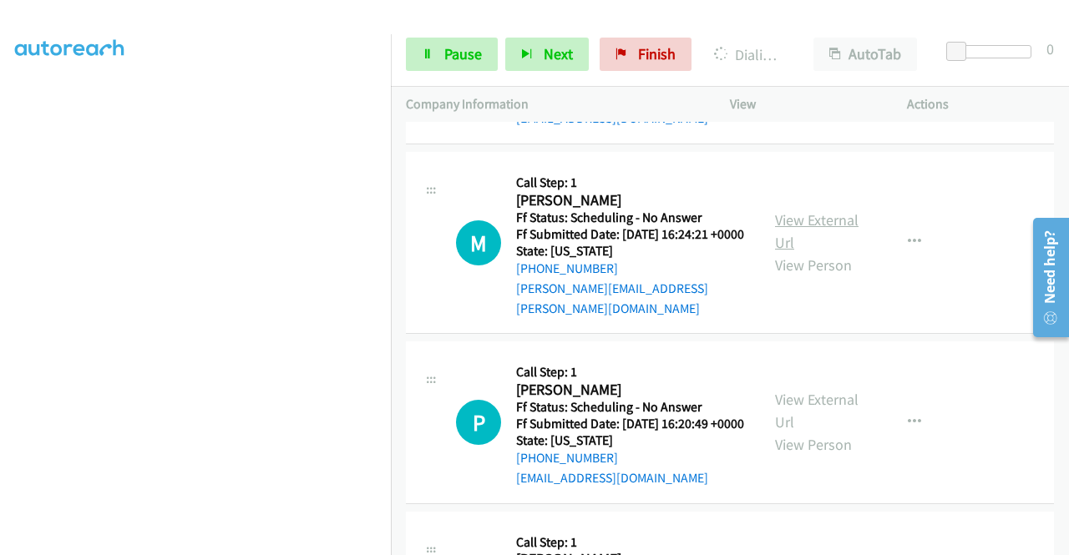
click at [802, 252] on link "View External Url" at bounding box center [816, 231] width 83 height 42
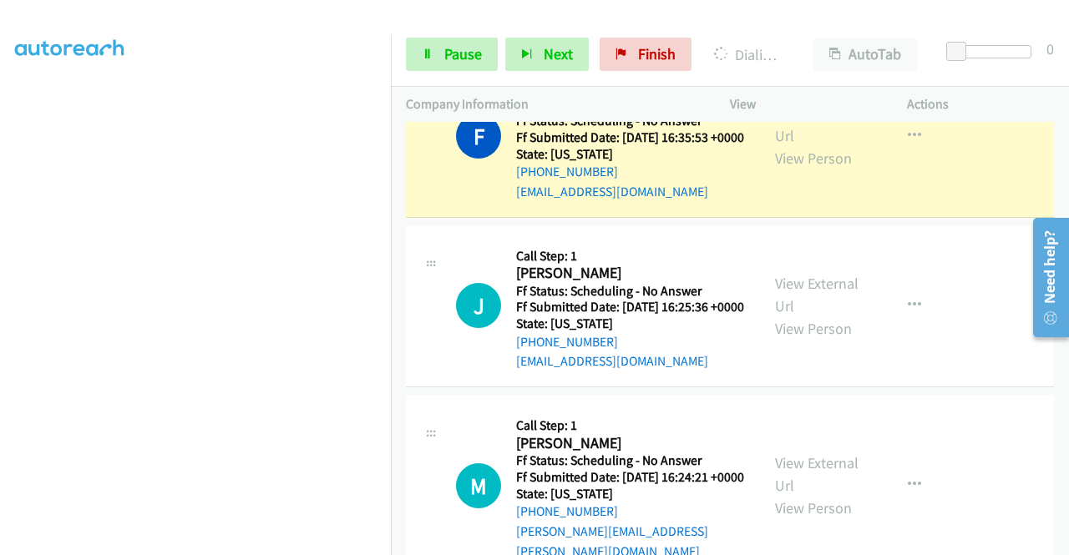
scroll to position [2157, 0]
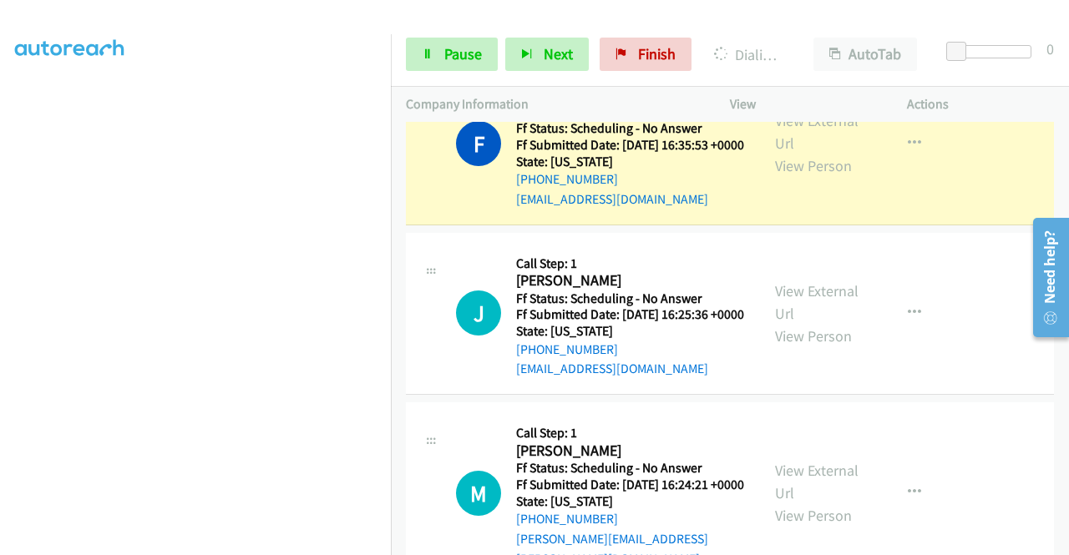
click at [765, 210] on div "View External Url View Person View External Url Email Schedule/Manage Callback …" at bounding box center [856, 144] width 192 height 132
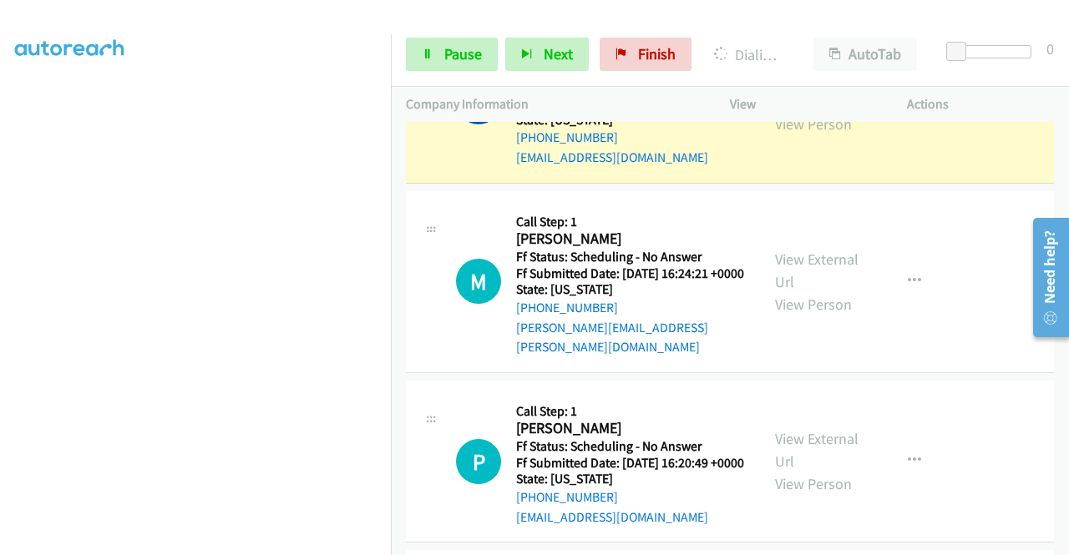
scroll to position [2408, 0]
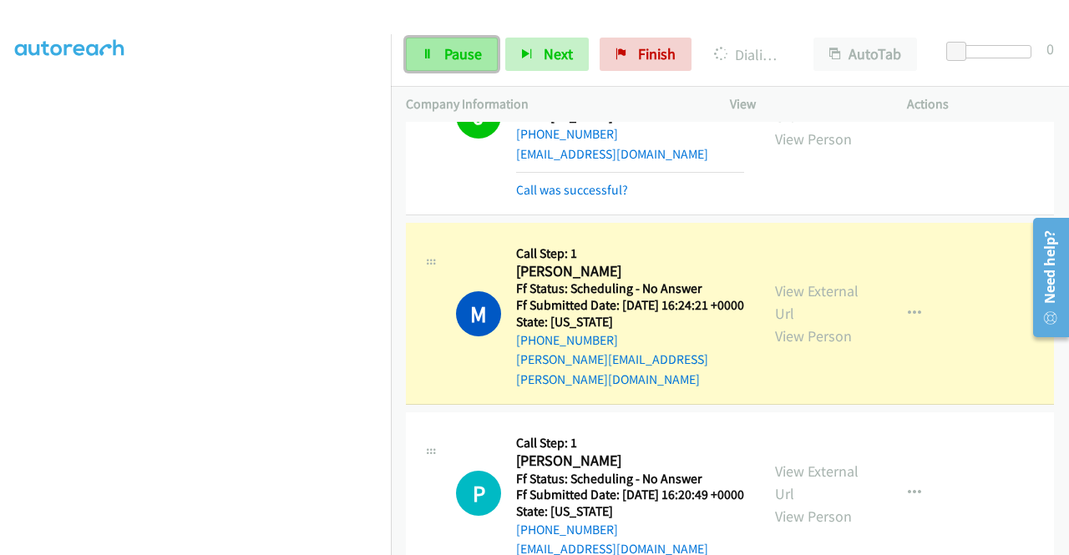
click at [474, 44] on span "Pause" at bounding box center [463, 53] width 38 height 19
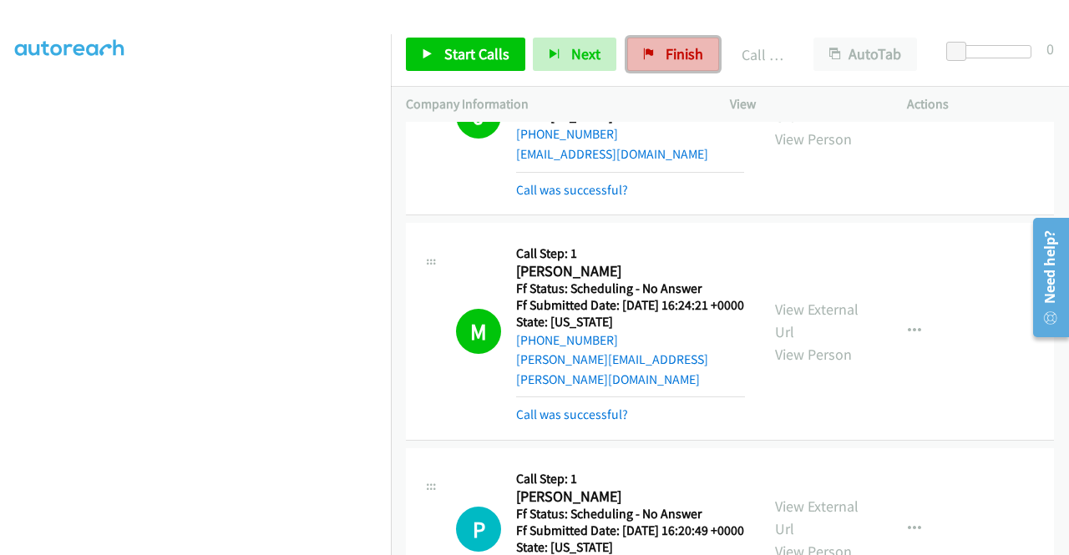
click at [658, 58] on link "Finish" at bounding box center [673, 54] width 92 height 33
